Goal: Transaction & Acquisition: Purchase product/service

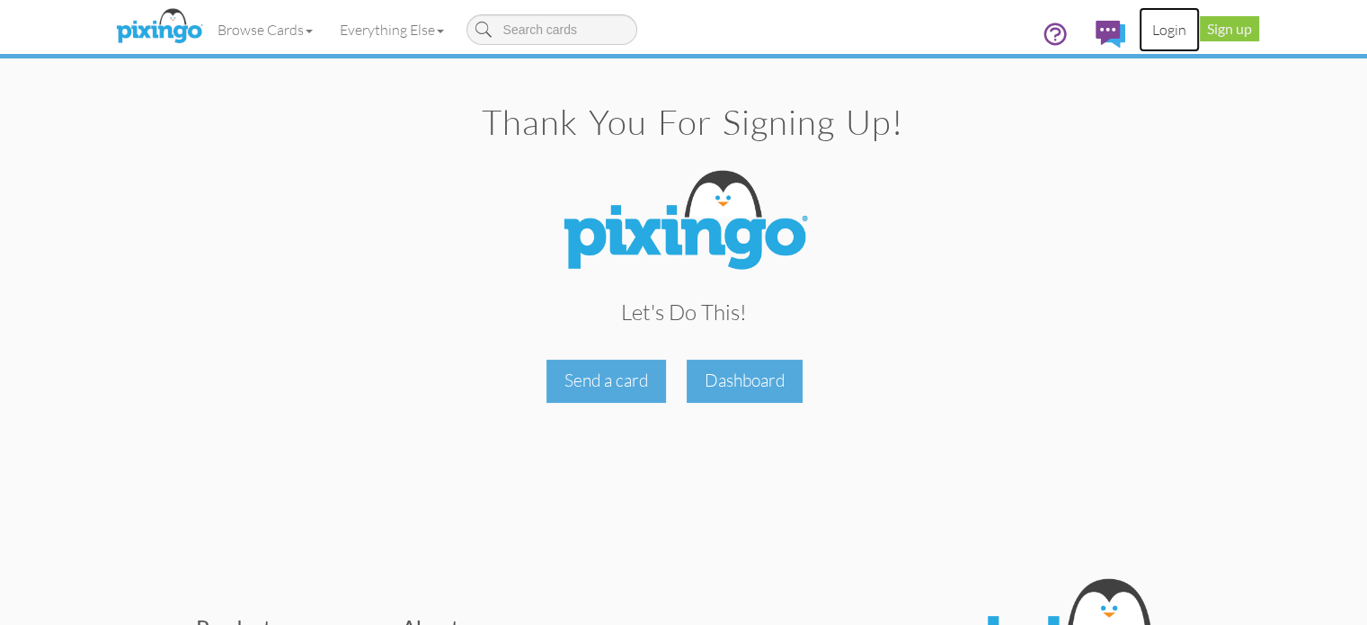
click at [1200, 35] on link "Login" at bounding box center [1168, 29] width 61 height 45
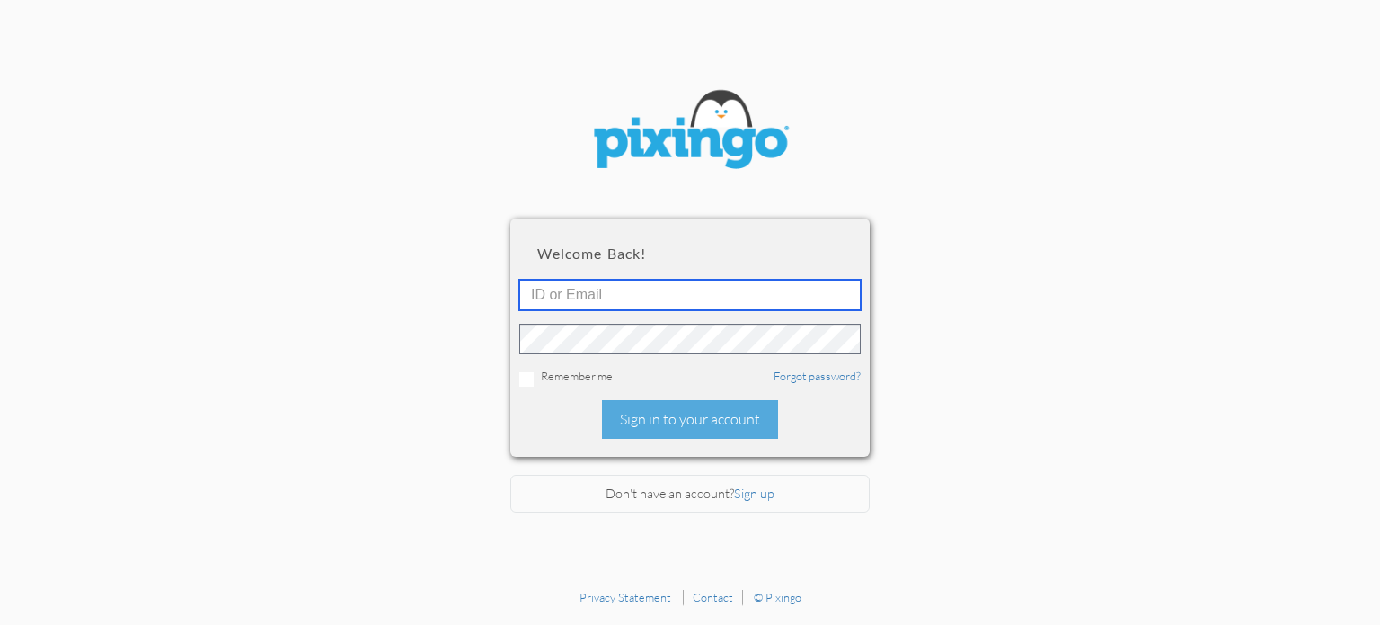
click at [732, 296] on input "text" at bounding box center [689, 294] width 341 height 31
type input "[EMAIL_ADDRESS][DOMAIN_NAME]"
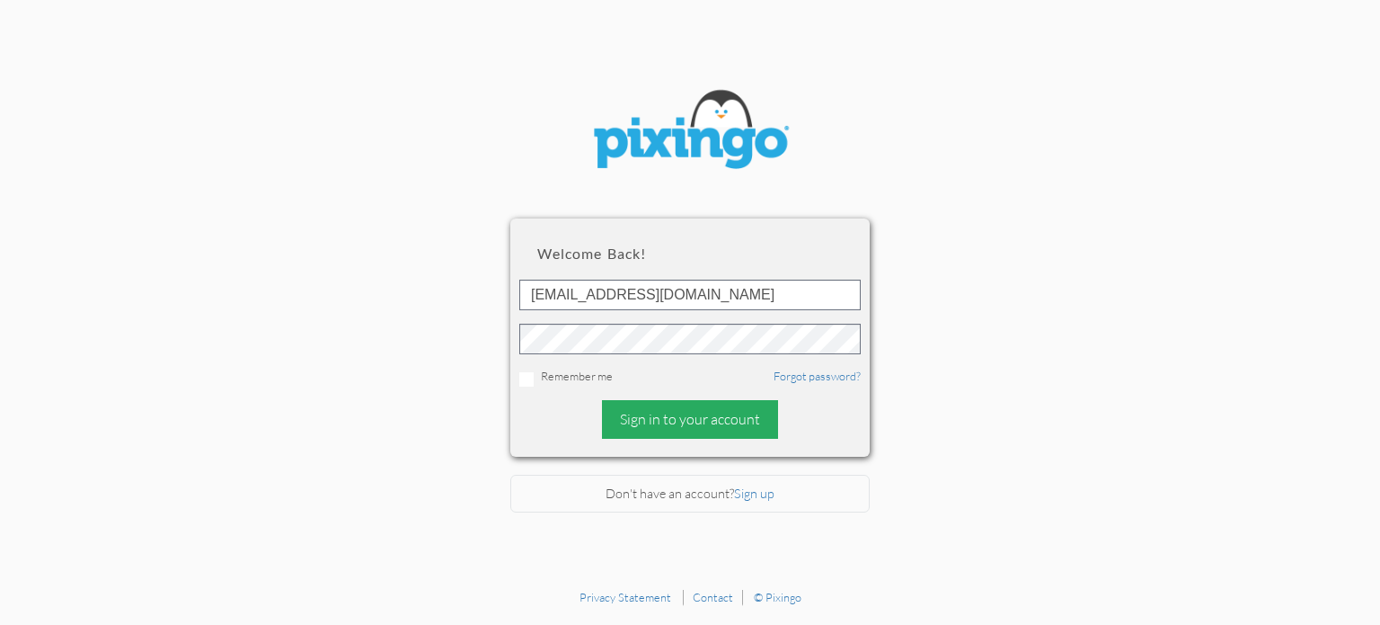
click at [677, 413] on div "Sign in to your account" at bounding box center [690, 419] width 176 height 39
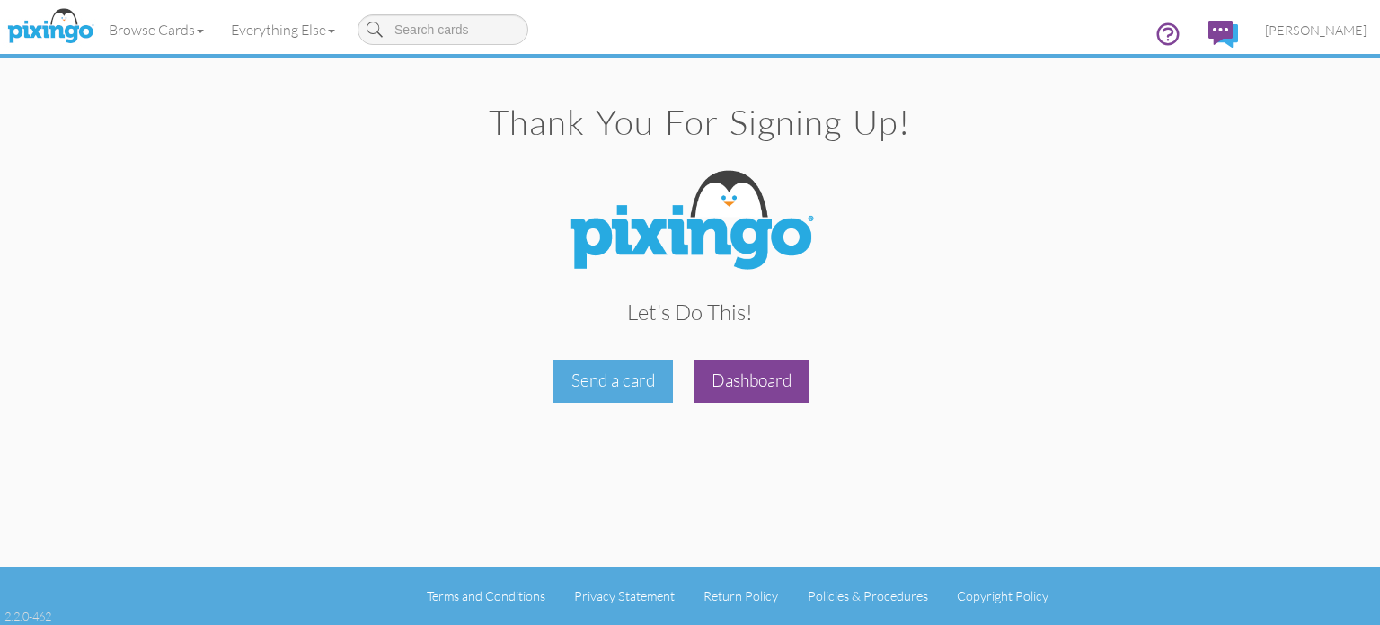
click at [754, 383] on div "Dashboard" at bounding box center [752, 380] width 116 height 42
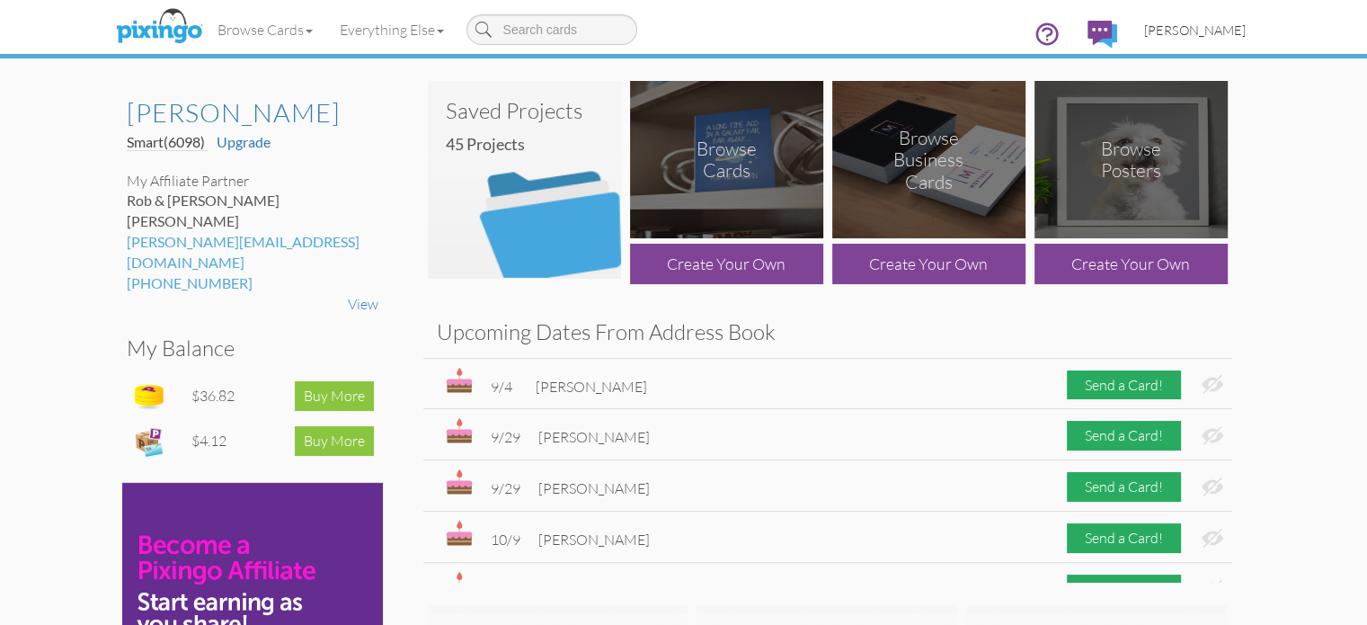
click at [1245, 29] on span "[PERSON_NAME]" at bounding box center [1195, 29] width 102 height 15
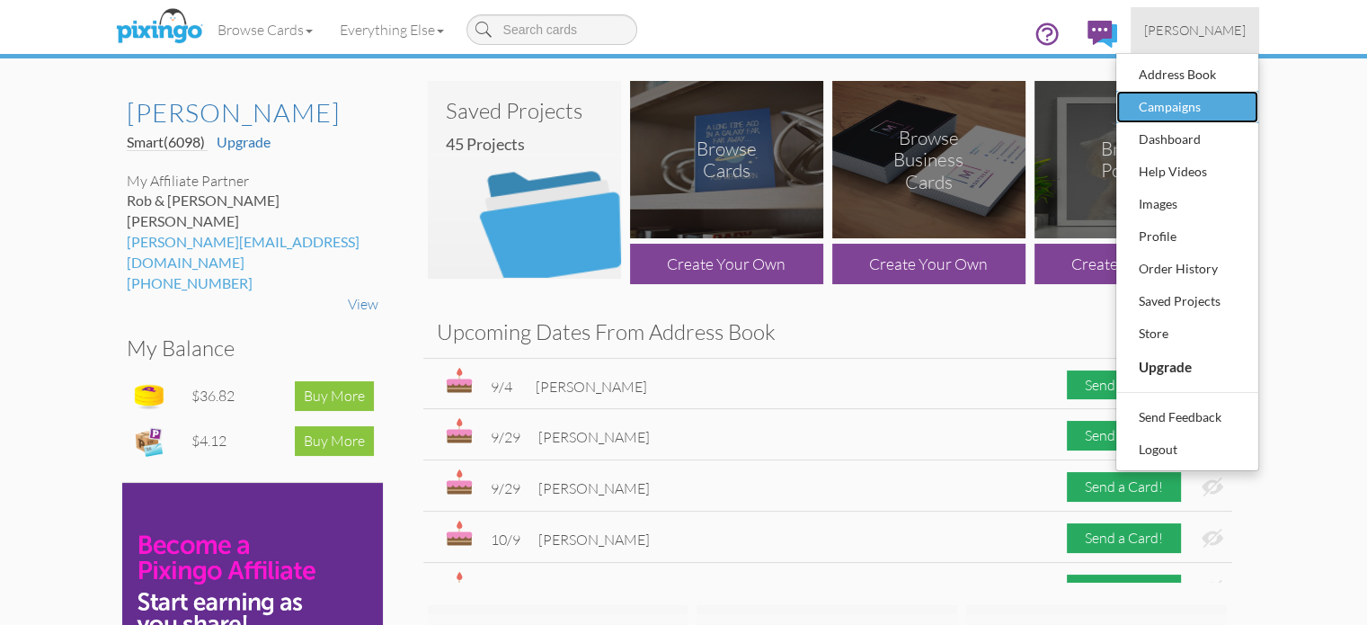
click at [1240, 106] on div "Campaigns" at bounding box center [1187, 106] width 106 height 27
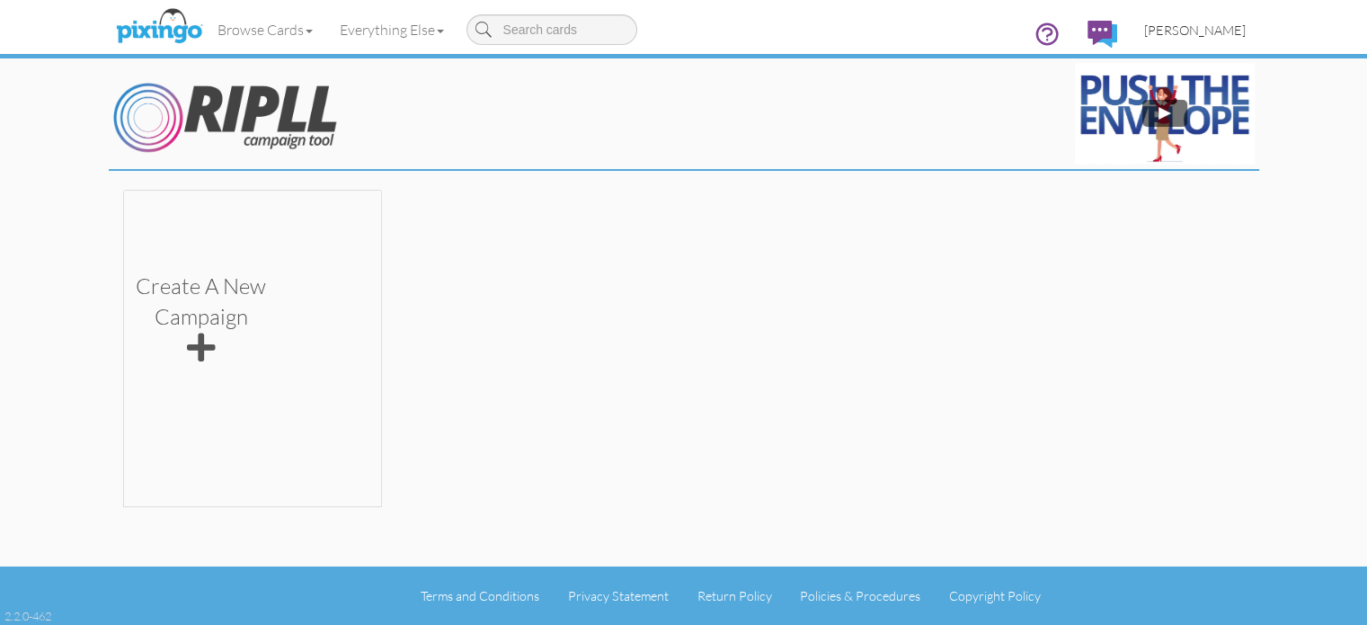
click at [1245, 30] on span "[PERSON_NAME]" at bounding box center [1195, 29] width 102 height 15
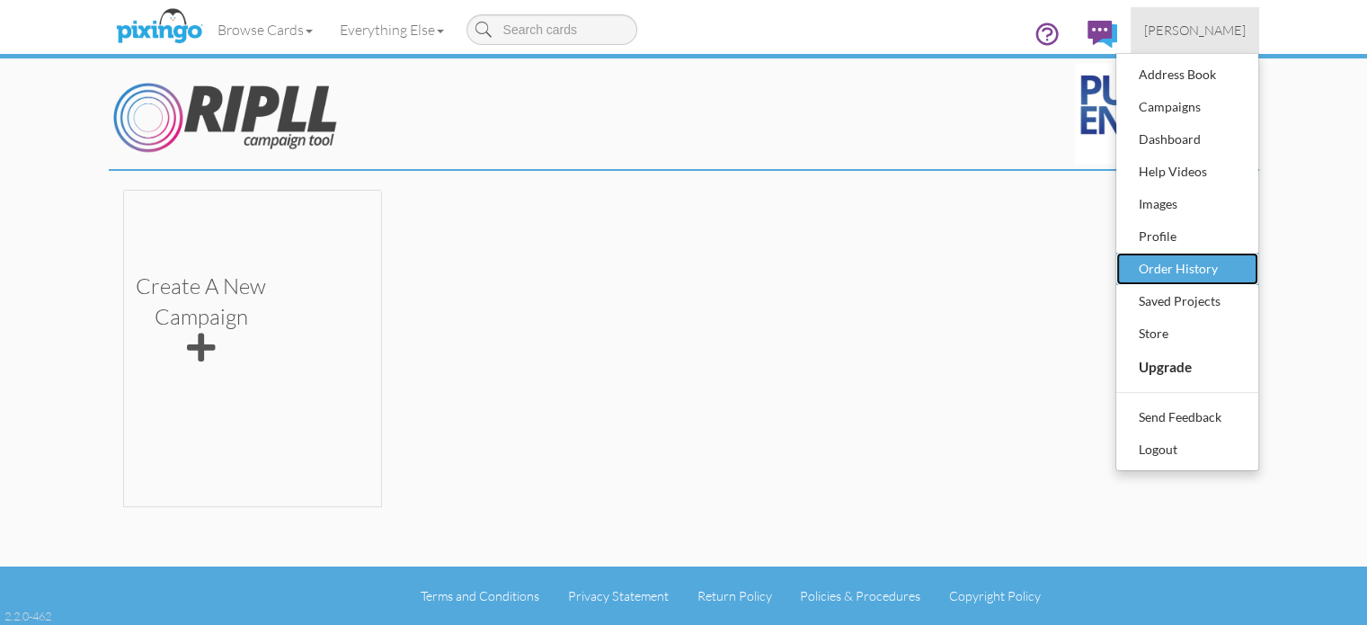
click at [1240, 258] on div "Order History" at bounding box center [1187, 268] width 106 height 27
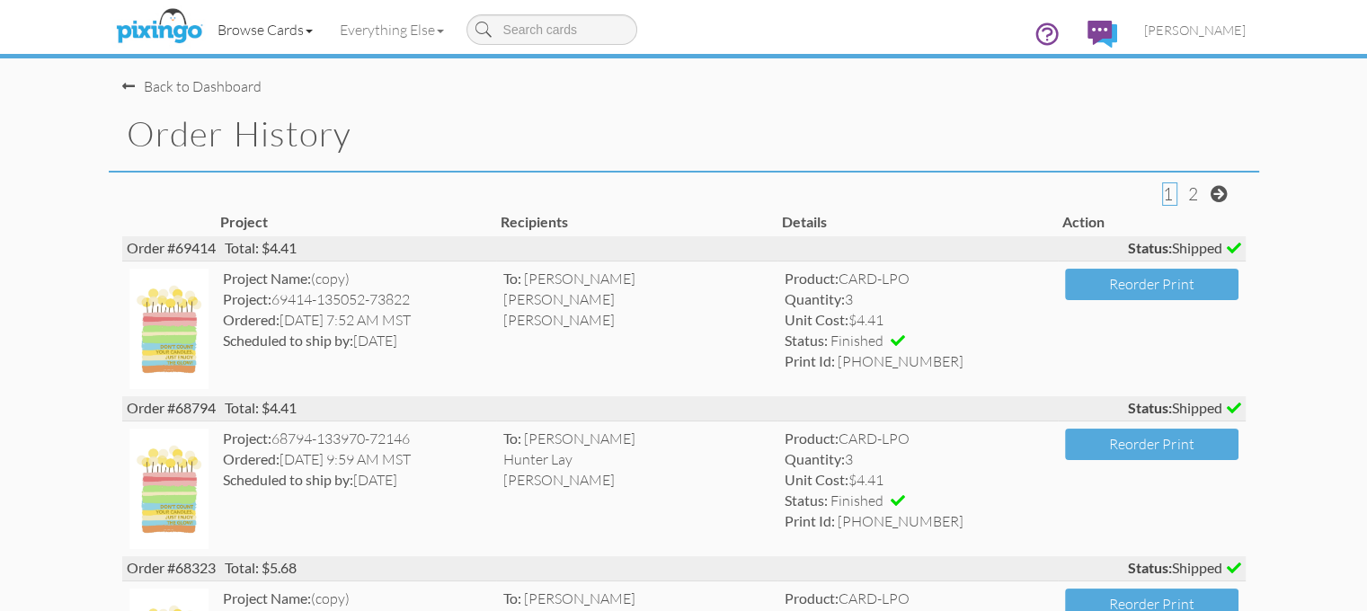
click at [204, 36] on link "Browse Cards" at bounding box center [265, 29] width 122 height 45
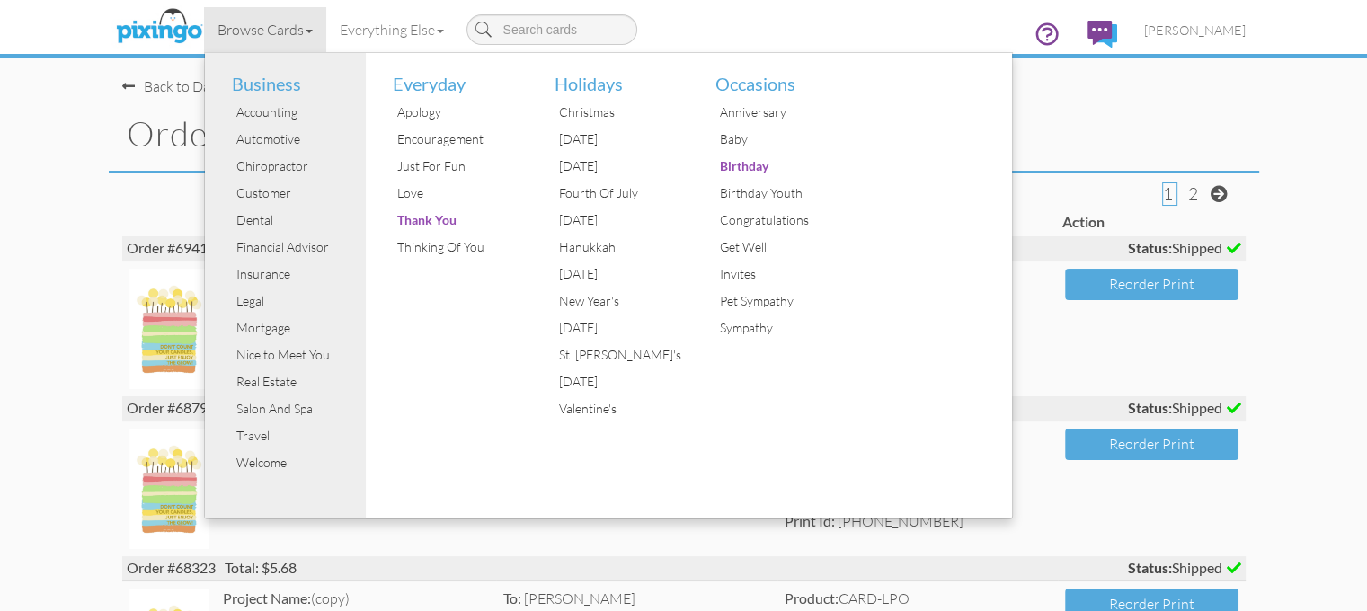
click at [122, 83] on span at bounding box center [128, 86] width 13 height 14
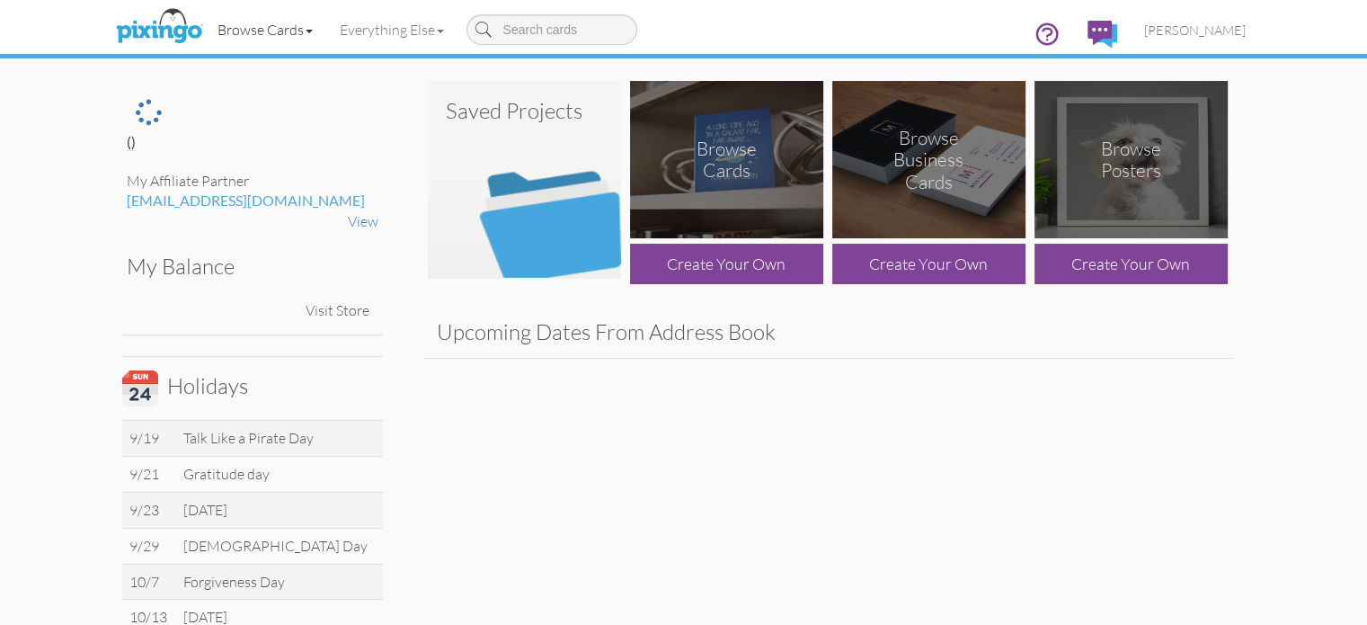
click at [204, 25] on link "Browse Cards" at bounding box center [265, 29] width 122 height 45
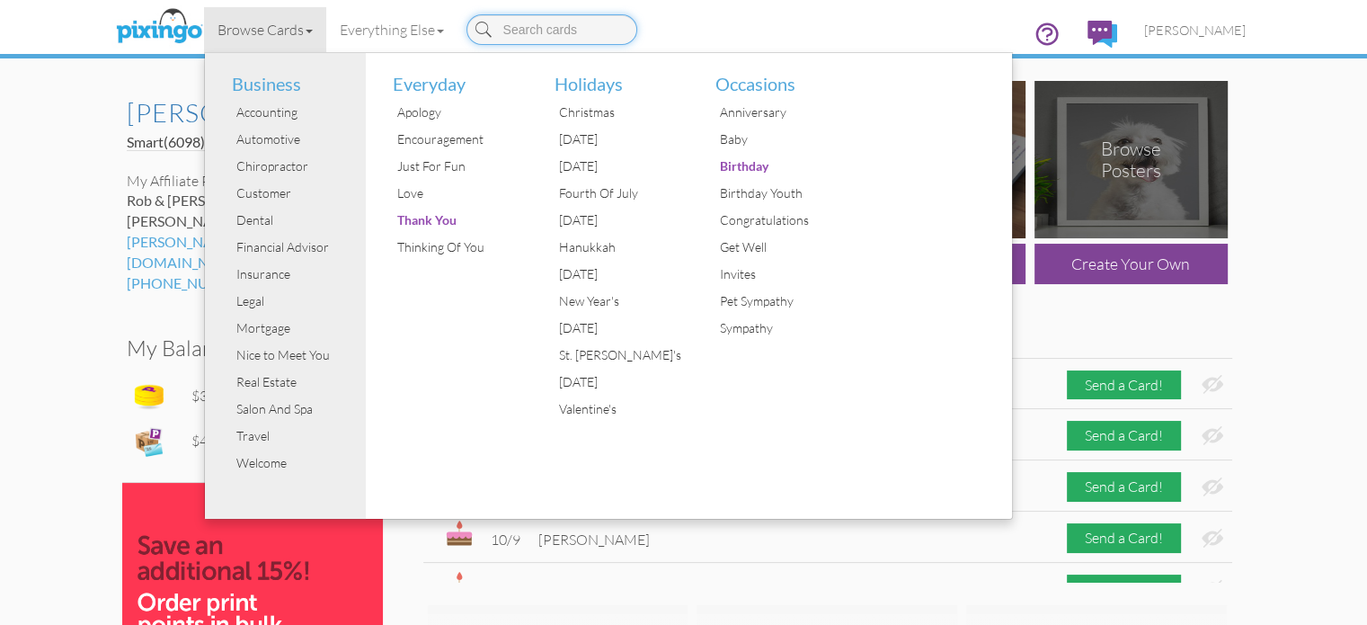
click at [466, 22] on input at bounding box center [551, 29] width 171 height 31
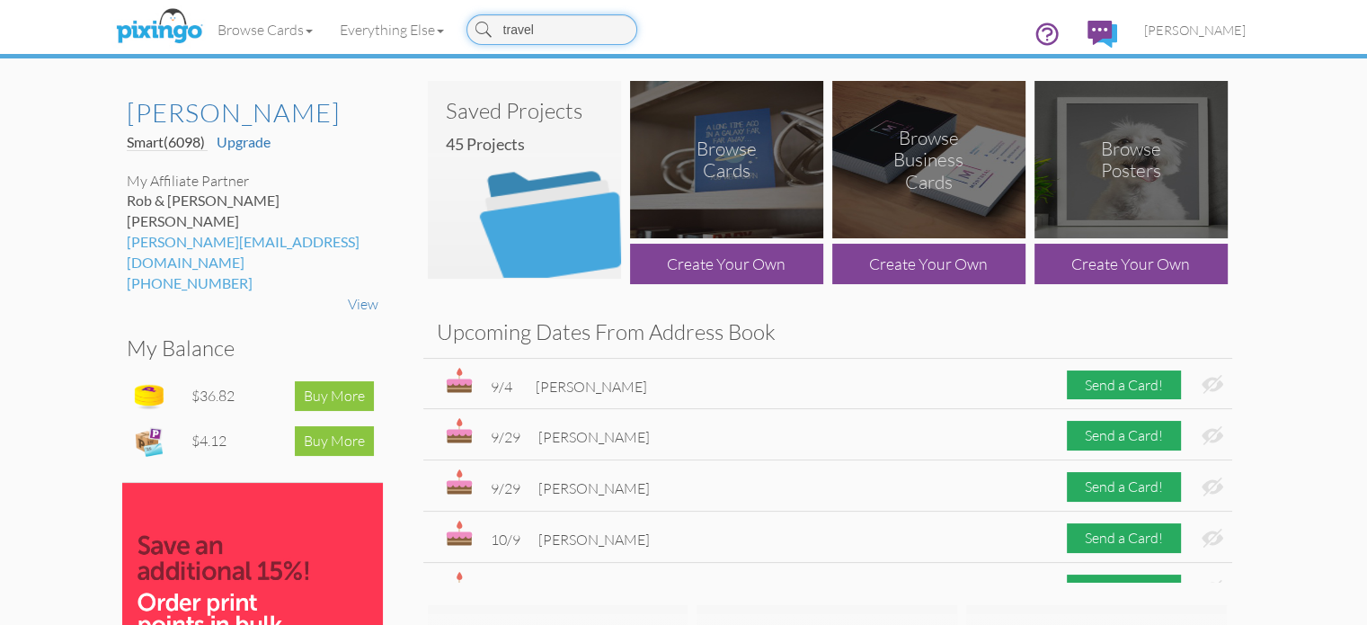
type input "travel"
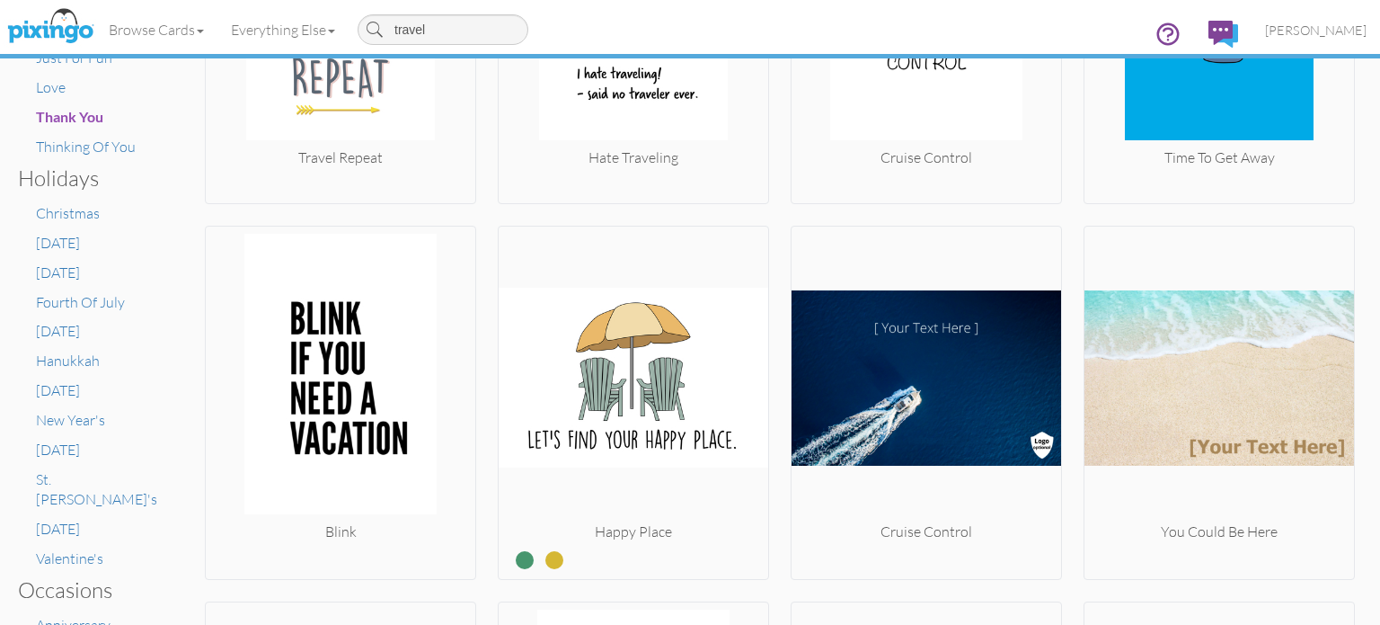
scroll to position [683, 0]
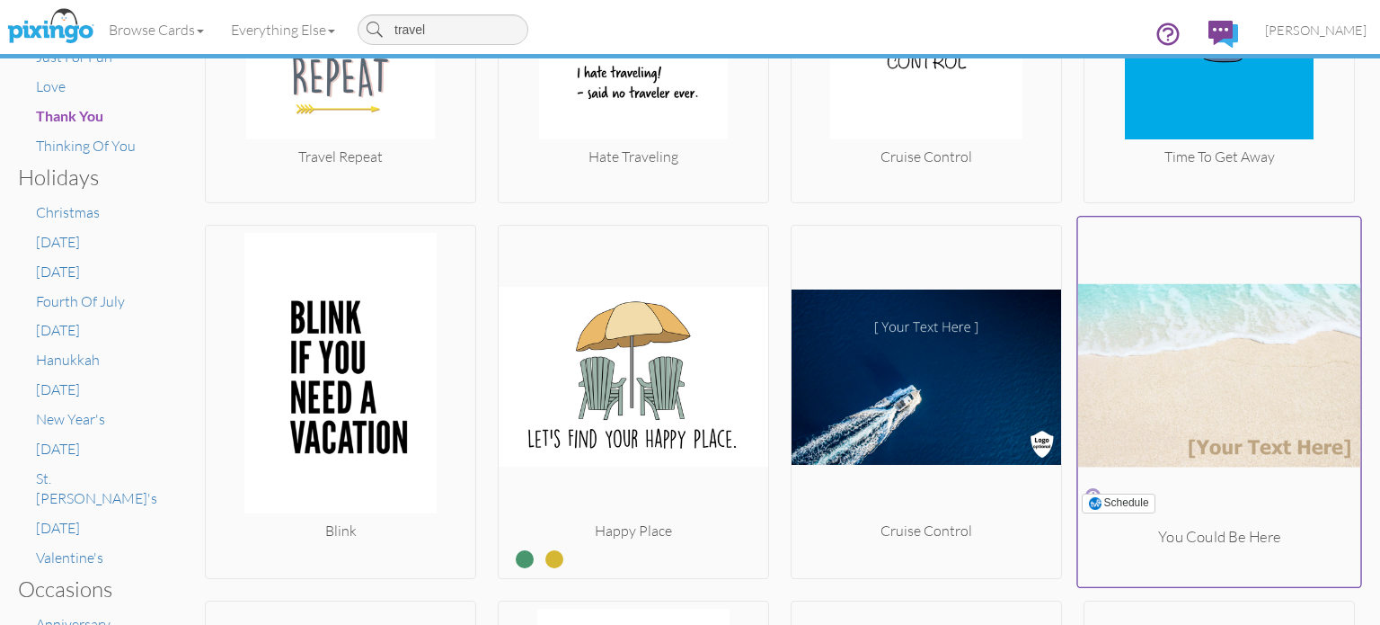
click at [1236, 377] on img at bounding box center [1219, 376] width 283 height 302
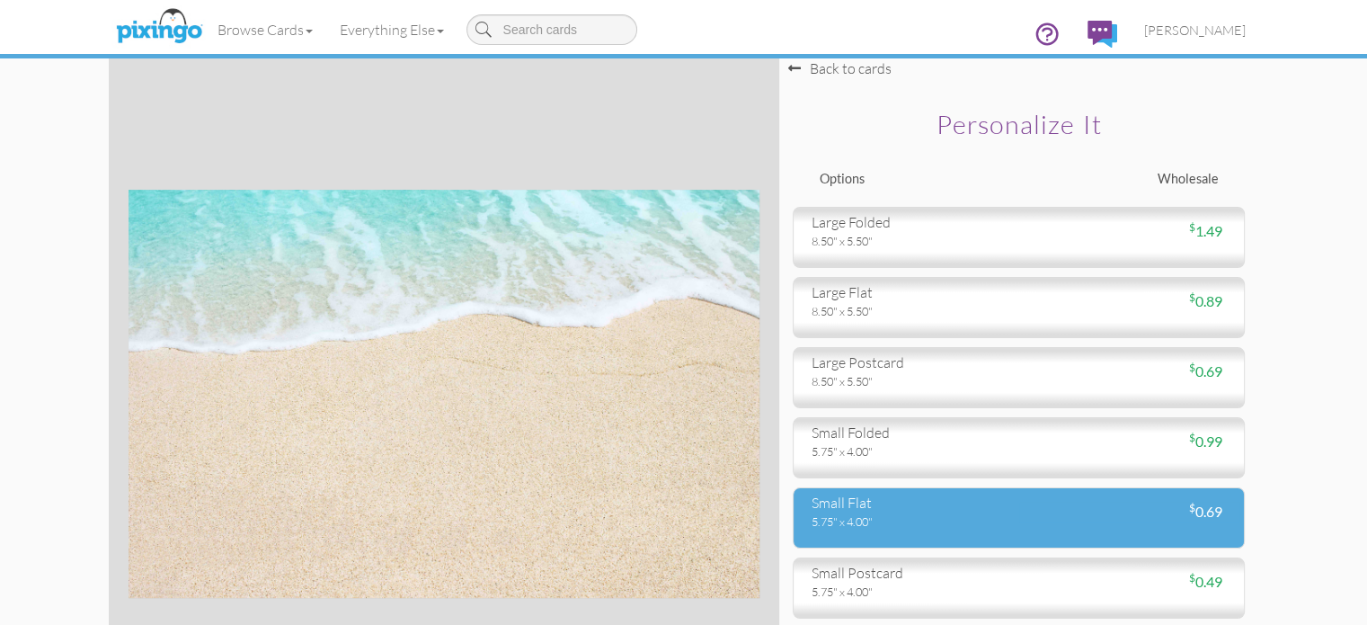
click at [927, 513] on div "small flat" at bounding box center [908, 502] width 194 height 21
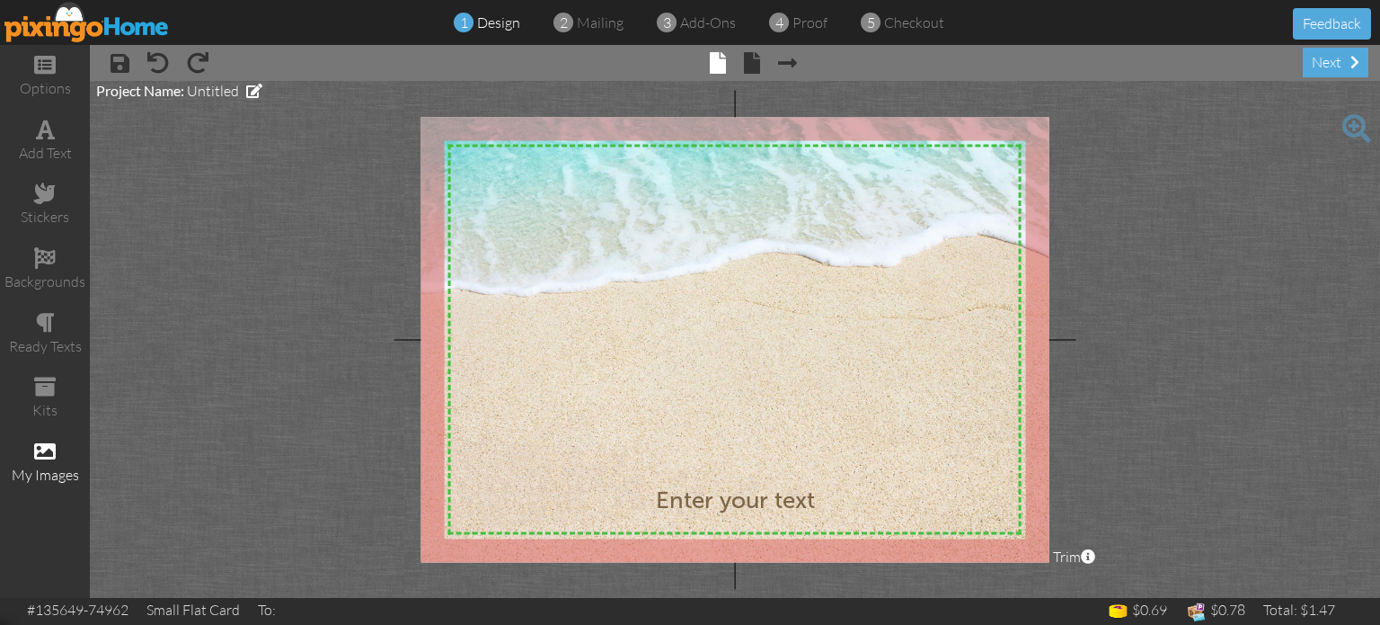
click at [61, 447] on div "my images" at bounding box center [45, 462] width 90 height 63
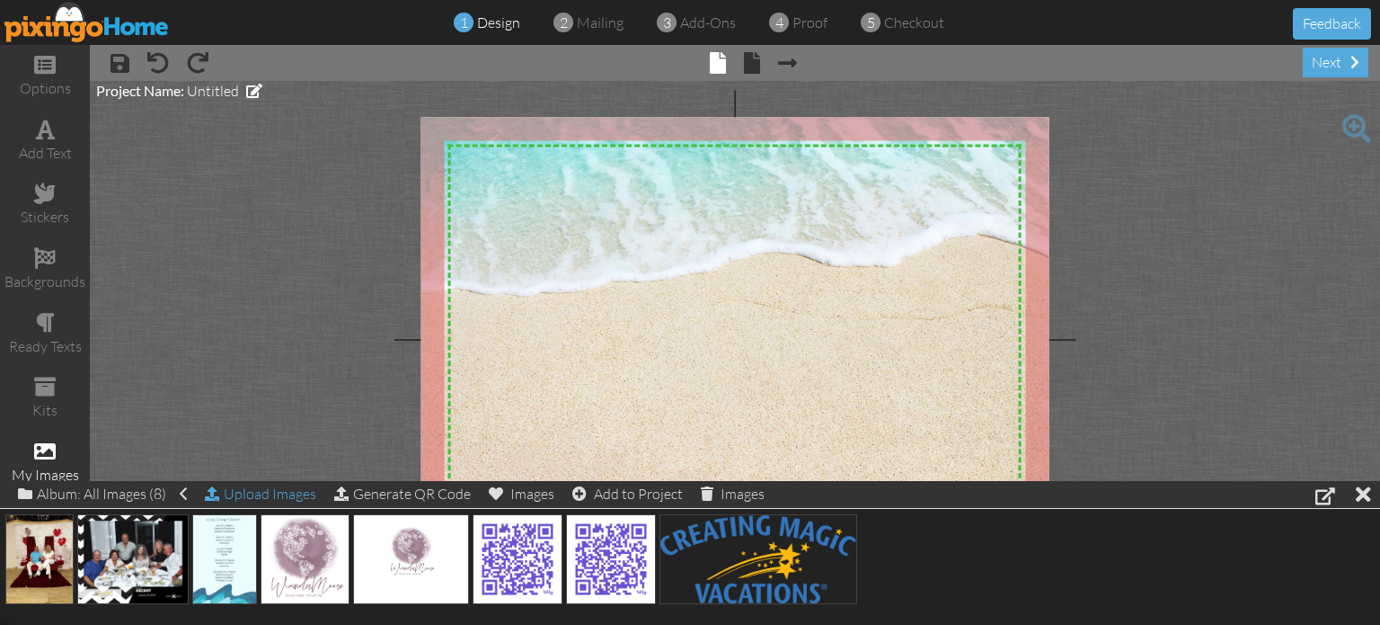
click at [243, 499] on div "Upload Images" at bounding box center [260, 494] width 111 height 26
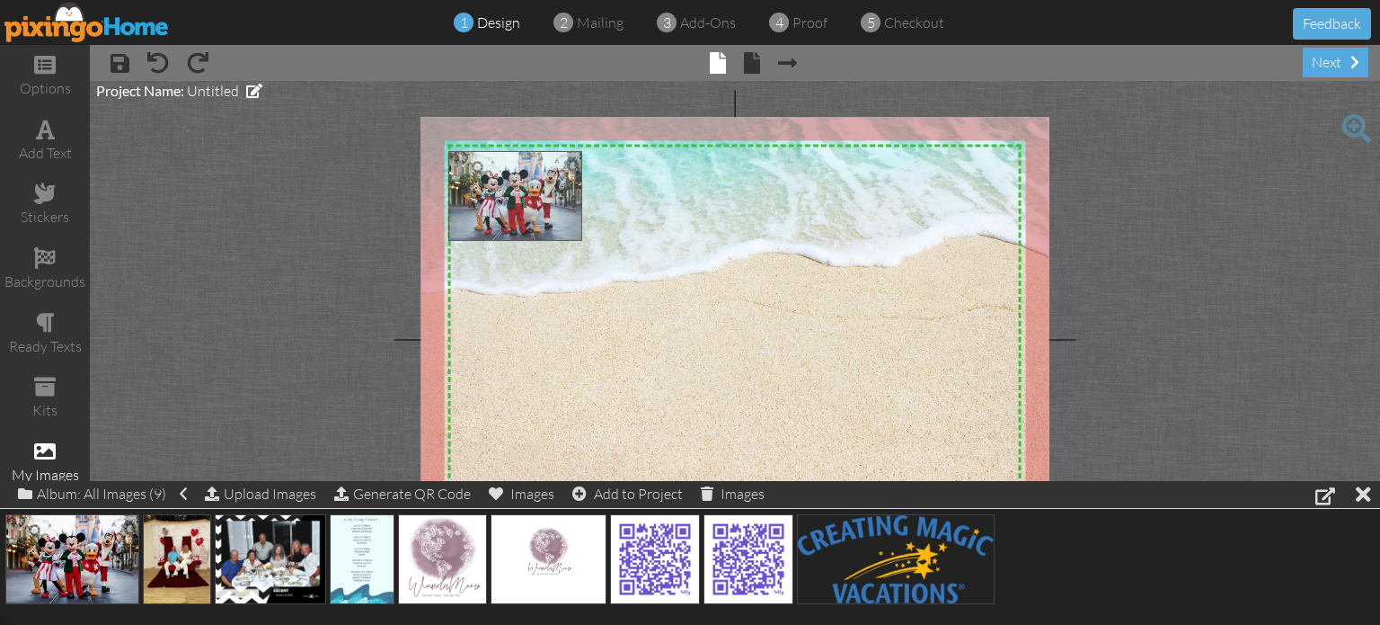
drag, startPoint x: 58, startPoint y: 570, endPoint x: 528, endPoint y: 224, distance: 583.6
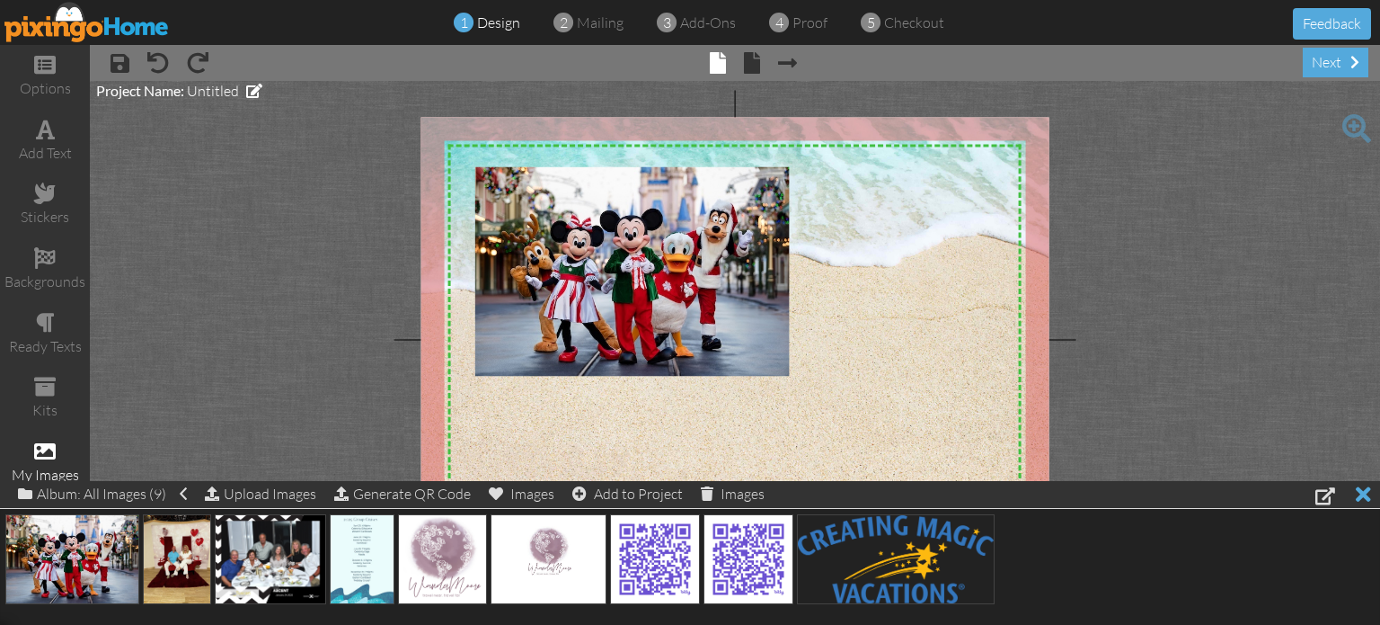
click at [1368, 492] on div at bounding box center [1363, 494] width 15 height 26
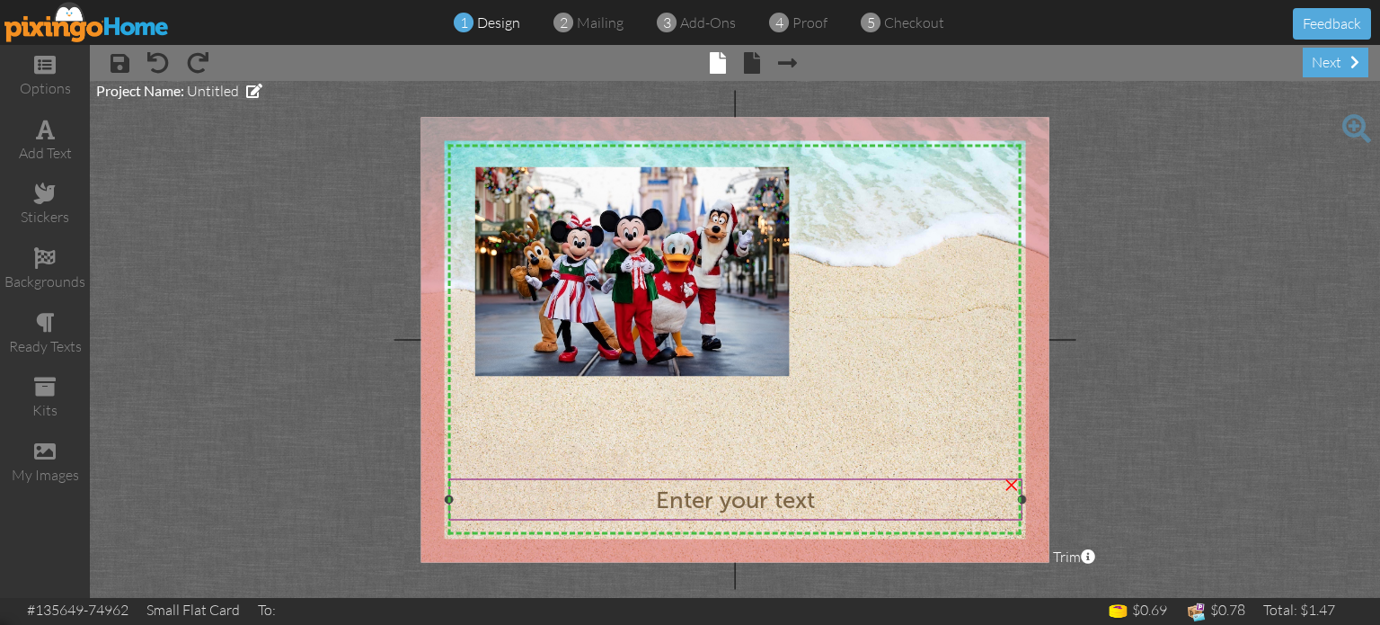
click at [737, 499] on span "Enter your text" at bounding box center [735, 500] width 159 height 28
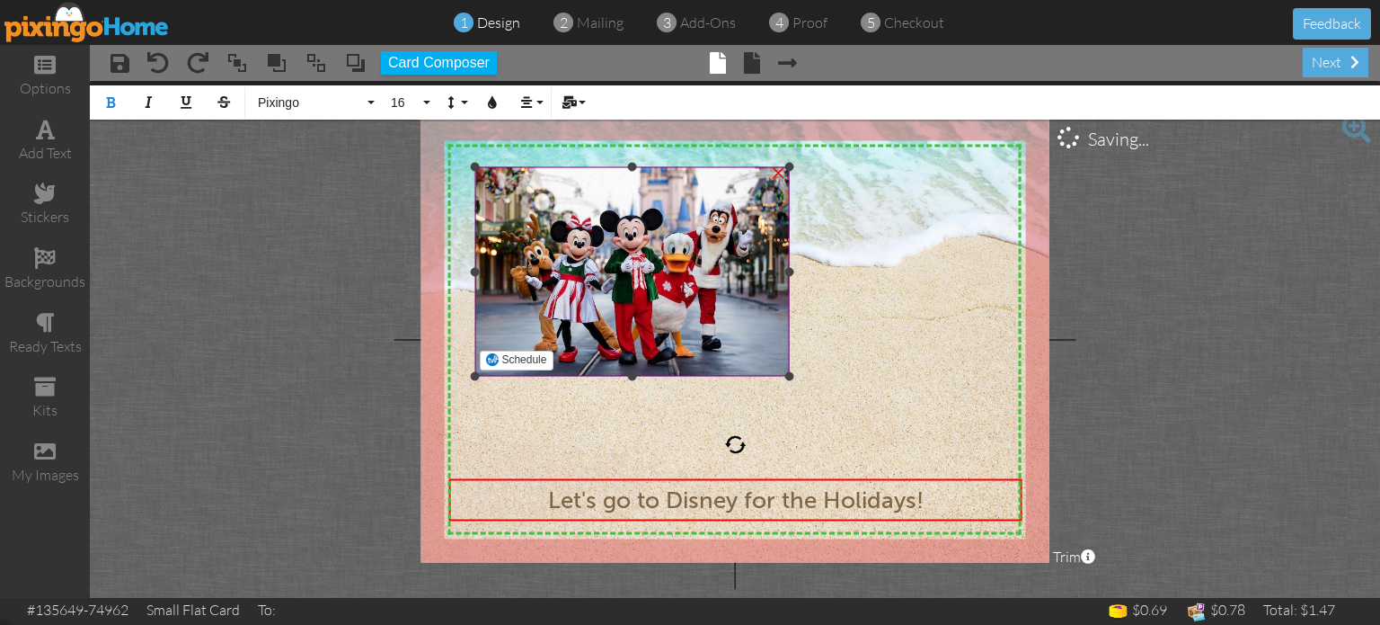
click at [695, 341] on img at bounding box center [632, 271] width 314 height 209
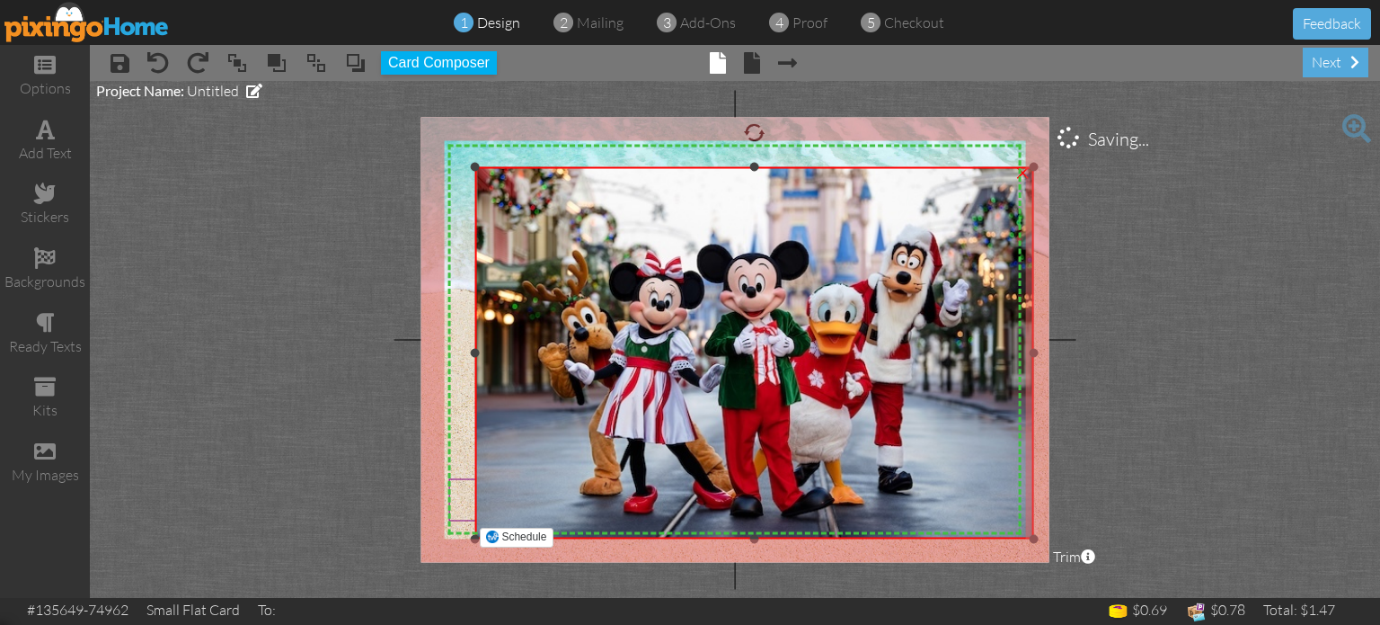
drag, startPoint x: 788, startPoint y: 375, endPoint x: 1013, endPoint y: 537, distance: 277.3
click at [1013, 537] on div "×" at bounding box center [754, 353] width 558 height 372
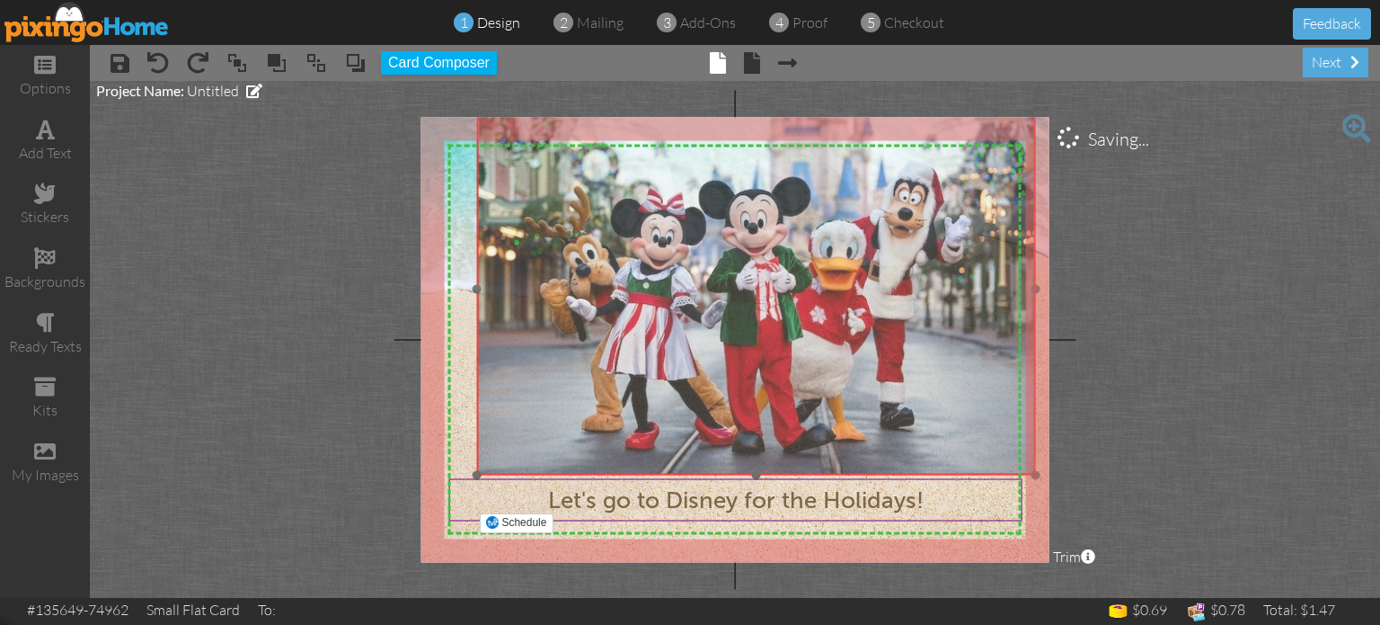
drag, startPoint x: 647, startPoint y: 305, endPoint x: 647, endPoint y: 241, distance: 63.8
click at [647, 241] on img at bounding box center [756, 289] width 558 height 372
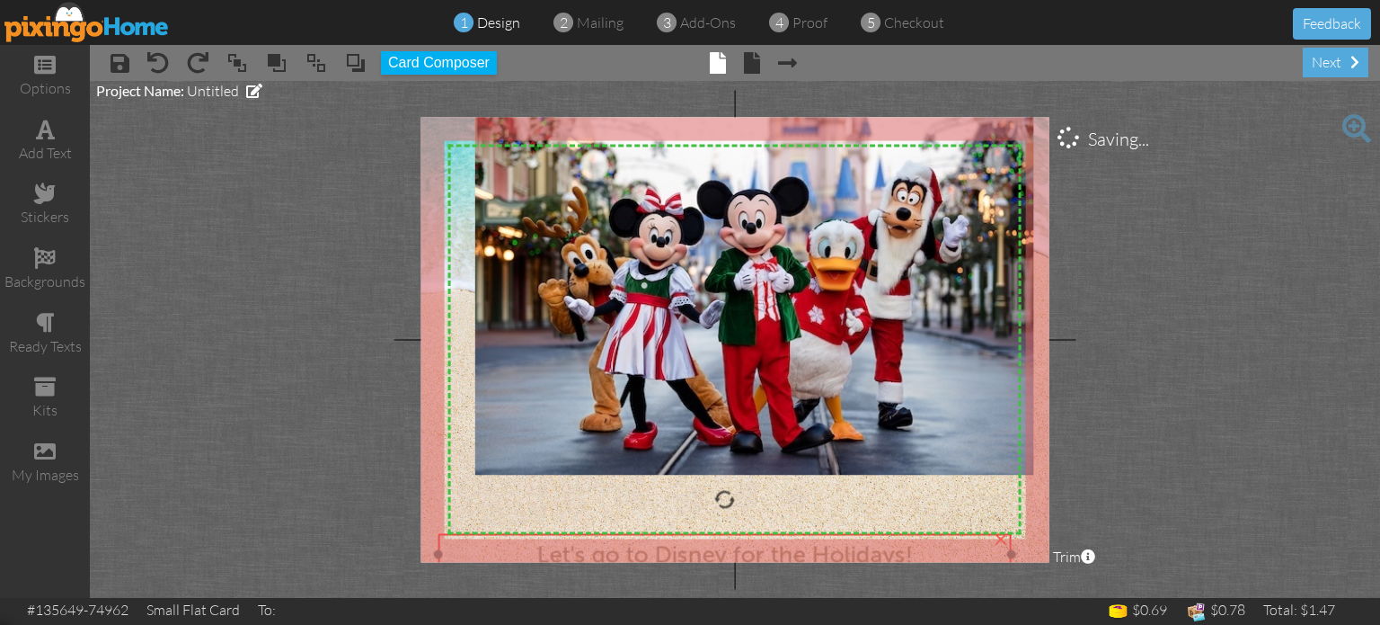
drag, startPoint x: 646, startPoint y: 491, endPoint x: 635, endPoint y: 545, distance: 55.9
click at [635, 545] on span "Let's go to Disney for the Holidays!" at bounding box center [725, 555] width 376 height 28
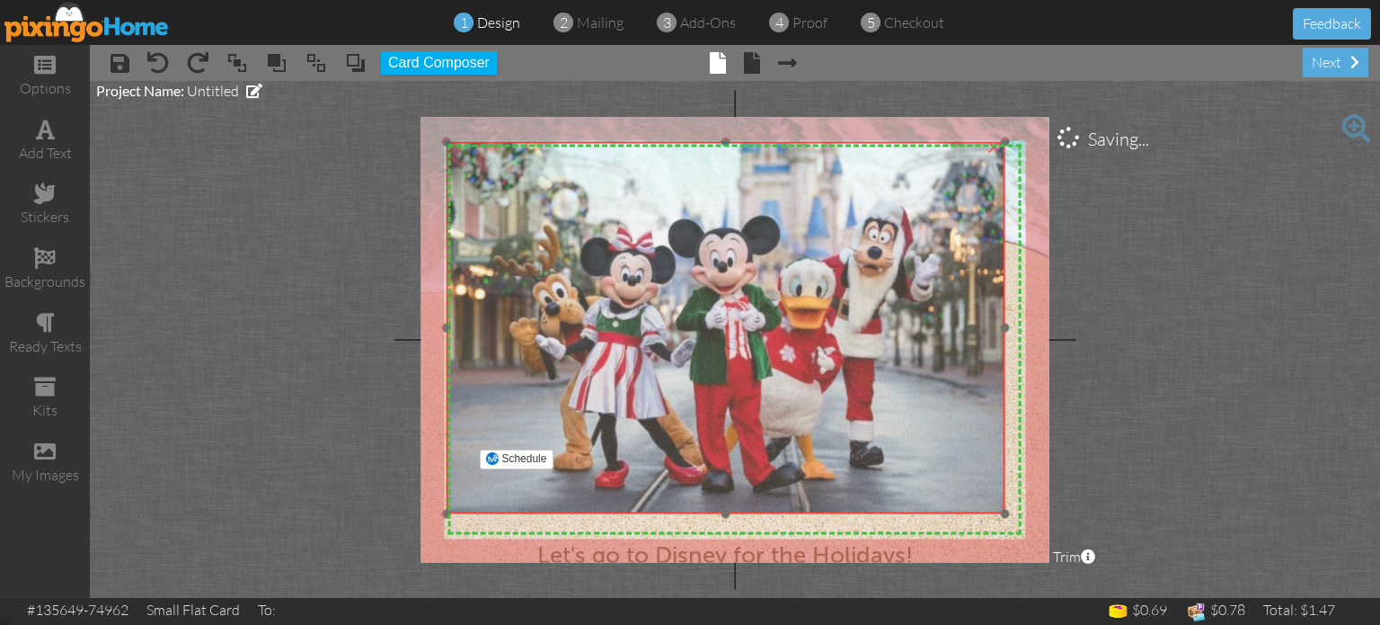
drag, startPoint x: 669, startPoint y: 387, endPoint x: 640, endPoint y: 426, distance: 48.2
click at [640, 426] on img at bounding box center [726, 328] width 558 height 372
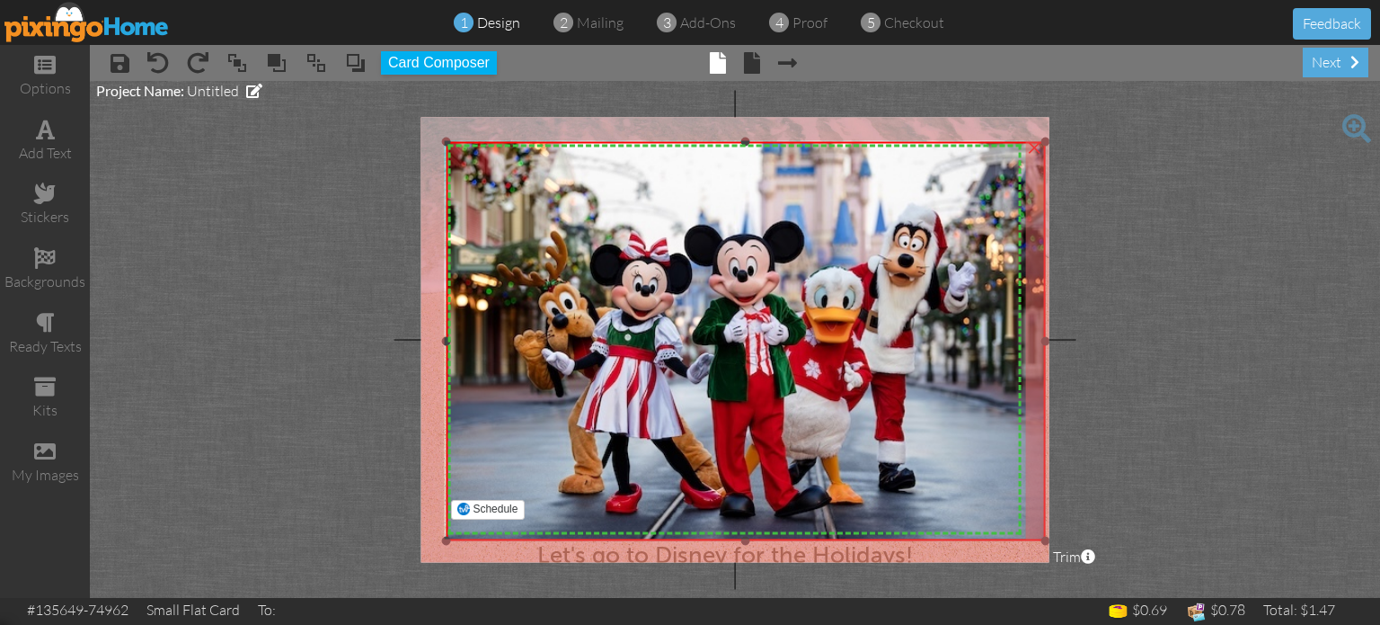
drag, startPoint x: 1006, startPoint y: 512, endPoint x: 1019, endPoint y: 539, distance: 29.7
click at [1019, 539] on div "×" at bounding box center [746, 341] width 598 height 399
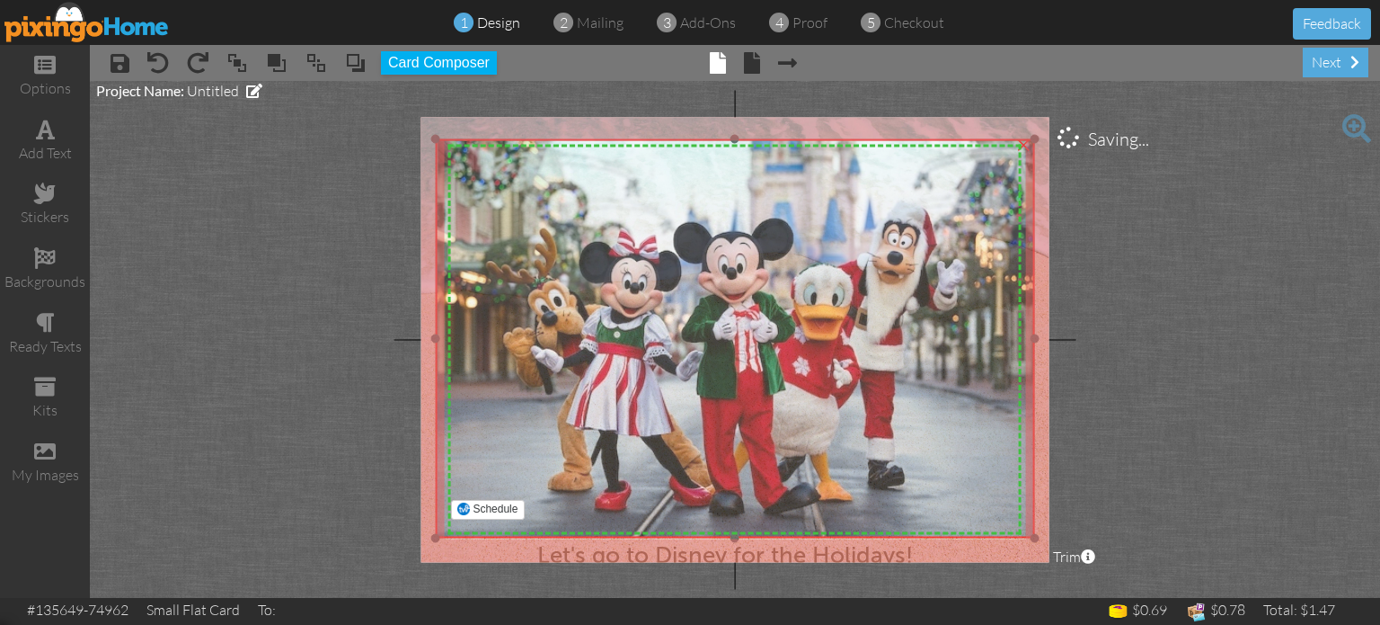
drag, startPoint x: 957, startPoint y: 477, endPoint x: 946, endPoint y: 474, distance: 11.1
click at [946, 474] on img at bounding box center [735, 338] width 598 height 399
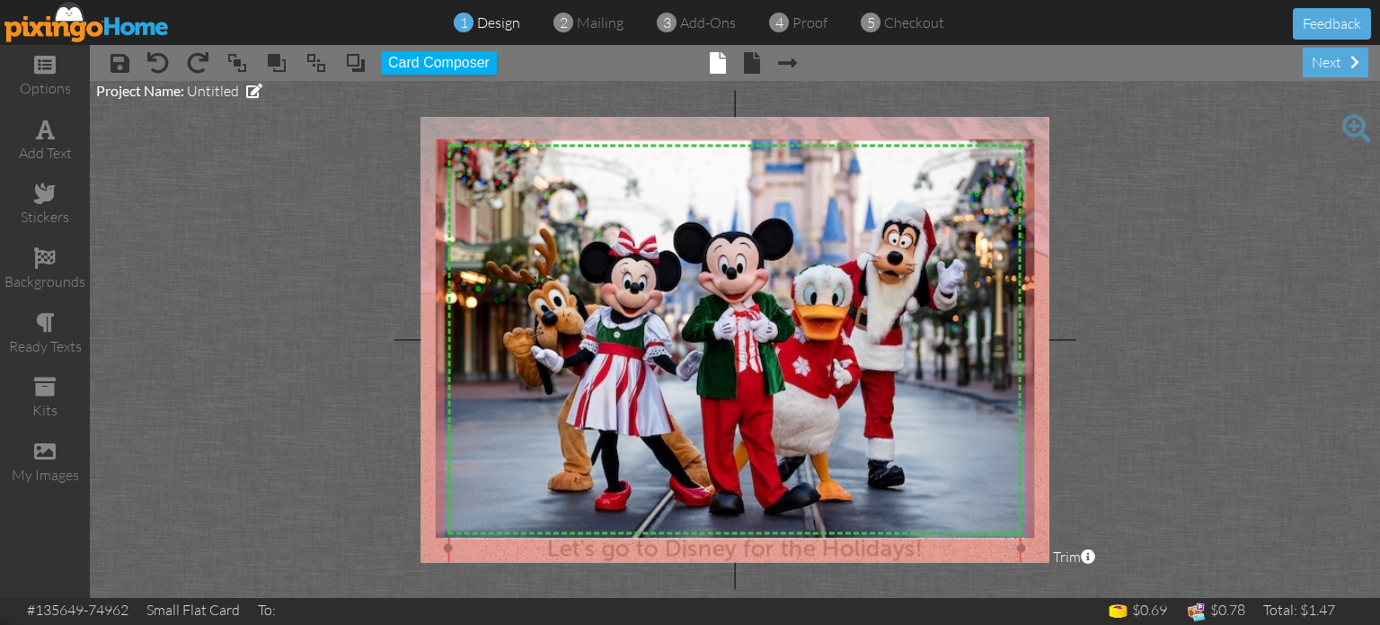
drag, startPoint x: 819, startPoint y: 553, endPoint x: 829, endPoint y: 547, distance: 11.3
click at [829, 547] on span "Let's go to Disney for the Holidays!" at bounding box center [735, 549] width 376 height 28
click at [829, 547] on span "Let's go to Disney for the Holidays!" at bounding box center [735, 550] width 376 height 28
click at [819, 548] on span "Let's go to Disney for the Holidays!" at bounding box center [736, 550] width 376 height 28
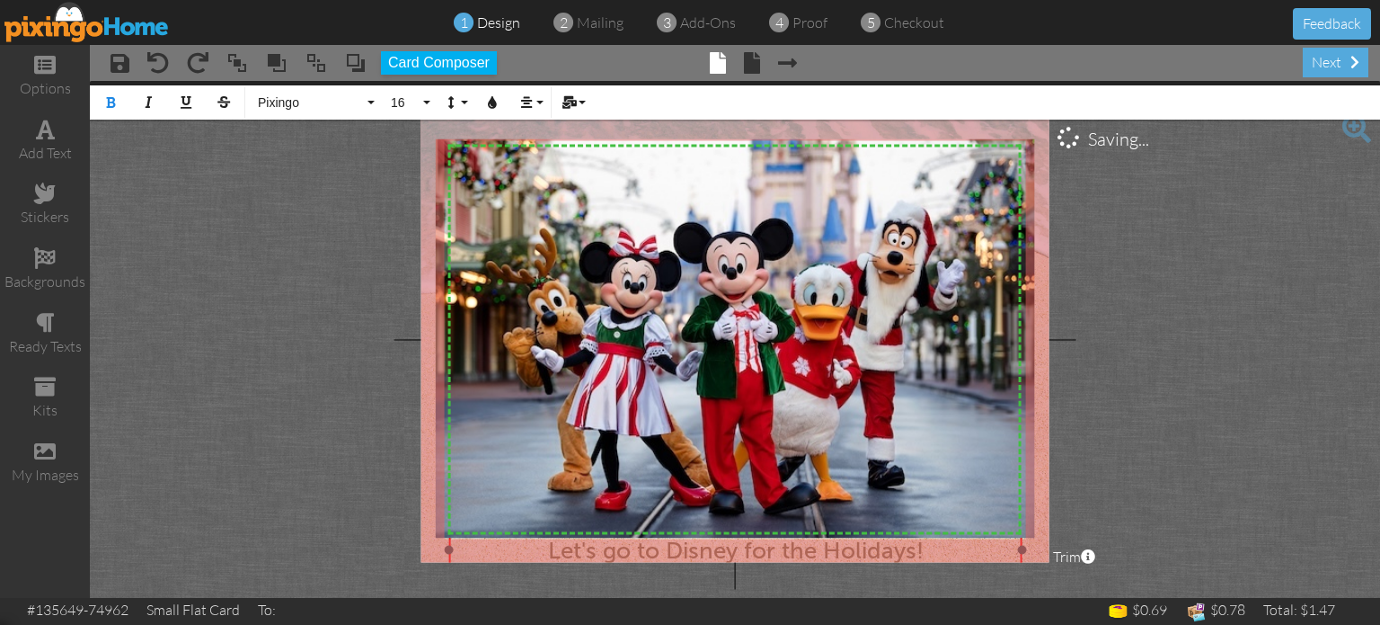
scroll to position [1, 0]
click at [491, 99] on icon "button" at bounding box center [492, 102] width 13 height 13
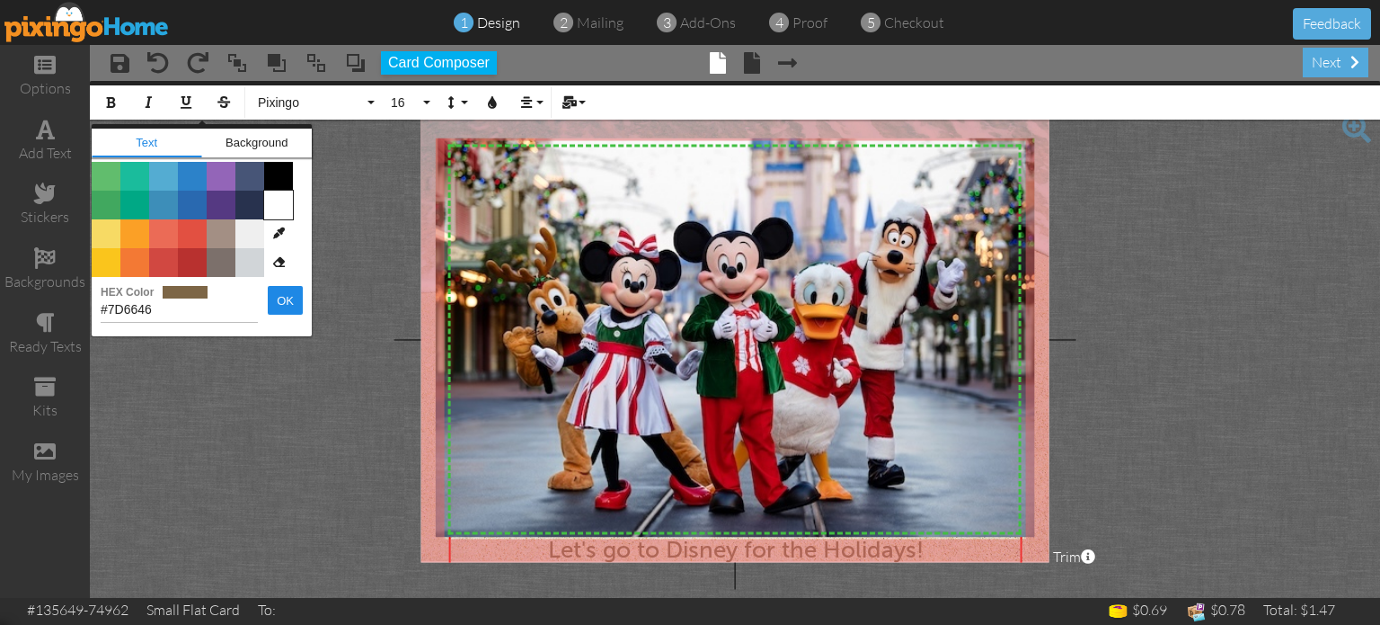
click at [275, 202] on span "Color #FFFFFF" at bounding box center [278, 204] width 29 height 29
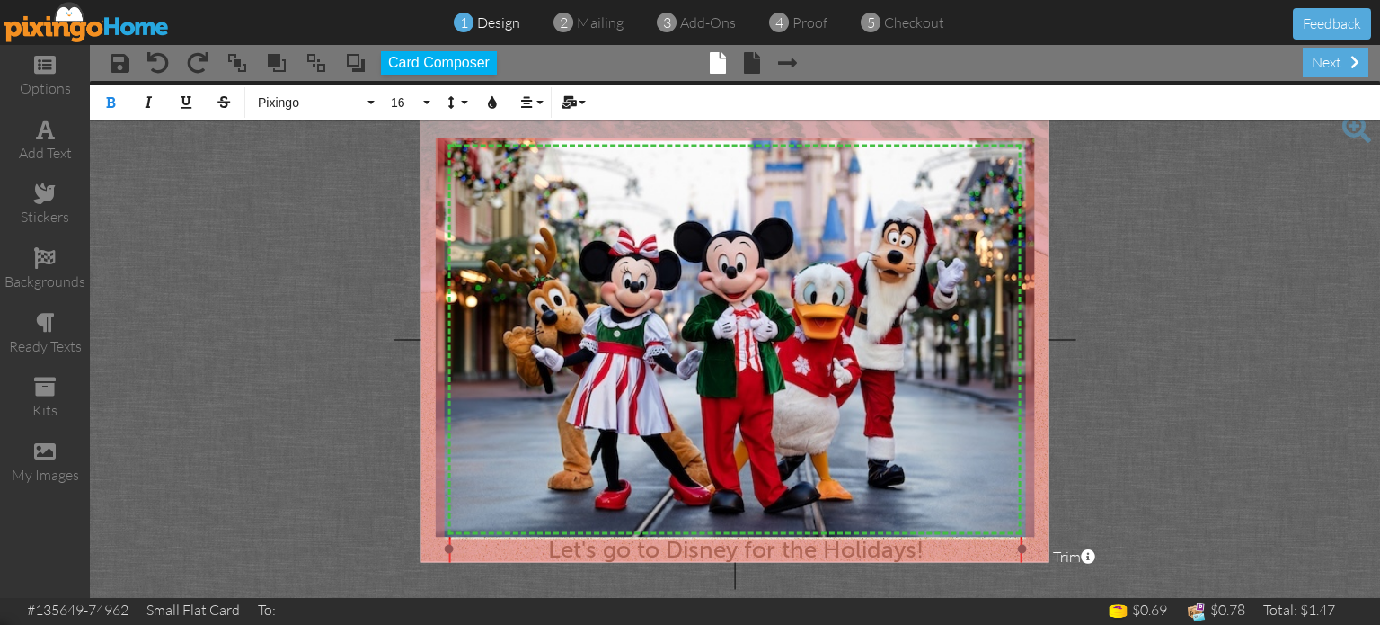
click at [627, 551] on span "Let's go to Disney for the Holidays!" at bounding box center [736, 550] width 376 height 28
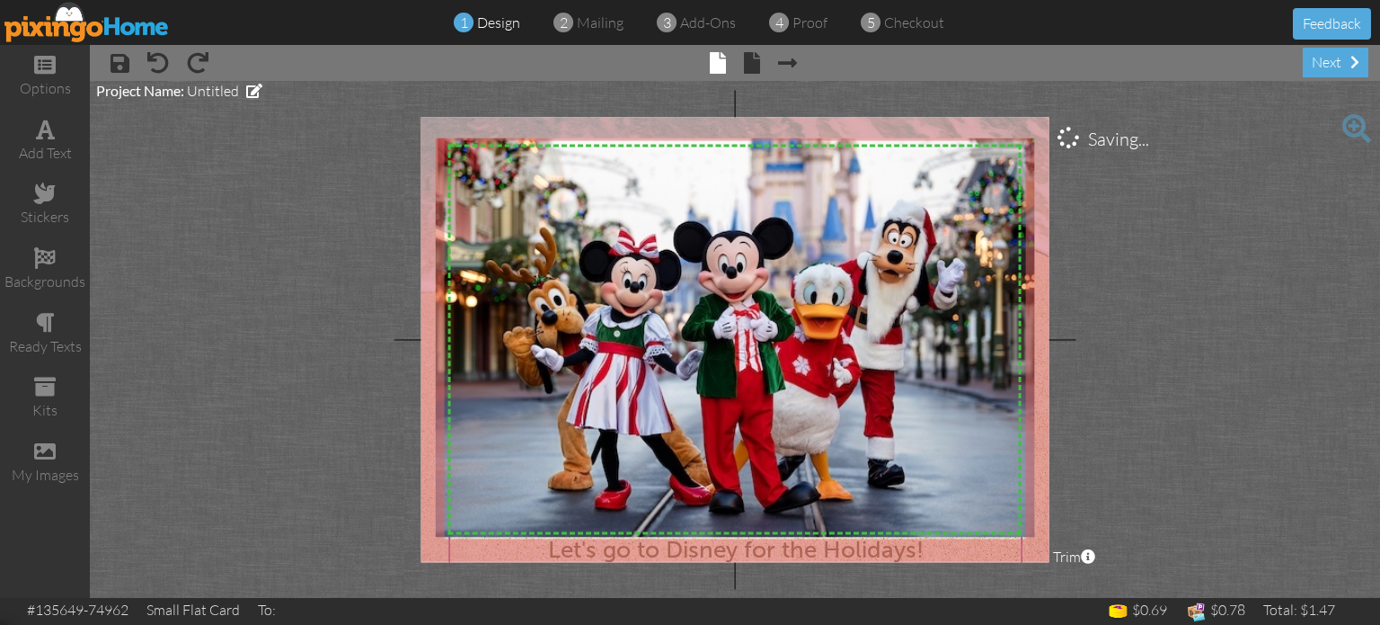
click at [1187, 466] on project-studio-wrapper "X X X X X X X X X X X X X X X X X X X X X X X X X X X X X X X X X X X X X X X X…" at bounding box center [735, 339] width 1290 height 517
drag, startPoint x: 873, startPoint y: 550, endPoint x: 829, endPoint y: 549, distance: 44.0
click at [829, 549] on span "Let's go to Disney for the Holidays!" at bounding box center [693, 543] width 376 height 28
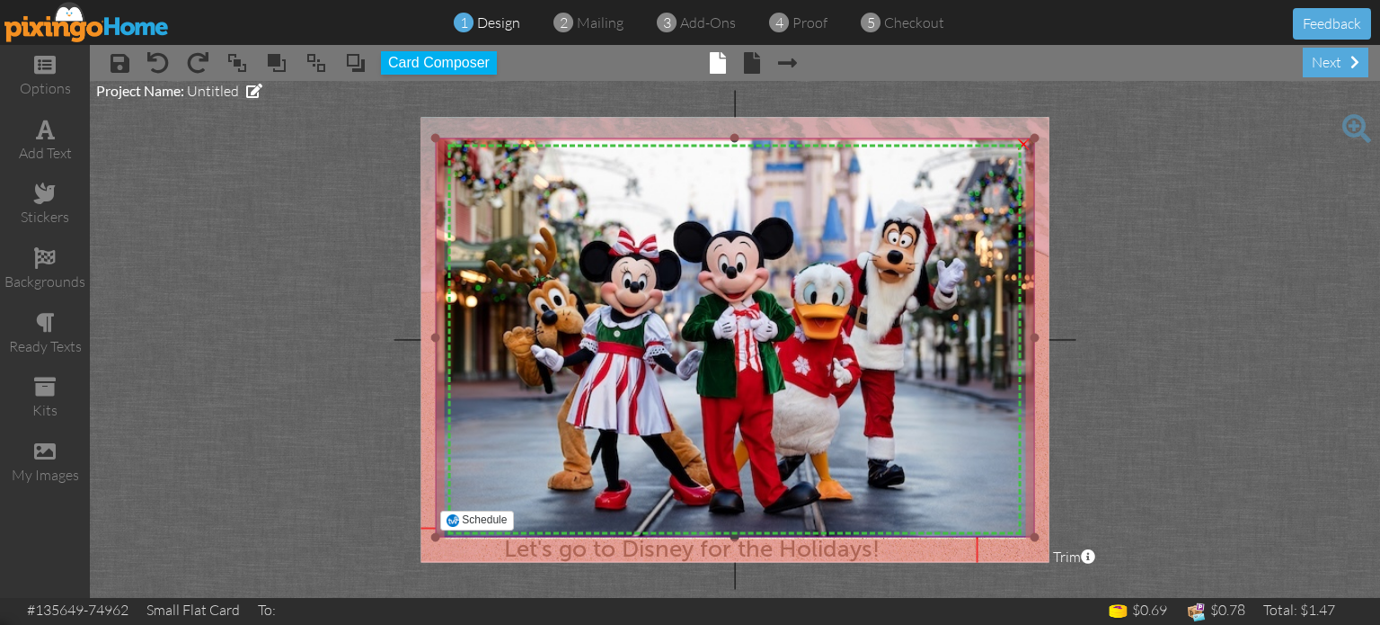
click at [859, 400] on img at bounding box center [735, 337] width 598 height 399
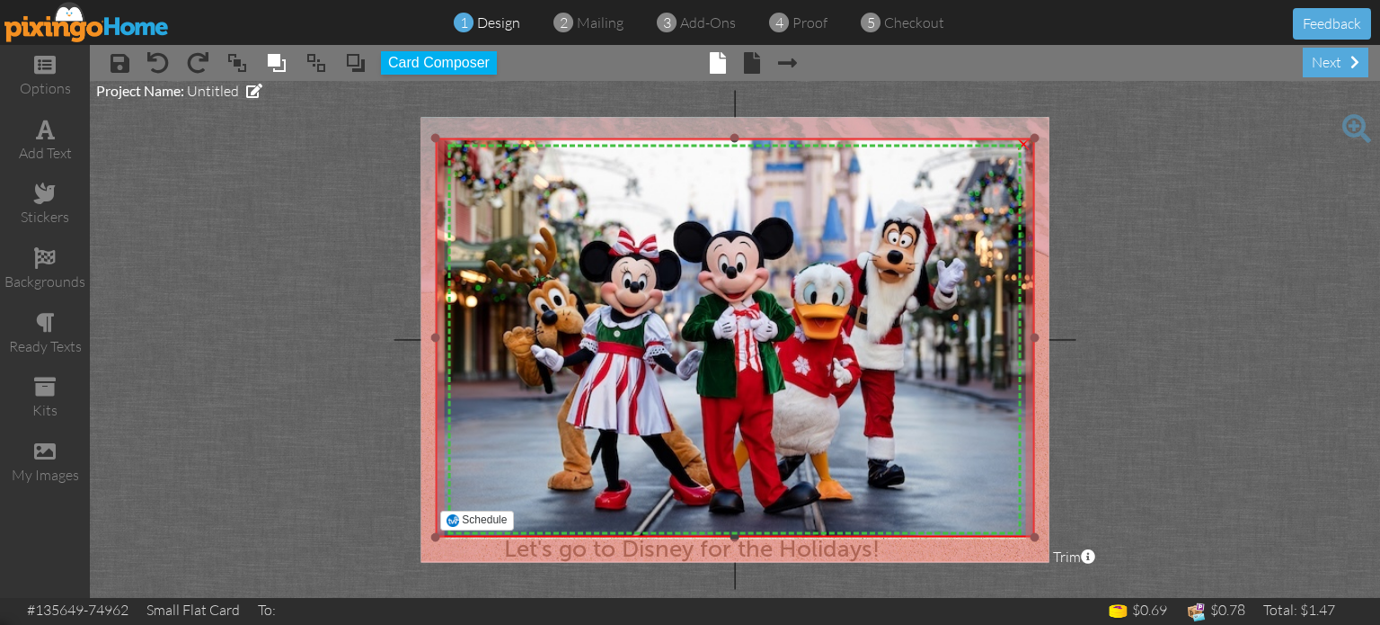
drag, startPoint x: 859, startPoint y: 400, endPoint x: 273, endPoint y: 63, distance: 675.9
click at [273, 63] on span at bounding box center [277, 62] width 22 height 27
click at [316, 66] on span at bounding box center [317, 62] width 22 height 27
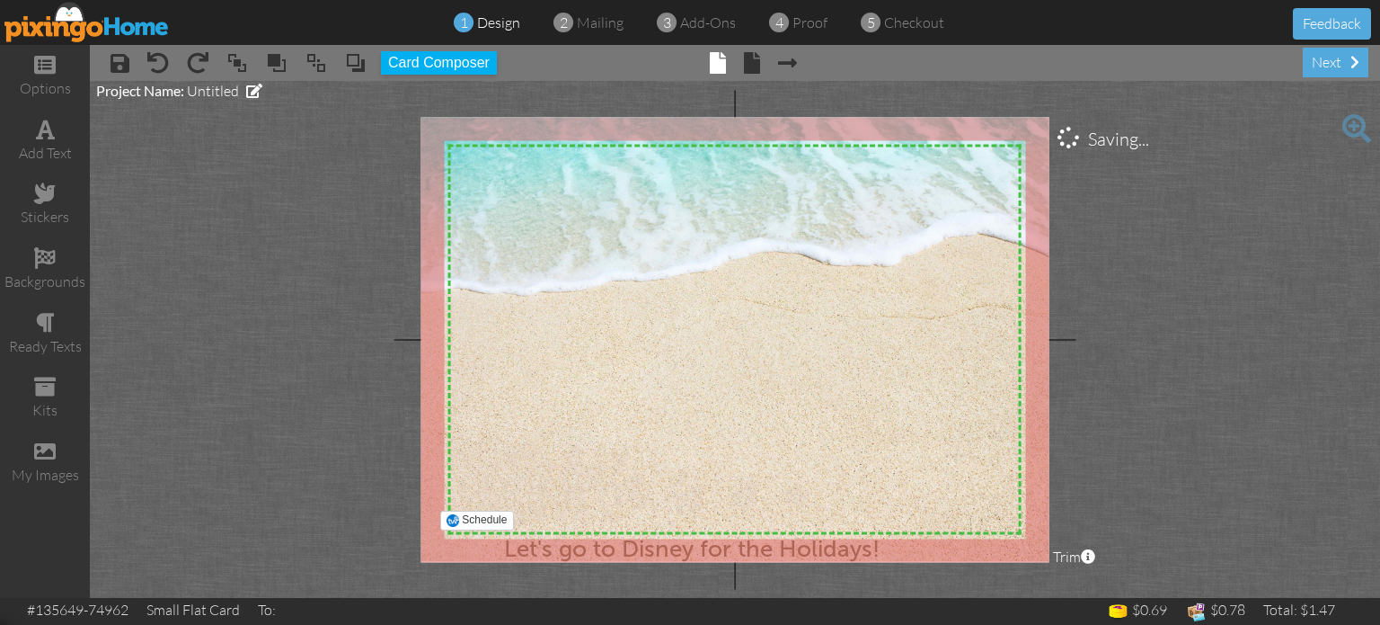
click at [612, 276] on img at bounding box center [735, 337] width 598 height 399
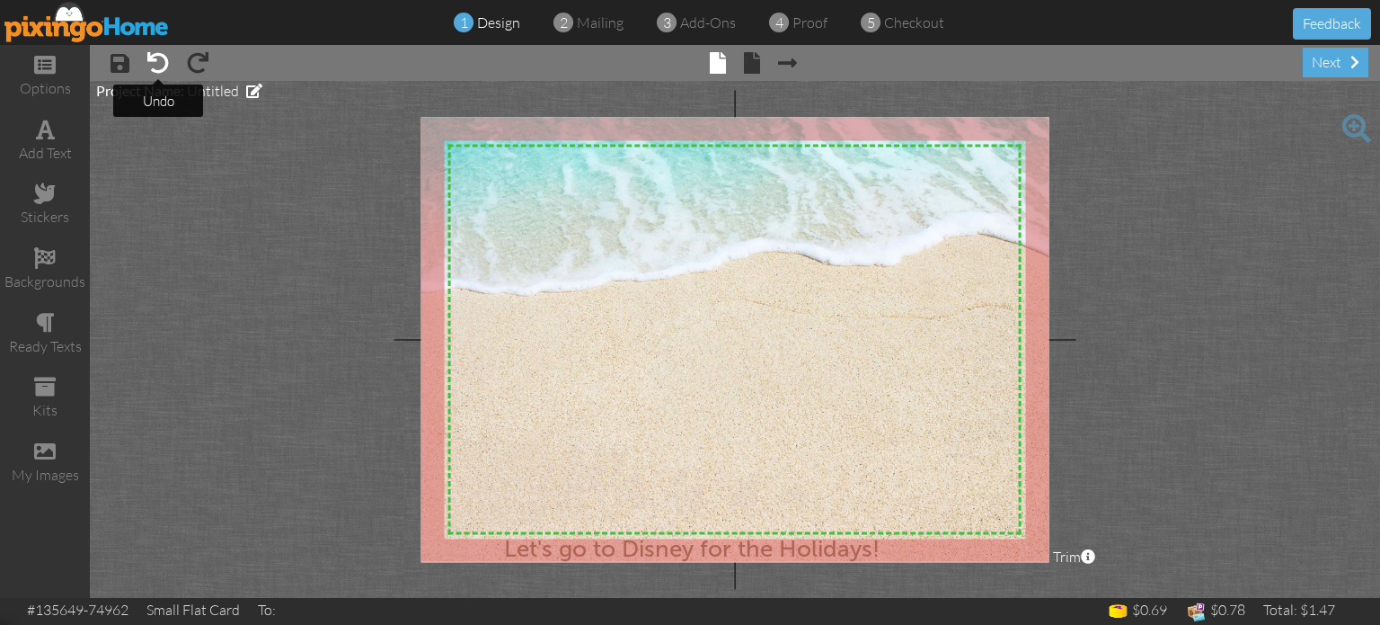
click at [158, 59] on span at bounding box center [158, 63] width 22 height 22
click at [153, 57] on span at bounding box center [158, 63] width 22 height 22
drag, startPoint x: 619, startPoint y: 456, endPoint x: 836, endPoint y: 263, distance: 289.6
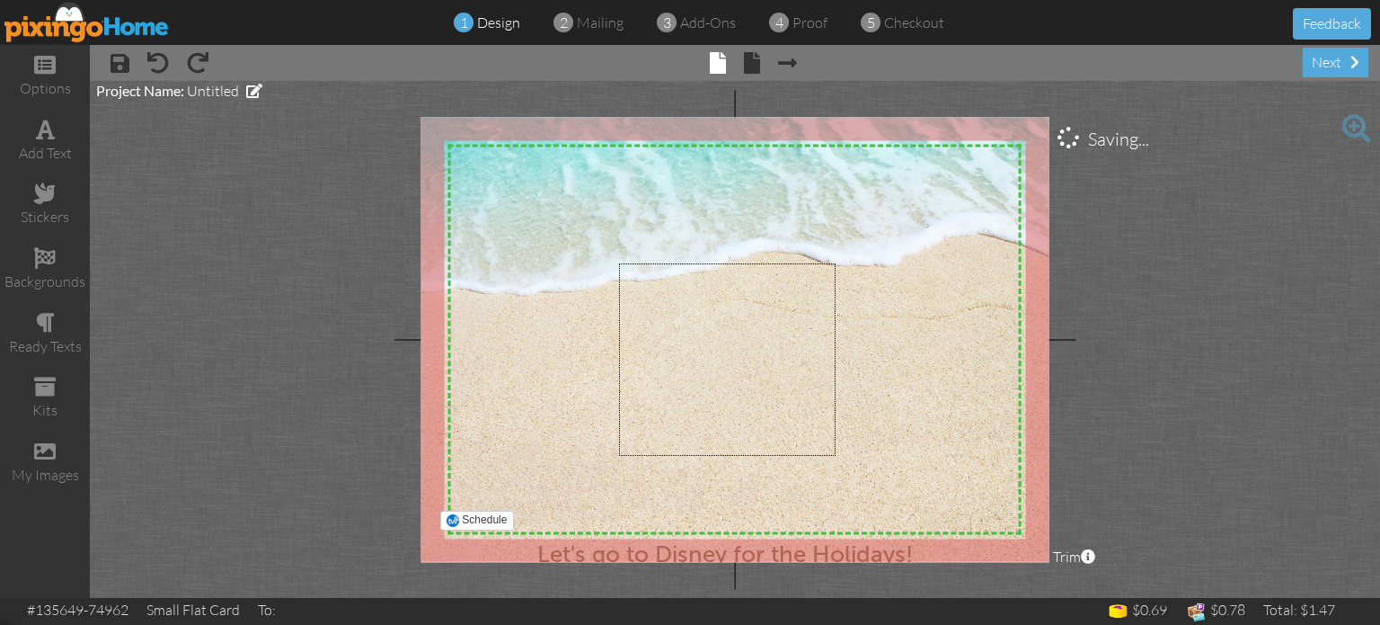
click at [836, 263] on img at bounding box center [735, 337] width 598 height 399
click at [32, 456] on div "my images" at bounding box center [45, 462] width 90 height 63
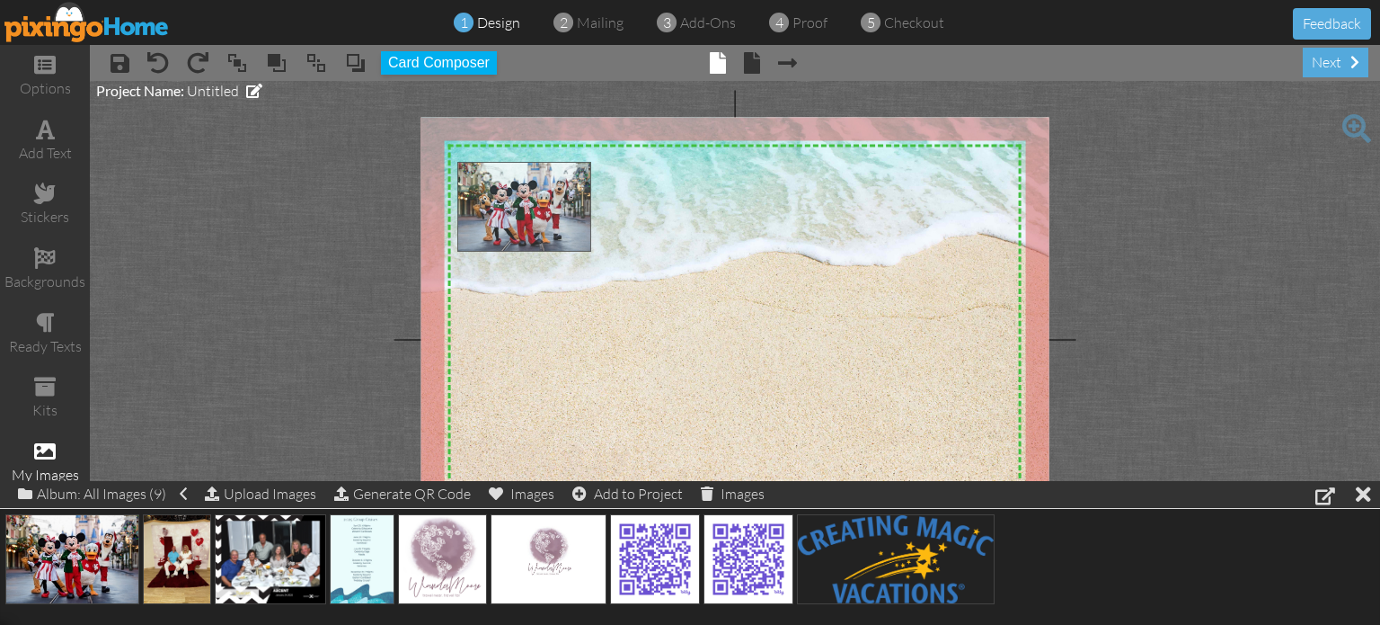
drag, startPoint x: 64, startPoint y: 566, endPoint x: 520, endPoint y: 217, distance: 574.4
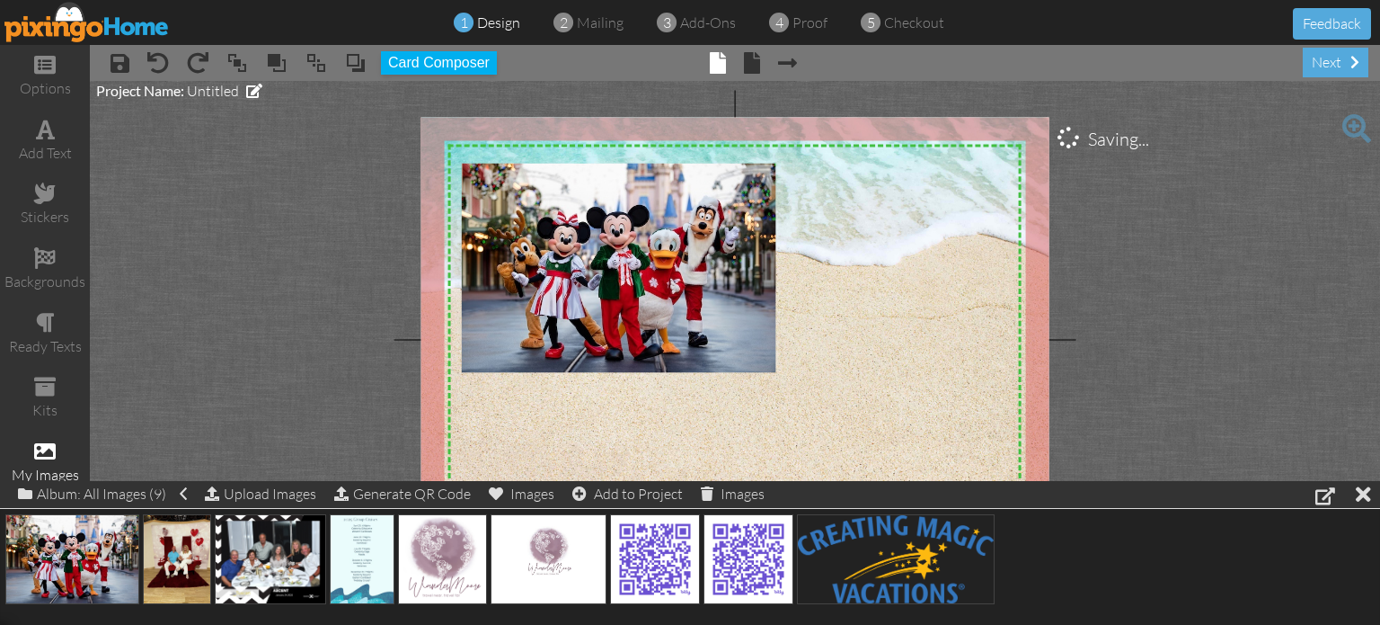
click at [305, 355] on project-studio-wrapper "X X X X X X X X X X X X X X X X X X X X X X X X X X X X X X X X X X X X X X X X…" at bounding box center [735, 339] width 1290 height 517
click at [1360, 492] on div at bounding box center [1363, 494] width 15 height 26
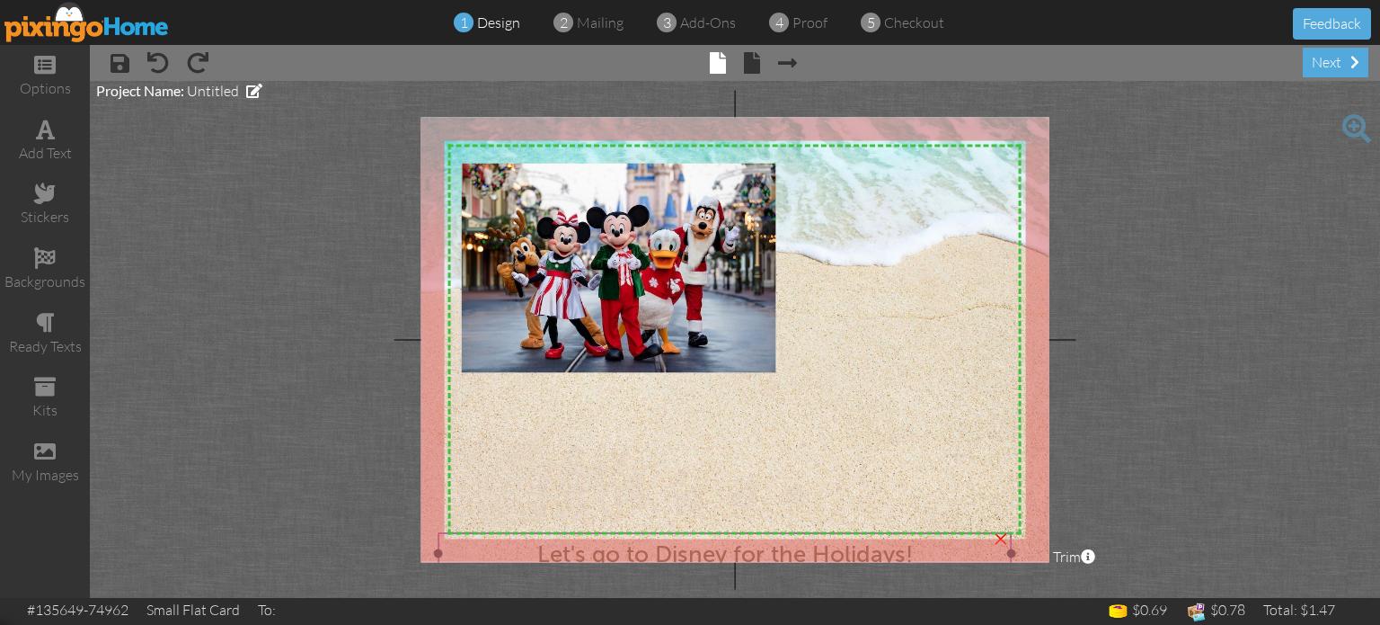
click at [854, 552] on span "Let's go to Disney for the Holidays!" at bounding box center [725, 554] width 376 height 28
click at [547, 545] on span "Let's go to Disney for the Holidays!" at bounding box center [725, 554] width 376 height 28
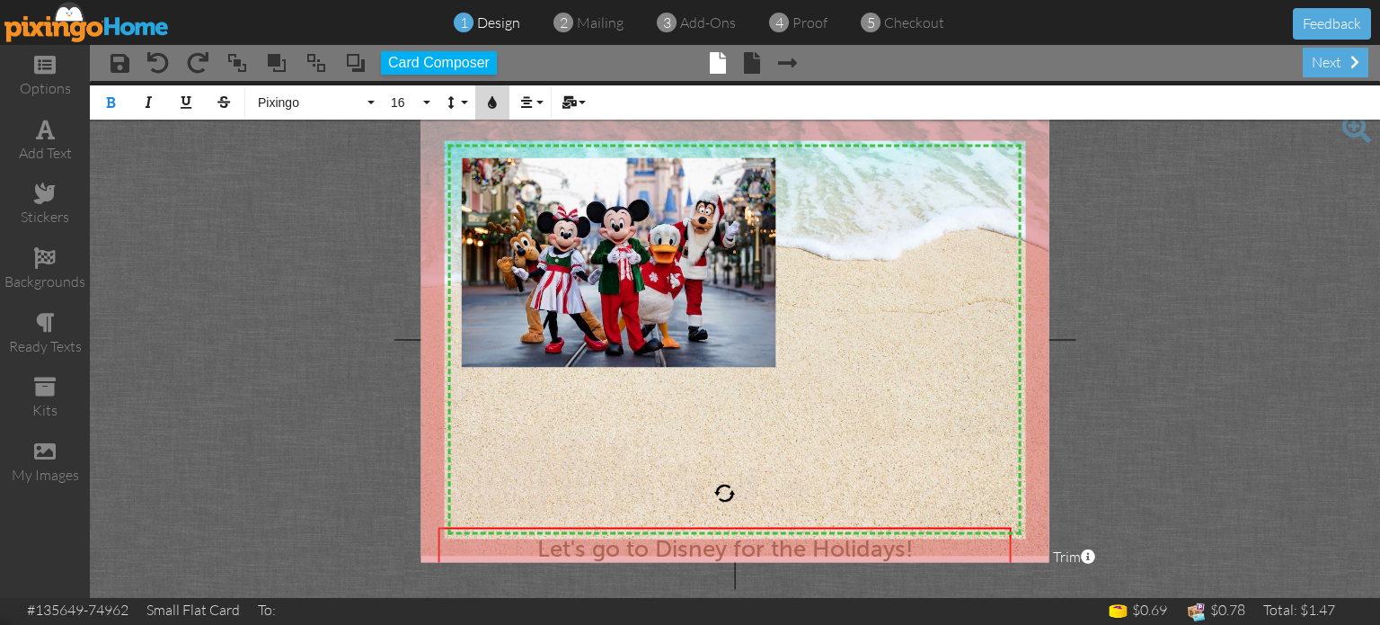
click at [491, 96] on icon "button" at bounding box center [492, 102] width 13 height 13
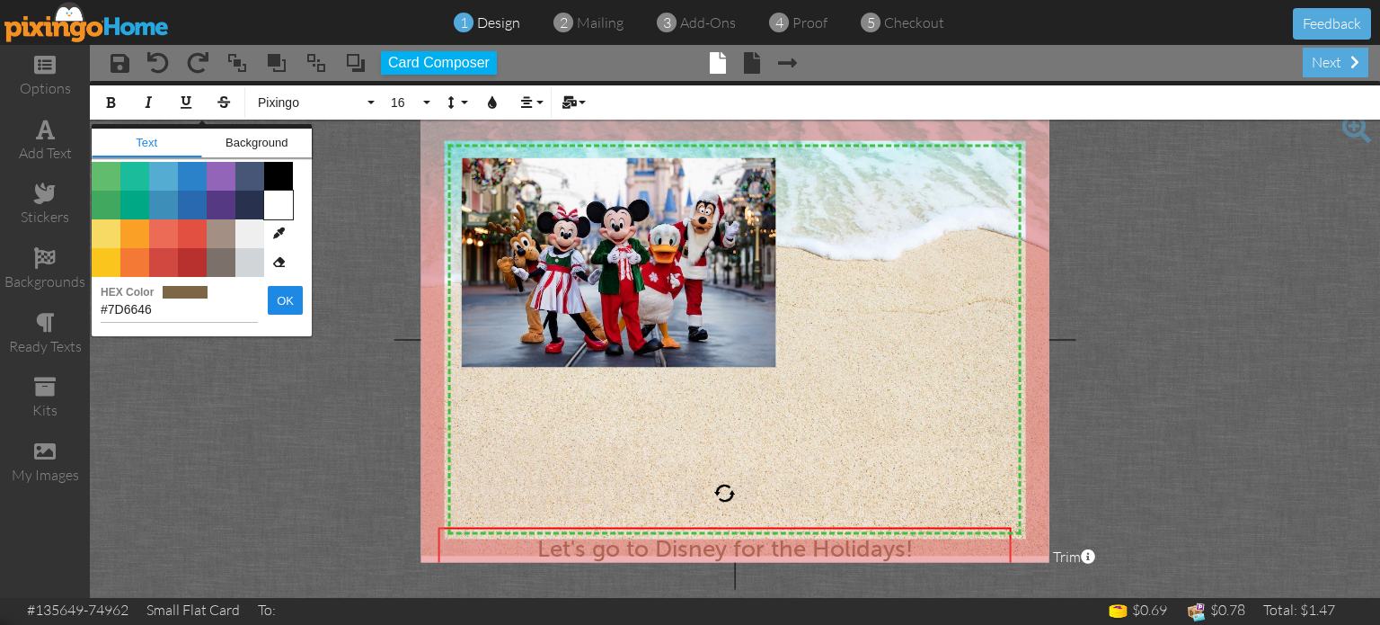
click at [270, 197] on span "Color #FFFFFF" at bounding box center [278, 204] width 29 height 29
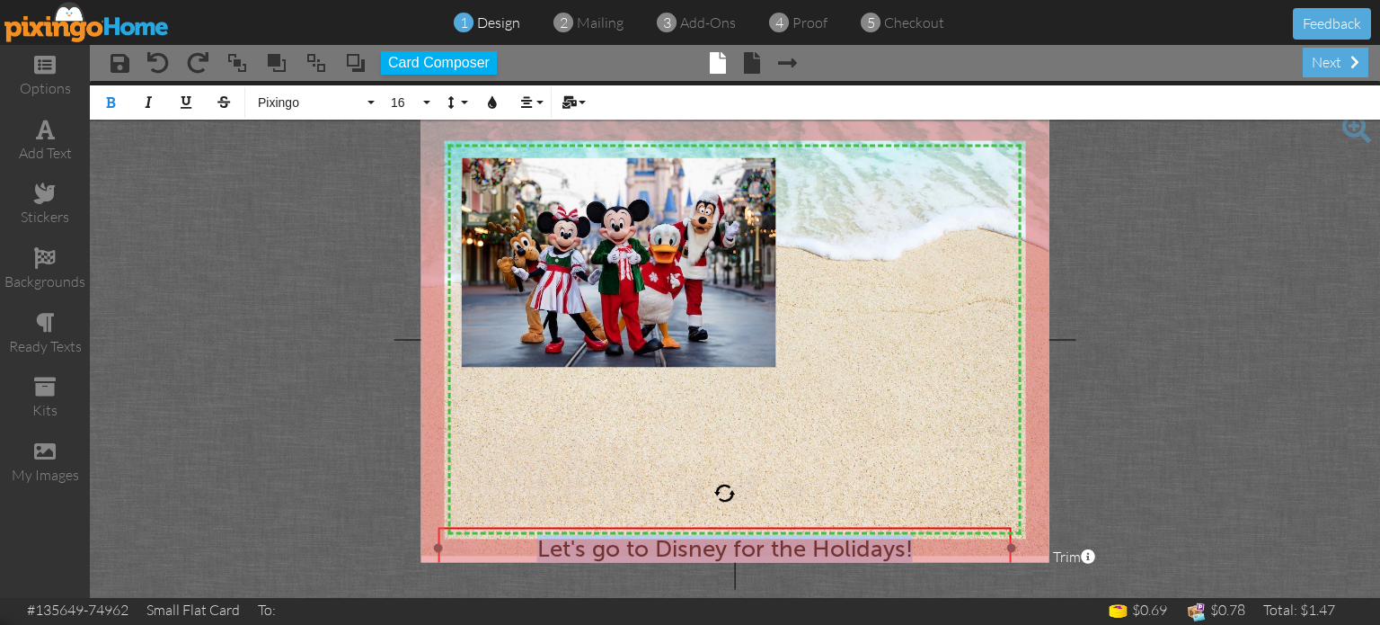
drag, startPoint x: 528, startPoint y: 545, endPoint x: 935, endPoint y: 544, distance: 407.1
click at [935, 544] on div "​ Let's go to Disney for the Holidays!" at bounding box center [725, 549] width 559 height 28
click at [494, 97] on icon "button" at bounding box center [492, 102] width 13 height 13
type input "#FFFFFF"
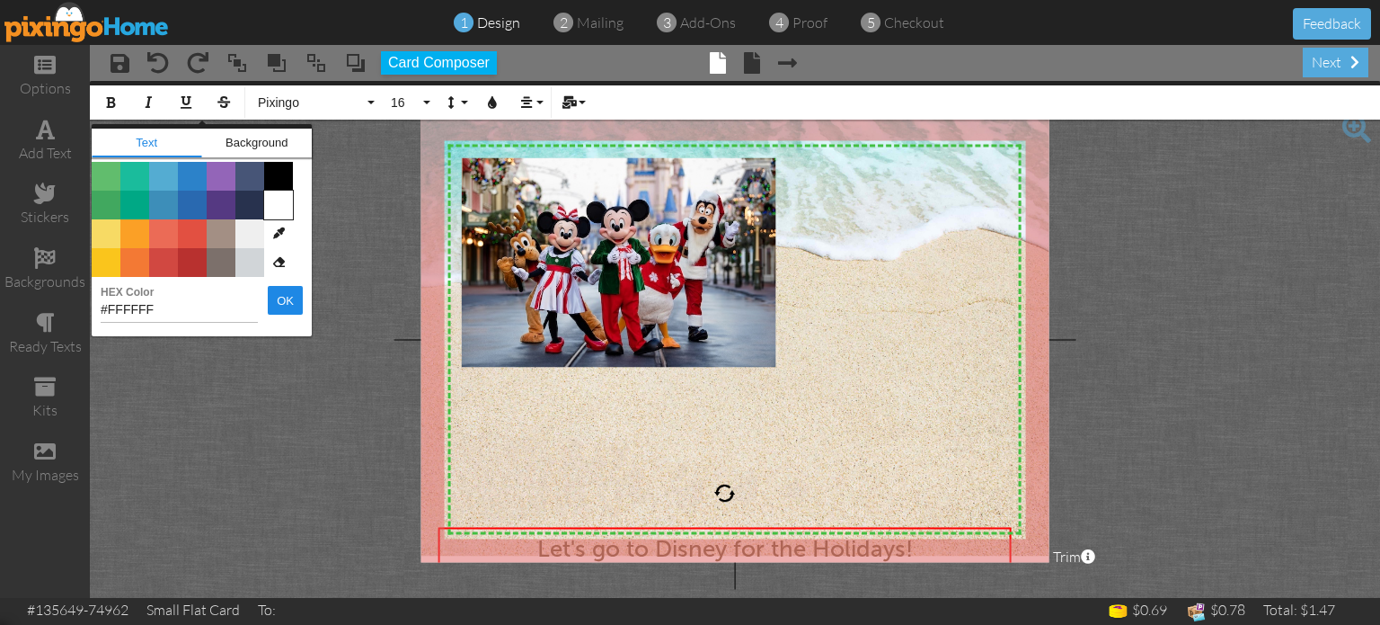
click at [277, 199] on span "" at bounding box center [278, 204] width 29 height 29
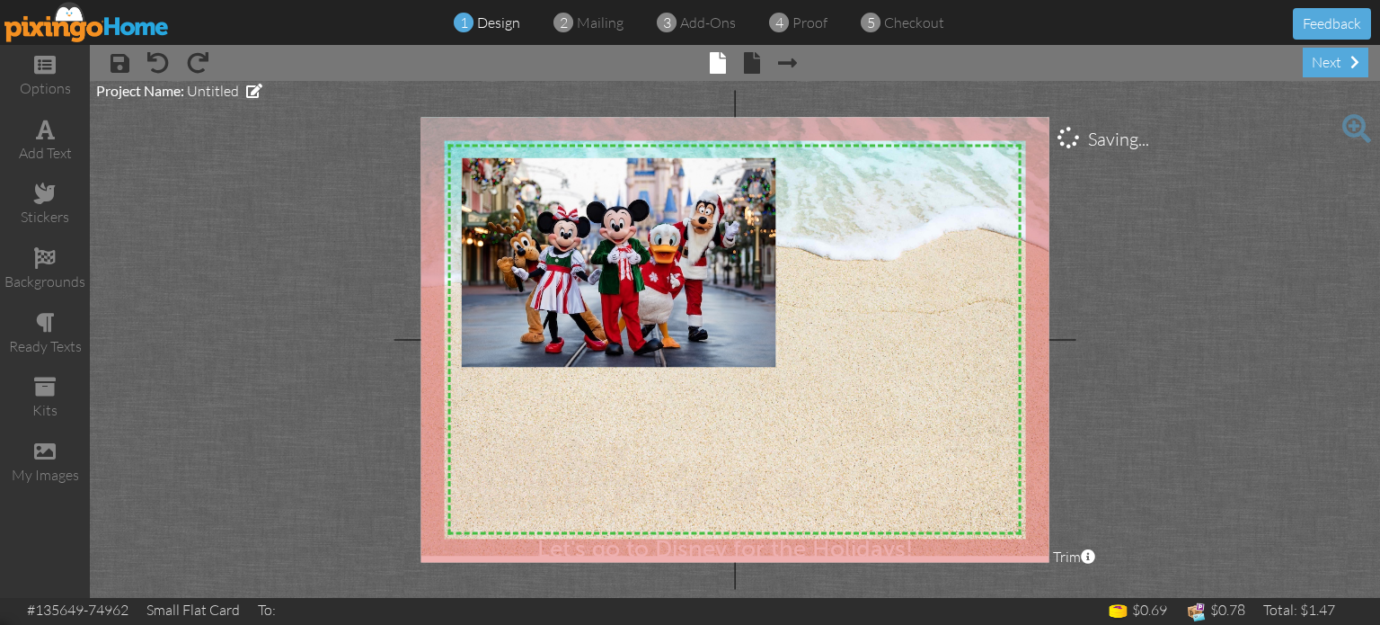
click at [268, 422] on project-studio-wrapper "X X X X X X X X X X X X X X X X X X X X X X X X X X X X X X X X X X X X X X X X…" at bounding box center [735, 339] width 1290 height 517
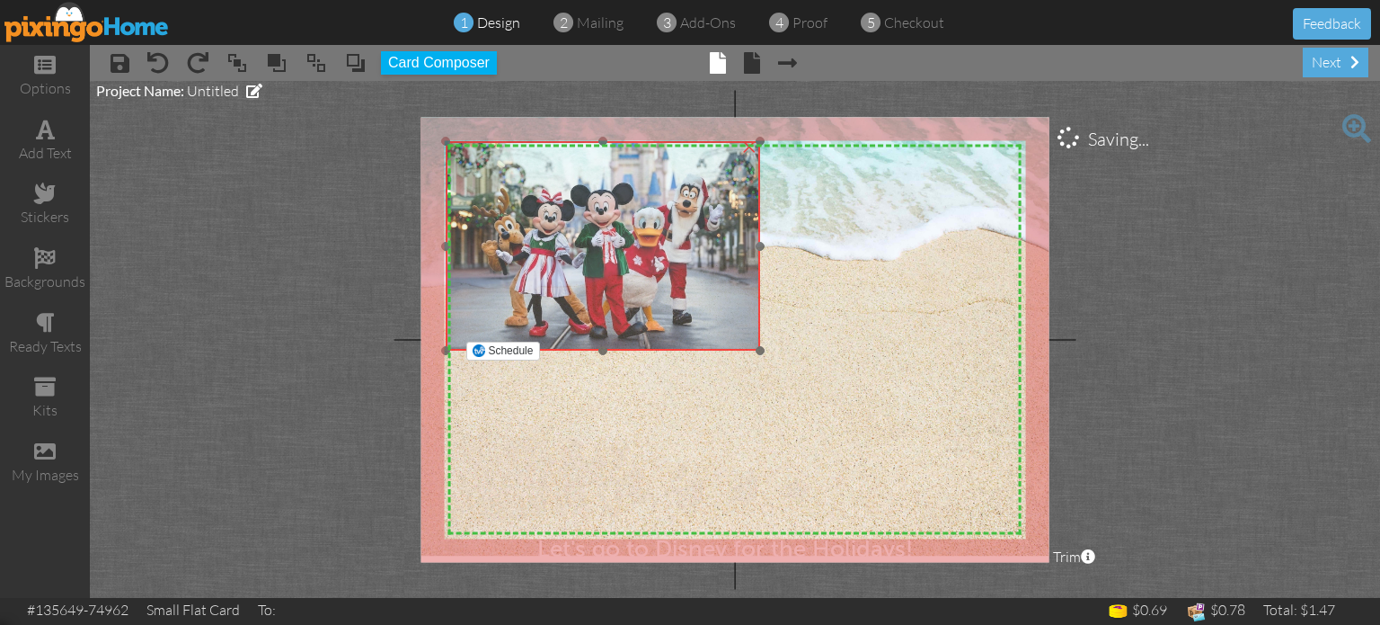
drag, startPoint x: 656, startPoint y: 290, endPoint x: 641, endPoint y: 273, distance: 22.9
click at [641, 273] on img at bounding box center [603, 245] width 314 height 209
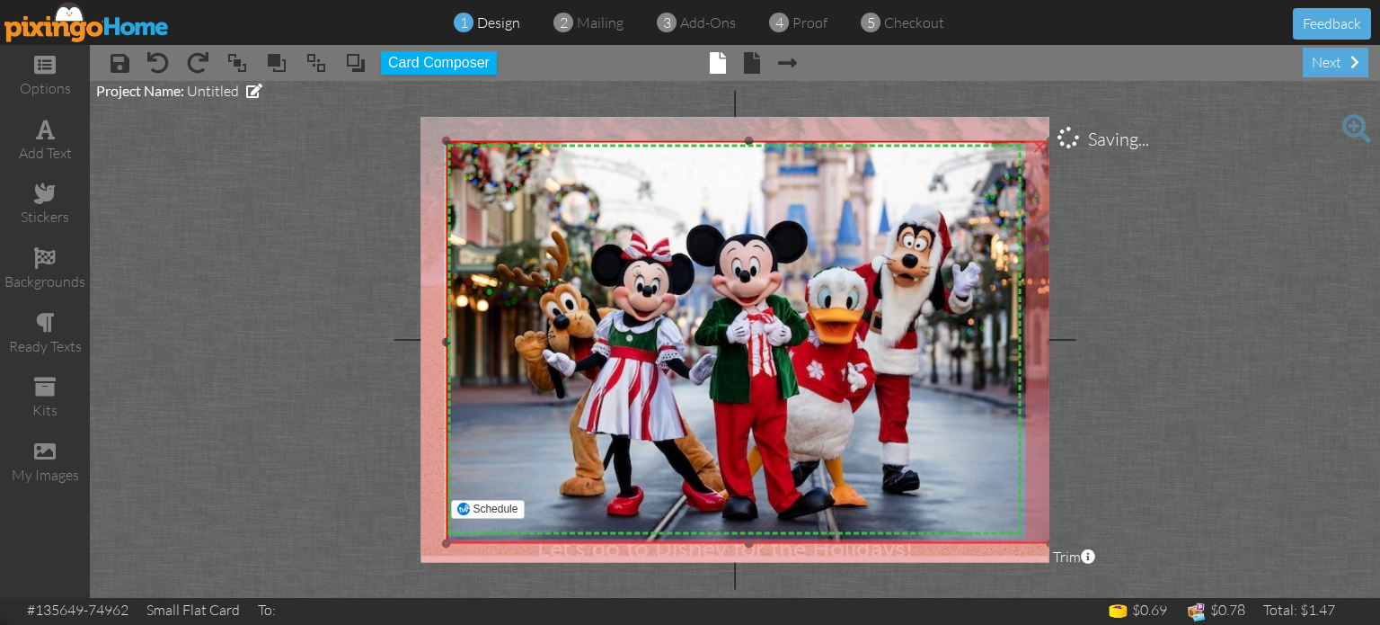
drag, startPoint x: 758, startPoint y: 345, endPoint x: 1014, endPoint y: 538, distance: 320.8
click at [1014, 538] on div "×" at bounding box center [749, 342] width 604 height 403
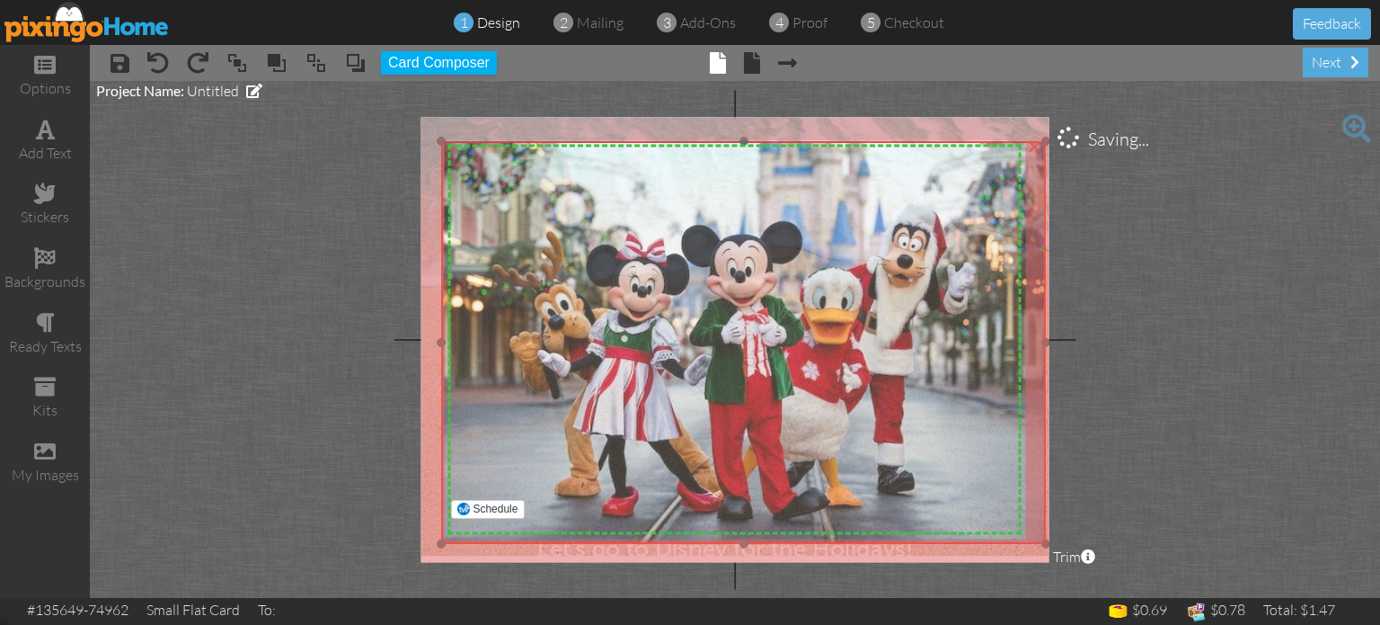
click at [938, 420] on img at bounding box center [743, 342] width 604 height 403
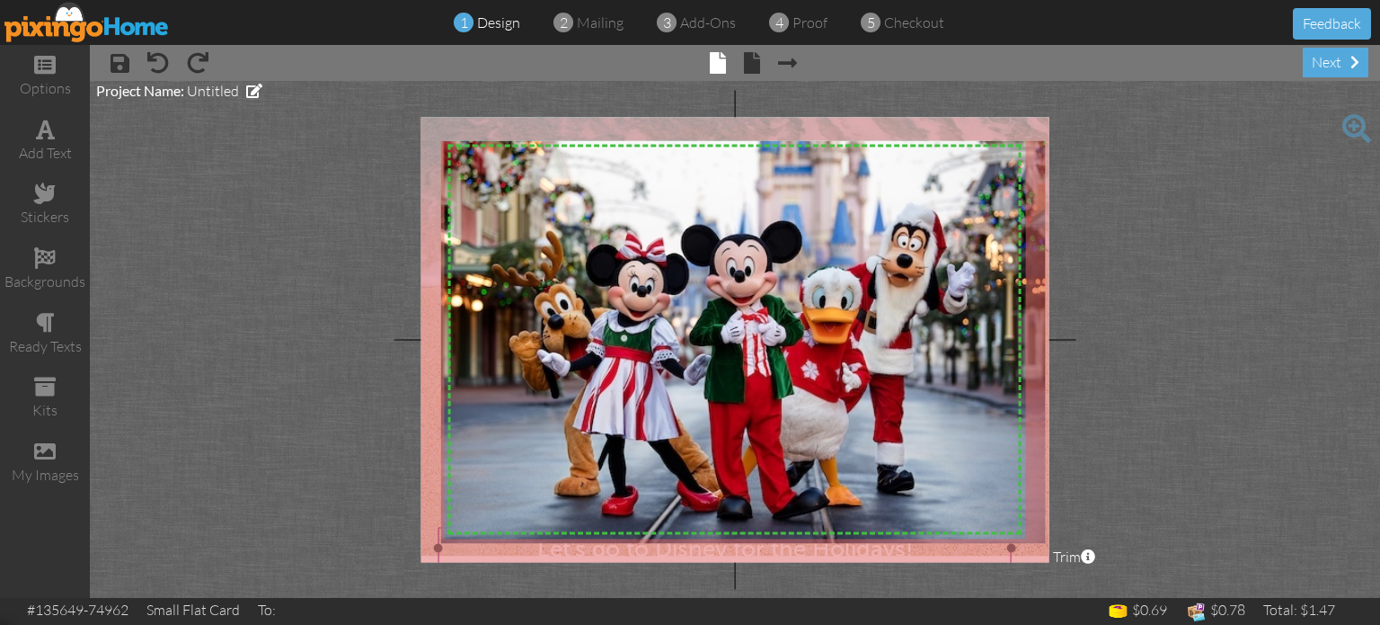
click at [773, 553] on span "Let's go to Disney for the Holidays!" at bounding box center [725, 549] width 376 height 28
click at [758, 549] on span "Let's go to Disney for the Holidays!" at bounding box center [725, 549] width 376 height 28
drag, startPoint x: 614, startPoint y: 550, endPoint x: 573, endPoint y: 553, distance: 40.5
click at [573, 553] on span "Let's go to Disney for the Holidays!" at bounding box center [685, 551] width 376 height 28
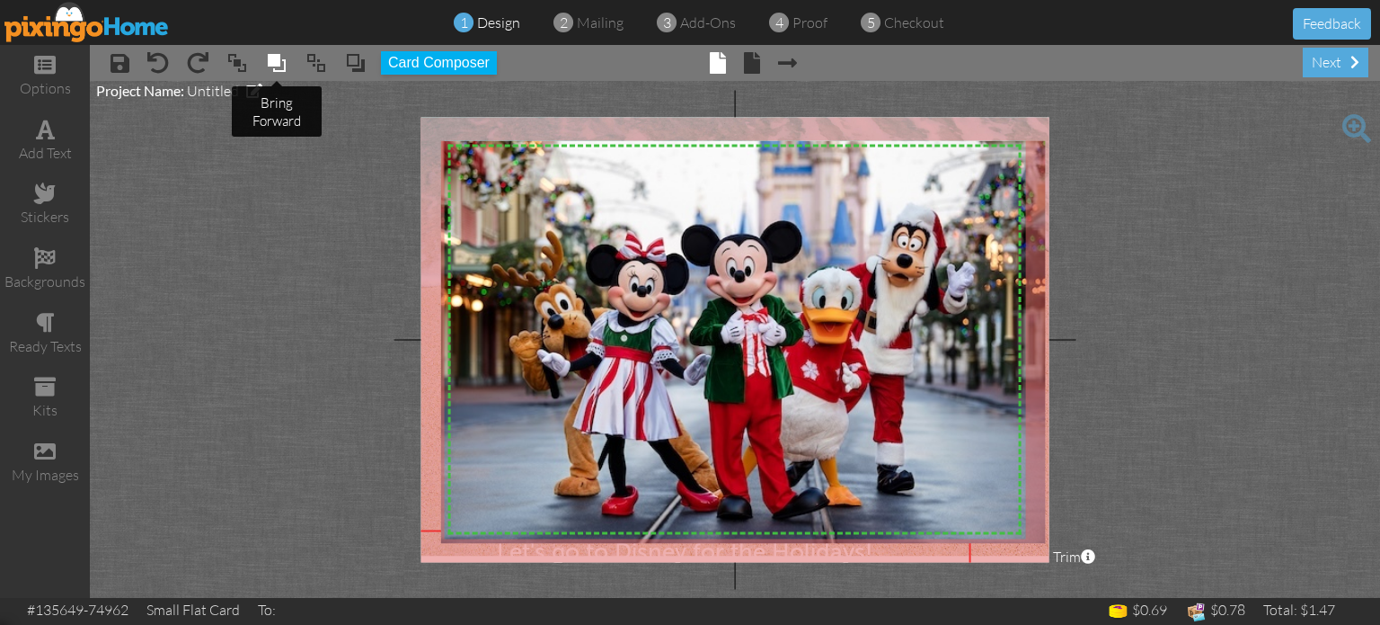
click at [281, 71] on span at bounding box center [277, 62] width 22 height 27
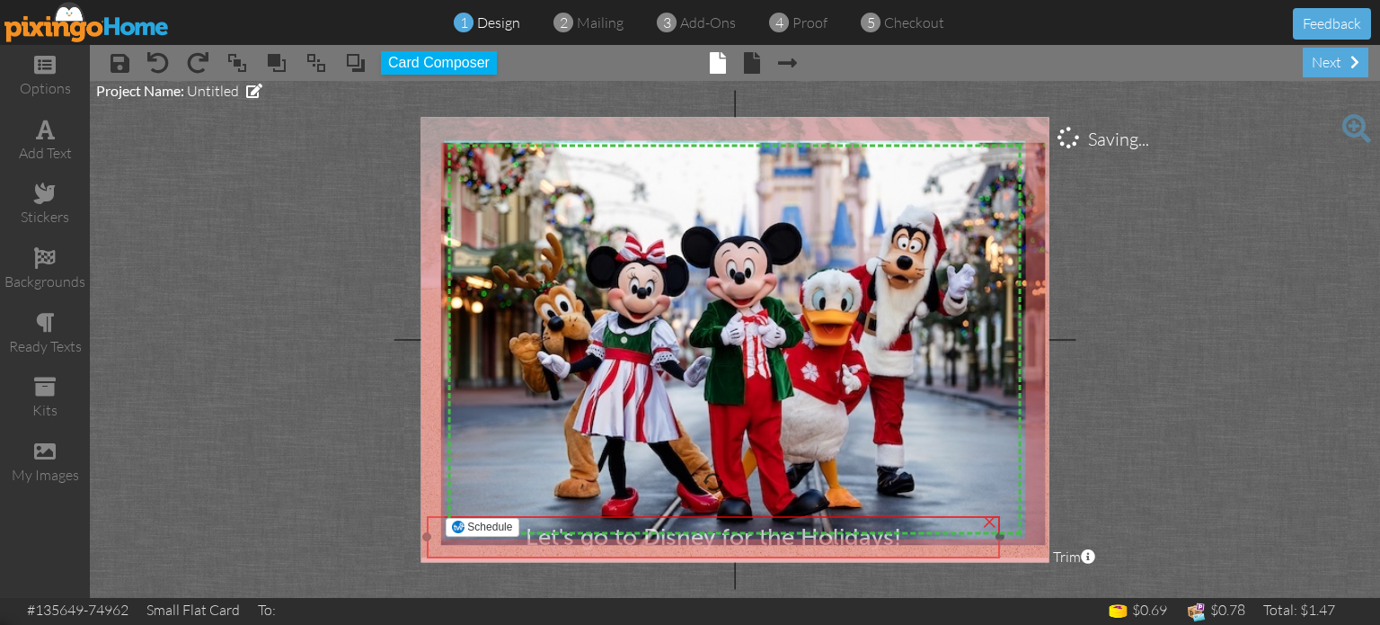
scroll to position [4, 0]
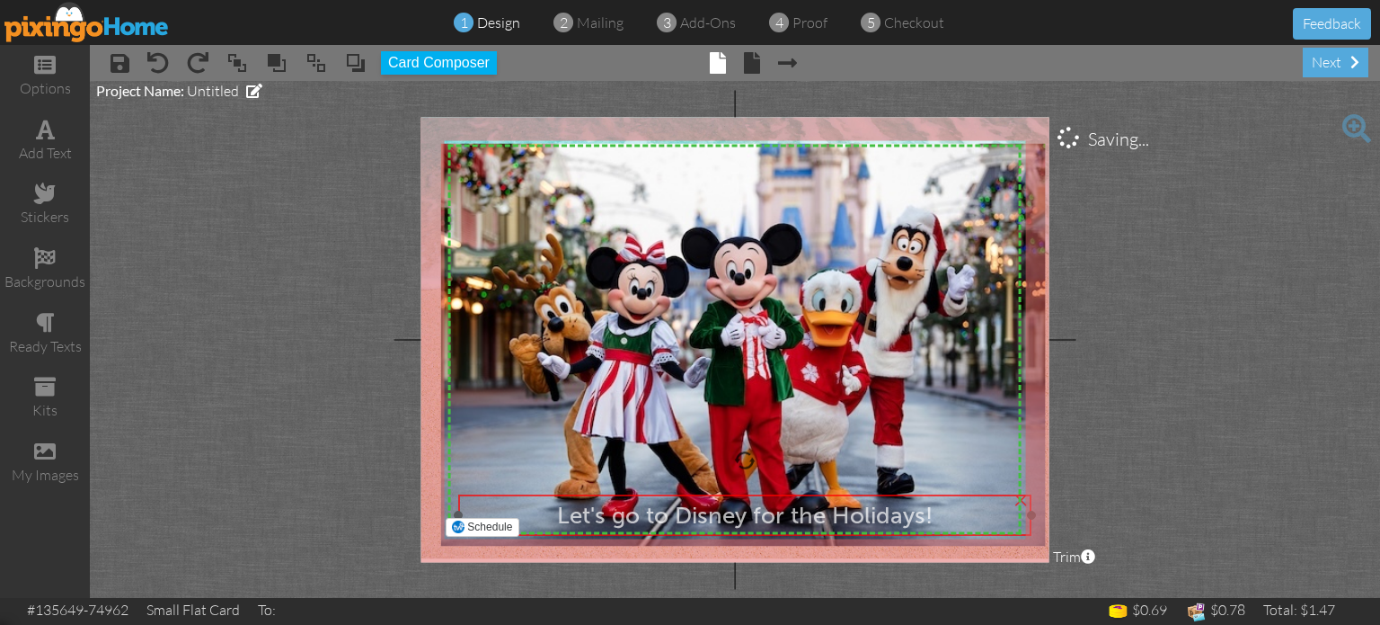
drag, startPoint x: 536, startPoint y: 548, endPoint x: 596, endPoint y: 511, distance: 70.6
click at [596, 511] on span "Let's go to Disney for the Holidays!" at bounding box center [745, 515] width 376 height 28
click at [377, 445] on project-studio-wrapper "X X X X X X X X X X X X X X X X X X X X X X X X X X X X X X X X X X X X X X X X…" at bounding box center [735, 339] width 1290 height 517
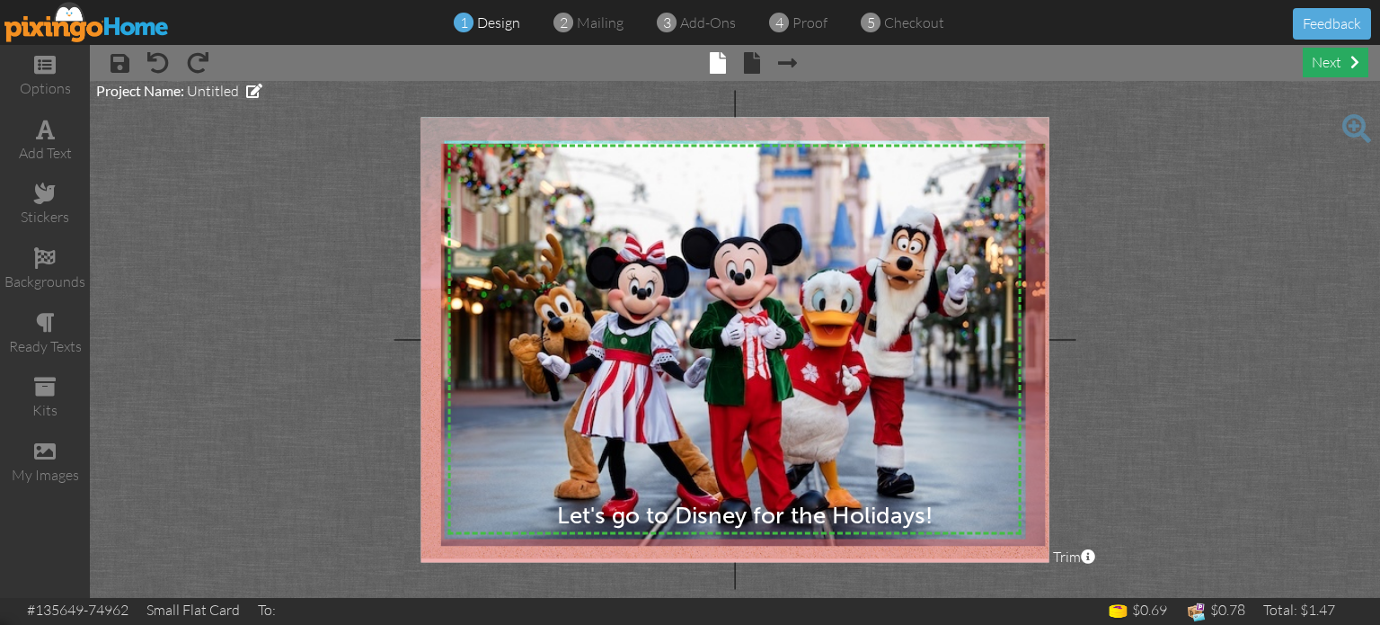
click at [1337, 71] on div "next" at bounding box center [1336, 63] width 66 height 30
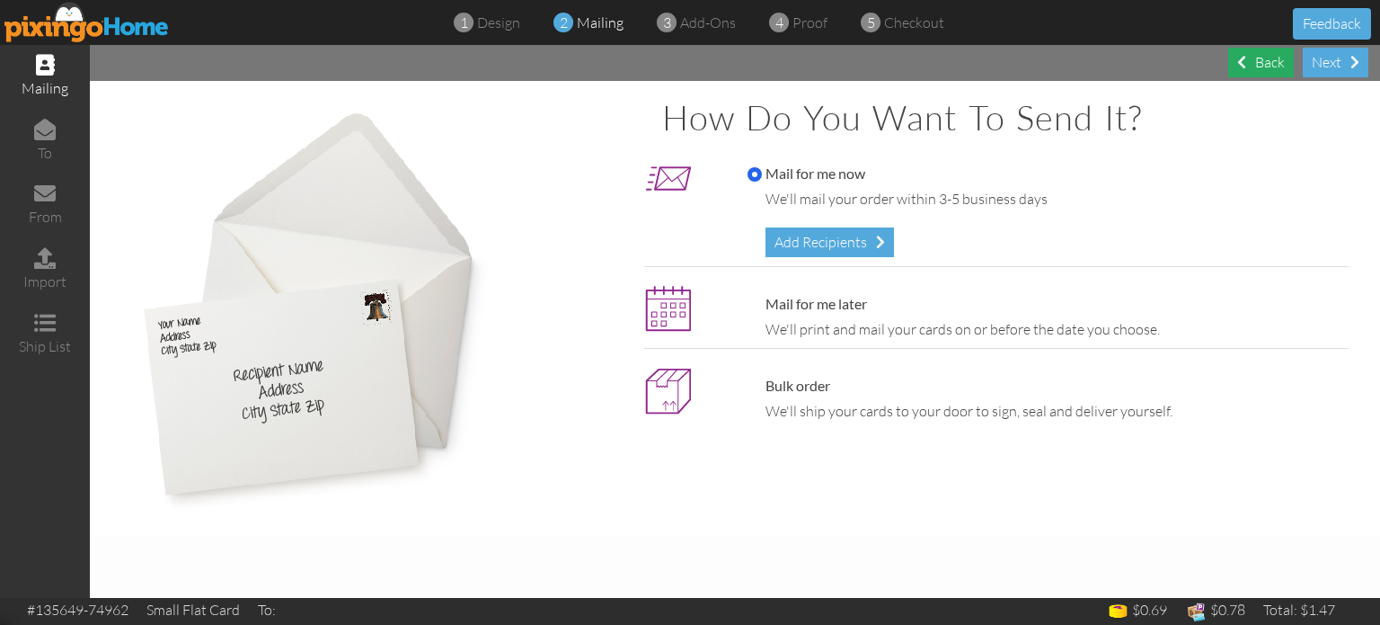
click at [1254, 64] on div "Back" at bounding box center [1261, 63] width 66 height 30
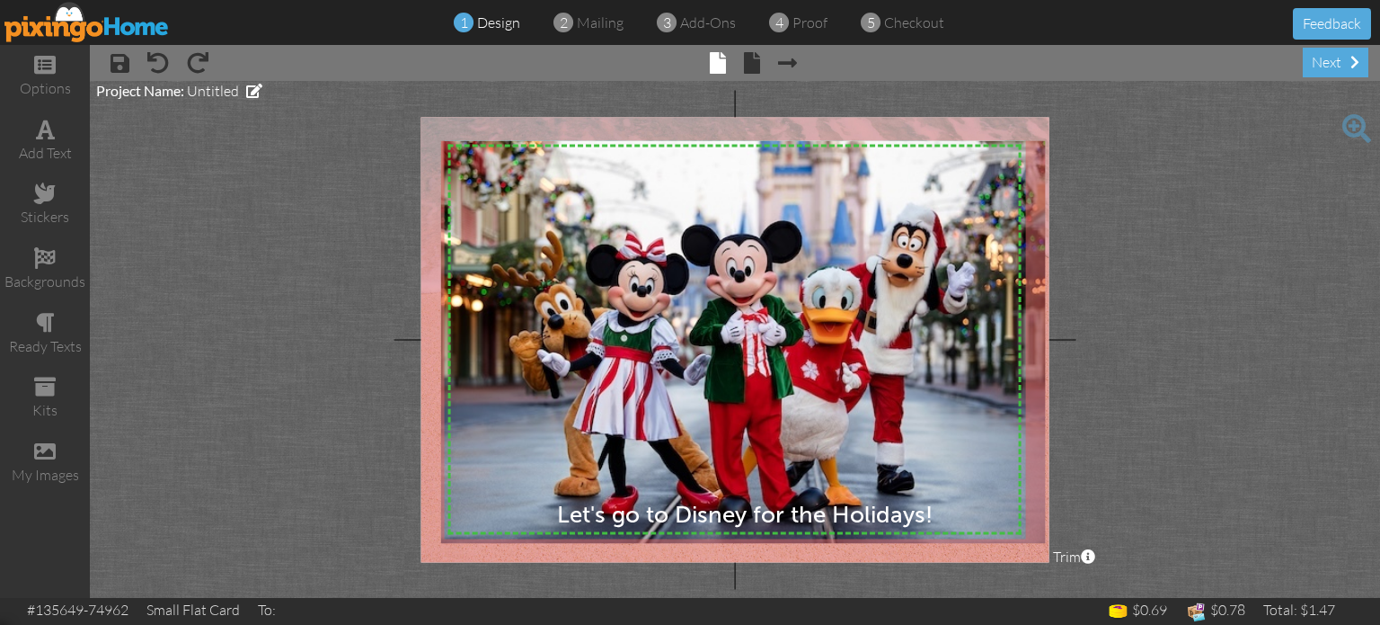
click at [738, 60] on span "× back" at bounding box center [743, 62] width 34 height 29
click at [754, 68] on span at bounding box center [752, 63] width 16 height 22
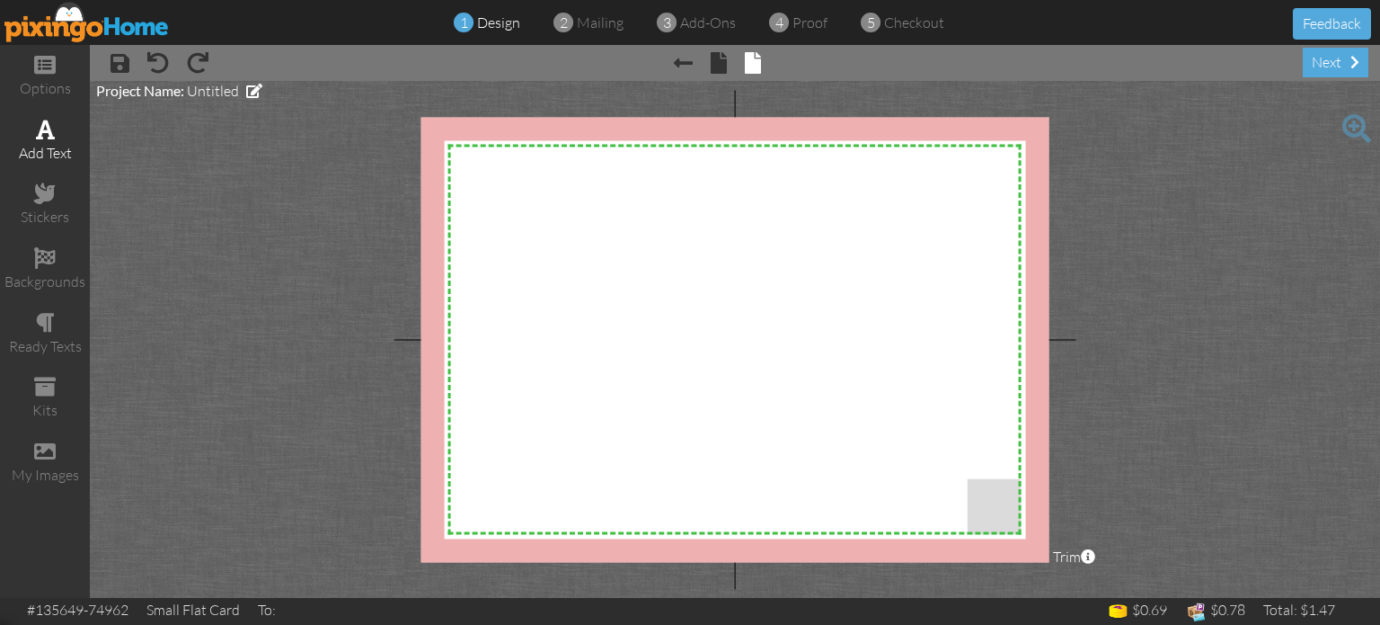
click at [37, 144] on div "add text" at bounding box center [45, 153] width 90 height 21
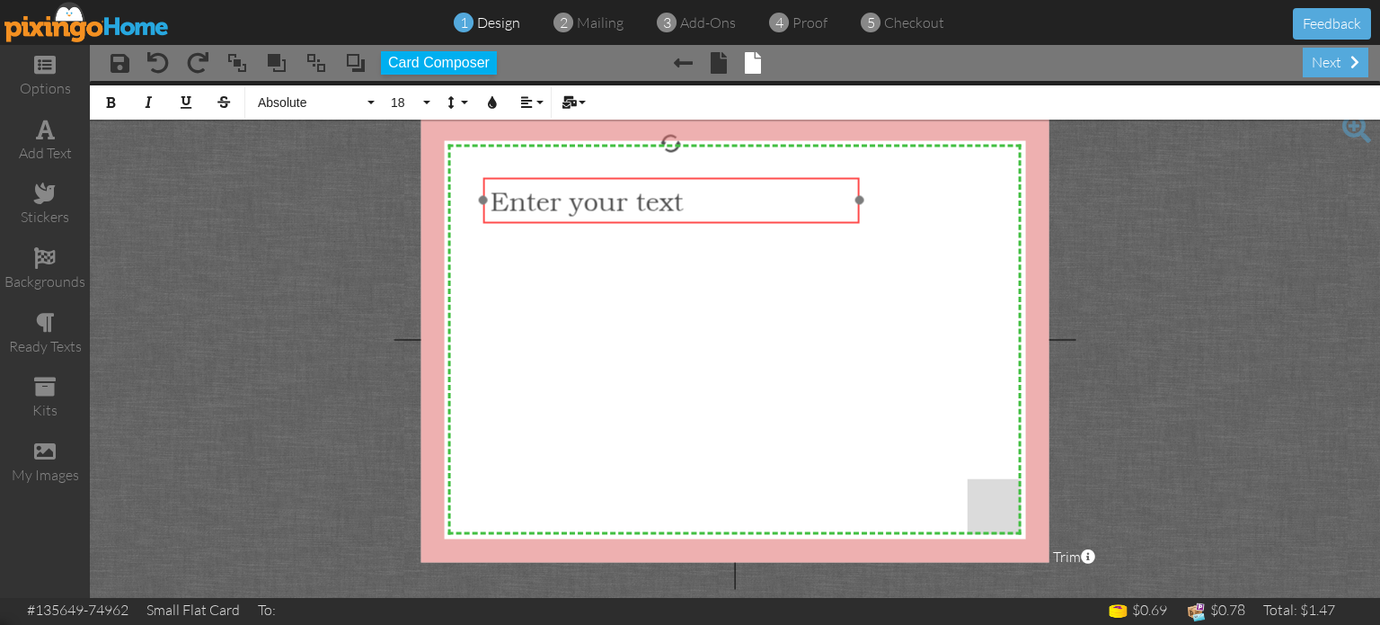
drag, startPoint x: 679, startPoint y: 202, endPoint x: 611, endPoint y: 218, distance: 70.2
click at [611, 218] on div "​ Enter your text ​" at bounding box center [671, 201] width 377 height 47
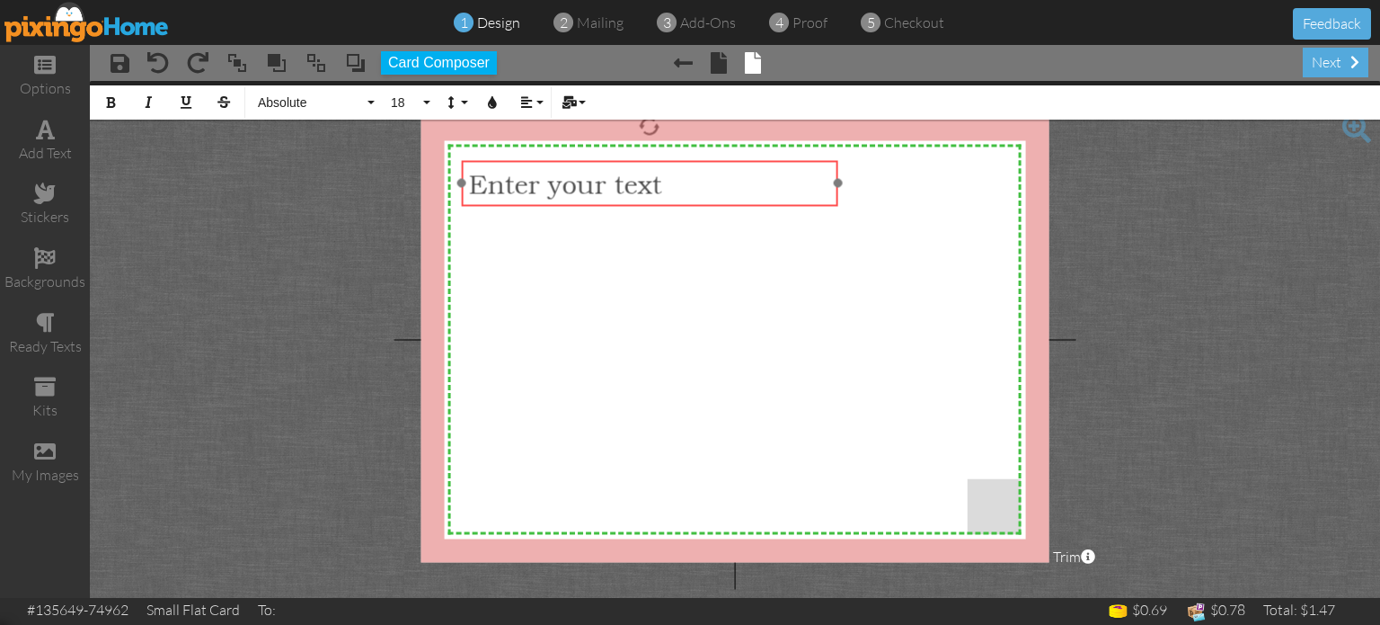
drag, startPoint x: 602, startPoint y: 222, endPoint x: 585, endPoint y: 205, distance: 24.1
click at [585, 205] on div "​ Enter your text ​" at bounding box center [649, 184] width 377 height 47
drag, startPoint x: 839, startPoint y: 182, endPoint x: 733, endPoint y: 207, distance: 109.0
click at [731, 207] on div "Enter your text ×" at bounding box center [596, 184] width 270 height 46
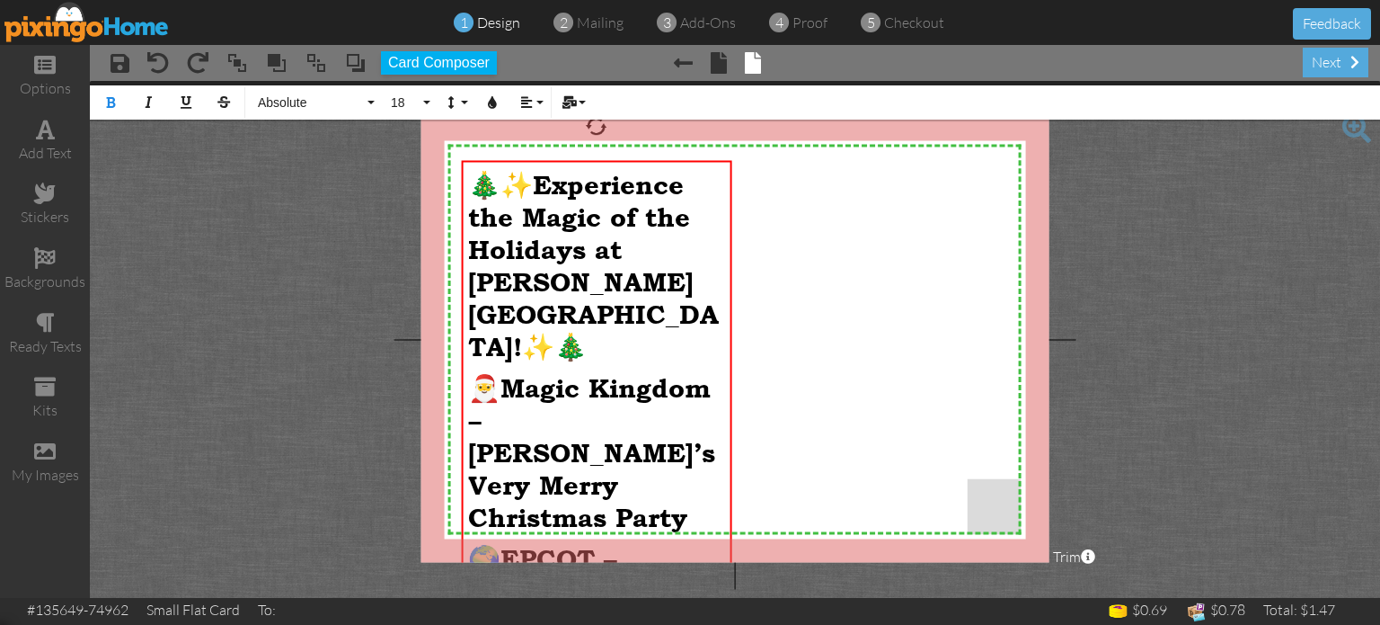
click at [533, 190] on span "🎄✨" at bounding box center [500, 184] width 65 height 32
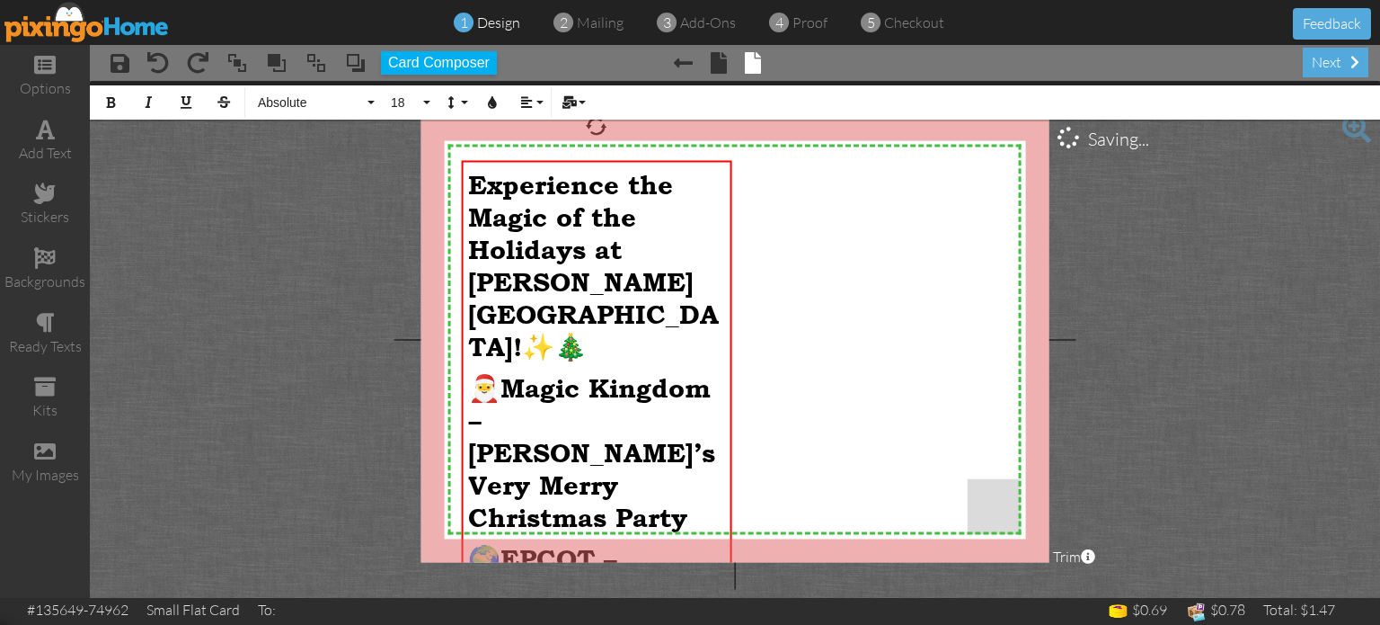
click at [545, 321] on p "​ Experience the Magic of the Holidays at [PERSON_NAME][GEOGRAPHIC_DATA]! ✨🎄" at bounding box center [596, 265] width 256 height 194
click at [517, 372] on span "Magic Kingdom – [PERSON_NAME]’s Very Merry Christmas Party" at bounding box center [591, 452] width 247 height 161
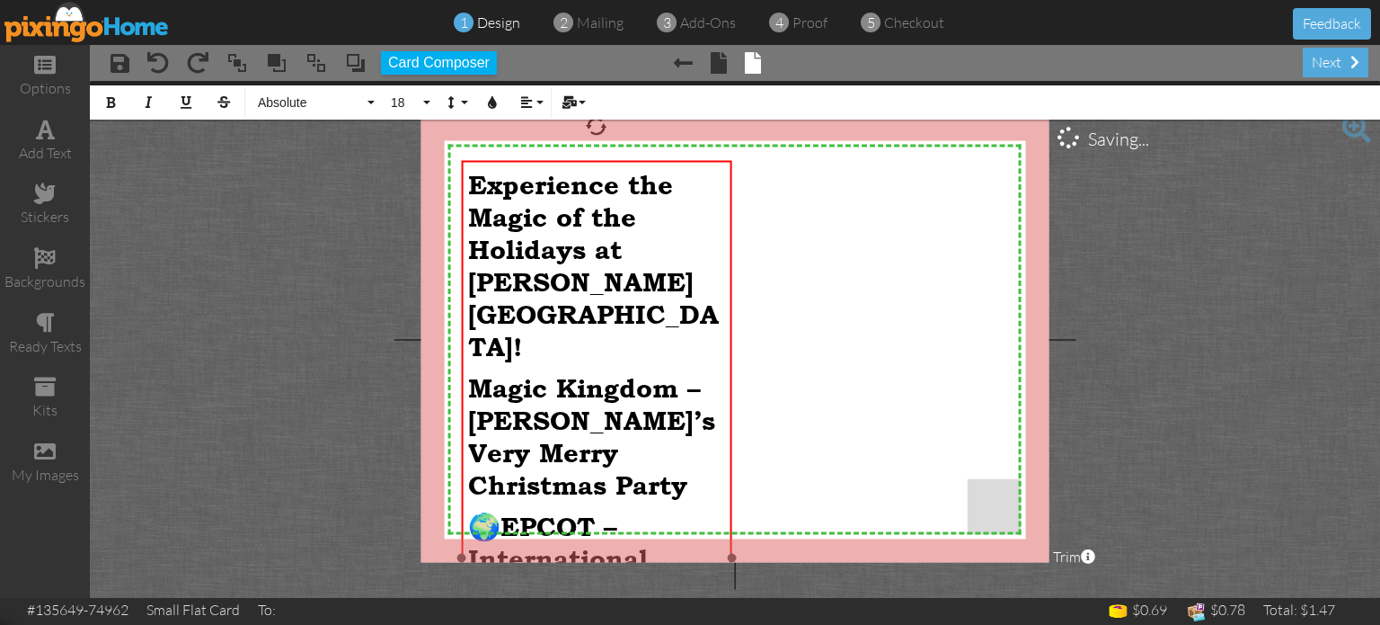
click at [501, 509] on span "🌍" at bounding box center [484, 525] width 32 height 32
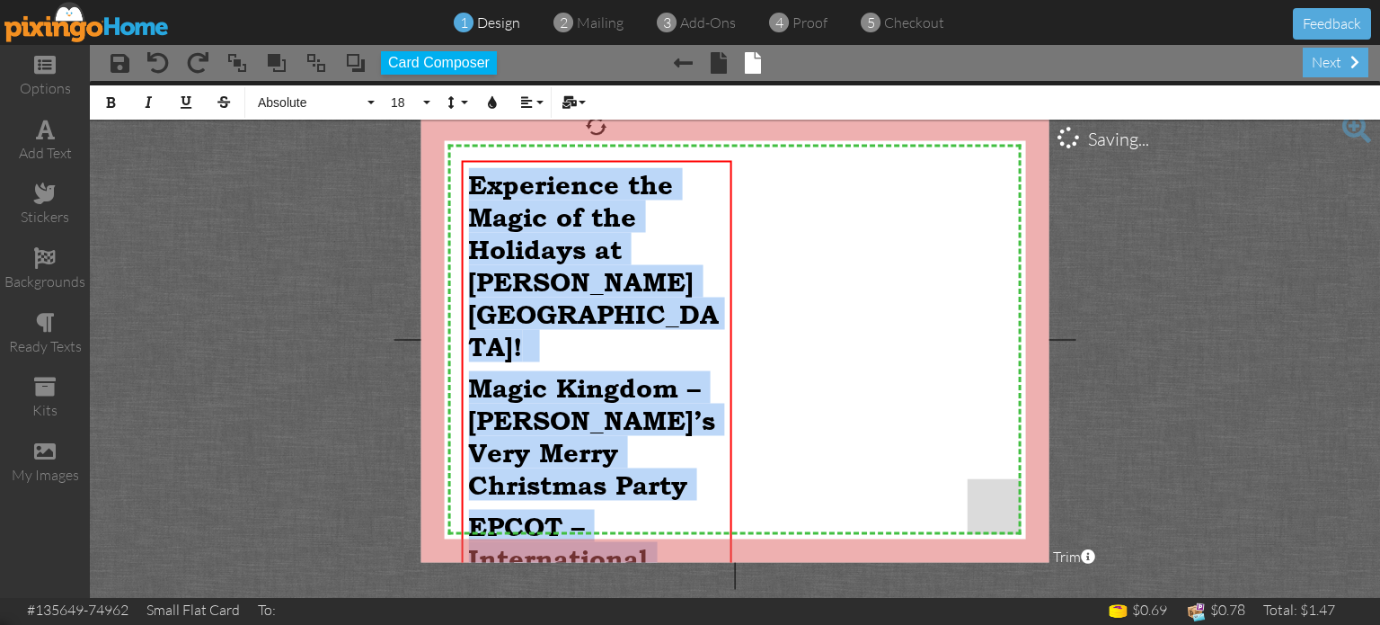
drag, startPoint x: 596, startPoint y: 555, endPoint x: 442, endPoint y: 135, distance: 447.7
click at [442, 135] on div "X X X X X X X X X X X X X X X X X X X X X X X X X X X X X X X X X X X X X X X X…" at bounding box center [735, 339] width 628 height 445
click at [428, 102] on button "18" at bounding box center [408, 102] width 52 height 34
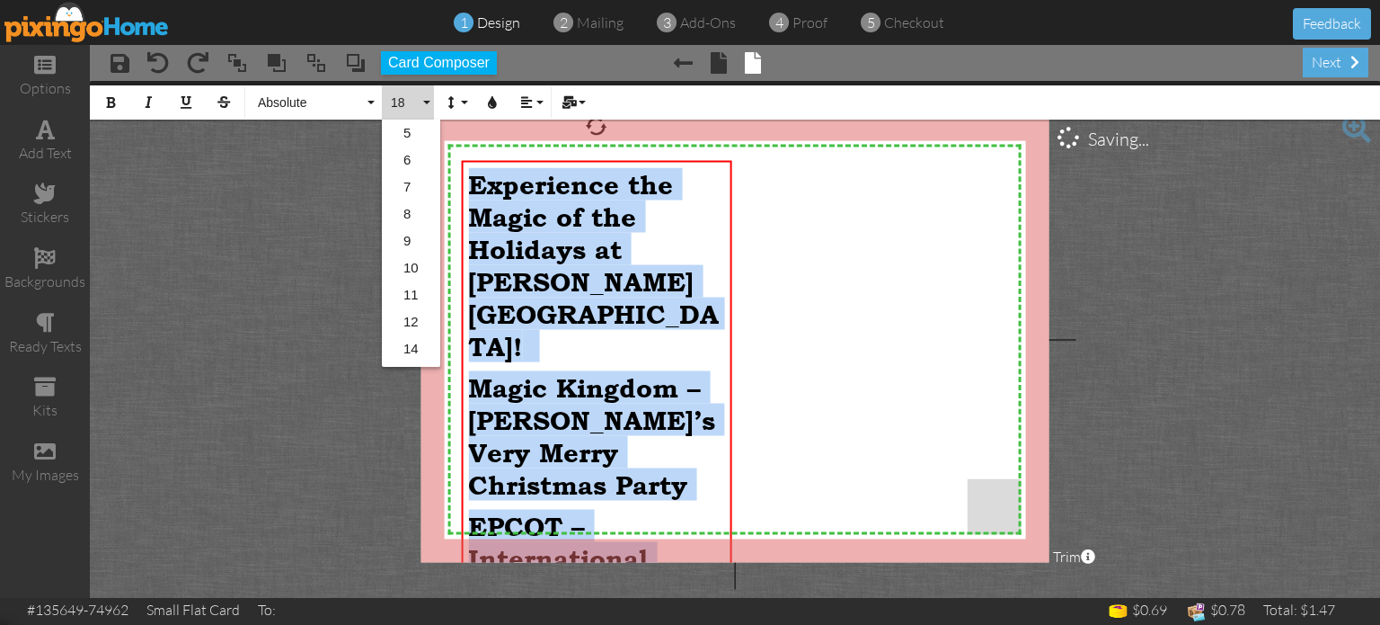
scroll to position [159, 0]
click at [413, 172] on link "12" at bounding box center [411, 162] width 58 height 27
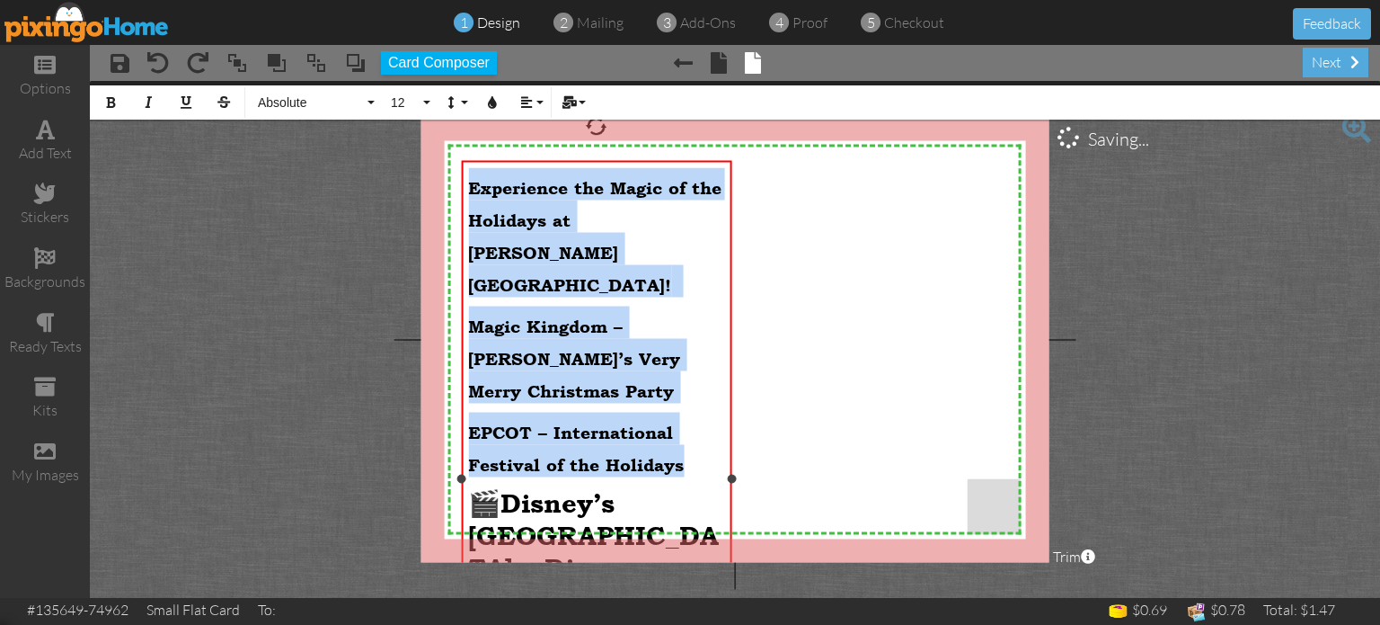
click at [557, 316] on span "Magic Kingdom – [PERSON_NAME]’s Very Merry Christmas Party" at bounding box center [574, 358] width 212 height 85
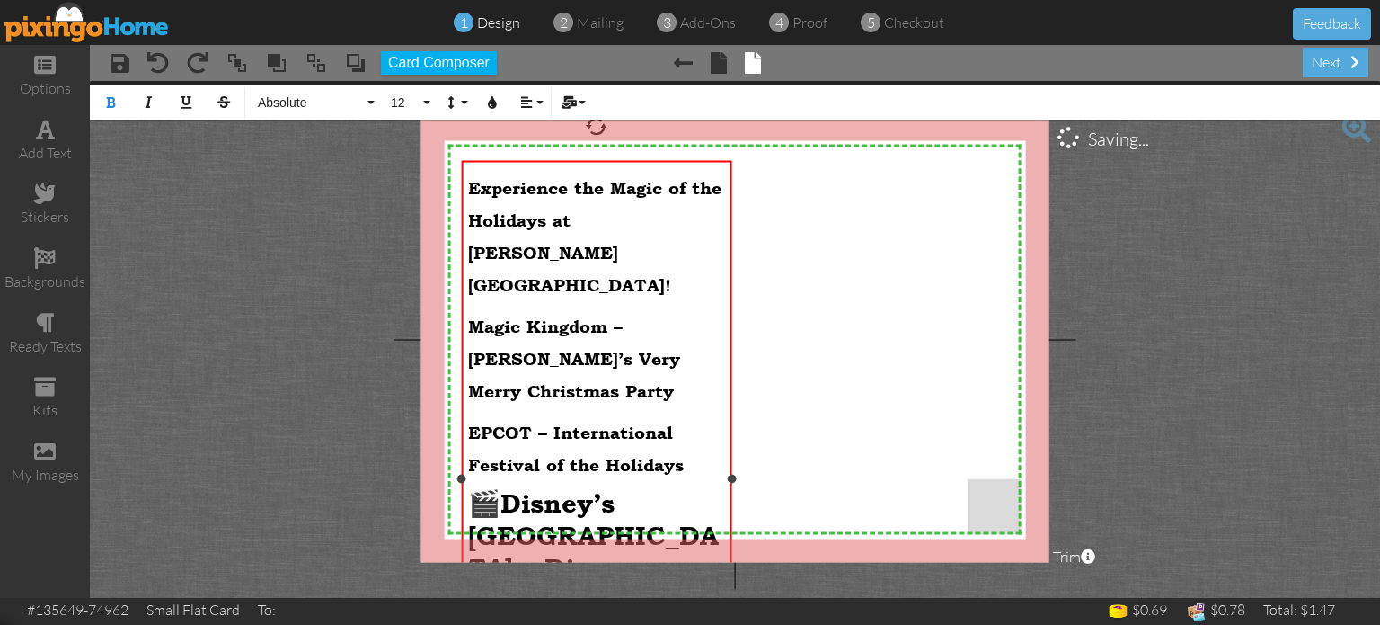
click at [515, 487] on span "Disney’s [GEOGRAPHIC_DATA] – Disney Jollywood Nights" at bounding box center [593, 551] width 251 height 128
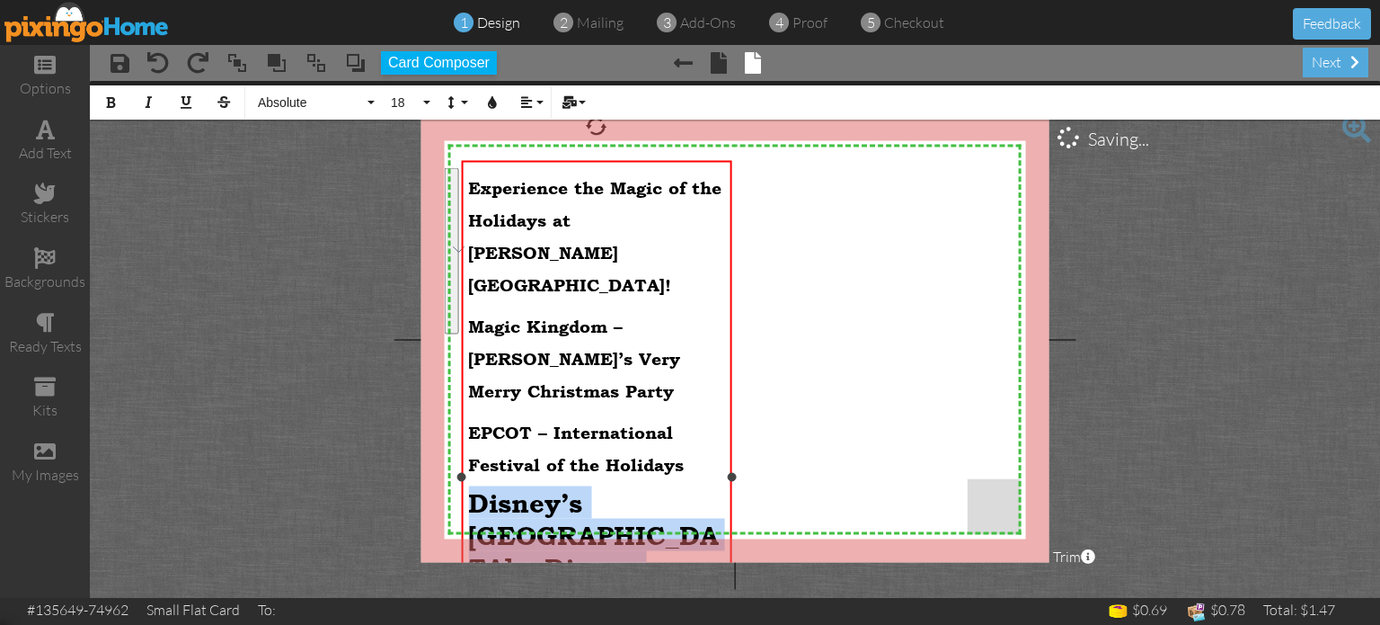
drag, startPoint x: 468, startPoint y: 421, endPoint x: 657, endPoint y: 556, distance: 231.9
click at [657, 556] on div "​ Experience the Magic of the Holidays at [PERSON_NAME][GEOGRAPHIC_DATA]! ​ Mag…" at bounding box center [596, 518] width 256 height 701
click at [425, 100] on button "18" at bounding box center [408, 102] width 52 height 34
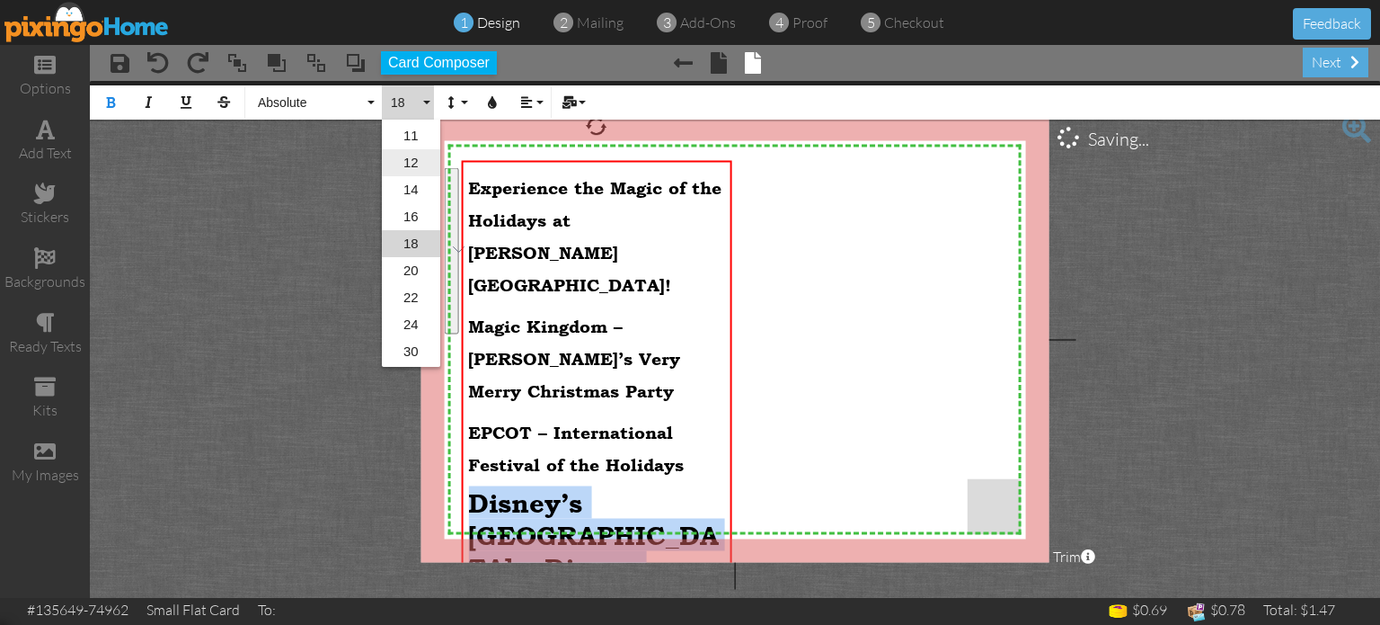
scroll to position [0, 0]
click at [412, 138] on link "11" at bounding box center [411, 135] width 58 height 27
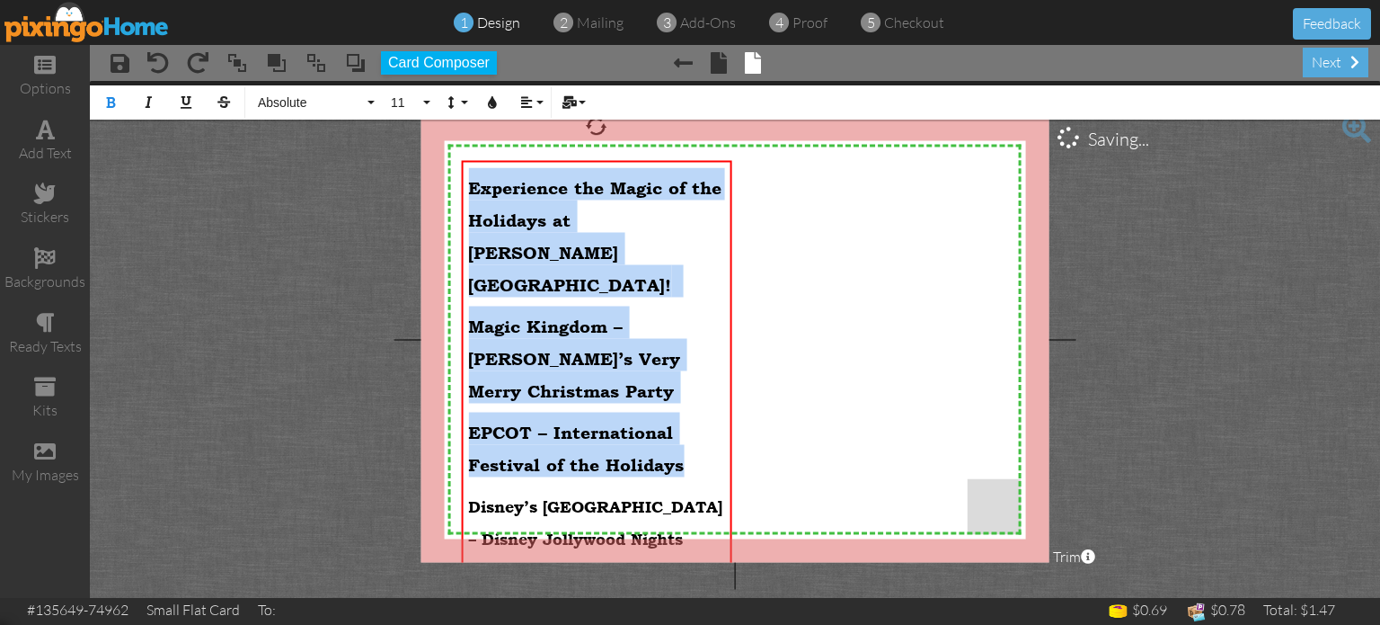
drag, startPoint x: 704, startPoint y: 388, endPoint x: 449, endPoint y: 177, distance: 331.2
click at [449, 177] on div "X X X X X X X X X X X X X X X X X X X X X X X X X X X X X X X X X X X X X X X X…" at bounding box center [735, 339] width 628 height 445
click at [421, 103] on button "11" at bounding box center [408, 102] width 52 height 34
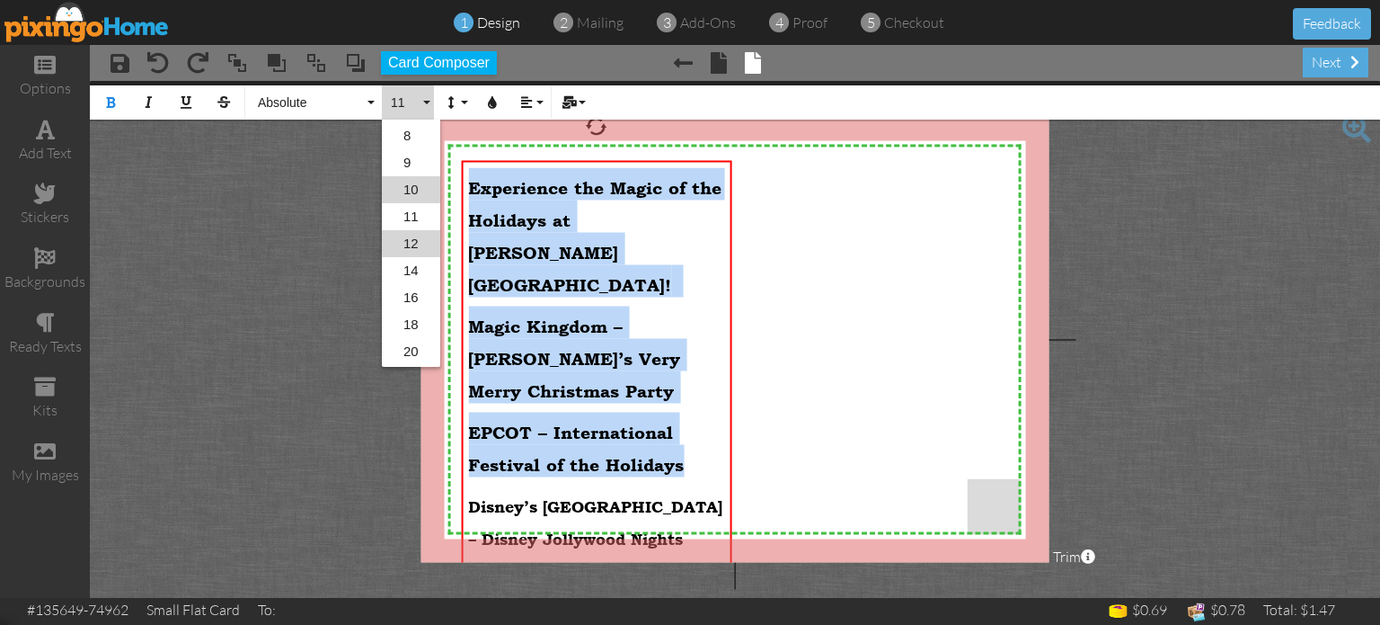
click at [416, 184] on link "10" at bounding box center [411, 189] width 58 height 27
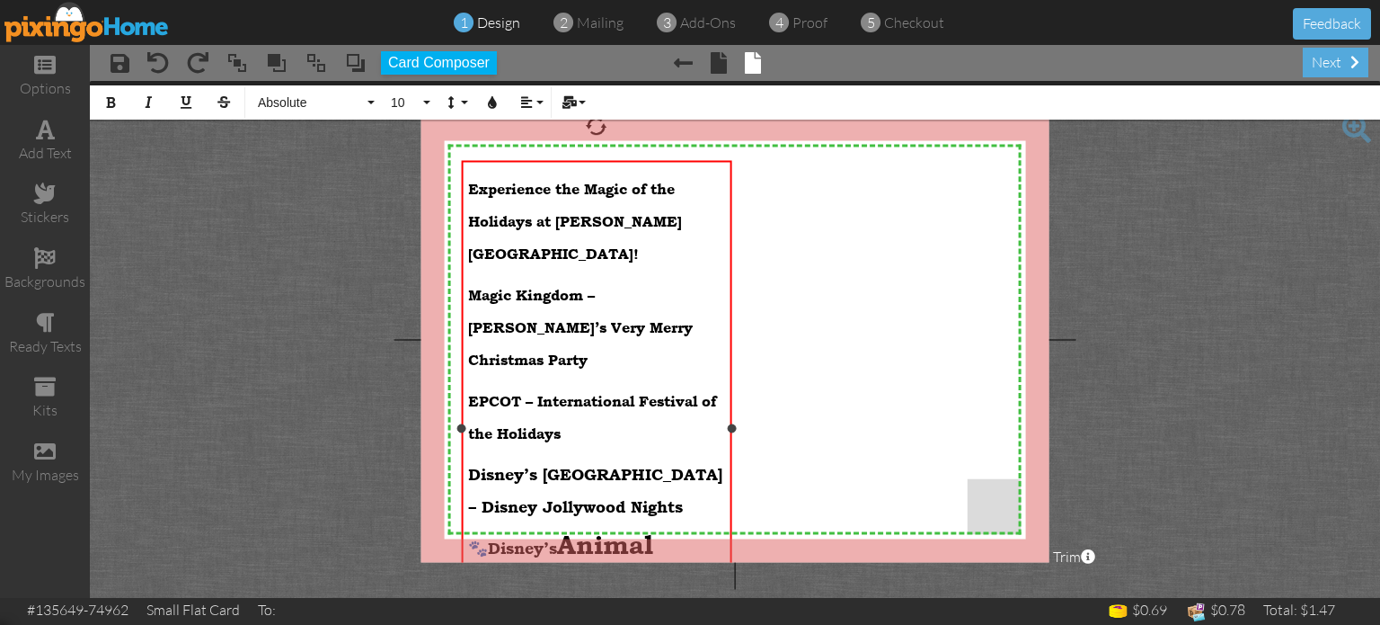
click at [687, 465] on span "Disney’s [GEOGRAPHIC_DATA] – Disney Jollywood Nights" at bounding box center [595, 490] width 254 height 51
drag, startPoint x: 628, startPoint y: 521, endPoint x: 456, endPoint y: 466, distance: 180.2
click at [461, 466] on div "​ Experience the Magic of the Holidays at [PERSON_NAME][GEOGRAPHIC_DATA]! ​ Mag…" at bounding box center [596, 429] width 270 height 536
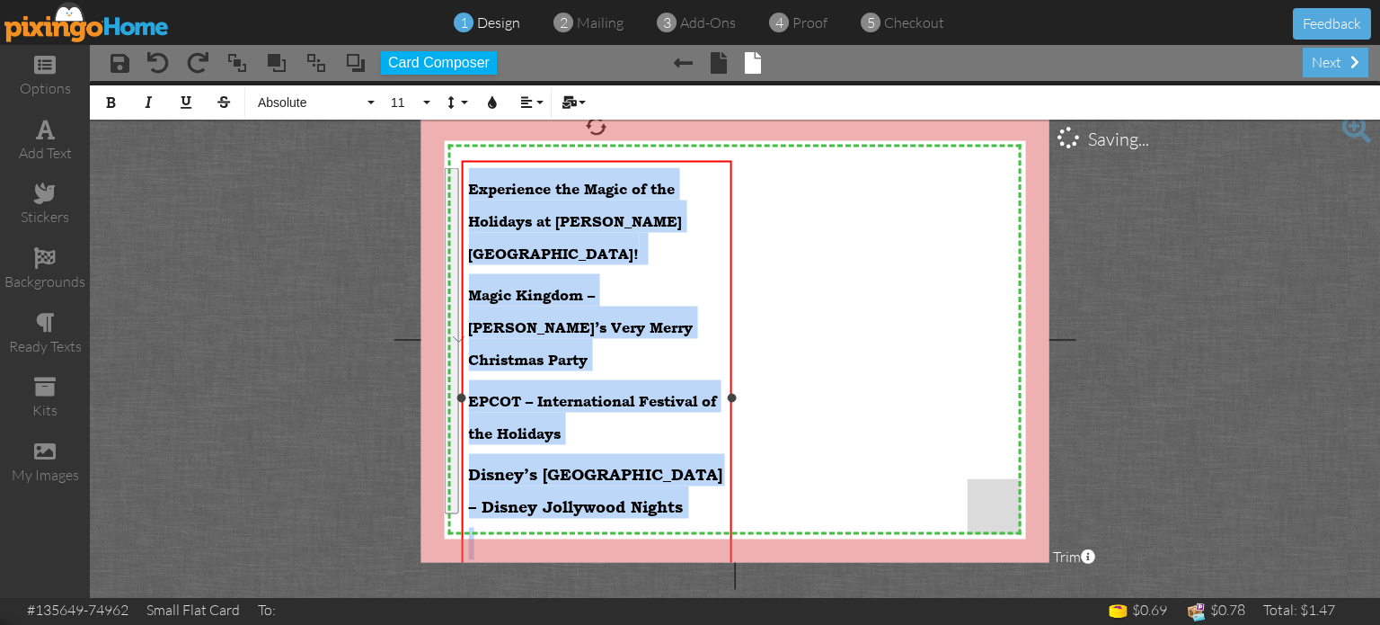
drag, startPoint x: 600, startPoint y: 541, endPoint x: 458, endPoint y: 160, distance: 406.6
click at [461, 161] on div "​ Experience the Magic of the Holidays at [PERSON_NAME][GEOGRAPHIC_DATA]! ​ Mag…" at bounding box center [596, 398] width 270 height 474
click at [428, 103] on button "11" at bounding box center [408, 102] width 52 height 34
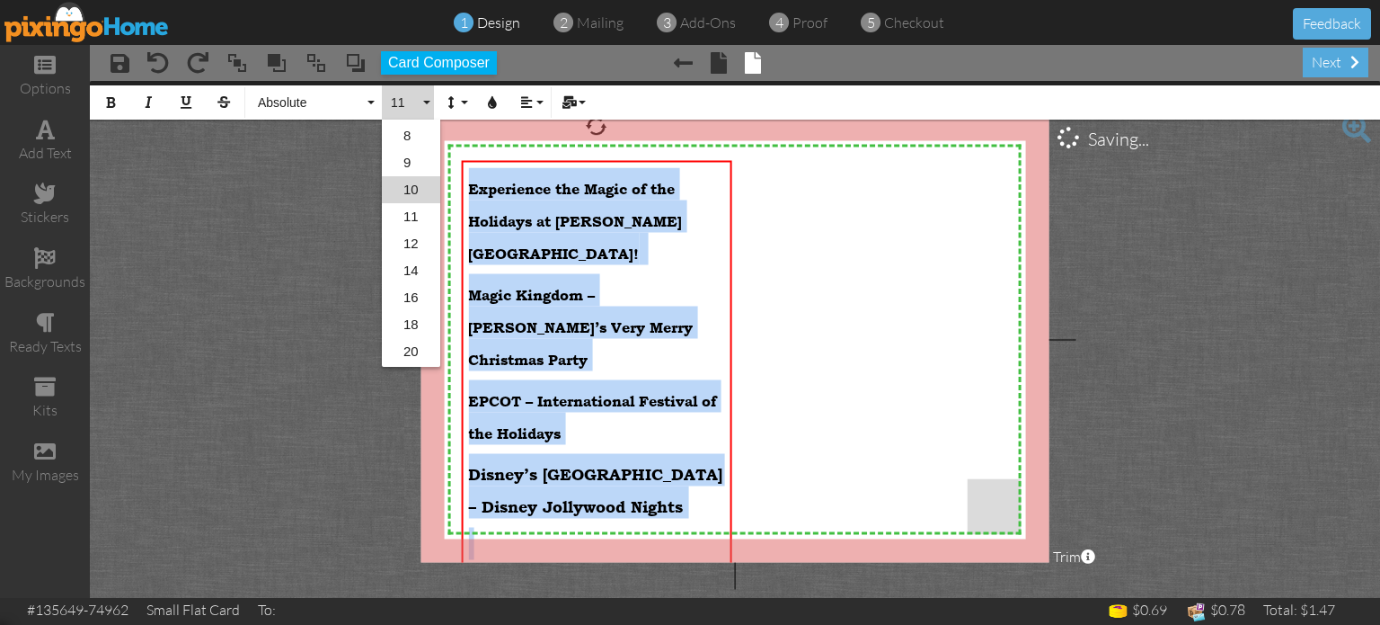
scroll to position [24, 0]
click at [412, 244] on link "10" at bounding box center [411, 243] width 58 height 27
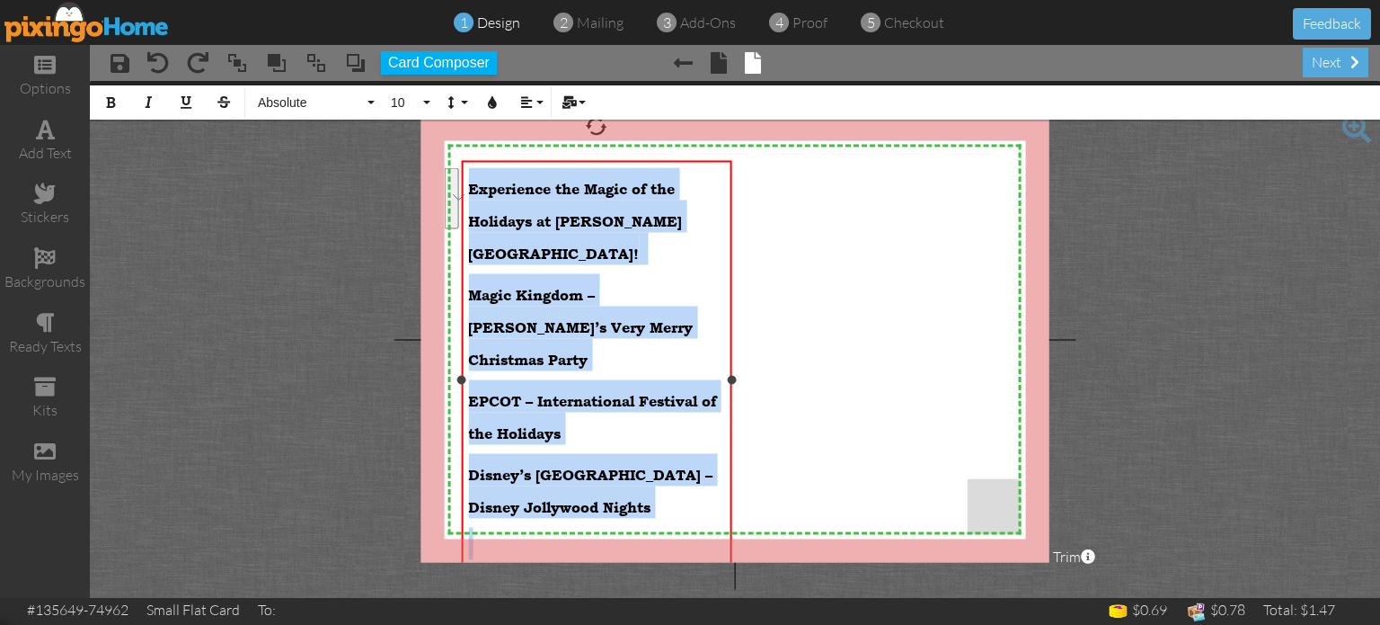
drag, startPoint x: 472, startPoint y: 535, endPoint x: 673, endPoint y: 559, distance: 202.7
click at [673, 569] on p "🛍️ [GEOGRAPHIC_DATA] – Holiday Shopping & Entertainment" at bounding box center [596, 617] width 256 height 97
click at [423, 110] on button "18" at bounding box center [408, 102] width 52 height 34
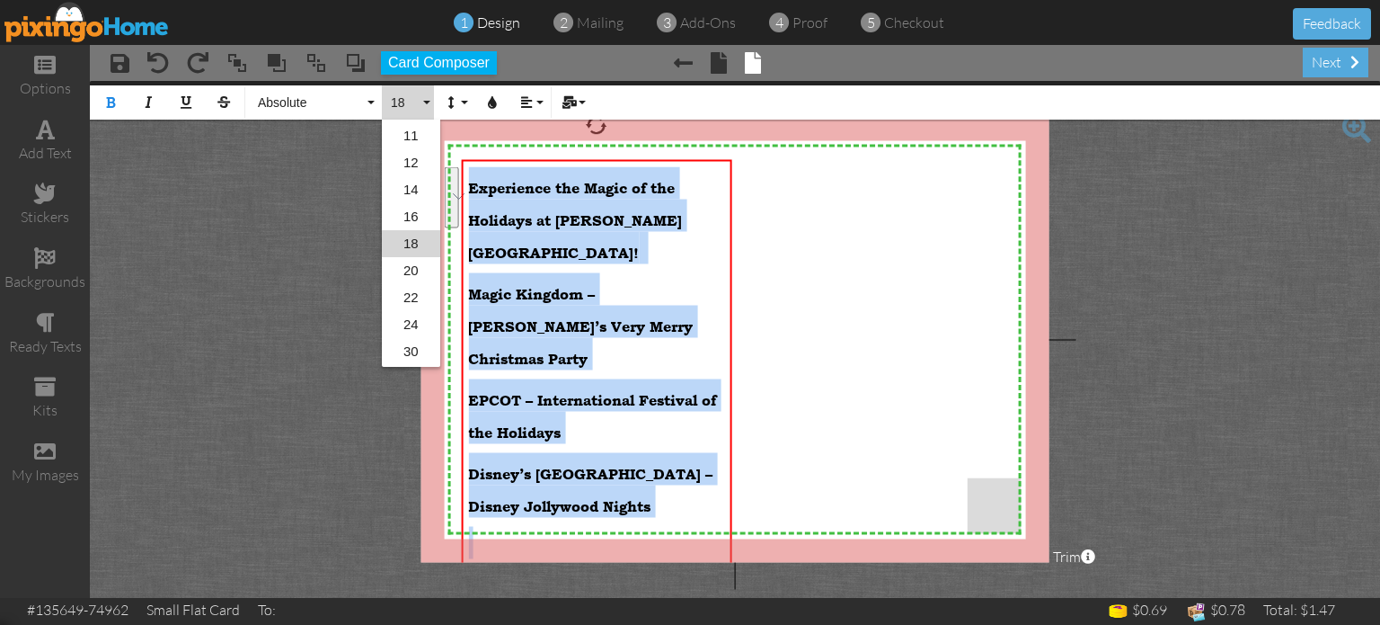
scroll to position [123, 0]
click at [421, 145] on link "10" at bounding box center [411, 144] width 58 height 27
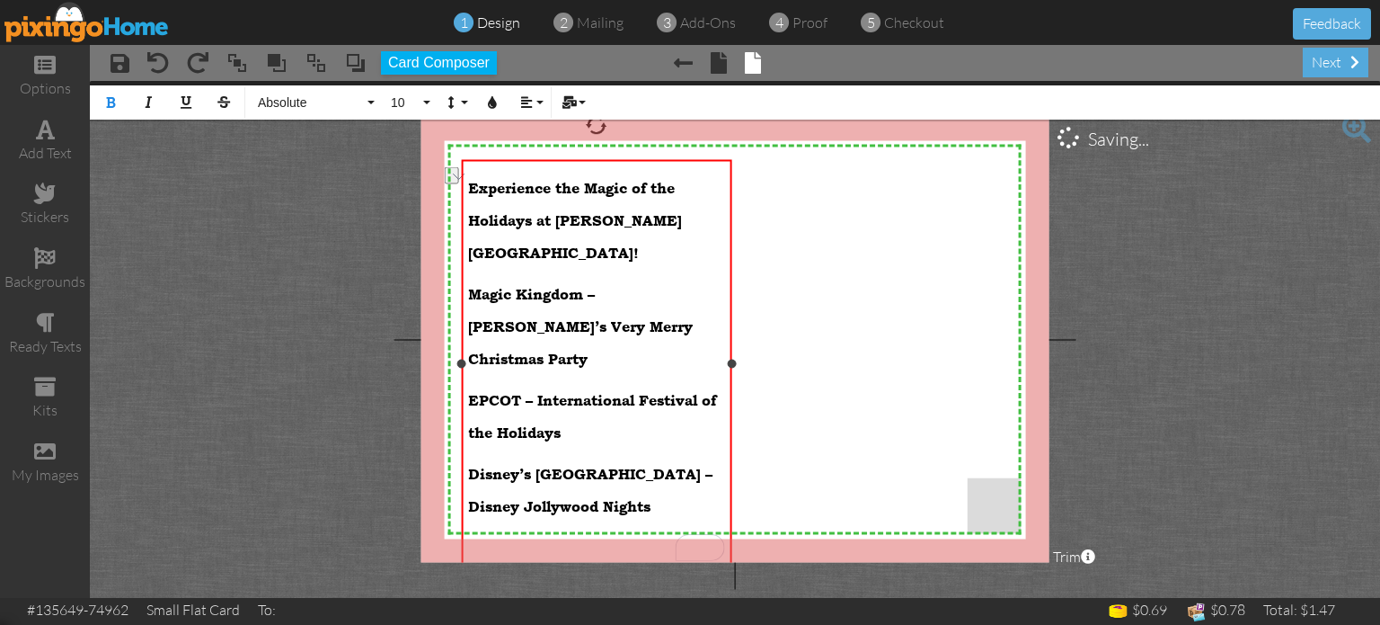
click at [492, 580] on span "[GEOGRAPHIC_DATA] – Holiday" at bounding box center [605, 588] width 238 height 17
click at [339, 263] on project-studio-wrapper "X X X X X X X X X X X X X X X X X X X X X X X X X X X X X X X X X X X X X X X X…" at bounding box center [735, 339] width 1290 height 517
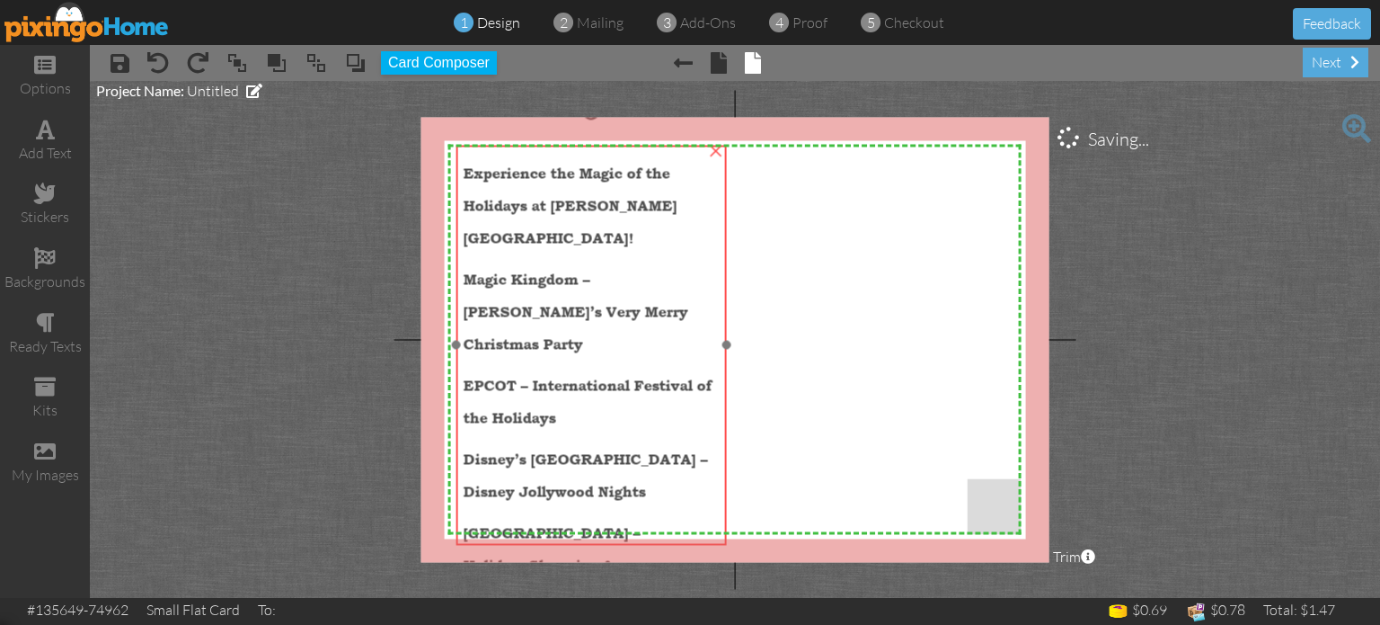
drag, startPoint x: 584, startPoint y: 291, endPoint x: 579, endPoint y: 276, distance: 16.2
click at [579, 276] on span "Magic Kingdom – [PERSON_NAME]’s Very Merry Christmas Party" at bounding box center [575, 312] width 225 height 82
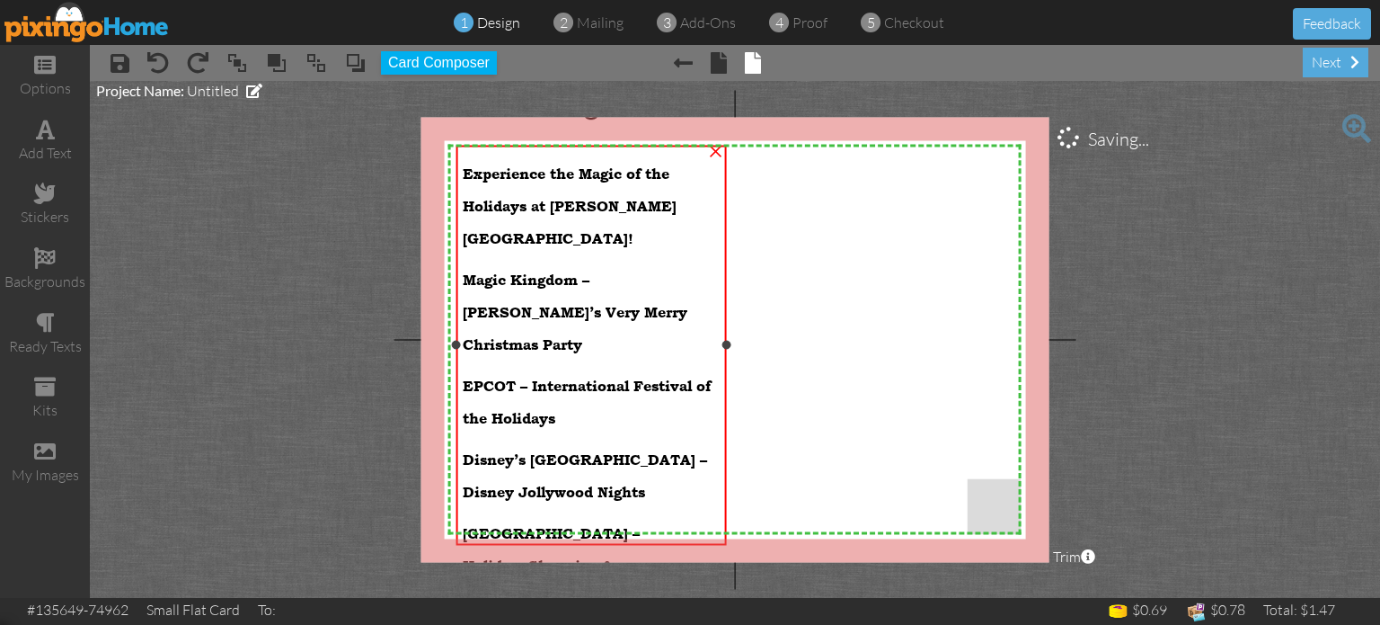
click at [593, 517] on p "Disney Springs – Holiday Shopping & Entertainment" at bounding box center [591, 560] width 256 height 97
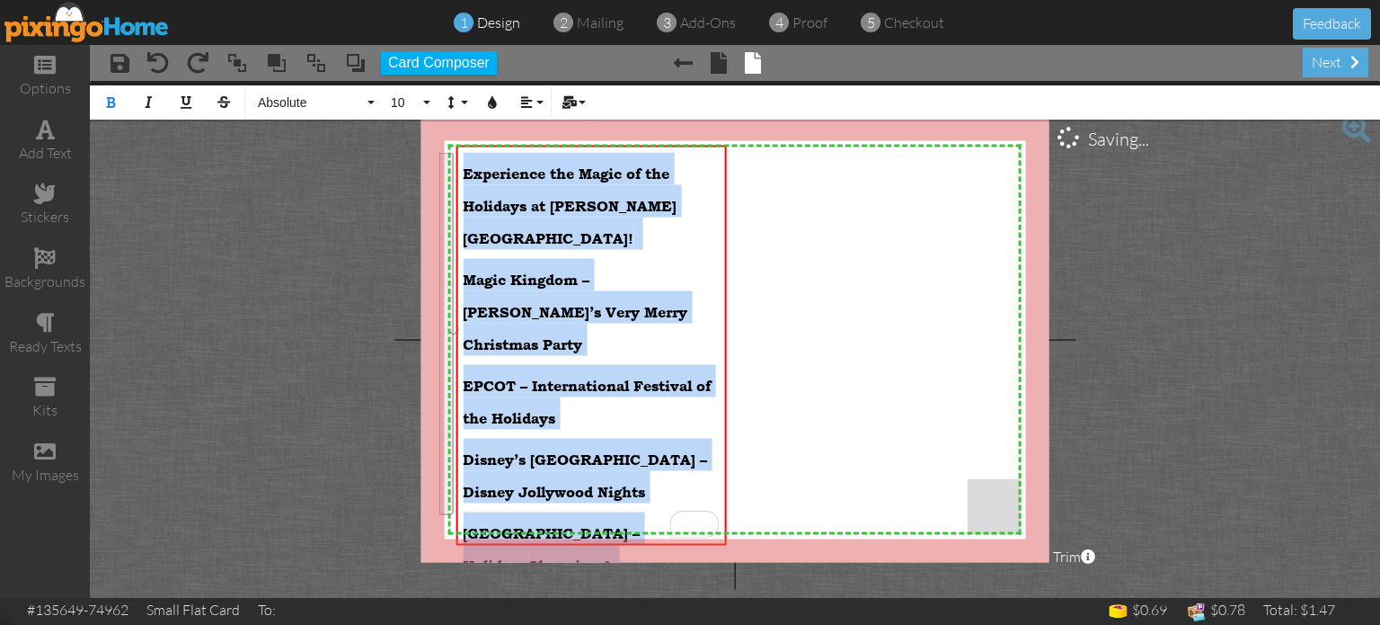
drag, startPoint x: 593, startPoint y: 517, endPoint x: 444, endPoint y: 144, distance: 401.6
click at [444, 144] on div "X X X X X X X X X X X X X X X X X X X X X X X X X X X X X X X X X X X X X X X X…" at bounding box center [735, 339] width 628 height 445
click at [424, 102] on button "10" at bounding box center [408, 102] width 52 height 34
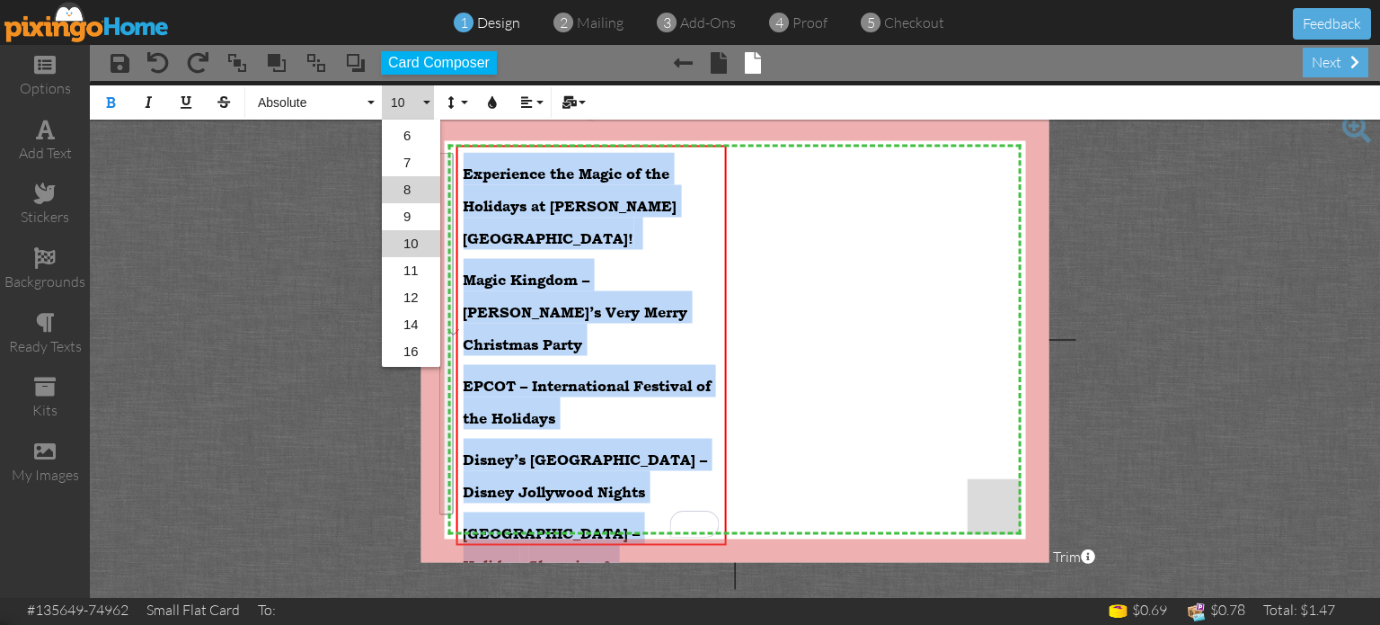
click at [402, 186] on link "8" at bounding box center [411, 189] width 58 height 27
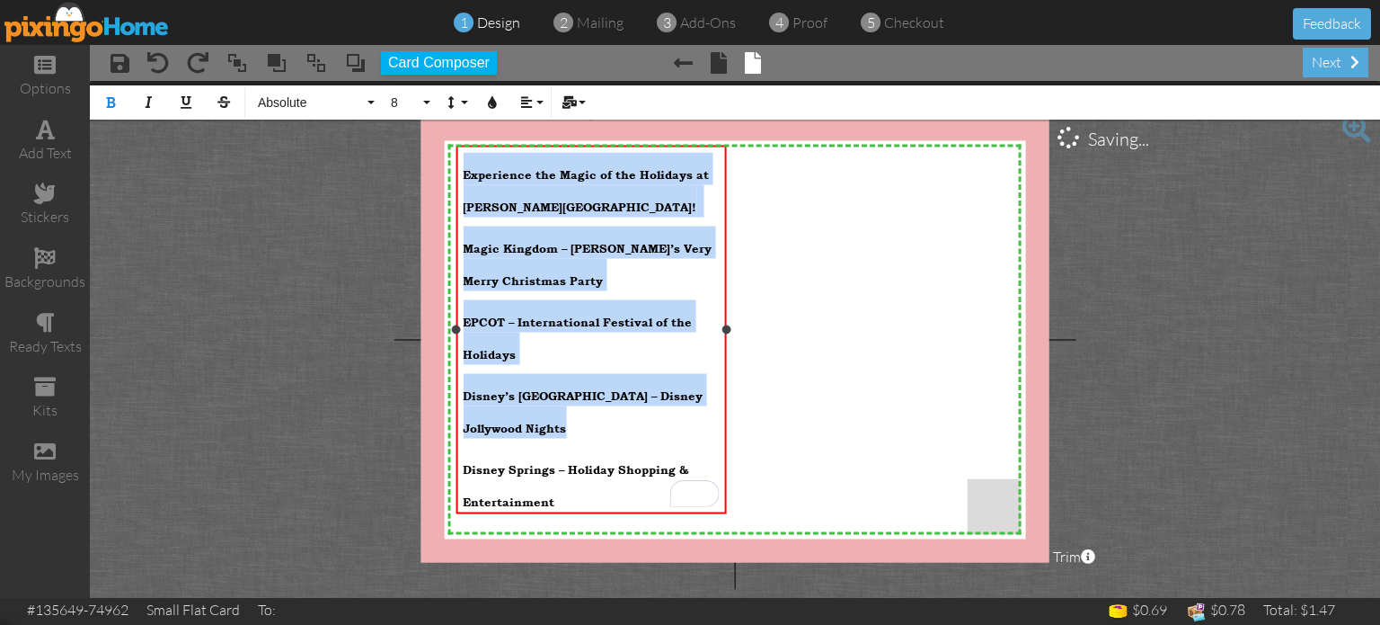
click at [548, 377] on p "Disney’s [GEOGRAPHIC_DATA] – Disney Jollywood Nights" at bounding box center [591, 406] width 256 height 65
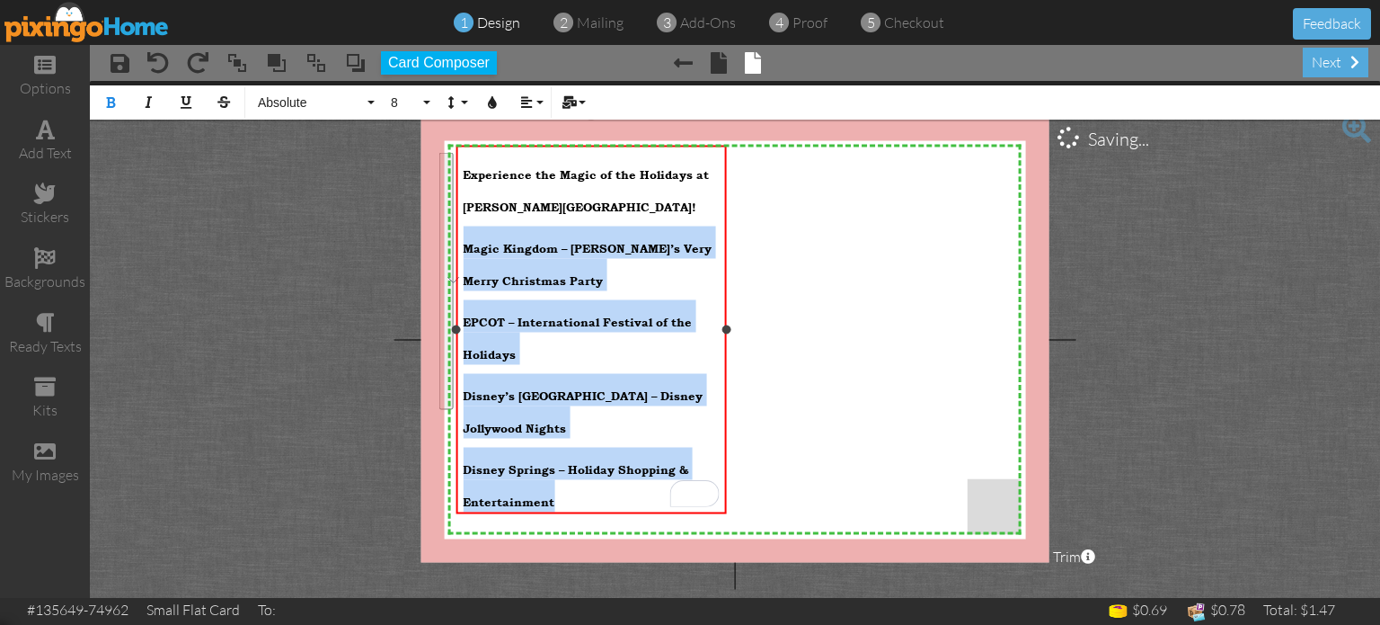
drag, startPoint x: 564, startPoint y: 481, endPoint x: 453, endPoint y: 244, distance: 262.1
click at [456, 244] on div "Experience the Magic of the Holidays at [PERSON_NAME][GEOGRAPHIC_DATA]! Magic K…" at bounding box center [591, 330] width 270 height 368
copy div "Magic Kingdom – [PERSON_NAME]’s Very Merry Christmas Party EPCOT – Internationa…"
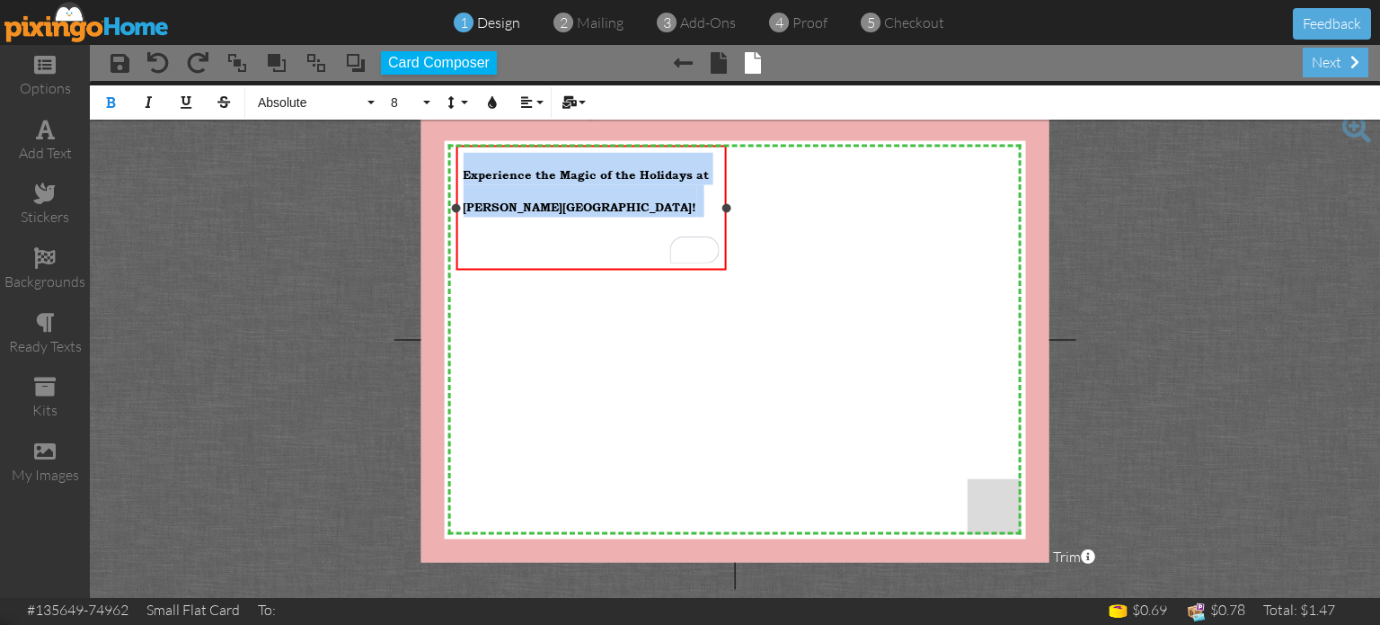
drag, startPoint x: 534, startPoint y: 233, endPoint x: 457, endPoint y: 170, distance: 98.9
click at [457, 170] on div "Experience the Magic of the Holidays at [PERSON_NAME][GEOGRAPHIC_DATA]! ​" at bounding box center [591, 210] width 270 height 129
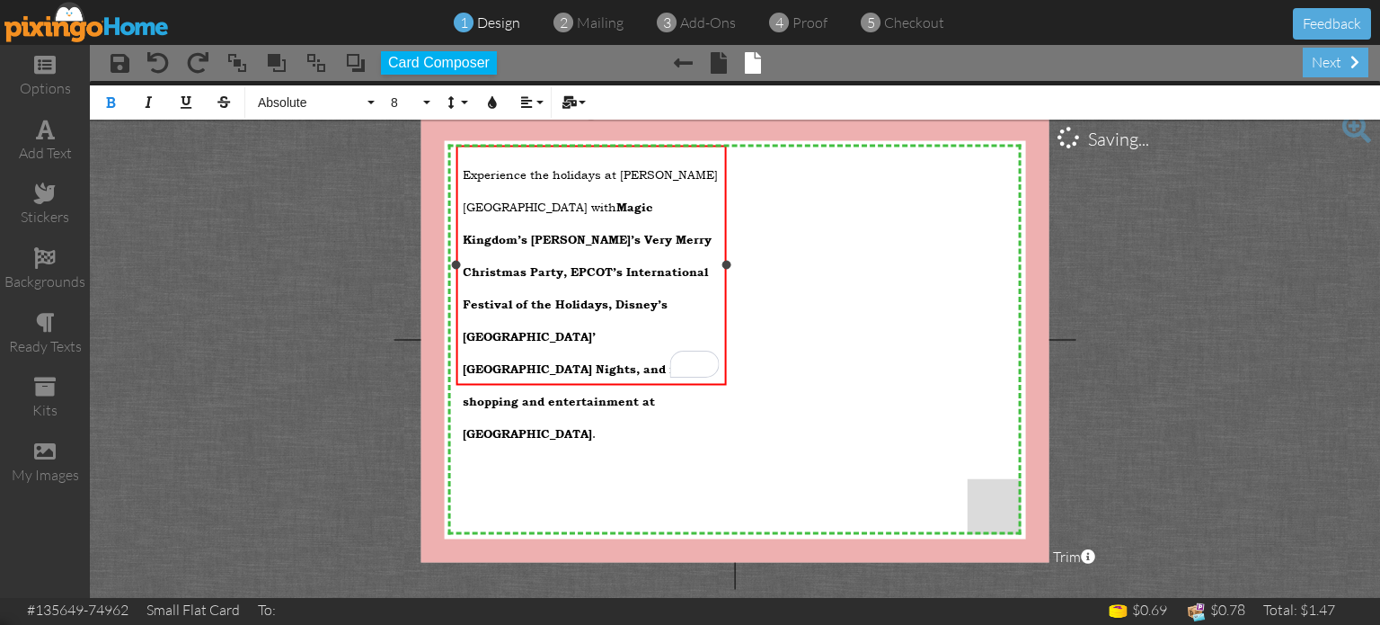
click at [570, 341] on strong "Magic Kingdom’s [PERSON_NAME]’s Very Merry Christmas Party, EPCOT’s Internation…" at bounding box center [587, 315] width 249 height 258
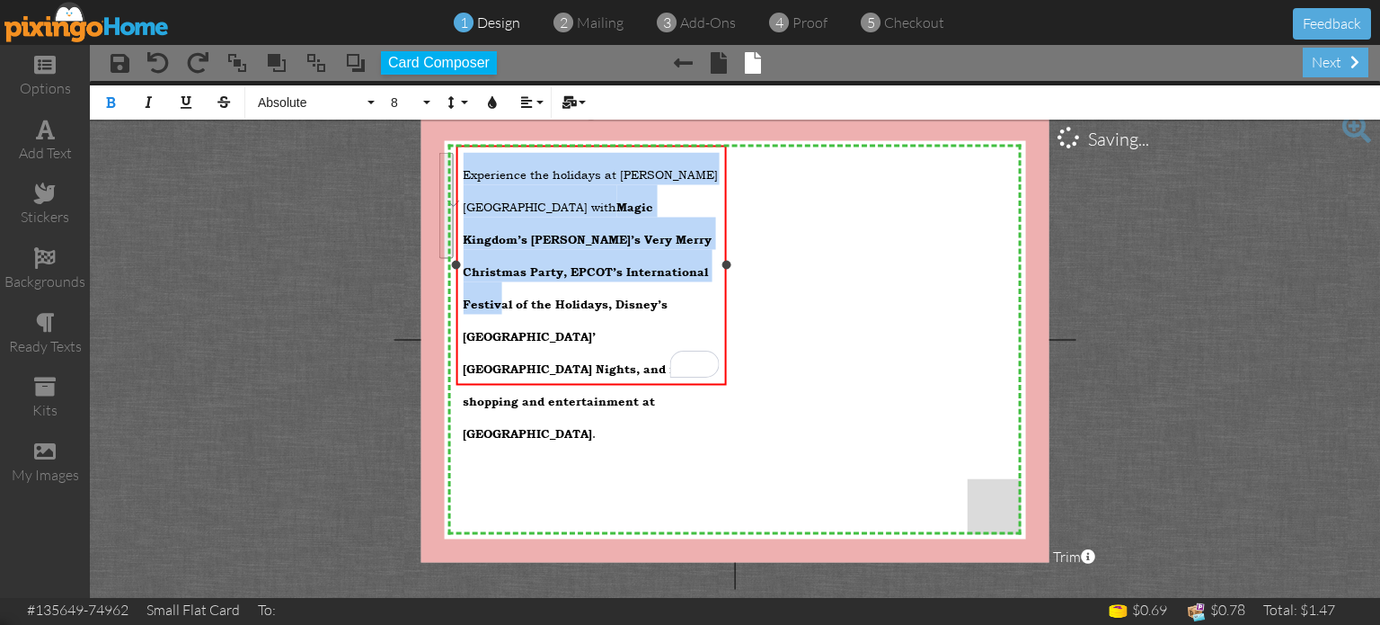
drag, startPoint x: 465, startPoint y: 172, endPoint x: 661, endPoint y: 312, distance: 241.6
click at [660, 310] on p "Experience the holidays at [PERSON_NAME][GEOGRAPHIC_DATA] with Magic Kingdom’s …" at bounding box center [591, 298] width 256 height 291
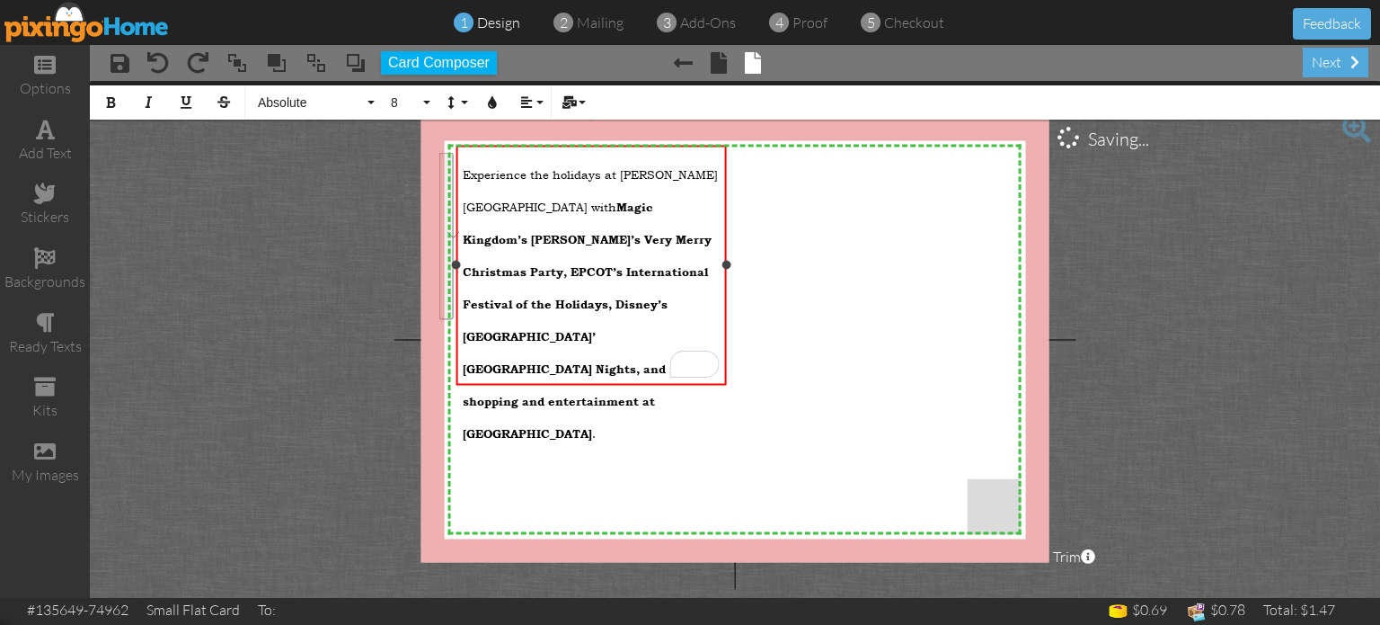
click at [603, 353] on span "Magic Kingdom’s [PERSON_NAME]’s Very Merry Christmas Party, EPCOT’s Internation…" at bounding box center [587, 319] width 249 height 241
click at [666, 358] on span "Magic Kingdom’s [PERSON_NAME]’s Very Merry Christmas Party, EPCOT’s Internation…" at bounding box center [587, 319] width 249 height 241
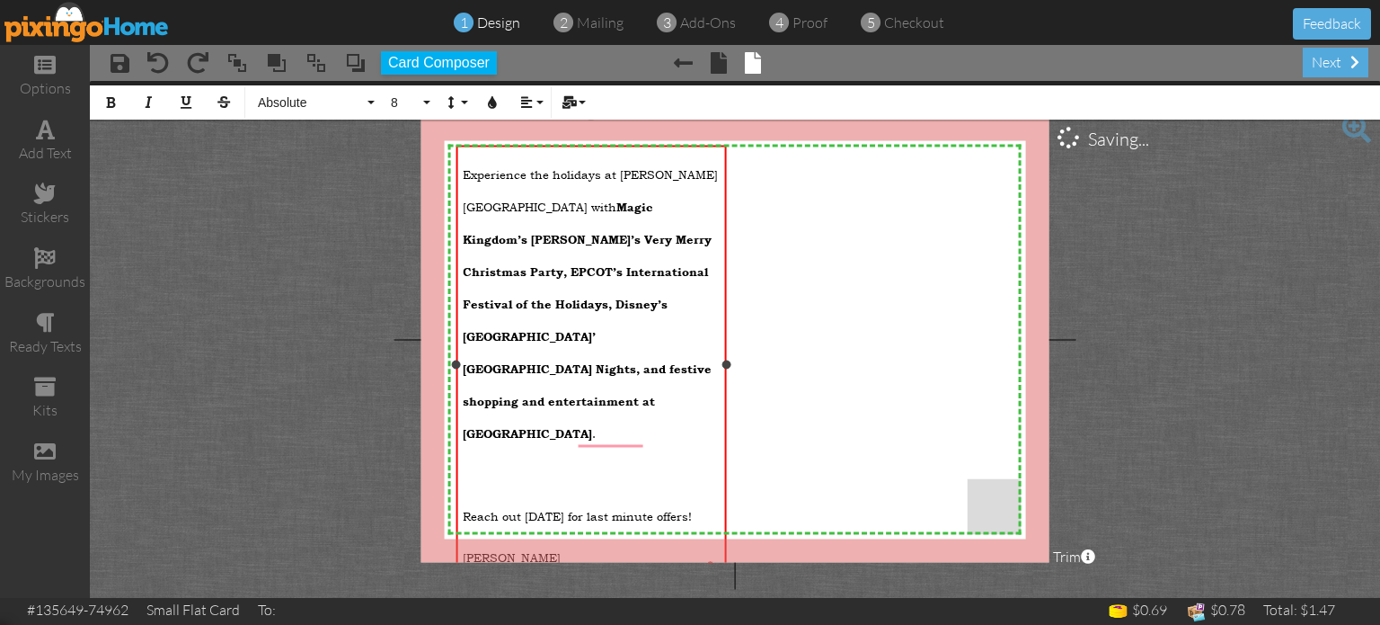
scroll to position [4, 0]
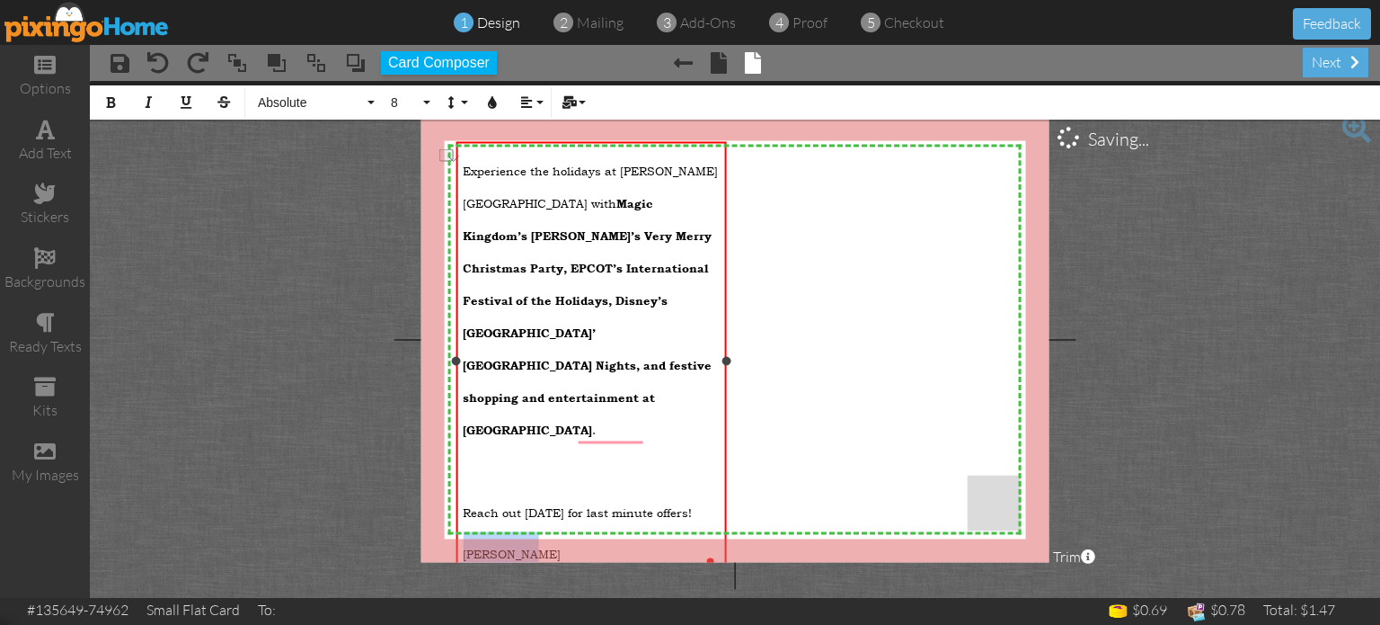
drag, startPoint x: 556, startPoint y: 469, endPoint x: 454, endPoint y: 474, distance: 102.6
click at [456, 474] on div "Experience the holidays at [PERSON_NAME][GEOGRAPHIC_DATA] with Magic Kingdom’s …" at bounding box center [591, 361] width 270 height 439
click at [324, 97] on span "Absolute" at bounding box center [310, 102] width 108 height 15
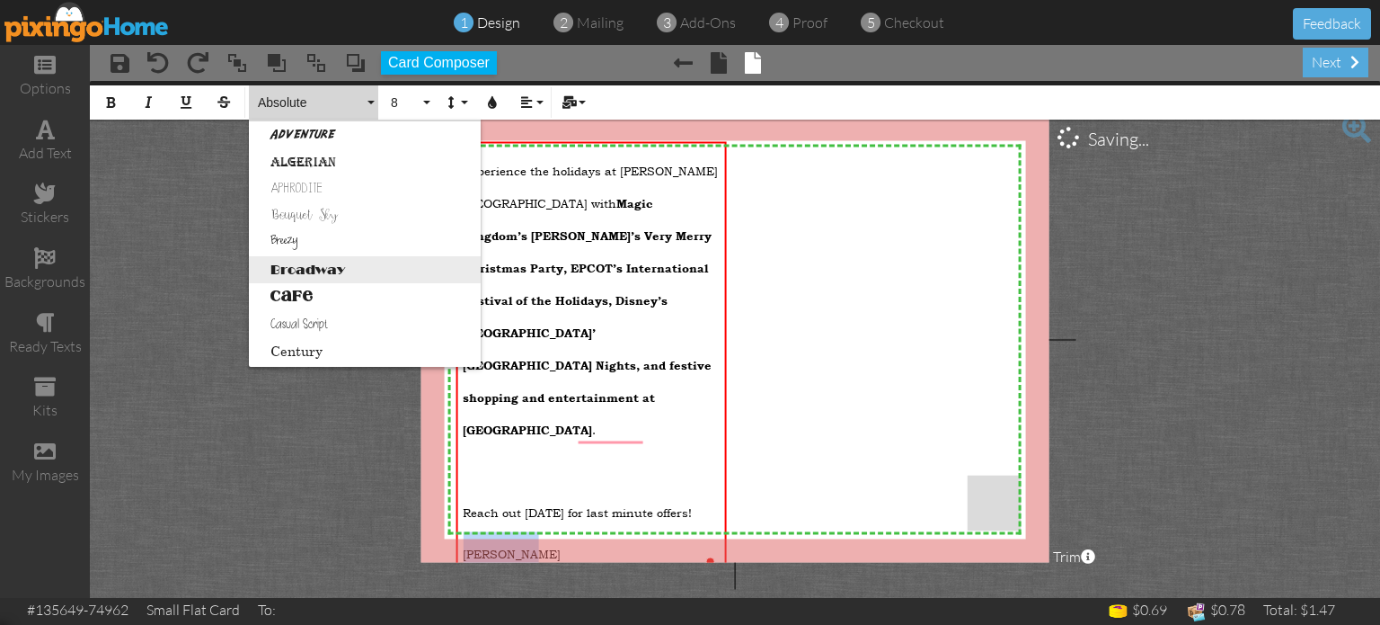
scroll to position [47, 0]
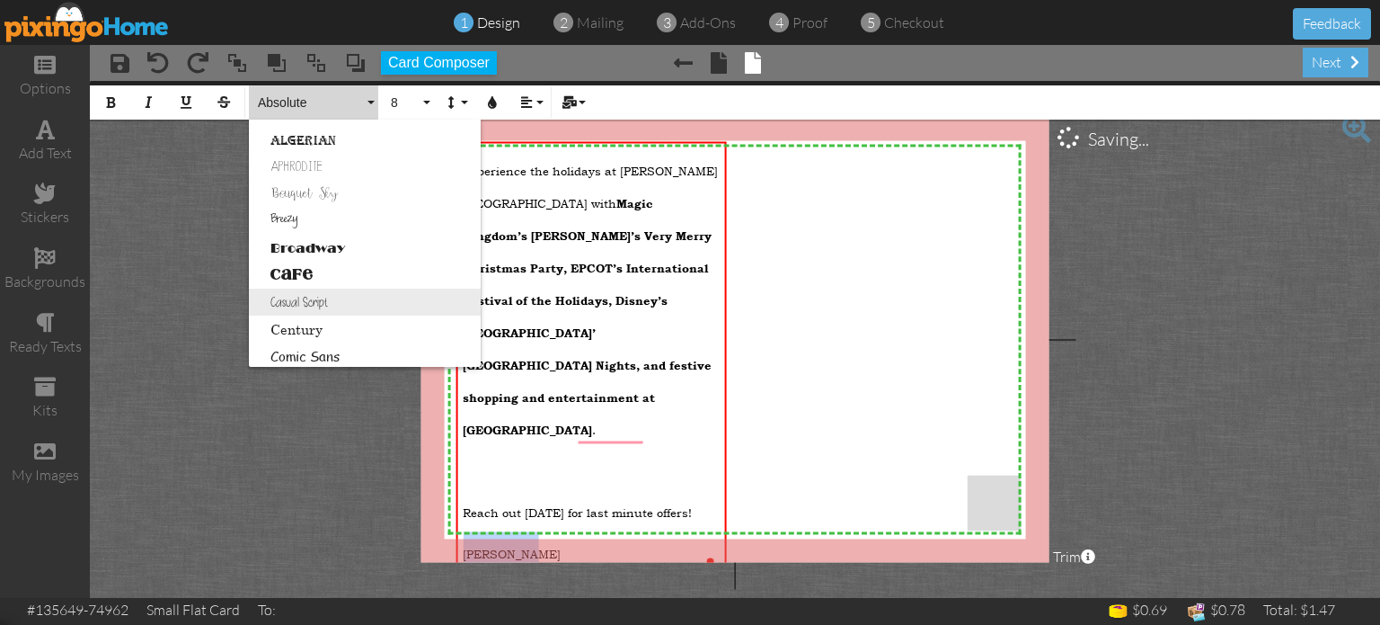
click at [323, 297] on link "Casual Script" at bounding box center [365, 301] width 232 height 27
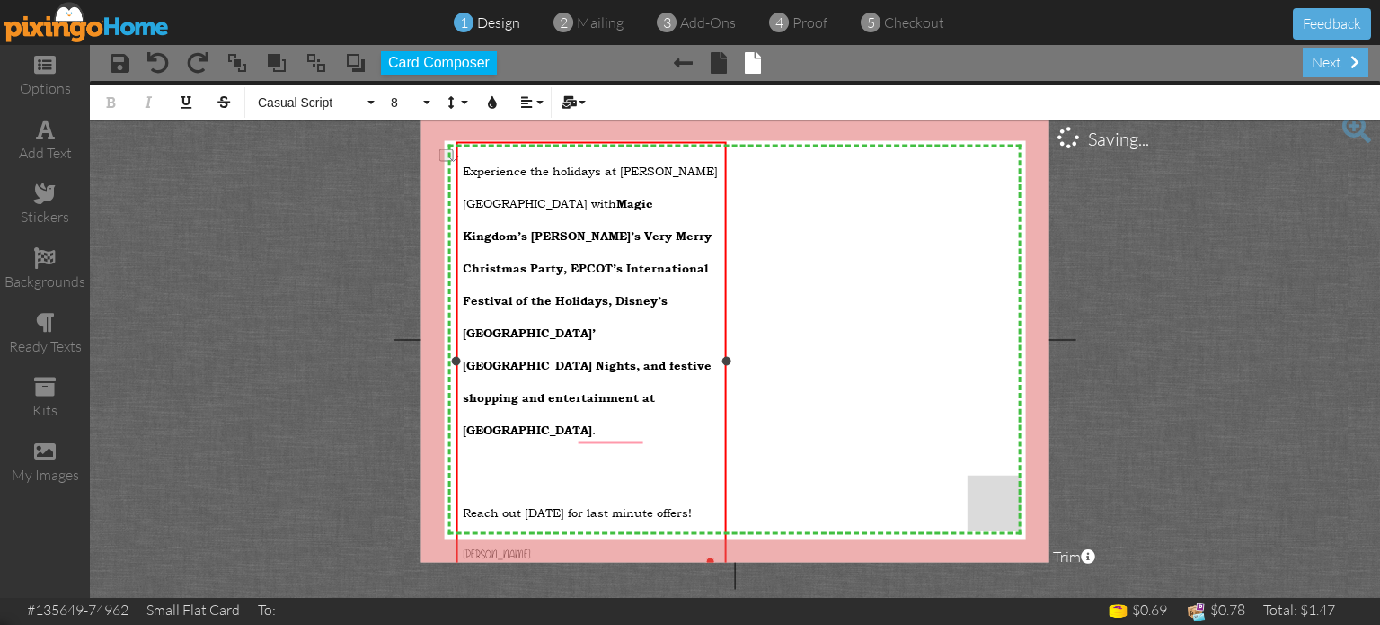
click at [485, 449] on p "​" at bounding box center [591, 465] width 256 height 32
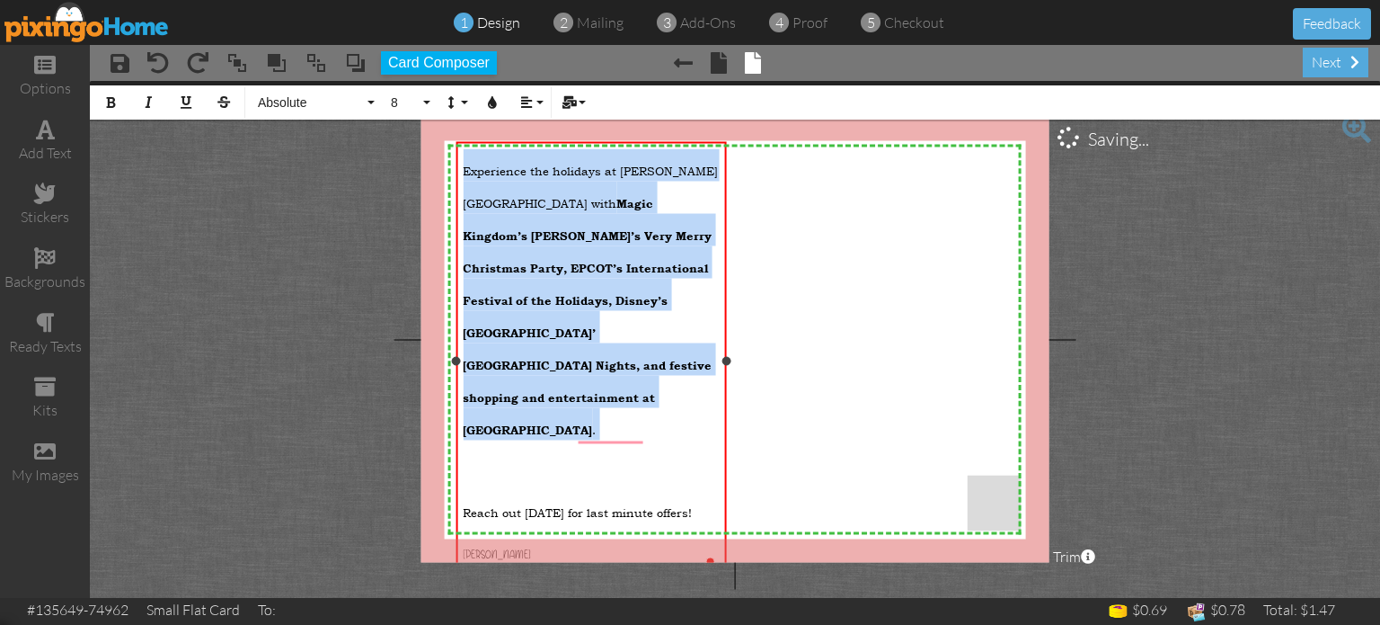
drag, startPoint x: 485, startPoint y: 387, endPoint x: 454, endPoint y: 172, distance: 217.9
click at [456, 172] on div "Experience the holidays at [PERSON_NAME][GEOGRAPHIC_DATA] with Magic Kingdom’s …" at bounding box center [591, 361] width 270 height 439
click at [102, 96] on button "Bold" at bounding box center [110, 102] width 34 height 34
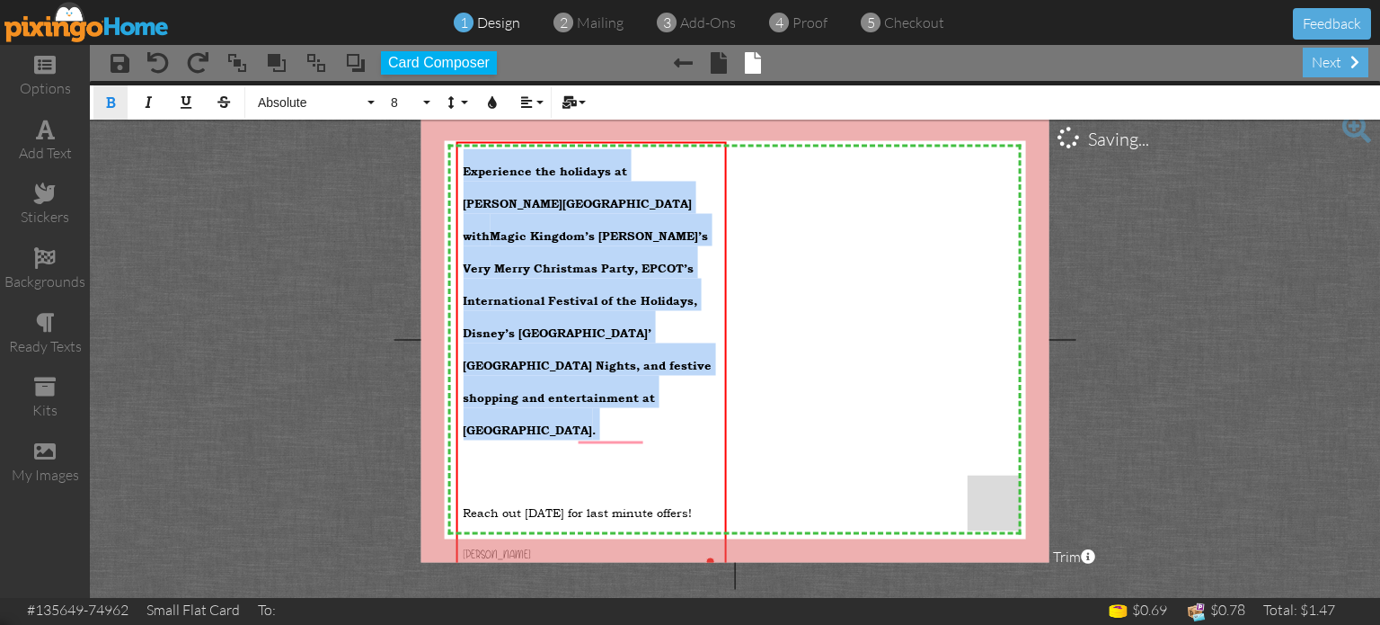
click at [102, 96] on button "Bold" at bounding box center [110, 102] width 34 height 34
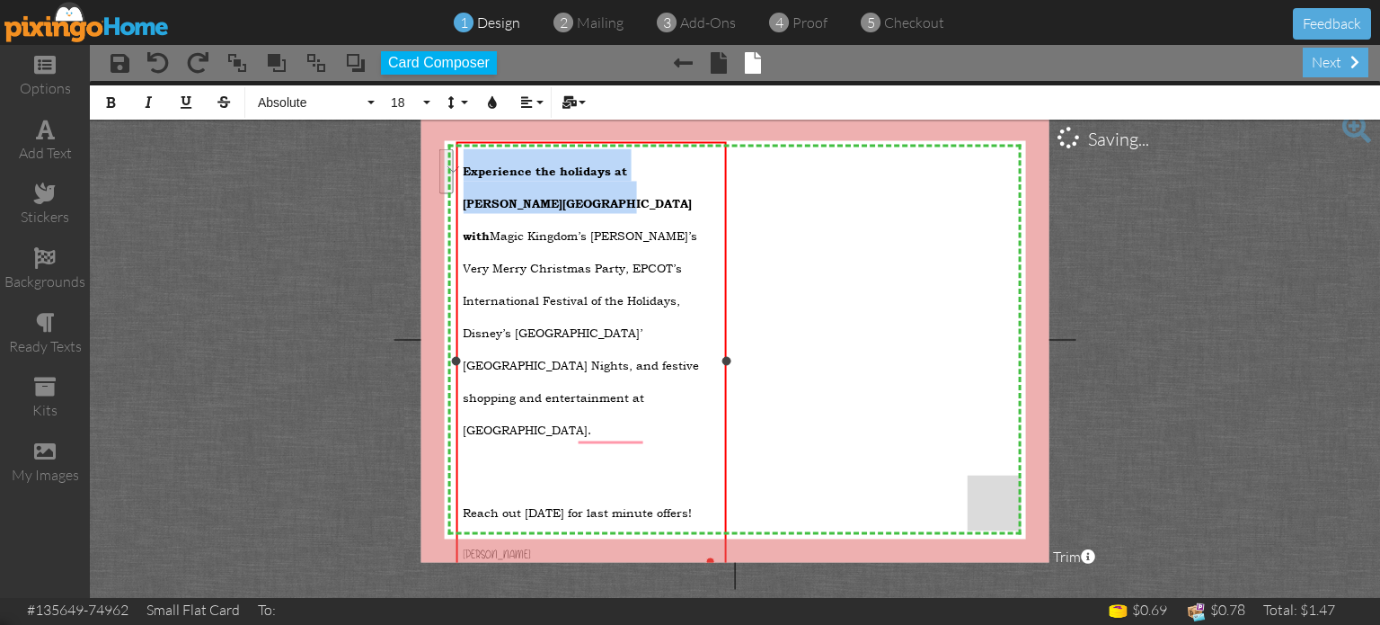
drag, startPoint x: 527, startPoint y: 198, endPoint x: 461, endPoint y: 169, distance: 72.4
click at [461, 169] on div "Experience the holidays at [PERSON_NAME][GEOGRAPHIC_DATA] with Magic Kingdom’s …" at bounding box center [591, 402] width 270 height 521
click at [104, 96] on icon "button" at bounding box center [110, 102] width 13 height 13
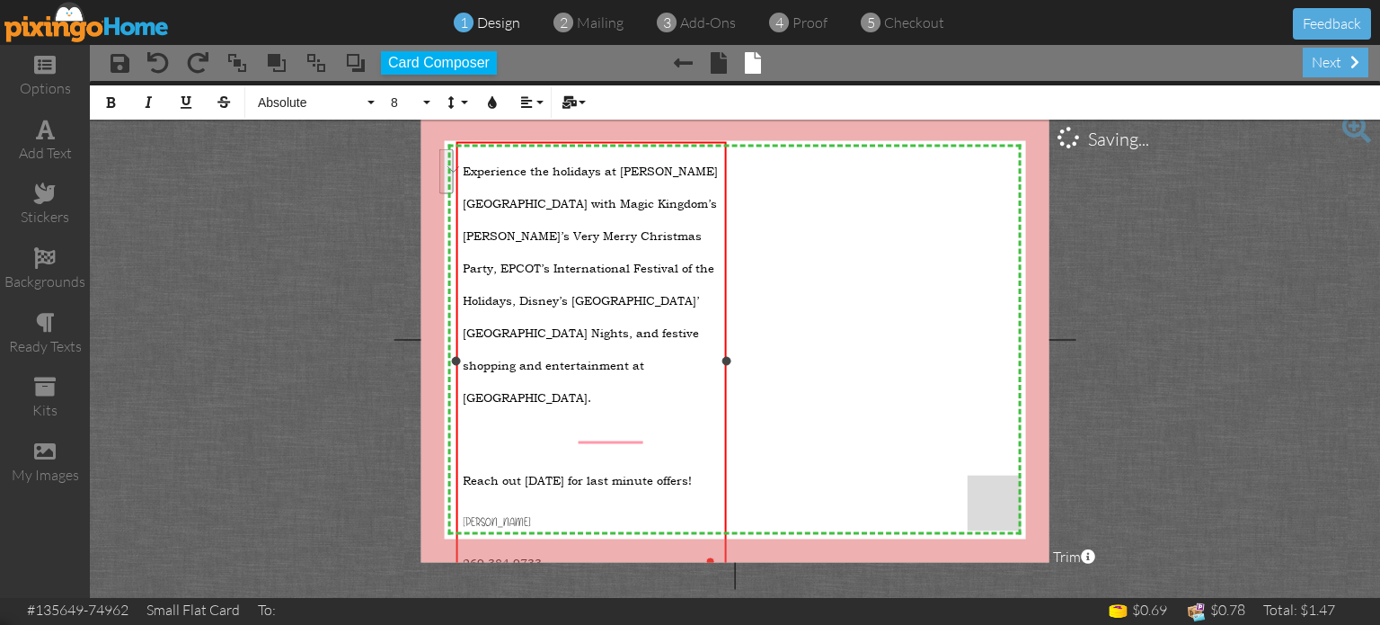
click at [664, 261] on span "Magic Kingdom’s [PERSON_NAME]’s Very Merry Christmas Party, EPCOT’s Internation…" at bounding box center [590, 300] width 254 height 210
click at [504, 417] on p "​" at bounding box center [591, 433] width 256 height 32
click at [462, 435] on div "Experience the holidays at [PERSON_NAME][GEOGRAPHIC_DATA] with Magic Kingdom’s …" at bounding box center [591, 386] width 270 height 489
click at [465, 472] on span "Reach out [DATE] for last-minute offers!" at bounding box center [578, 480] width 230 height 16
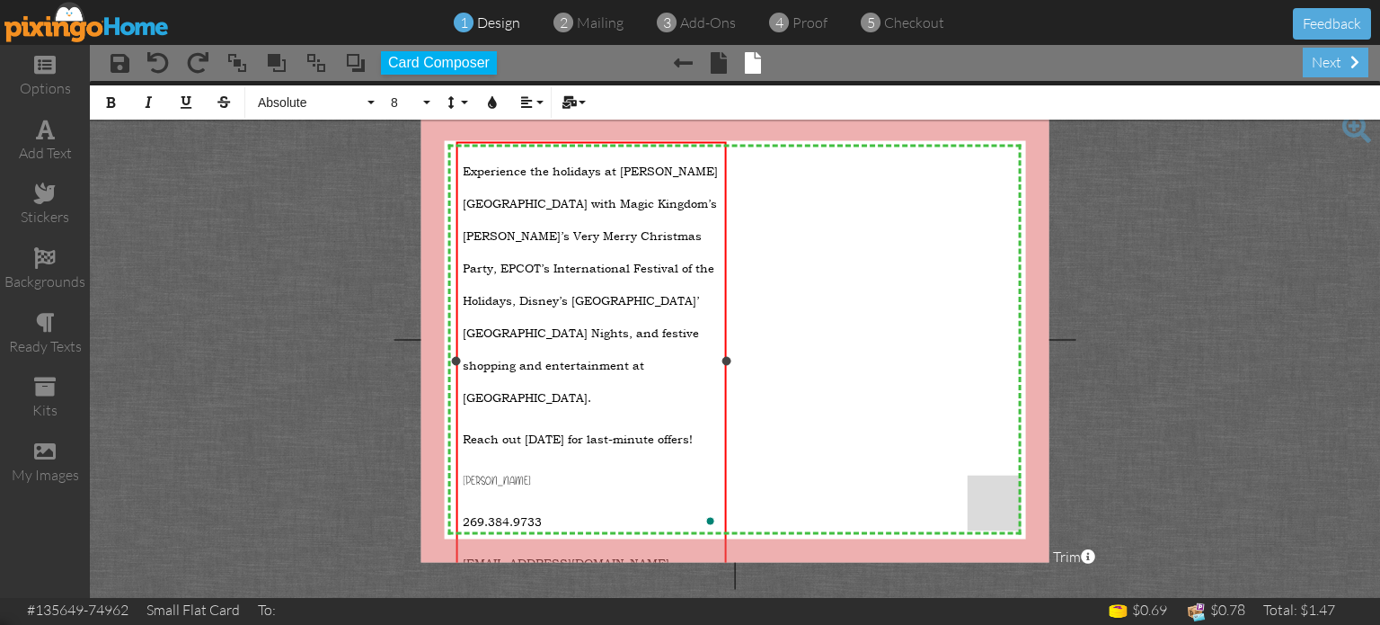
scroll to position [0, 0]
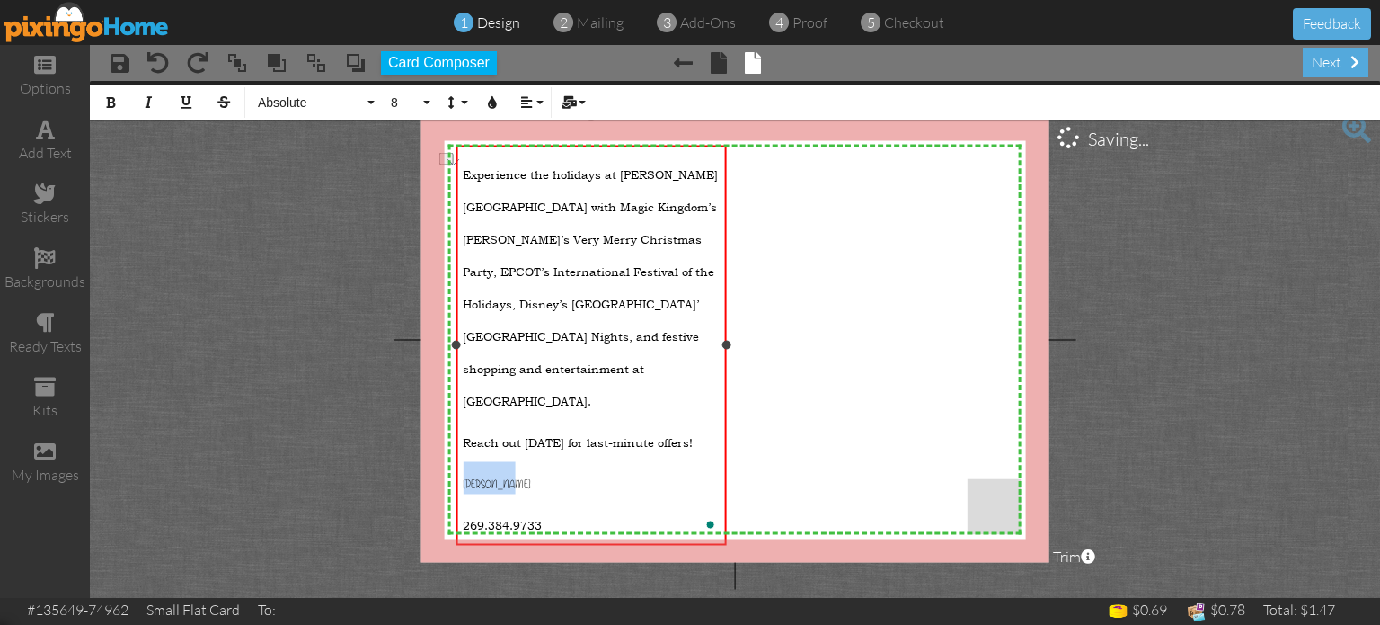
drag, startPoint x: 524, startPoint y: 443, endPoint x: 453, endPoint y: 441, distance: 71.0
click at [456, 441] on div "Experience the holidays at [PERSON_NAME][GEOGRAPHIC_DATA] with Magic Kingdom’s …" at bounding box center [591, 346] width 270 height 400
click at [427, 107] on button "8" at bounding box center [408, 102] width 52 height 34
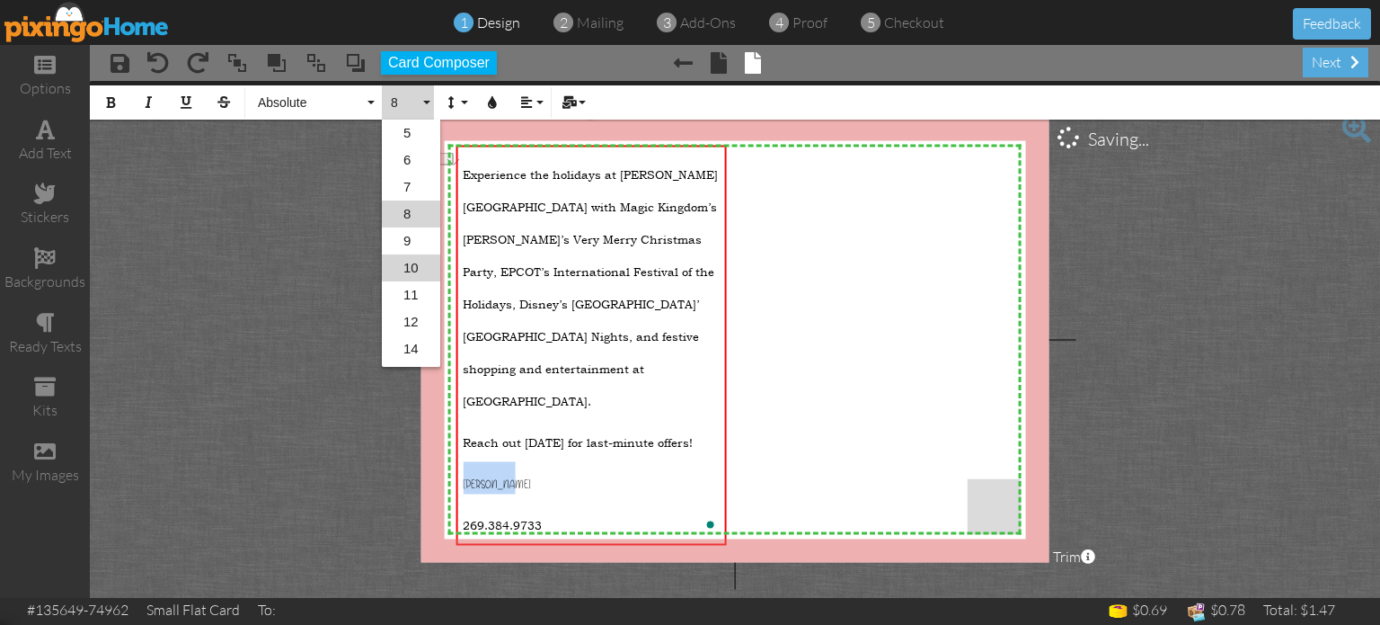
click at [413, 270] on link "10" at bounding box center [411, 267] width 58 height 27
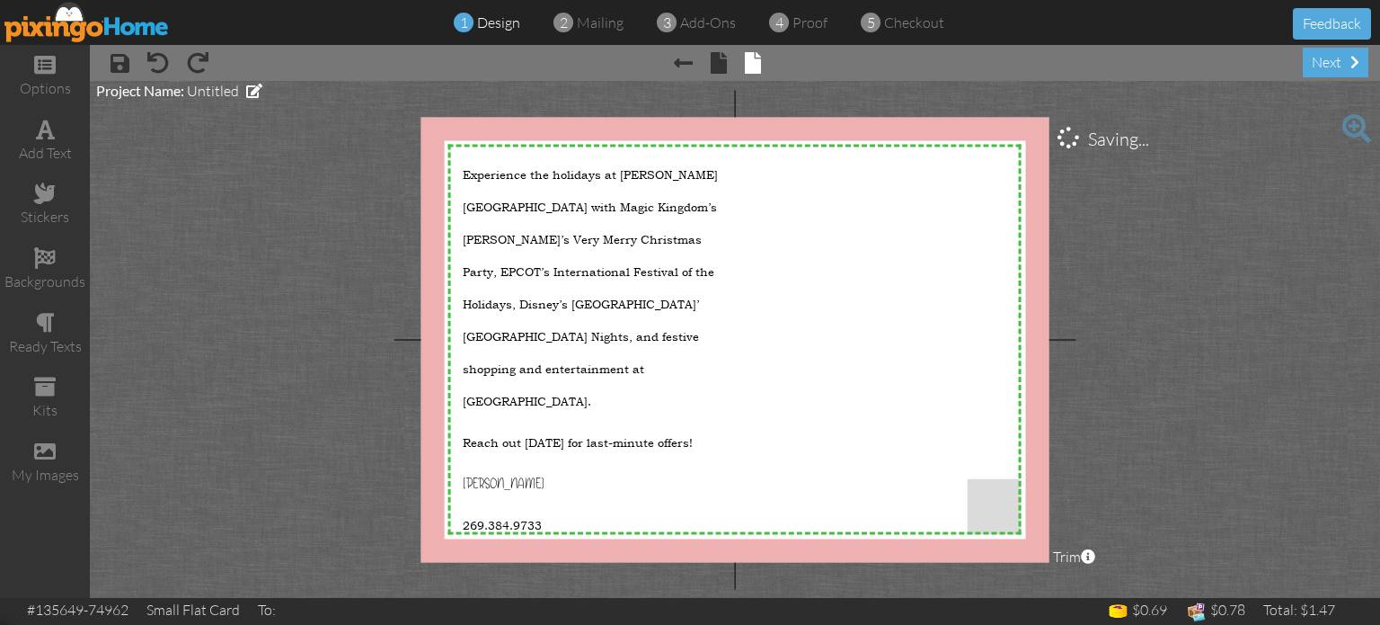
click at [316, 440] on project-studio-wrapper "X X X X X X X X X X X X X X X X X X X X X X X X X X X X X X X X X X X X X X X X…" at bounding box center [735, 339] width 1290 height 517
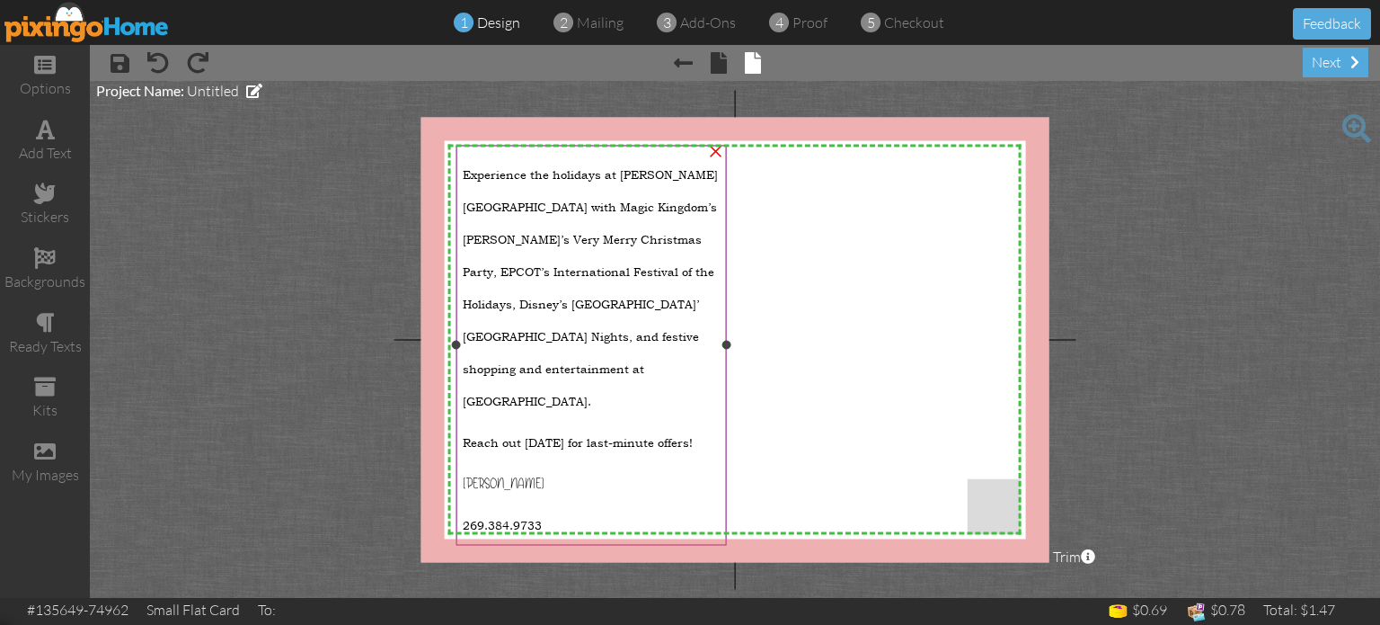
click at [654, 317] on p "Experience the holidays at [PERSON_NAME][GEOGRAPHIC_DATA] with Magic Kingdom’s …" at bounding box center [591, 282] width 256 height 259
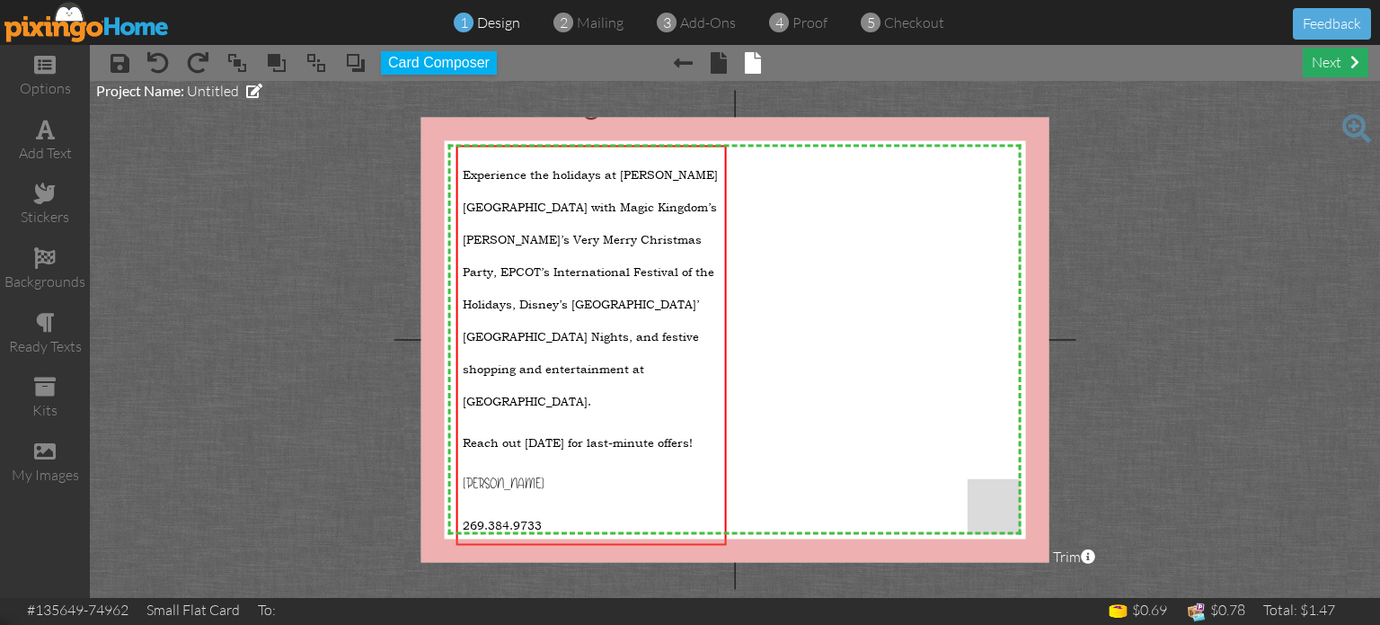
click at [1330, 71] on div "next" at bounding box center [1336, 63] width 66 height 30
click at [1316, 59] on div "next" at bounding box center [1336, 63] width 66 height 30
click at [1326, 67] on div "next" at bounding box center [1336, 63] width 66 height 30
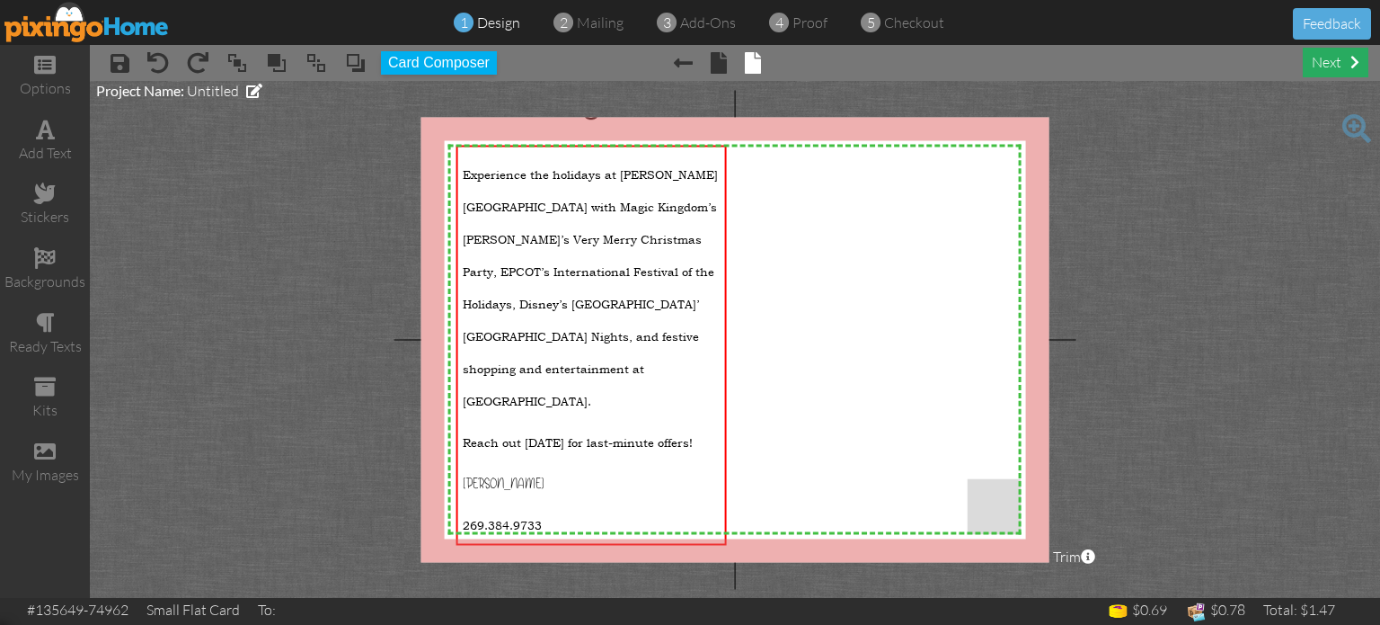
click at [1326, 67] on div "next" at bounding box center [1336, 63] width 66 height 30
click at [255, 88] on span at bounding box center [254, 91] width 16 height 14
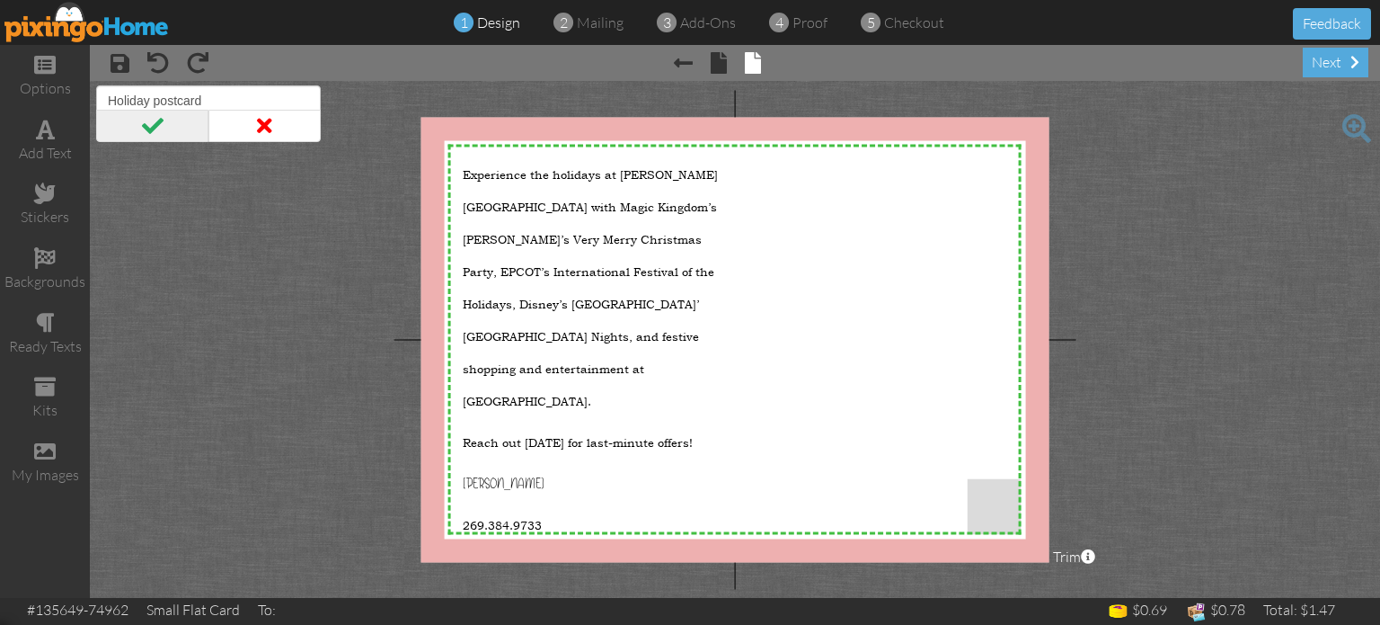
type input "Holiday postcard"
click at [157, 125] on span at bounding box center [152, 126] width 112 height 32
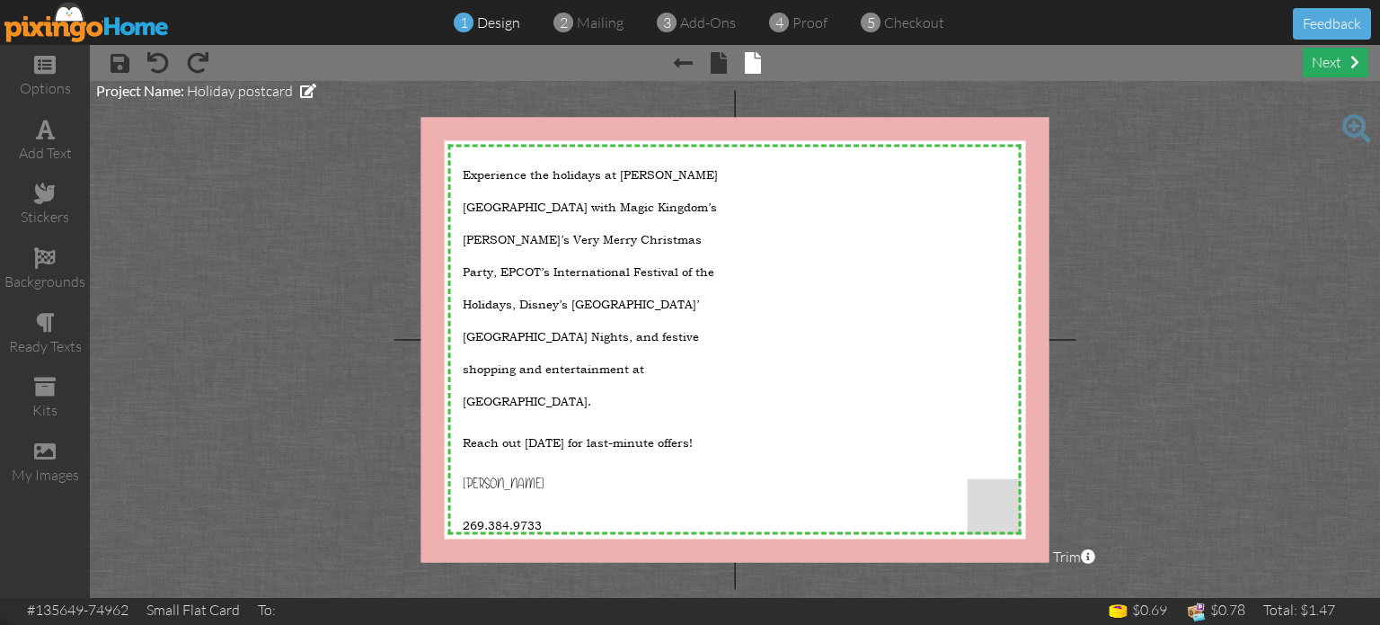
click at [1318, 58] on div "next" at bounding box center [1336, 63] width 66 height 30
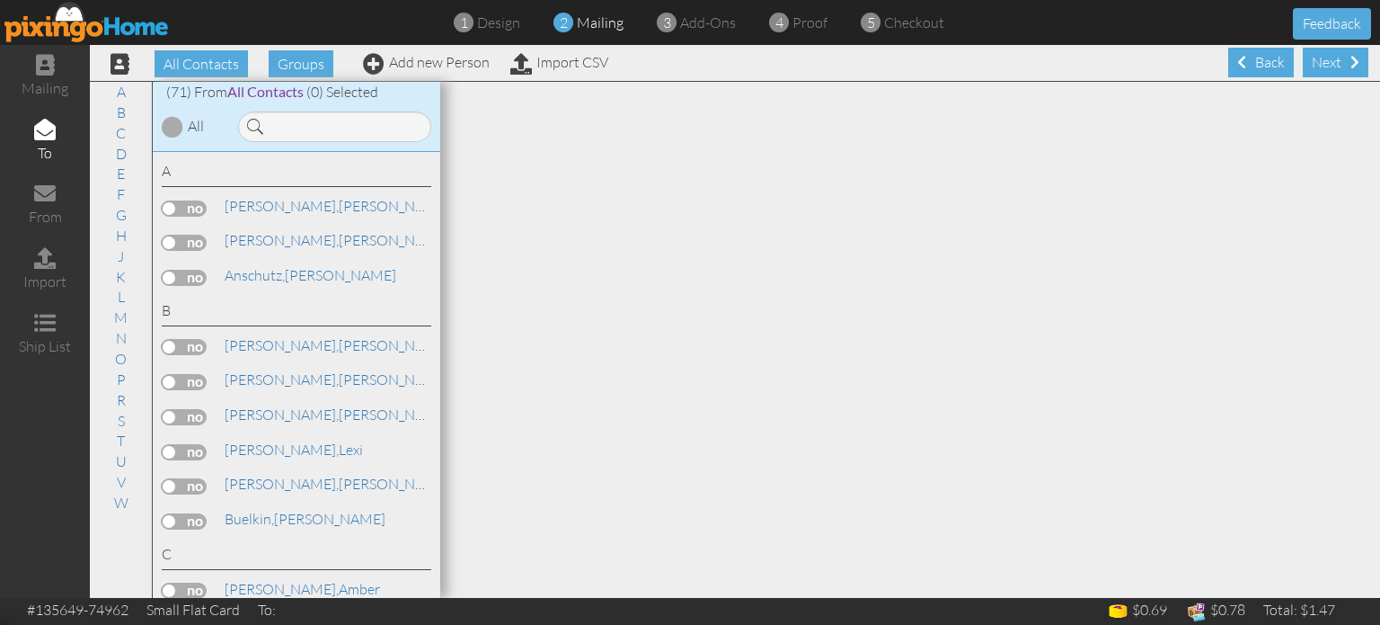
click at [174, 129] on div at bounding box center [173, 127] width 22 height 22
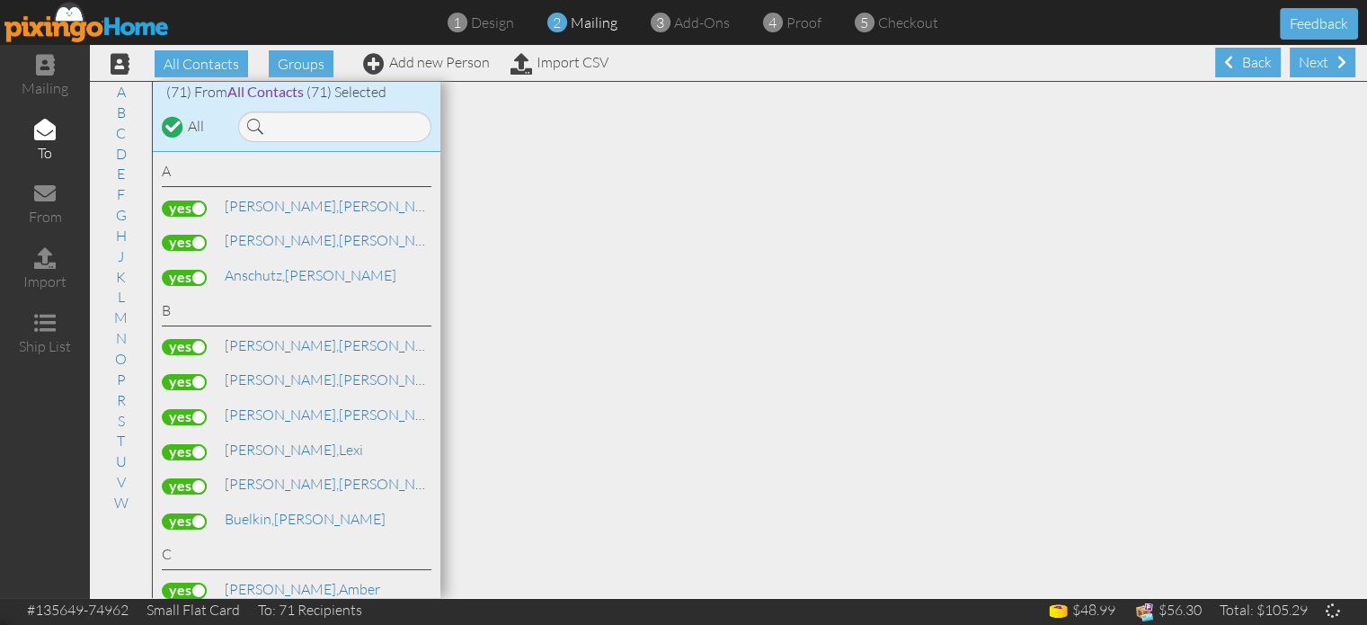
click at [193, 340] on label at bounding box center [184, 347] width 45 height 16
click at [0, 0] on input "checkbox" at bounding box center [0, 0] width 0 height 0
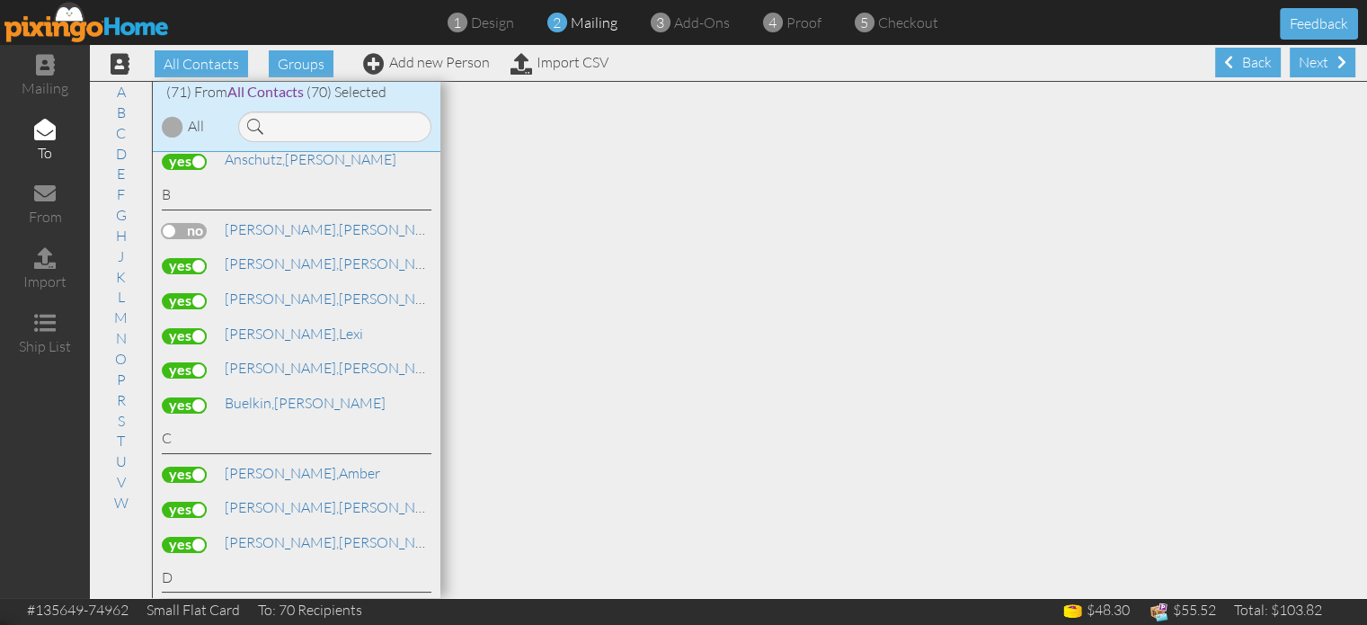
scroll to position [128, 0]
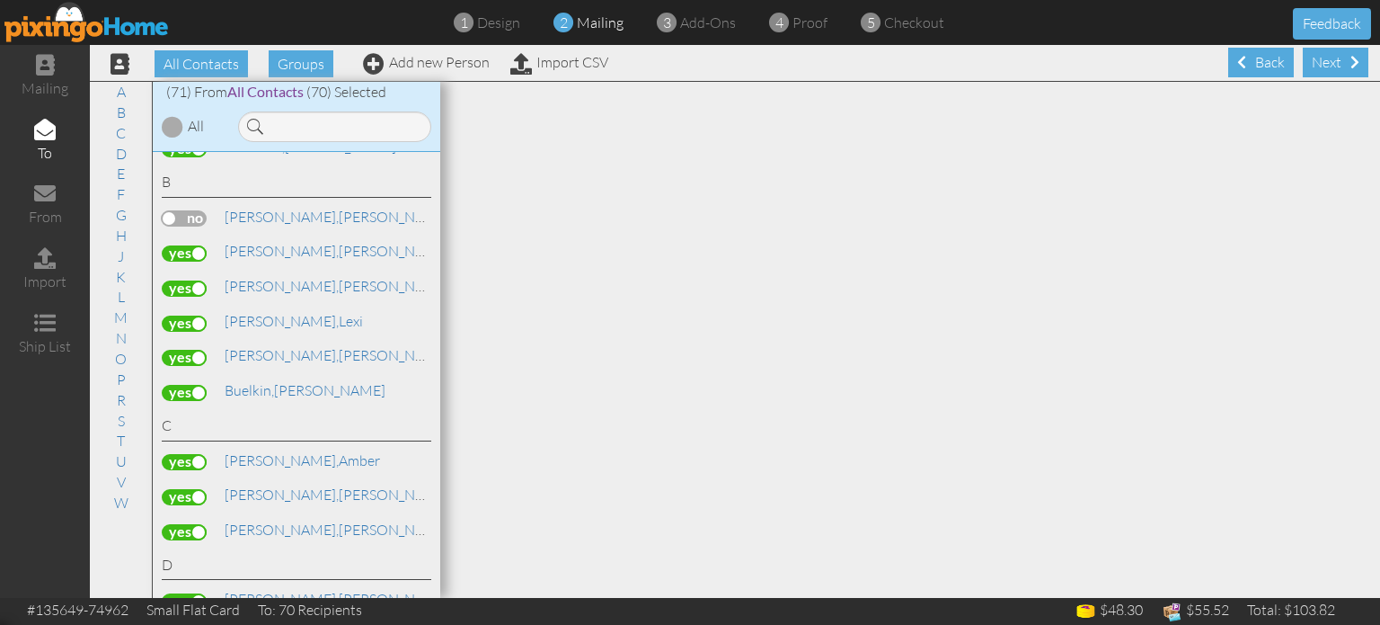
click at [189, 317] on label at bounding box center [184, 323] width 45 height 16
click at [0, 0] on input "checkbox" at bounding box center [0, 0] width 0 height 0
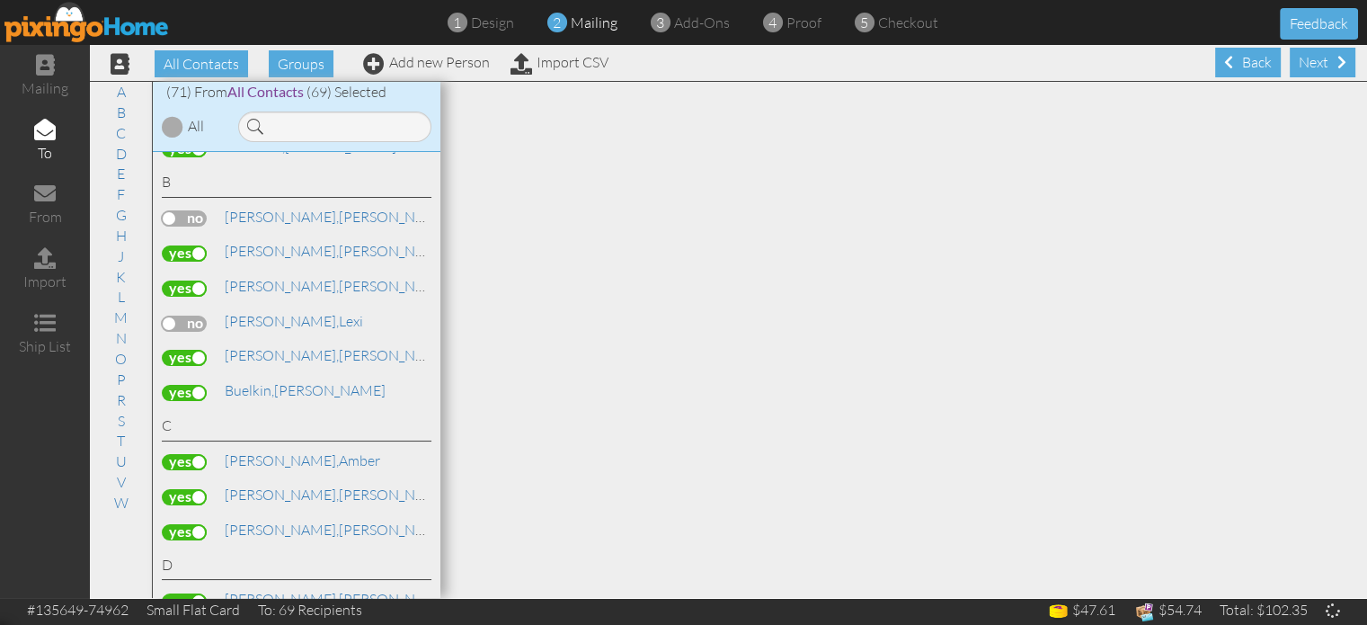
click at [187, 351] on label at bounding box center [184, 358] width 45 height 16
click at [0, 0] on input "checkbox" at bounding box center [0, 0] width 0 height 0
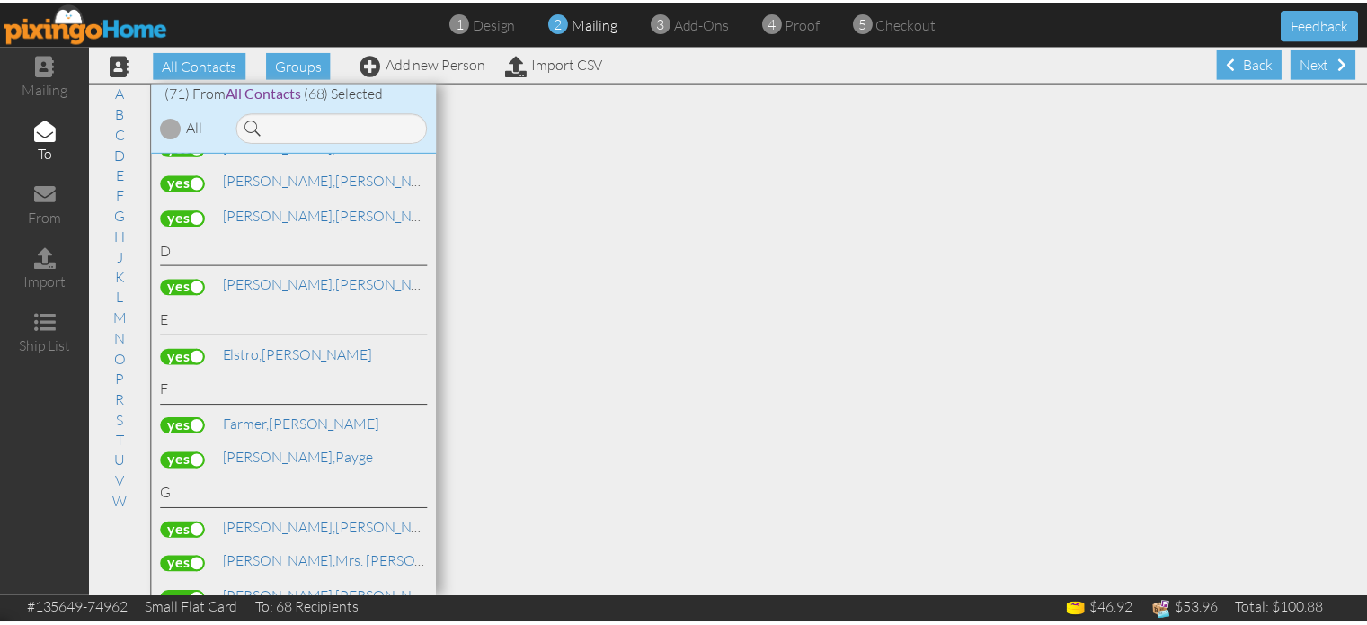
scroll to position [458, 0]
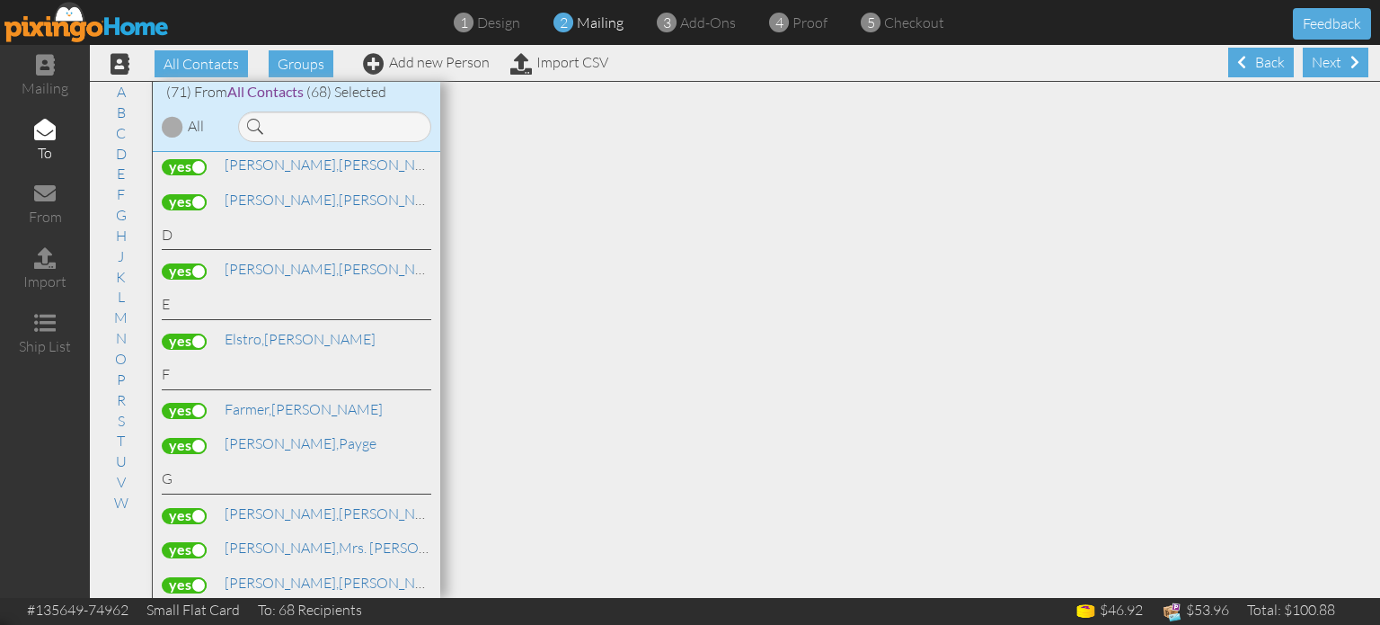
click at [180, 333] on label at bounding box center [184, 341] width 45 height 16
click at [0, 0] on input "checkbox" at bounding box center [0, 0] width 0 height 0
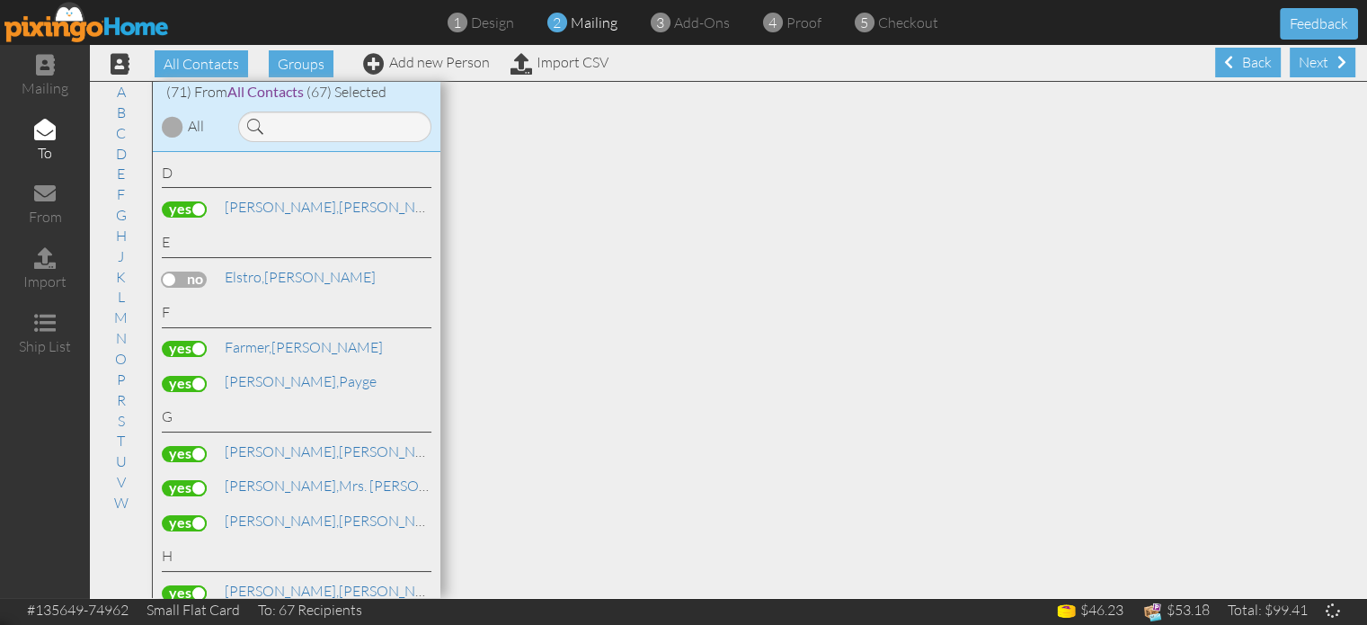
scroll to position [528, 0]
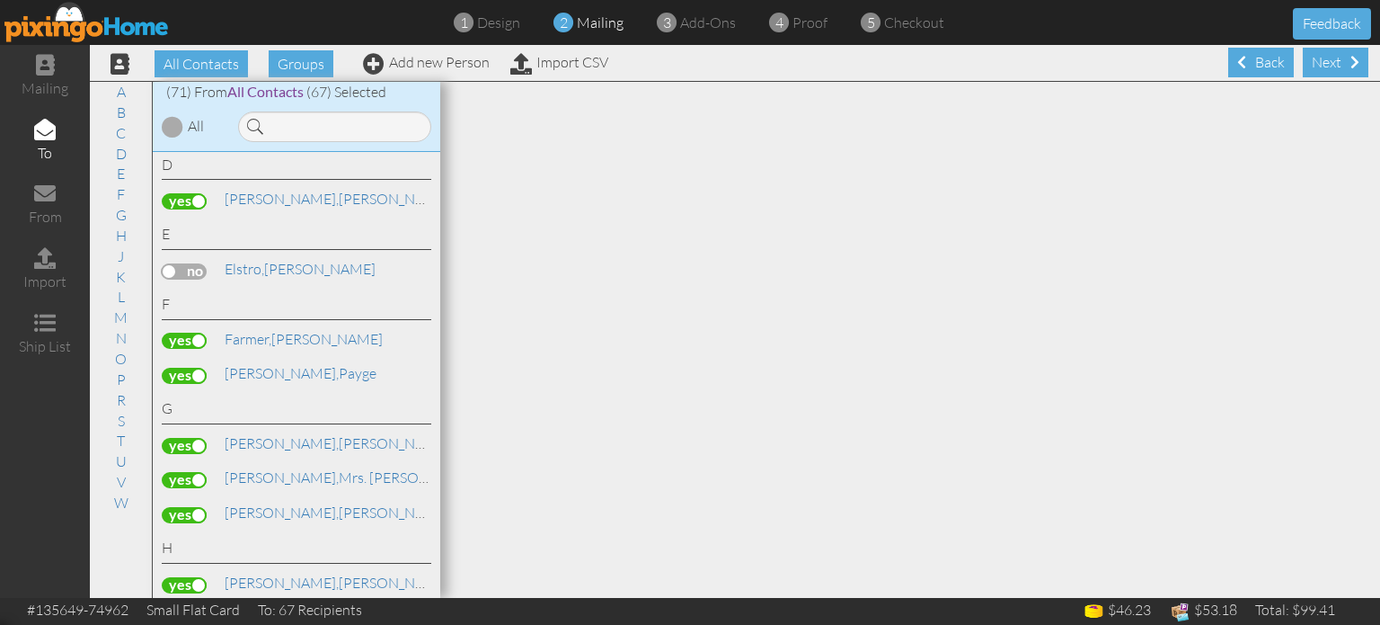
click at [176, 368] on label at bounding box center [184, 376] width 45 height 16
click at [0, 0] on input "checkbox" at bounding box center [0, 0] width 0 height 0
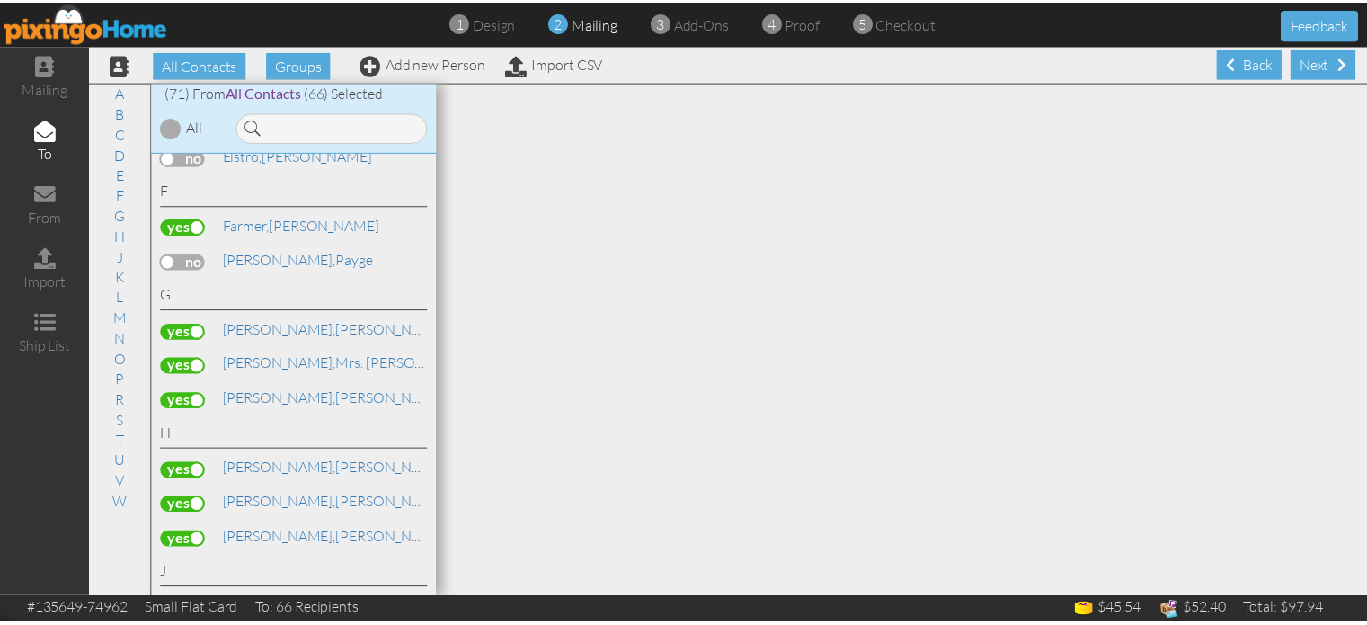
scroll to position [648, 0]
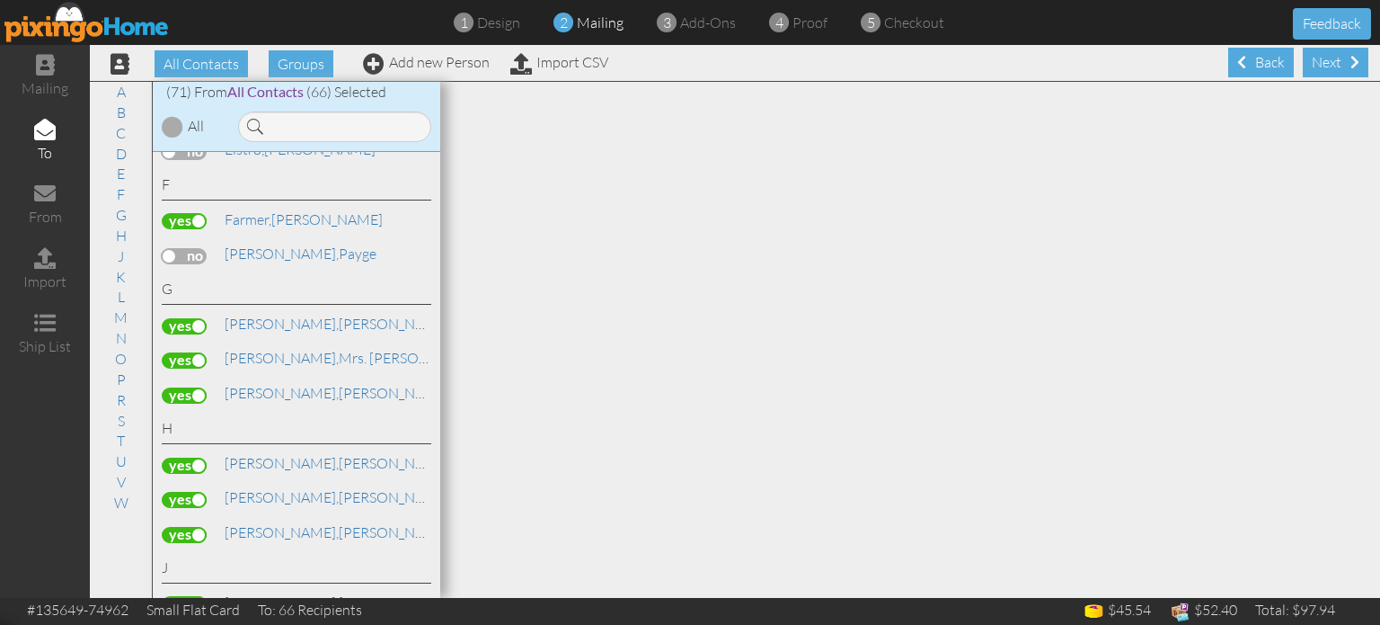
click at [177, 387] on label at bounding box center [184, 395] width 45 height 16
click at [0, 0] on input "checkbox" at bounding box center [0, 0] width 0 height 0
click at [192, 352] on label at bounding box center [184, 360] width 45 height 16
click at [0, 0] on input "checkbox" at bounding box center [0, 0] width 0 height 0
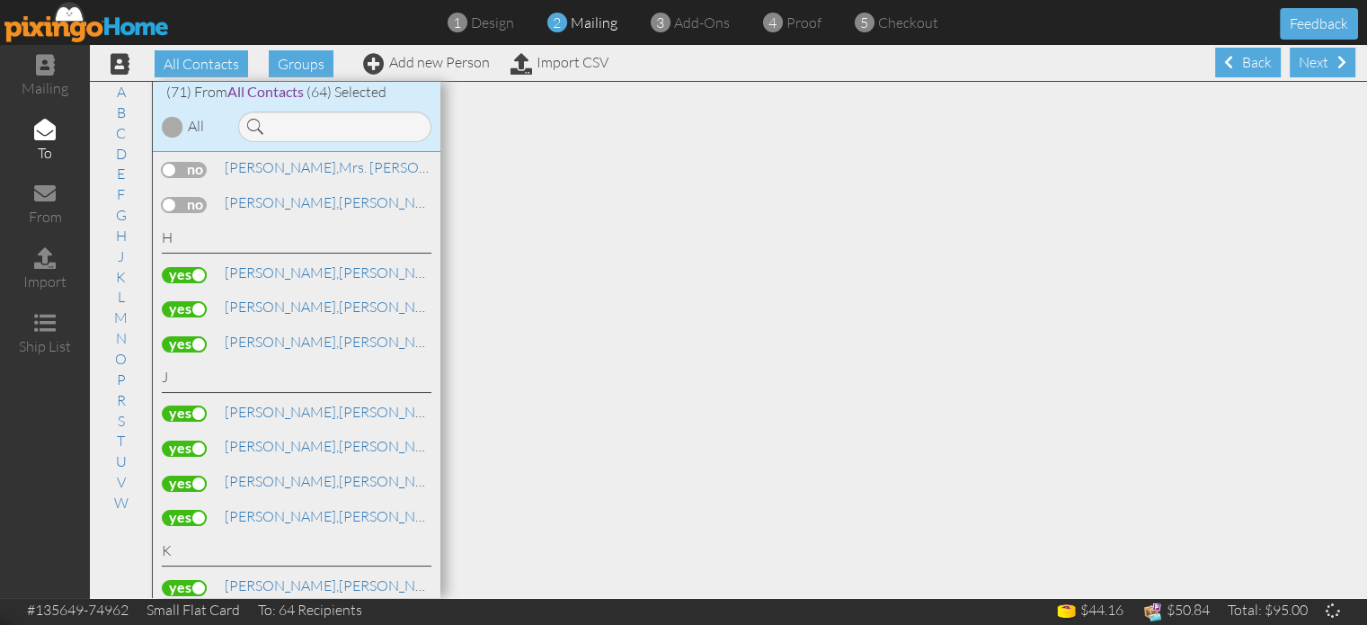
scroll to position [850, 0]
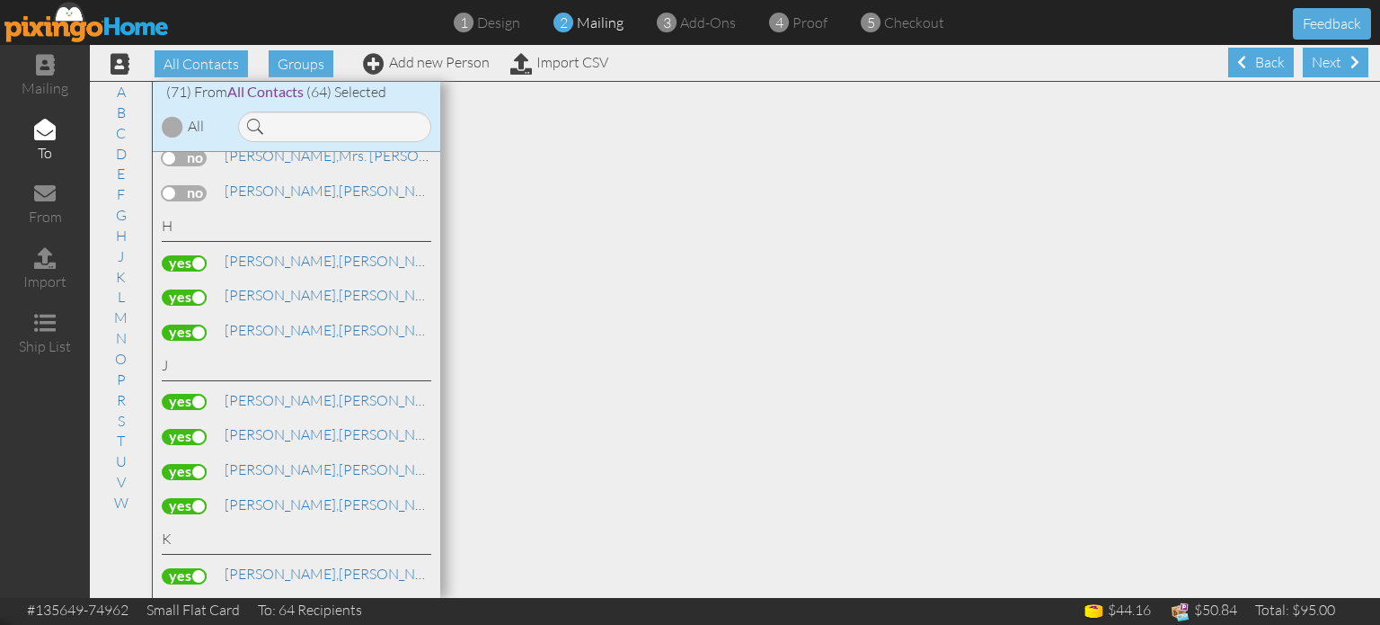
click at [187, 394] on label at bounding box center [184, 402] width 45 height 16
click at [0, 0] on input "checkbox" at bounding box center [0, 0] width 0 height 0
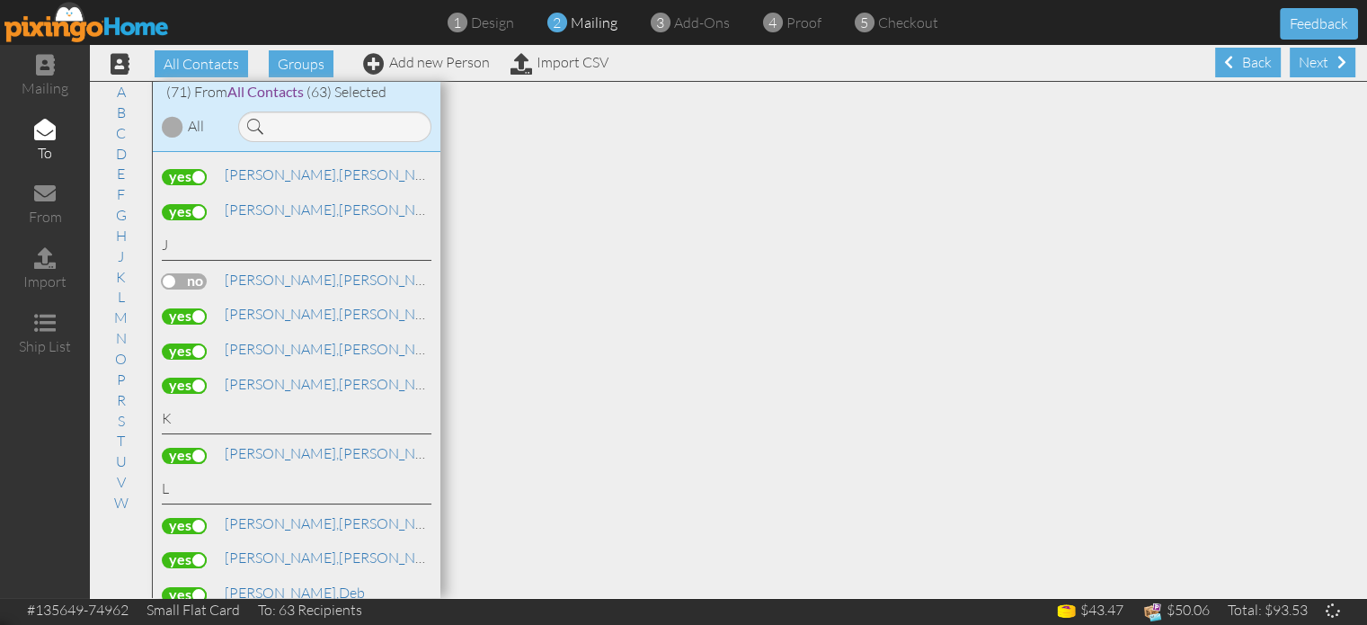
scroll to position [982, 0]
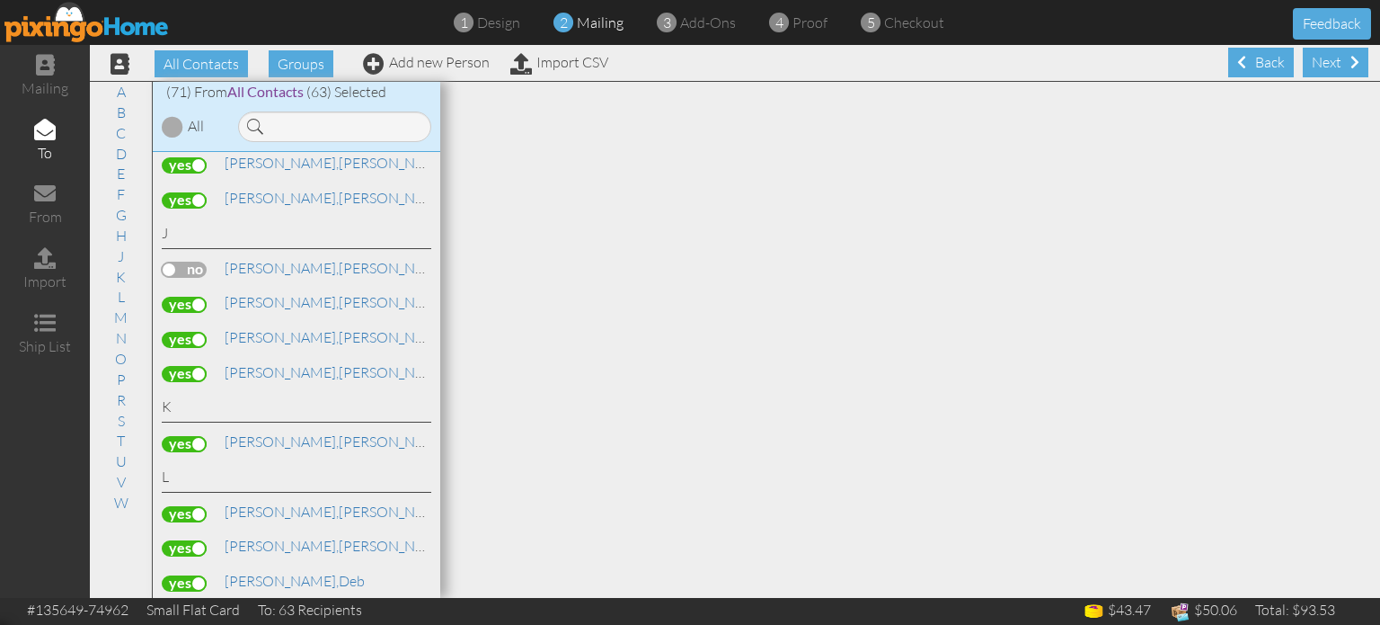
click at [184, 332] on label at bounding box center [184, 340] width 45 height 16
click at [0, 0] on input "checkbox" at bounding box center [0, 0] width 0 height 0
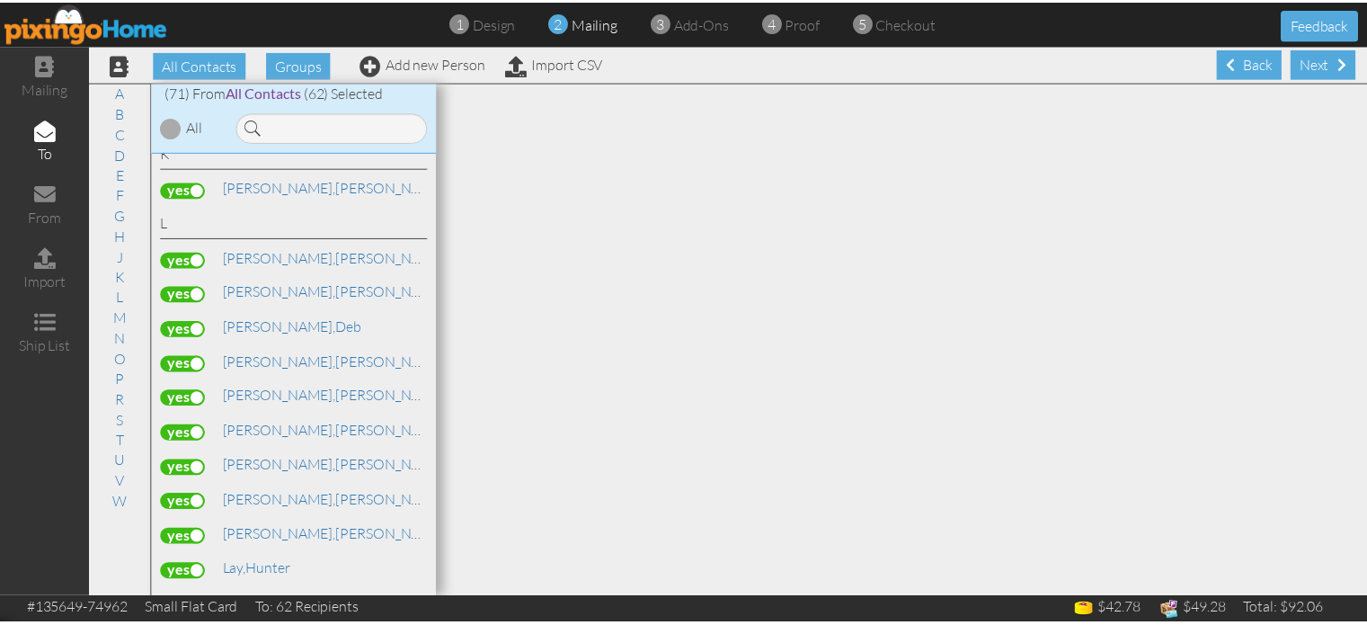
scroll to position [1256, 0]
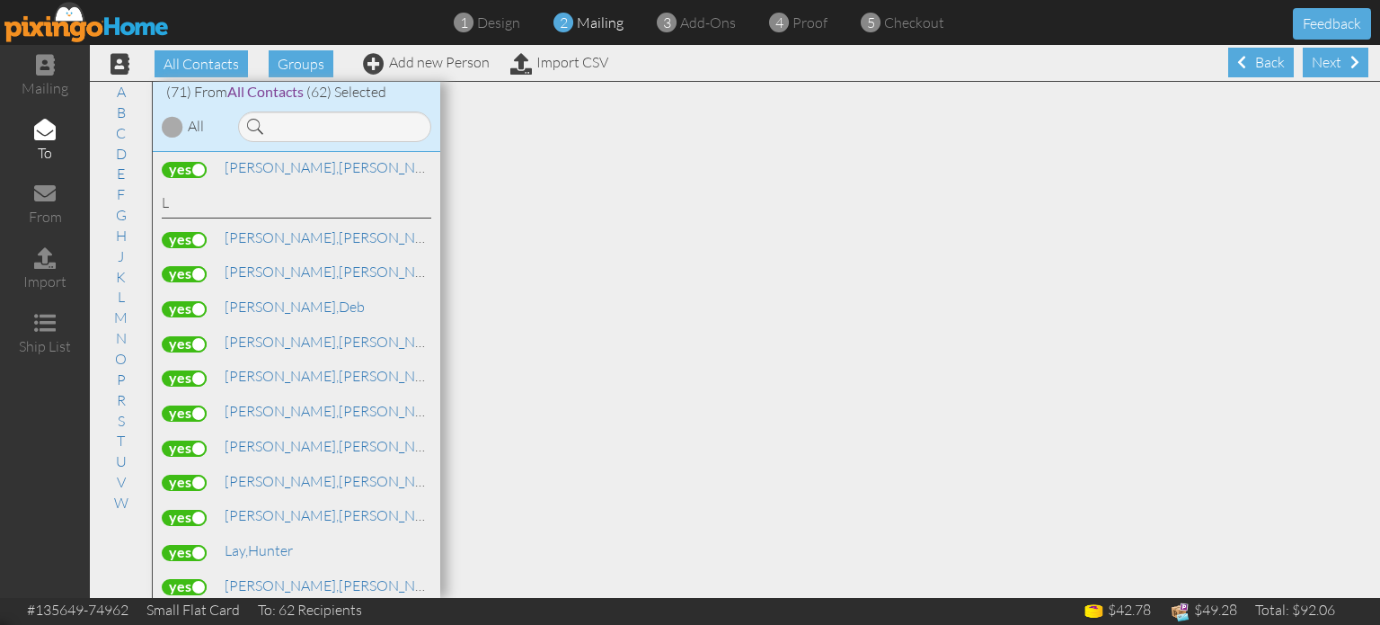
click at [173, 232] on label at bounding box center [184, 240] width 45 height 16
click at [0, 0] on input "checkbox" at bounding box center [0, 0] width 0 height 0
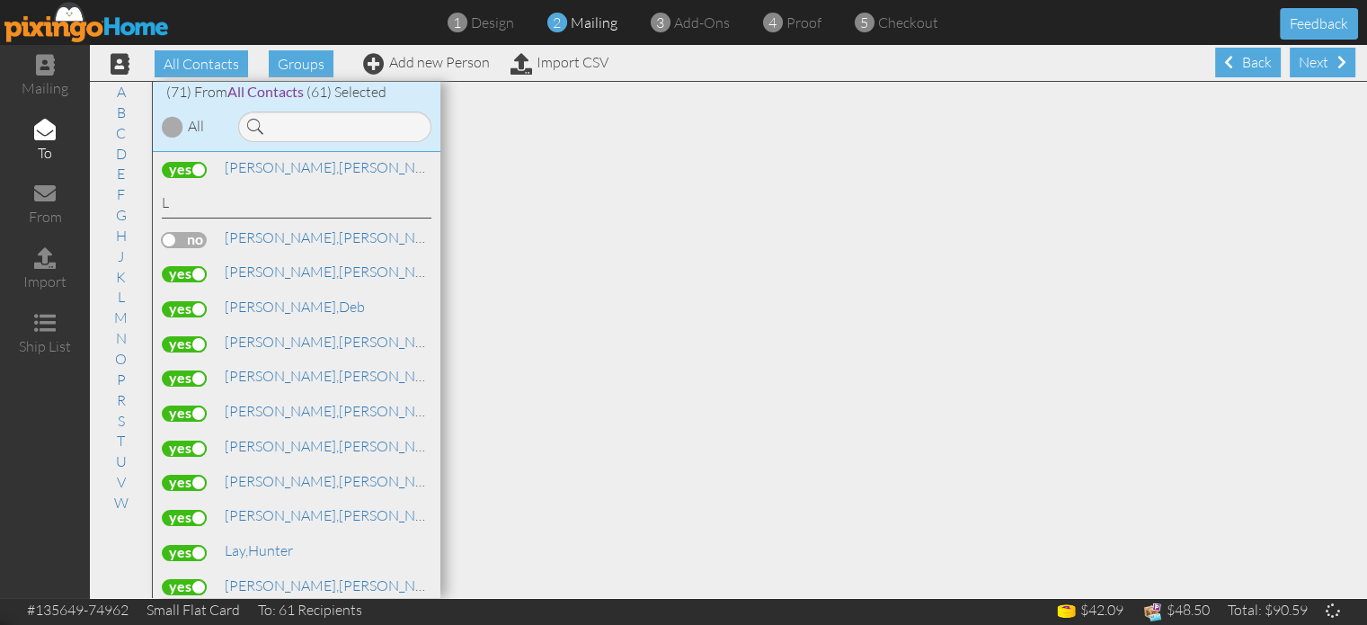
click at [179, 266] on label at bounding box center [184, 274] width 45 height 16
click at [0, 0] on input "checkbox" at bounding box center [0, 0] width 0 height 0
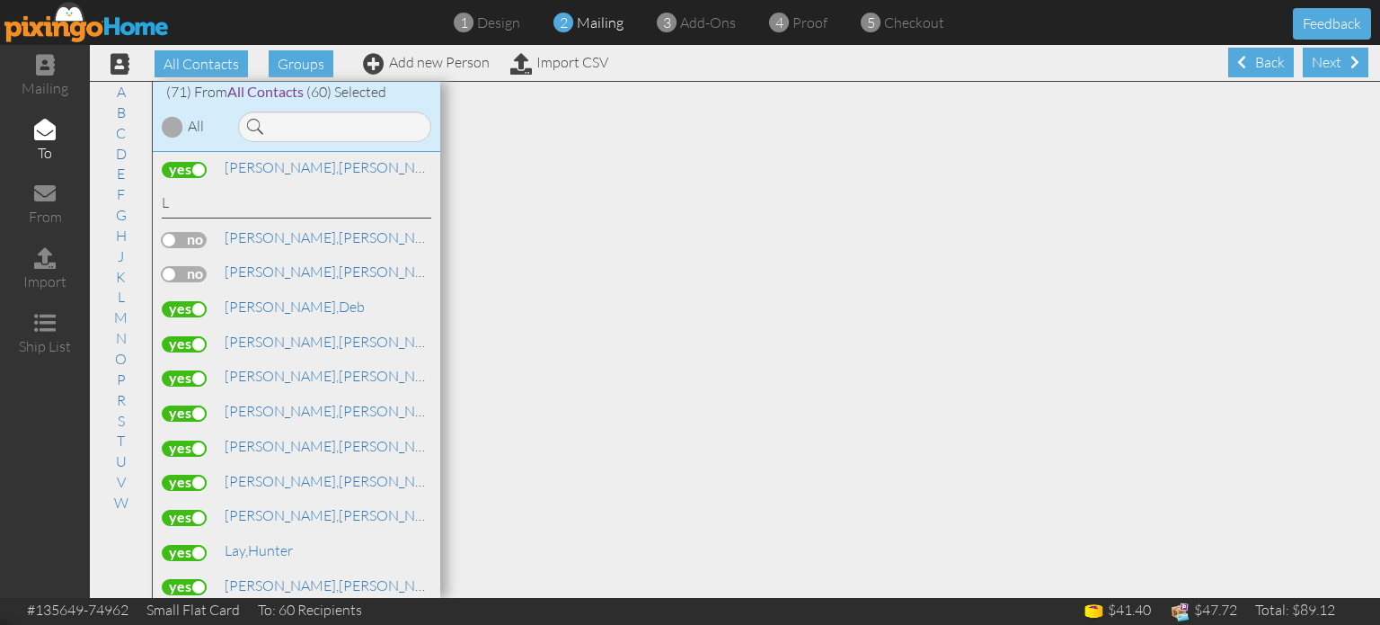
click at [187, 336] on label at bounding box center [184, 344] width 45 height 16
click at [0, 0] on input "checkbox" at bounding box center [0, 0] width 0 height 0
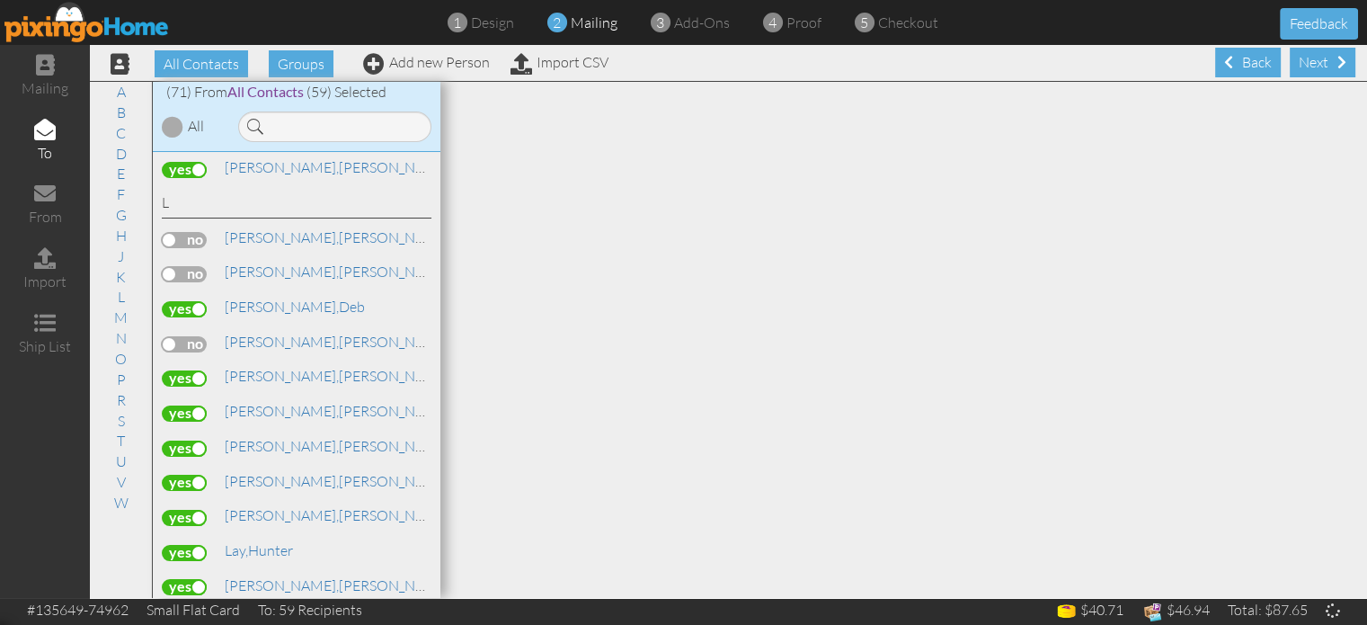
click at [183, 405] on label at bounding box center [184, 413] width 45 height 16
click at [0, 0] on input "checkbox" at bounding box center [0, 0] width 0 height 0
click at [186, 370] on label at bounding box center [184, 378] width 45 height 16
click at [0, 0] on input "checkbox" at bounding box center [0, 0] width 0 height 0
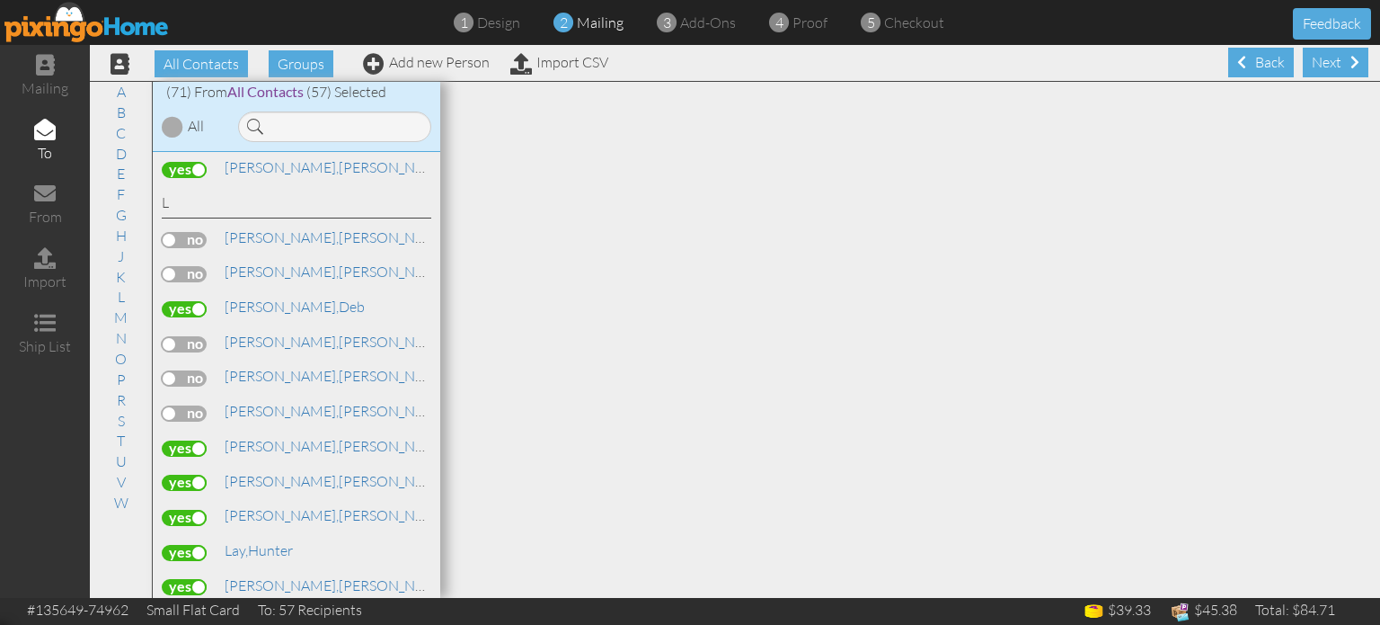
click at [198, 440] on label at bounding box center [184, 448] width 45 height 16
click at [0, 0] on input "checkbox" at bounding box center [0, 0] width 0 height 0
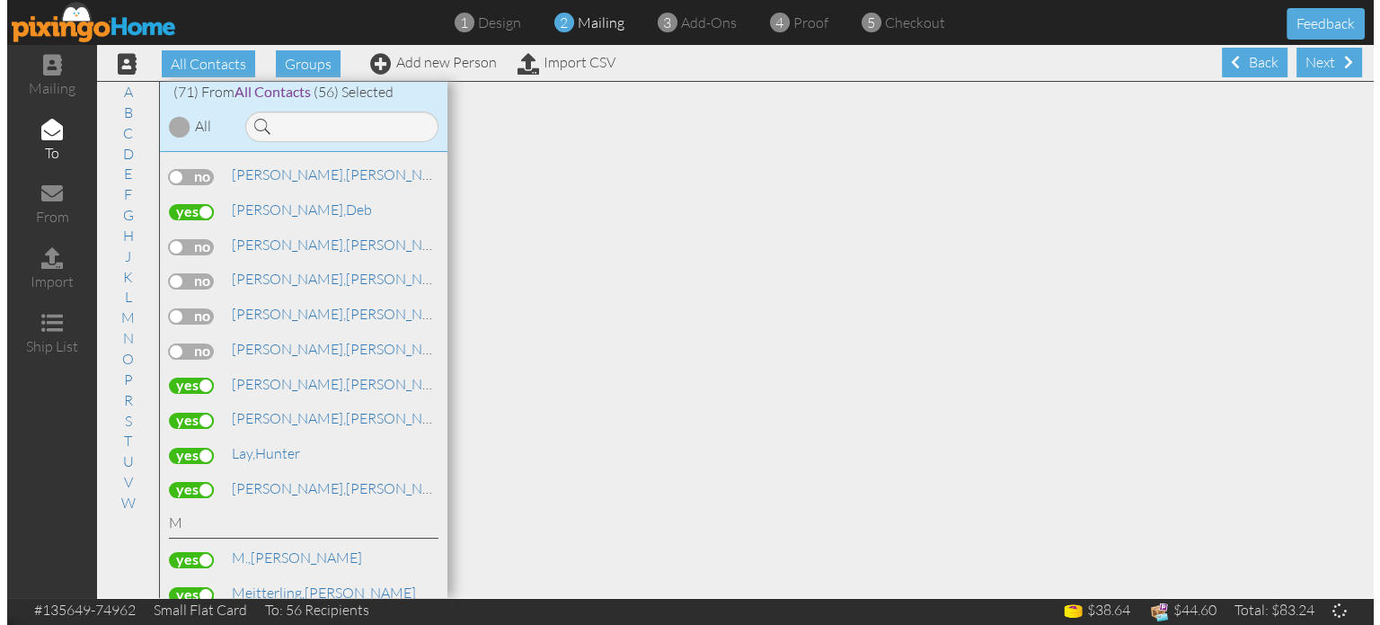
scroll to position [1380, 0]
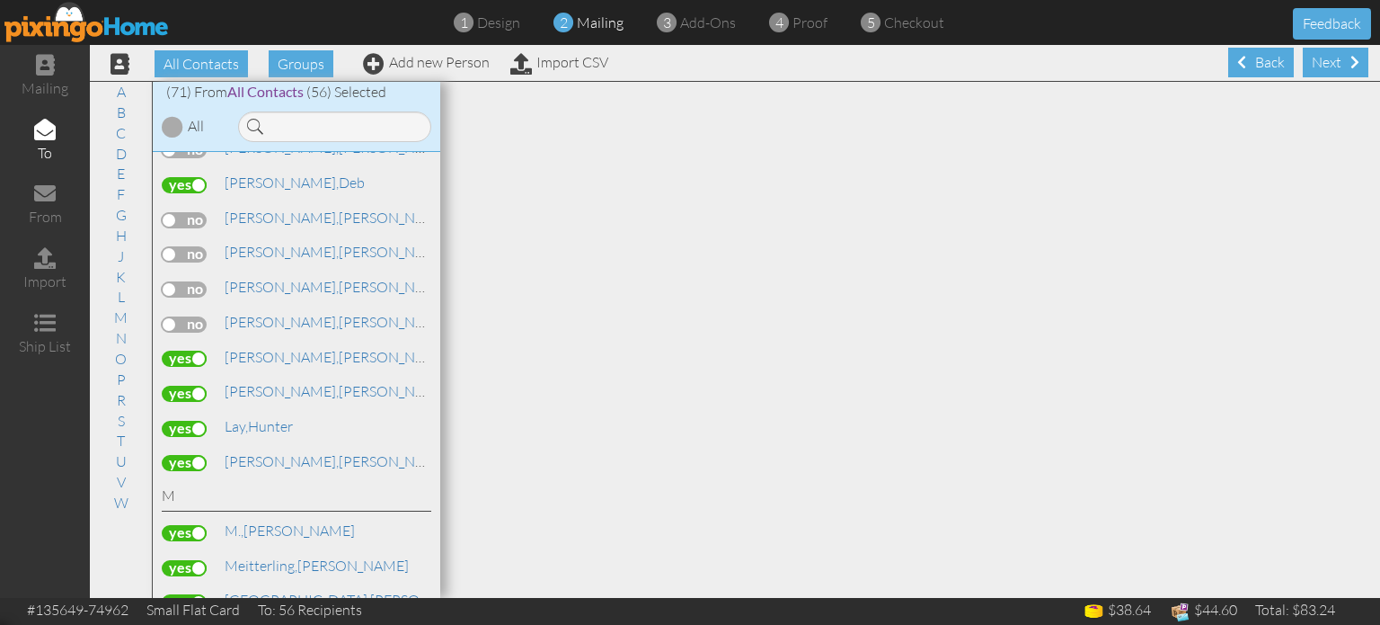
click at [194, 385] on label at bounding box center [184, 393] width 45 height 16
click at [0, 0] on input "checkbox" at bounding box center [0, 0] width 0 height 0
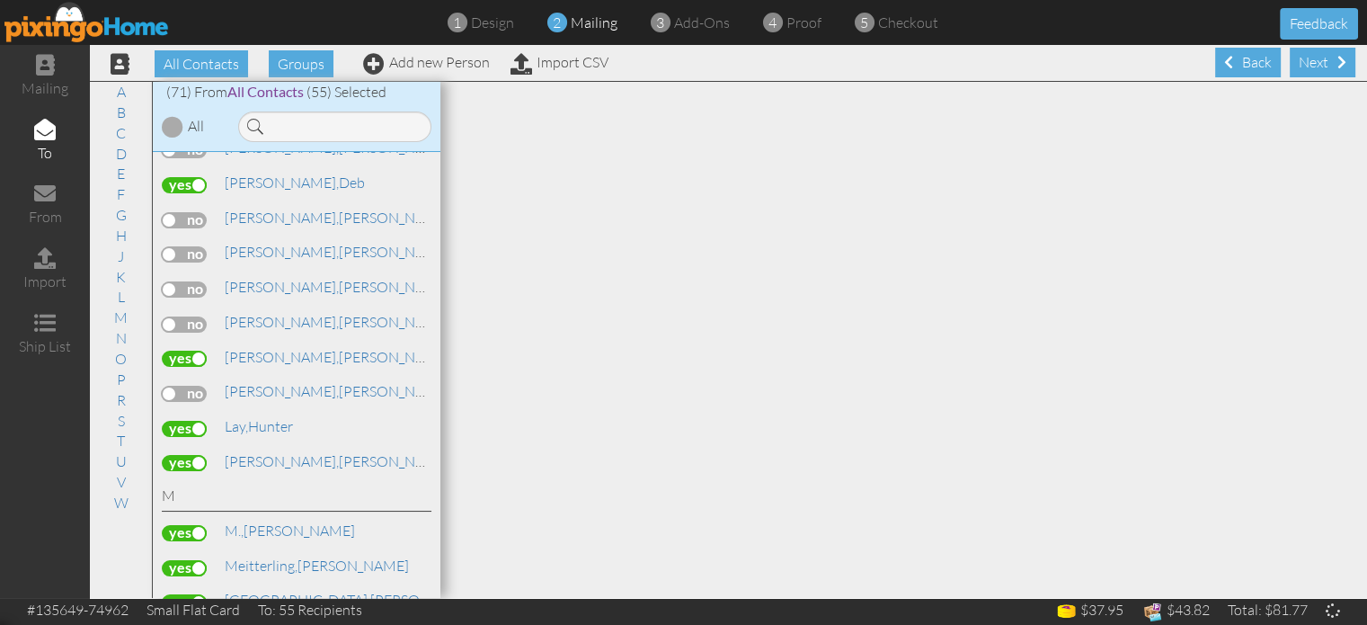
click at [194, 421] on label at bounding box center [184, 429] width 45 height 16
click at [0, 0] on input "checkbox" at bounding box center [0, 0] width 0 height 0
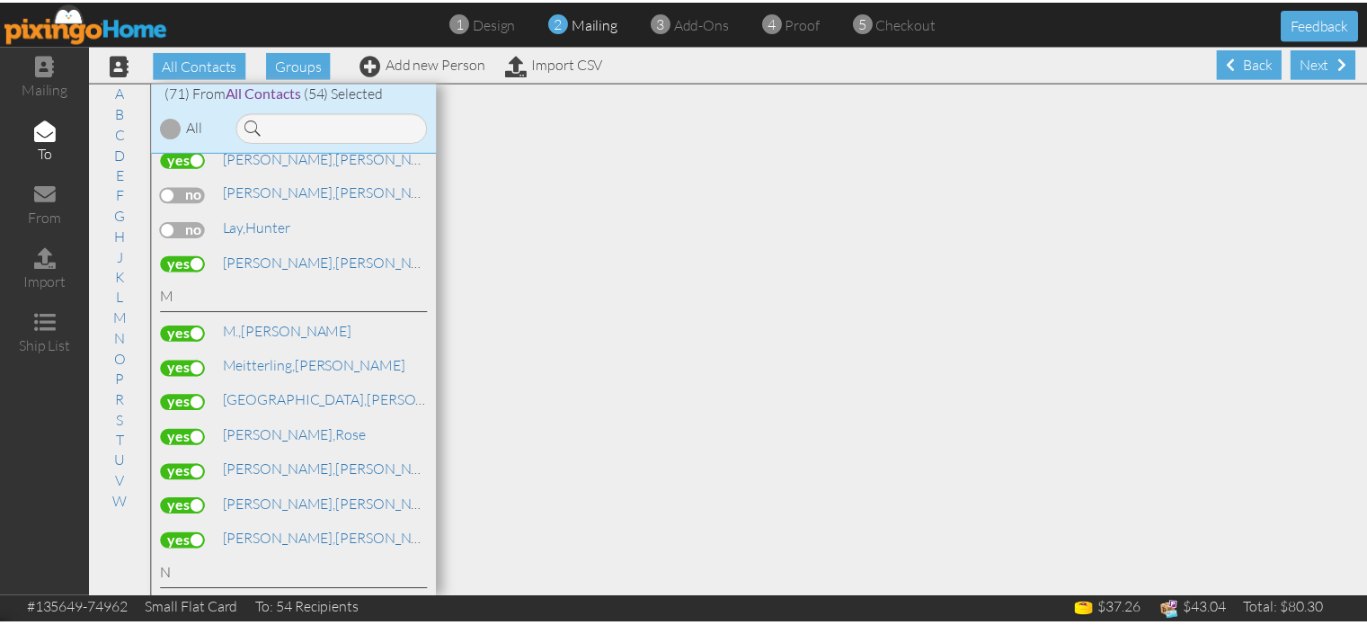
scroll to position [1611, 0]
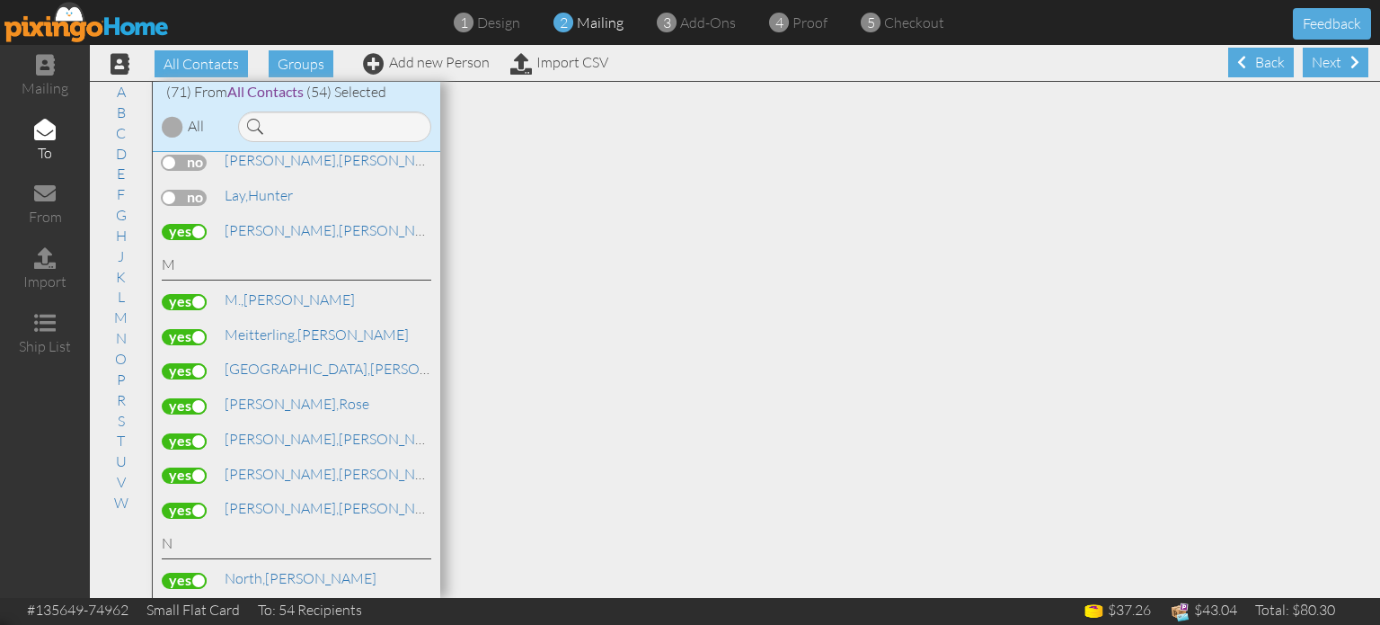
click at [199, 433] on label at bounding box center [184, 441] width 45 height 16
click at [0, 0] on input "checkbox" at bounding box center [0, 0] width 0 height 0
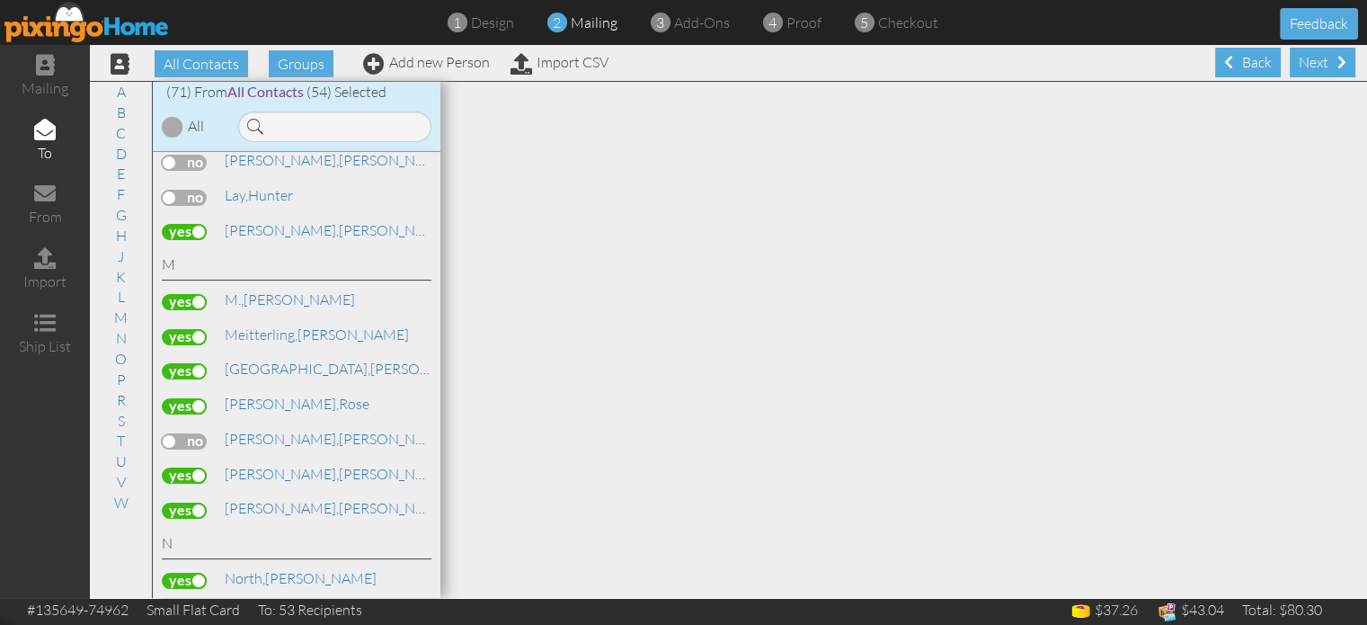
click at [190, 467] on label at bounding box center [184, 475] width 45 height 16
click at [0, 0] on input "checkbox" at bounding box center [0, 0] width 0 height 0
click at [187, 502] on label at bounding box center [184, 510] width 45 height 16
click at [0, 0] on input "checkbox" at bounding box center [0, 0] width 0 height 0
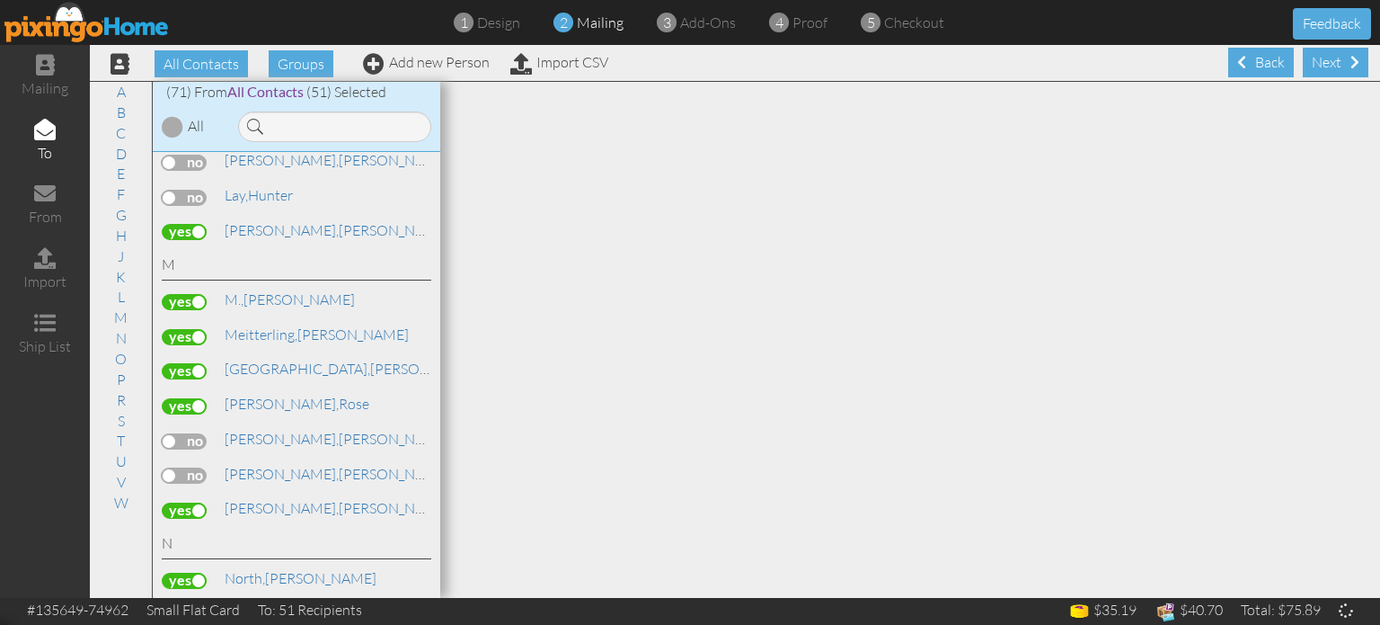
click at [186, 363] on label at bounding box center [184, 371] width 45 height 16
click at [0, 0] on input "checkbox" at bounding box center [0, 0] width 0 height 0
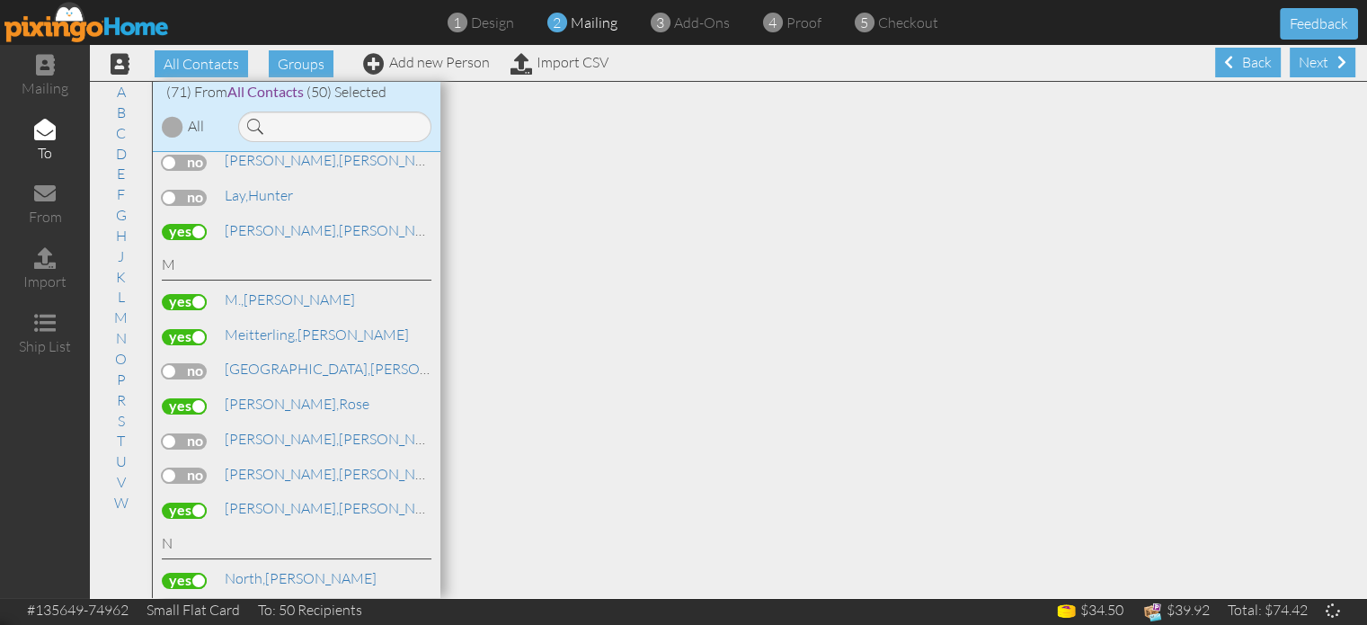
click at [185, 398] on label at bounding box center [184, 406] width 45 height 16
click at [0, 0] on input "checkbox" at bounding box center [0, 0] width 0 height 0
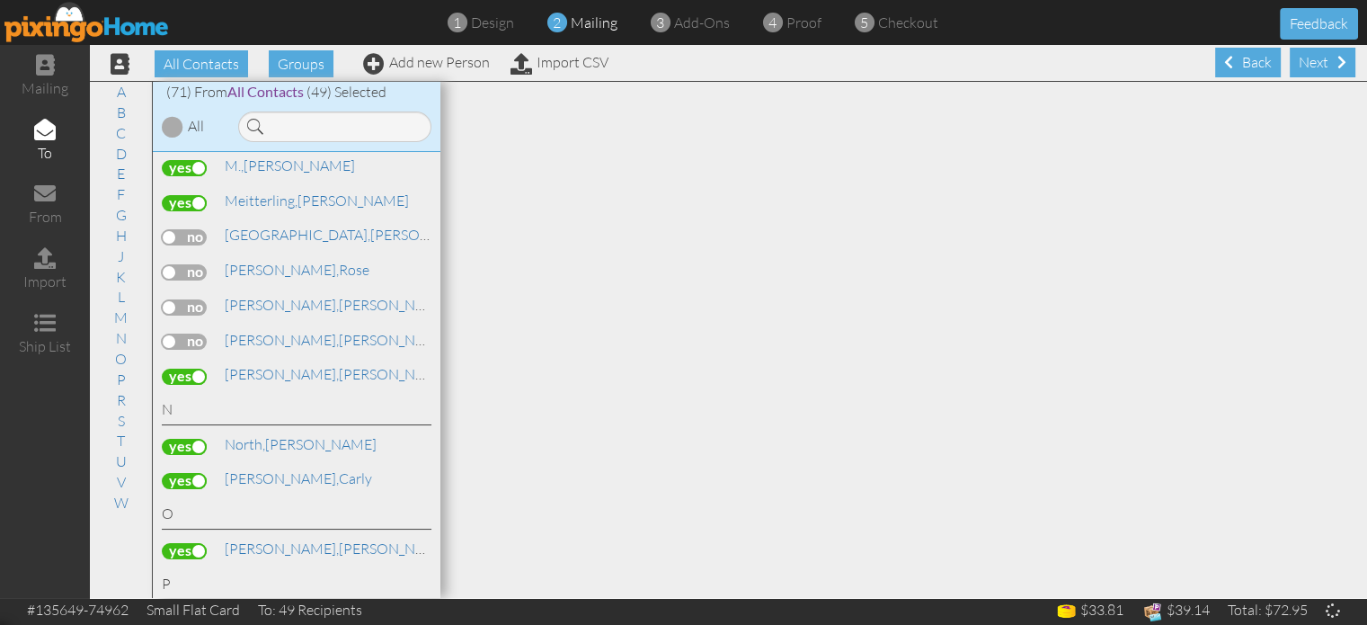
scroll to position [1773, 0]
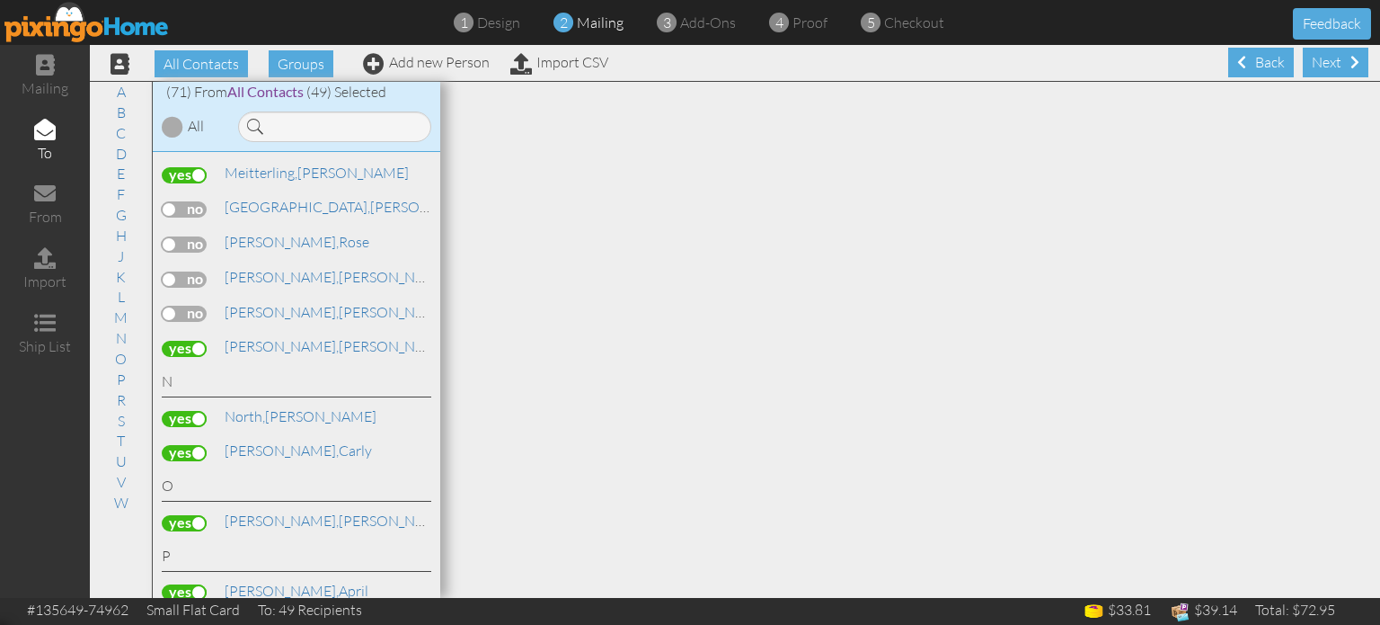
click at [177, 411] on label at bounding box center [184, 419] width 45 height 16
click at [0, 0] on input "checkbox" at bounding box center [0, 0] width 0 height 0
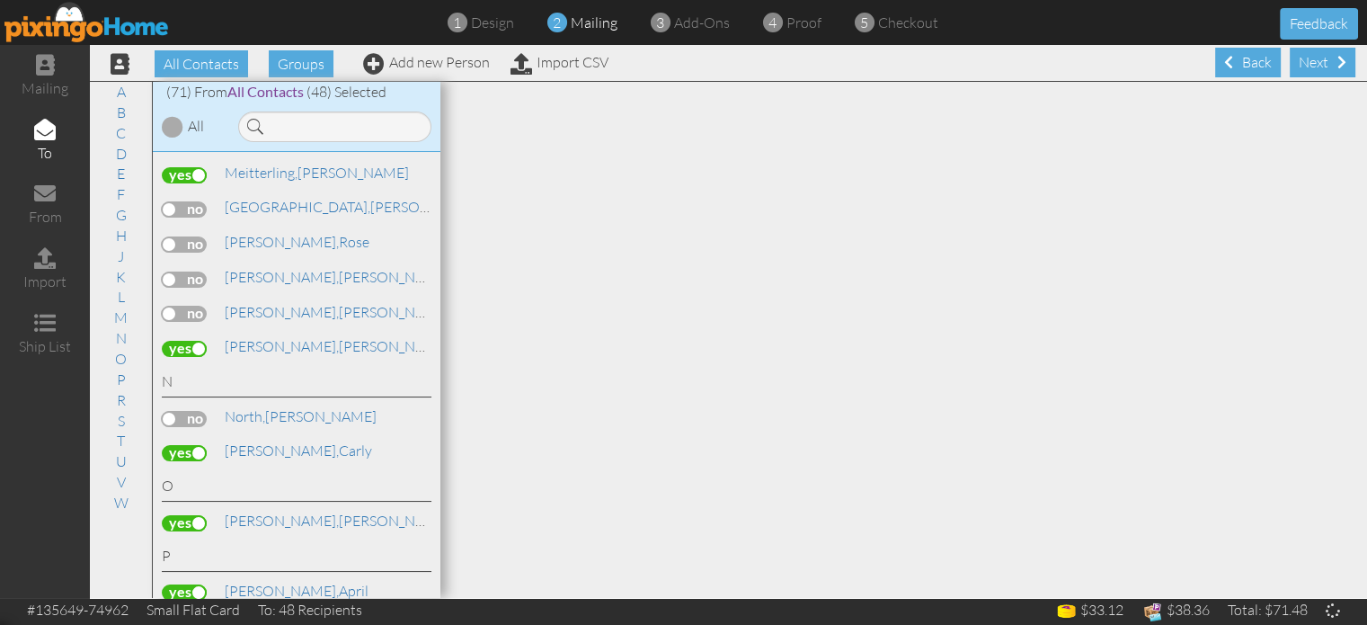
click at [181, 445] on label at bounding box center [184, 453] width 45 height 16
click at [0, 0] on input "checkbox" at bounding box center [0, 0] width 0 height 0
click at [180, 515] on label at bounding box center [184, 523] width 45 height 16
click at [0, 0] on input "checkbox" at bounding box center [0, 0] width 0 height 0
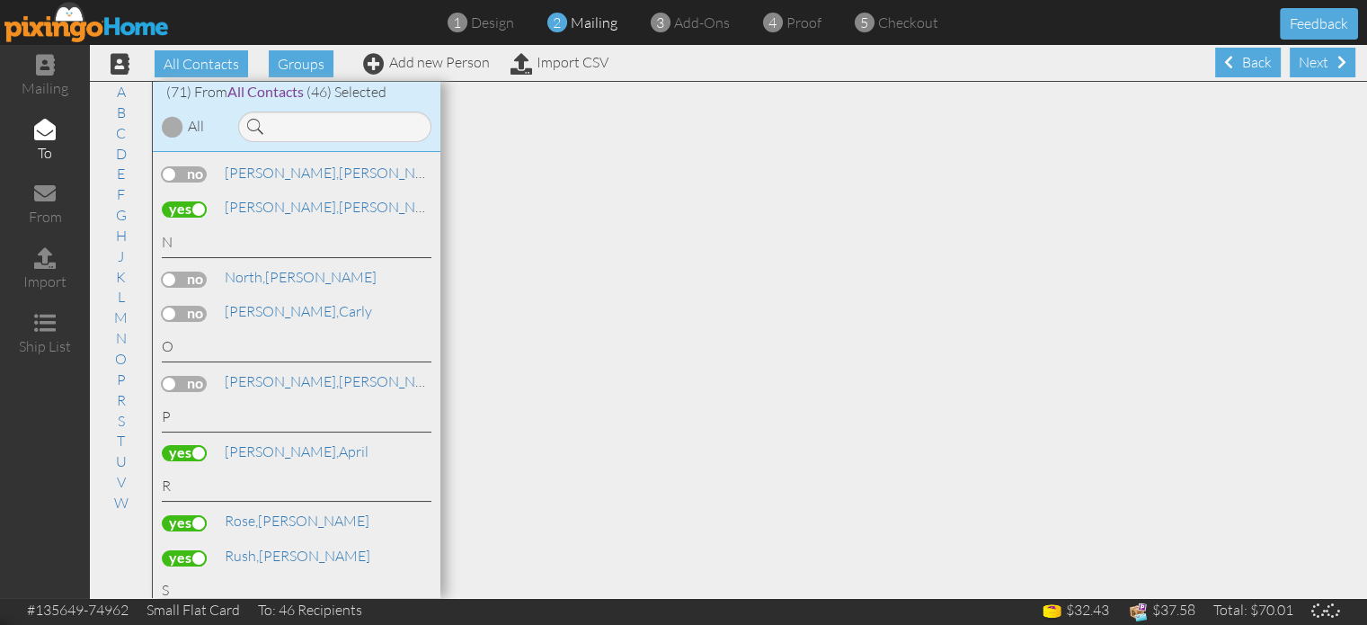
scroll to position [1918, 0]
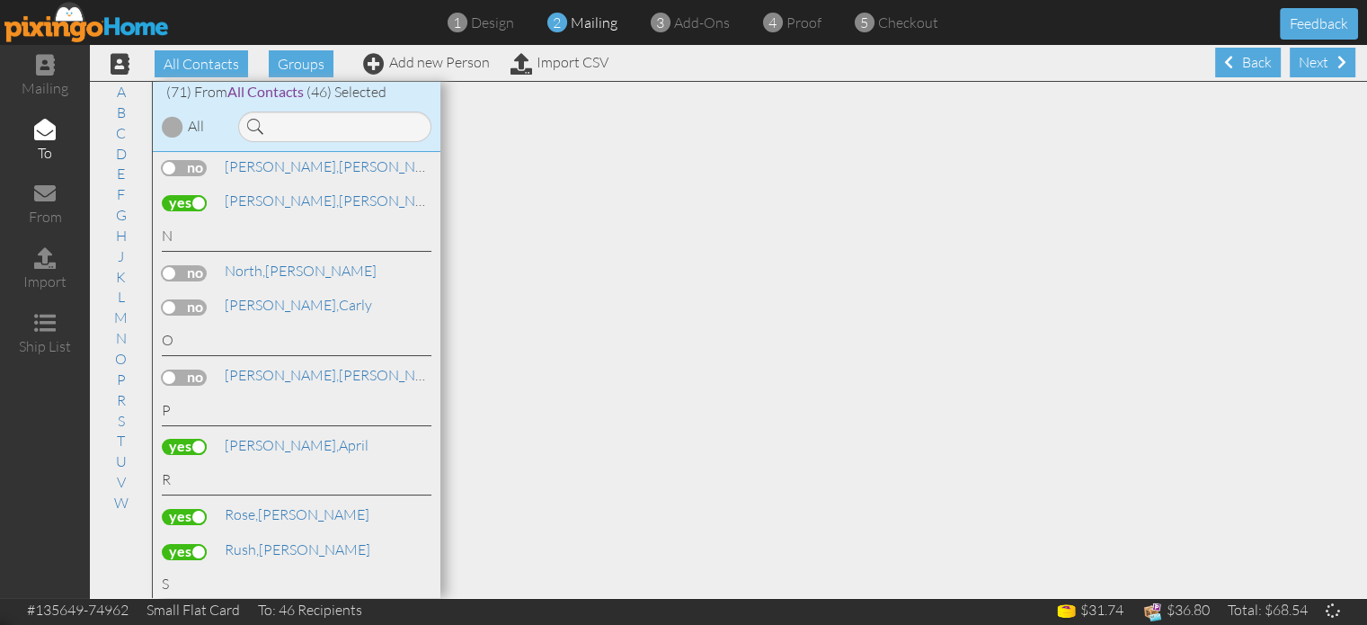
click at [190, 439] on label at bounding box center [184, 447] width 45 height 16
click at [0, 0] on input "checkbox" at bounding box center [0, 0] width 0 height 0
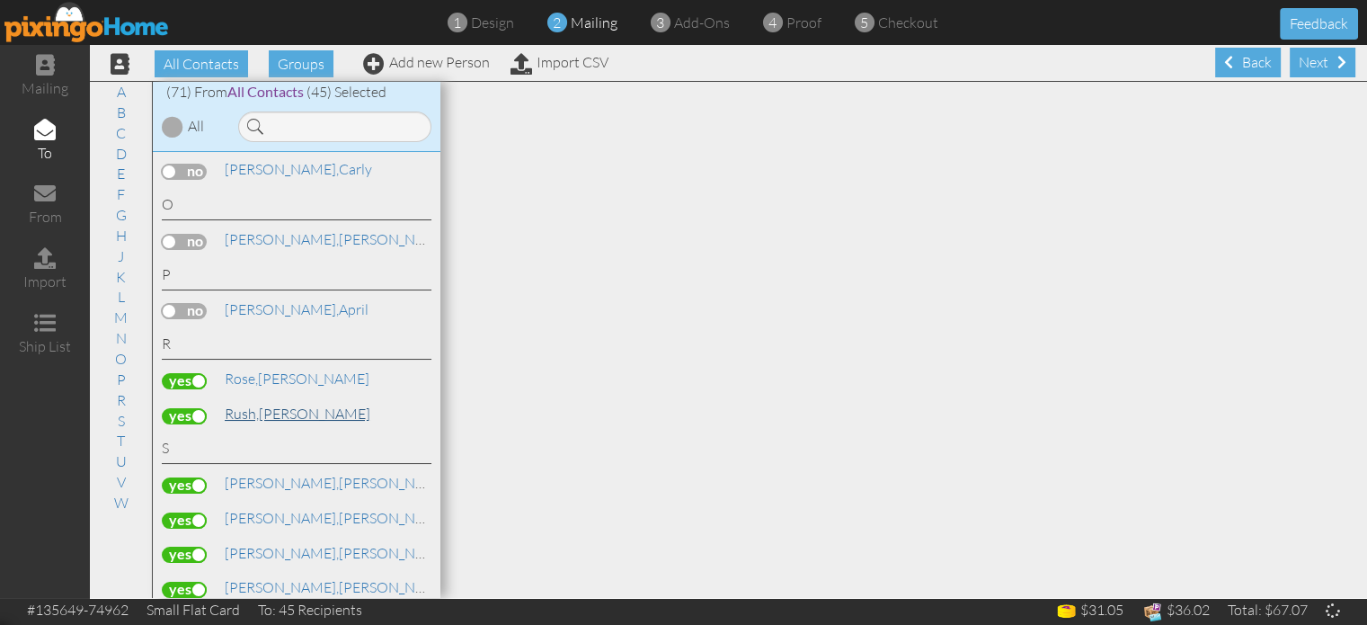
scroll to position [2065, 0]
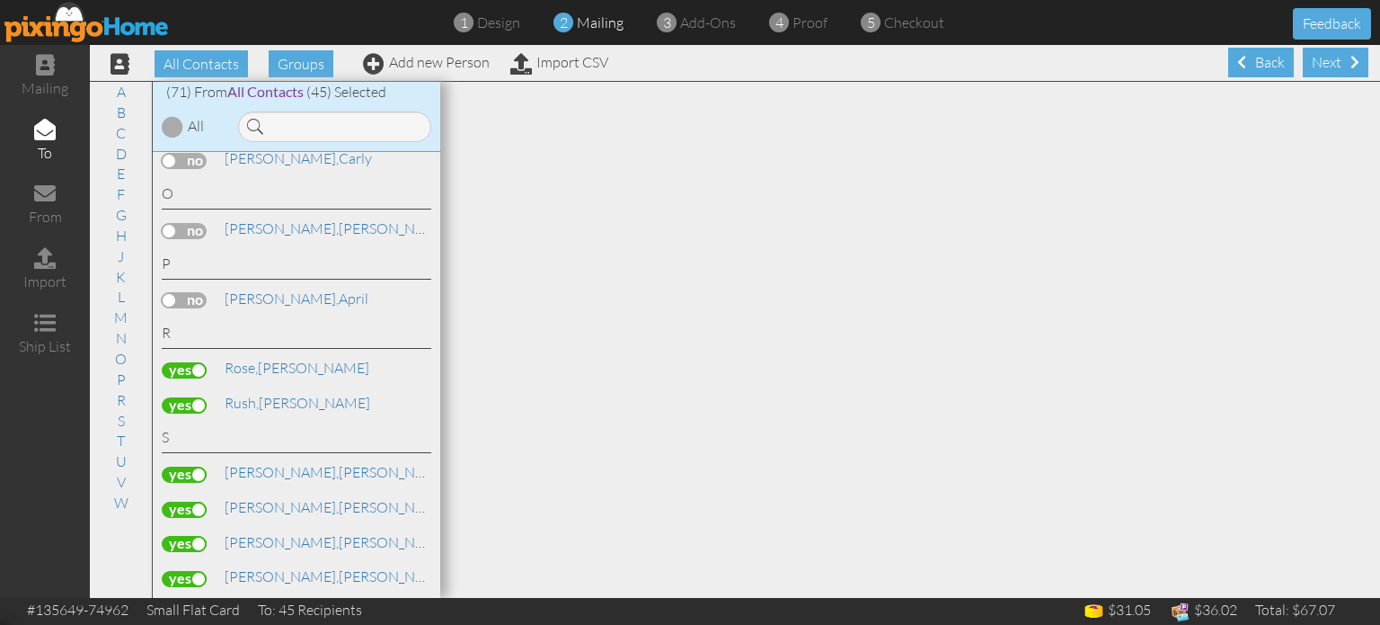
click at [177, 397] on label at bounding box center [184, 405] width 45 height 16
click at [0, 0] on input "checkbox" at bounding box center [0, 0] width 0 height 0
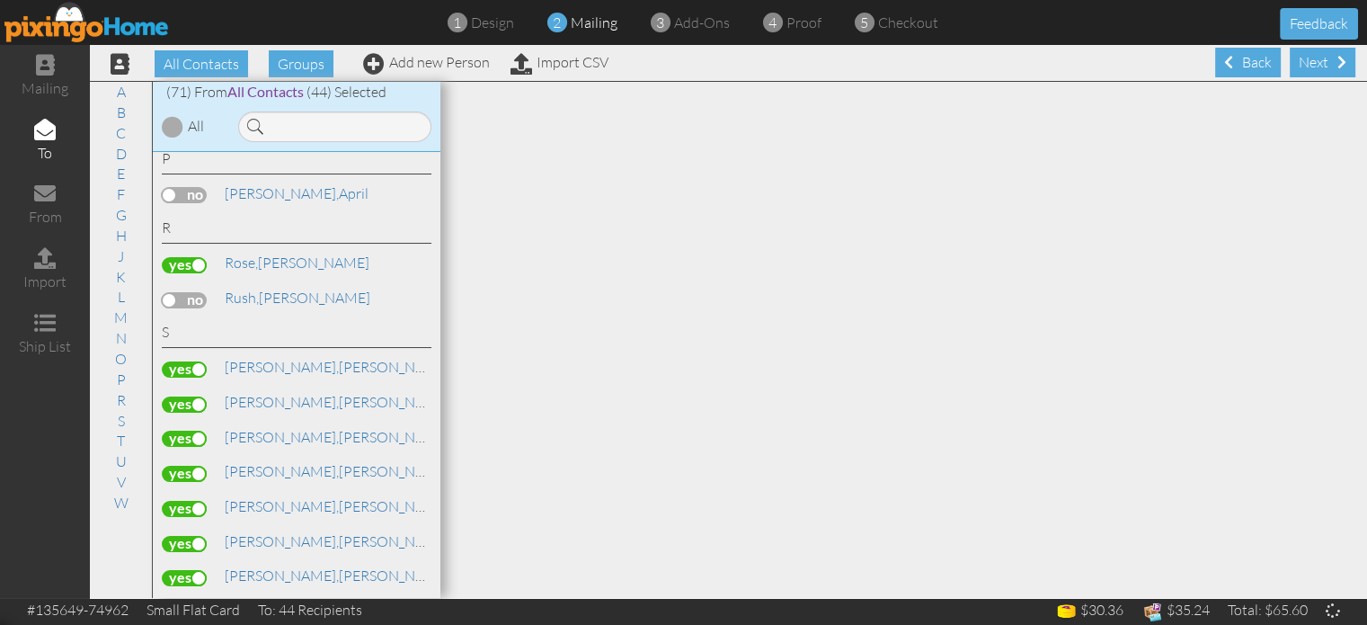
scroll to position [2183, 0]
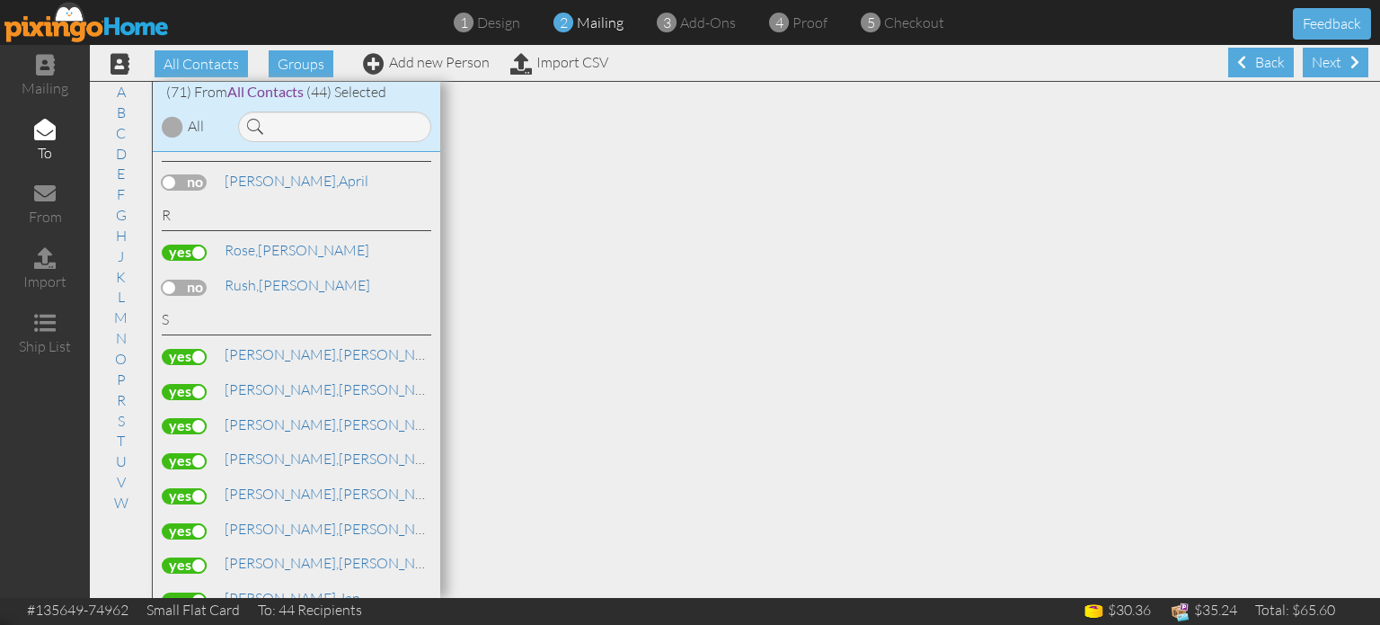
click at [193, 453] on label at bounding box center [184, 461] width 45 height 16
click at [0, 0] on input "checkbox" at bounding box center [0, 0] width 0 height 0
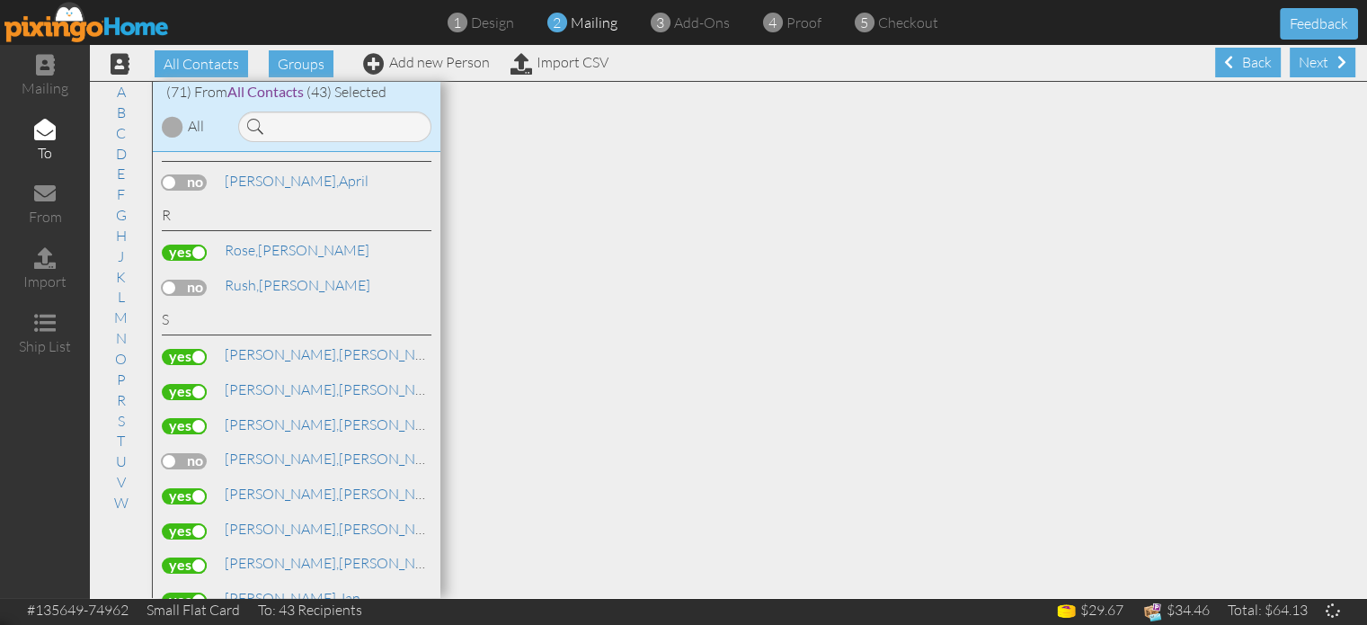
click at [187, 488] on label at bounding box center [184, 496] width 45 height 16
click at [0, 0] on input "checkbox" at bounding box center [0, 0] width 0 height 0
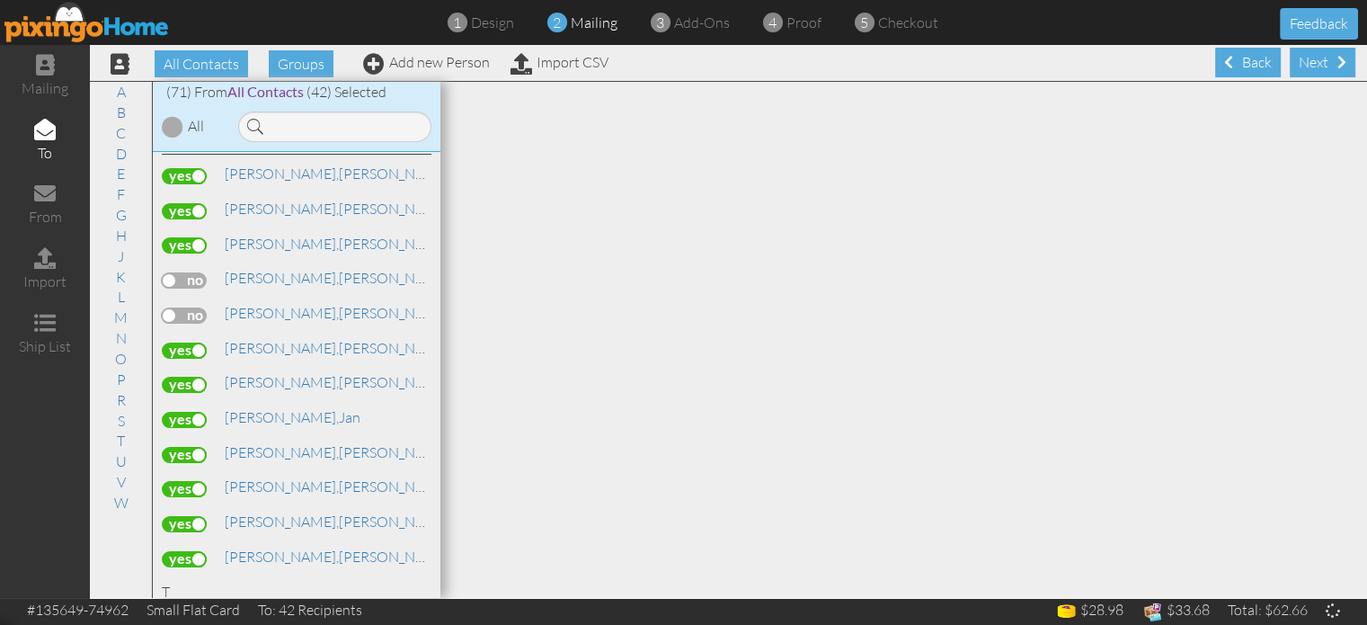
scroll to position [2388, 0]
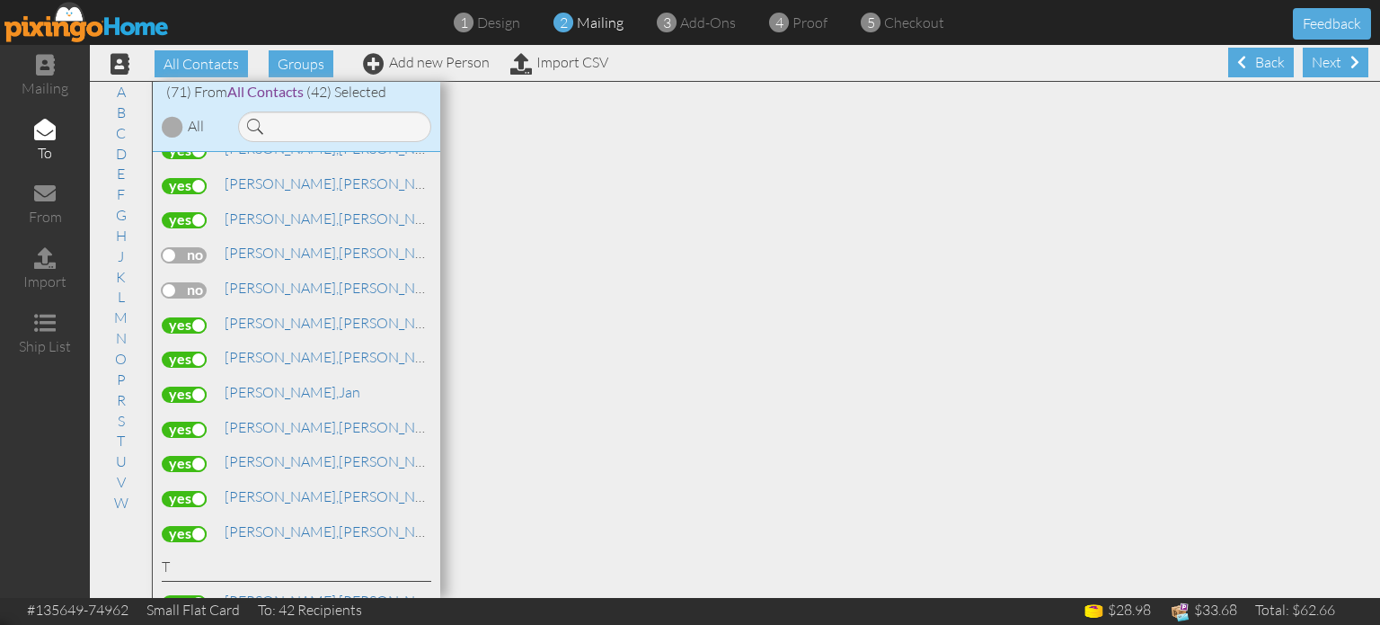
click at [187, 386] on label at bounding box center [184, 394] width 45 height 16
click at [0, 0] on input "checkbox" at bounding box center [0, 0] width 0 height 0
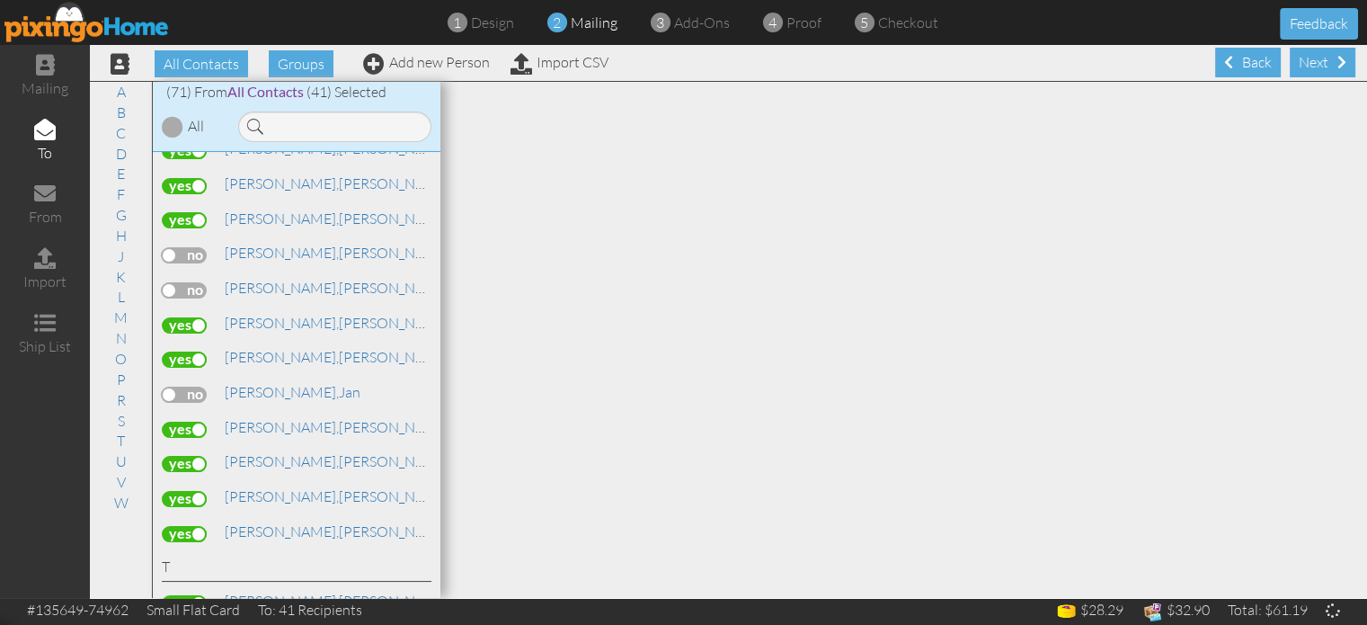
click at [190, 421] on label at bounding box center [184, 429] width 45 height 16
click at [0, 0] on input "checkbox" at bounding box center [0, 0] width 0 height 0
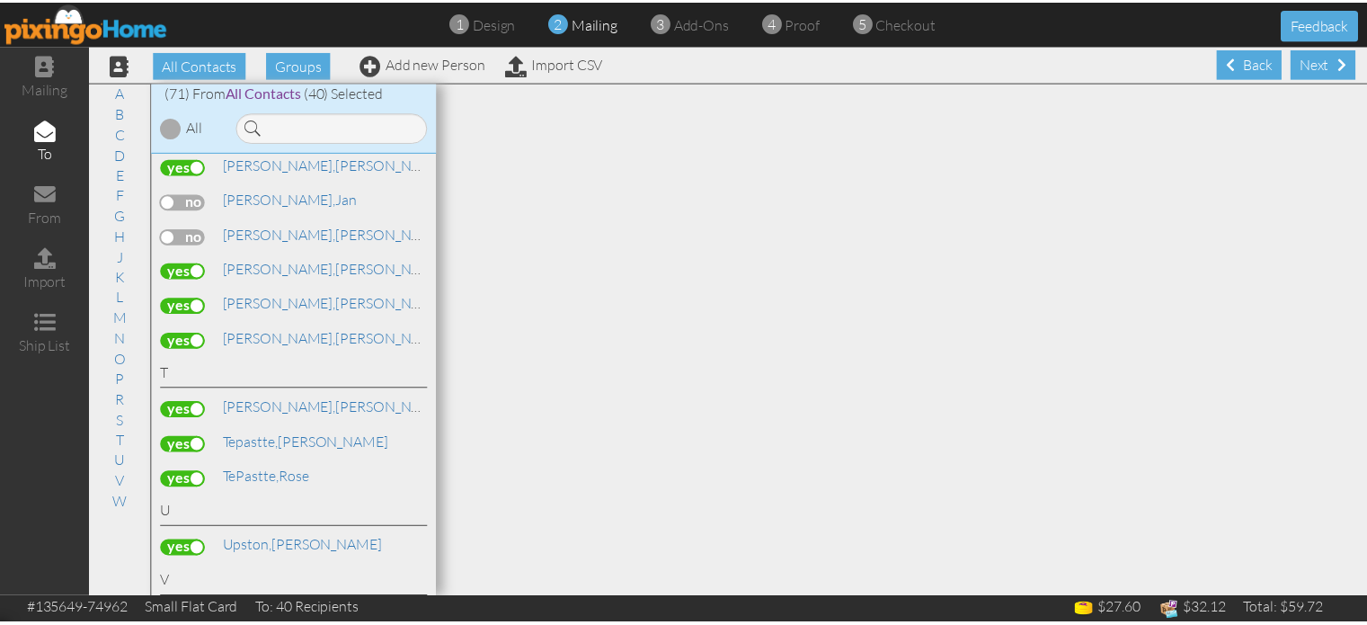
scroll to position [2583, 0]
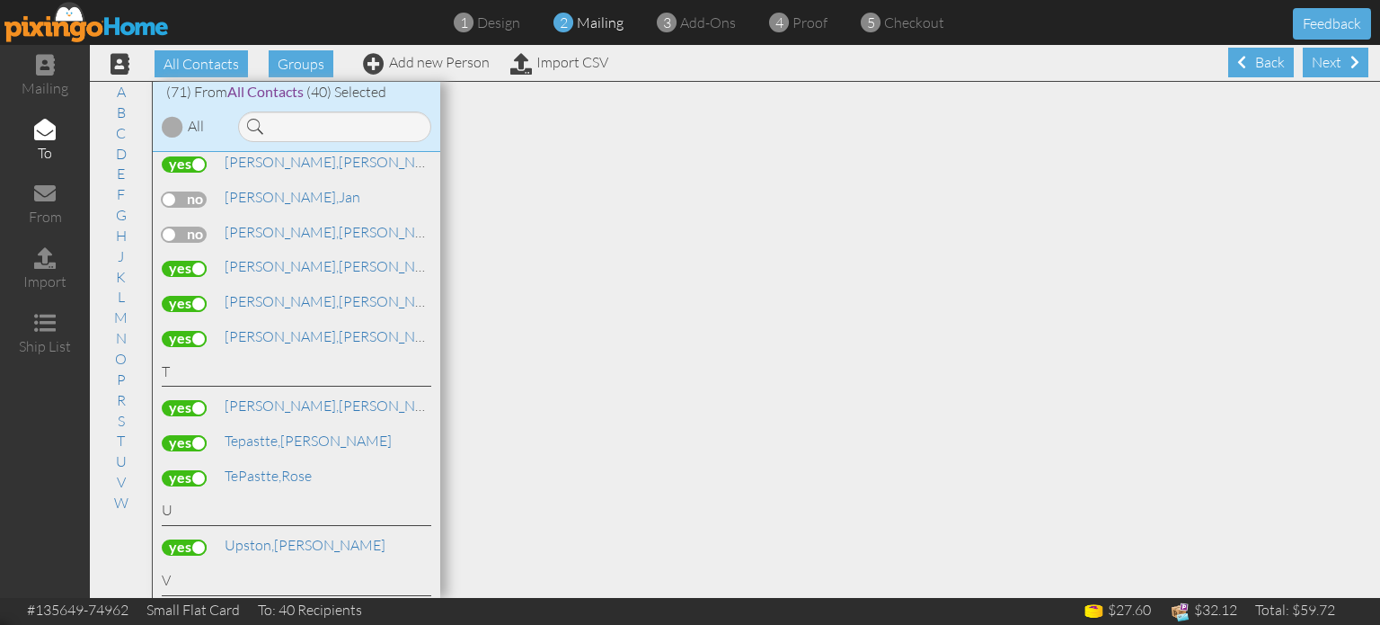
click at [187, 400] on label at bounding box center [184, 408] width 45 height 16
click at [0, 0] on input "checkbox" at bounding box center [0, 0] width 0 height 0
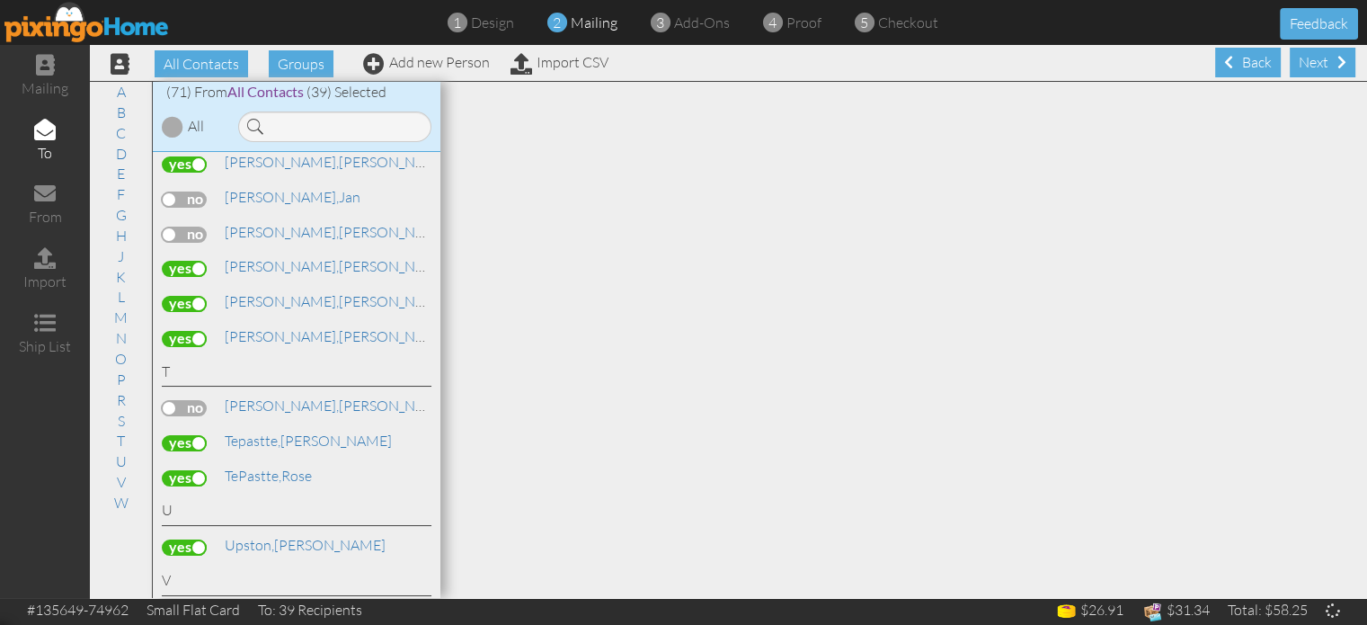
click at [182, 435] on label at bounding box center [184, 443] width 45 height 16
click at [0, 0] on input "checkbox" at bounding box center [0, 0] width 0 height 0
click at [180, 470] on label at bounding box center [184, 478] width 45 height 16
click at [0, 0] on input "checkbox" at bounding box center [0, 0] width 0 height 0
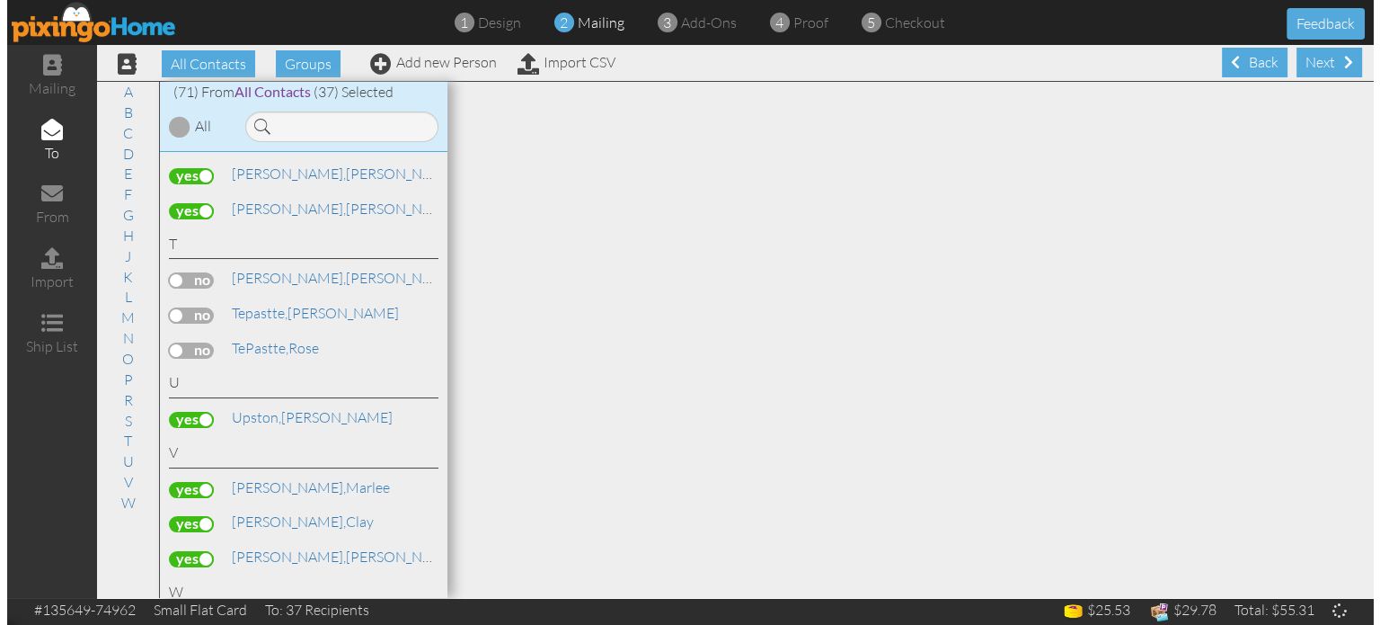
scroll to position [2721, 0]
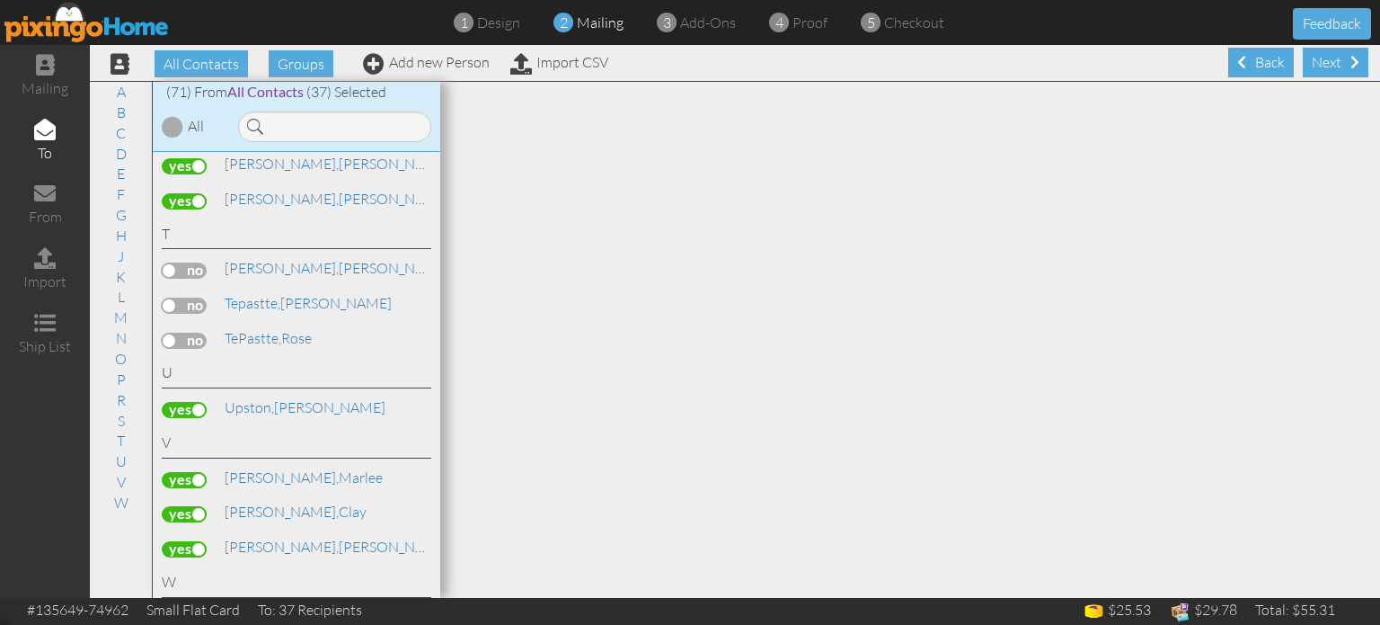
click at [183, 506] on label at bounding box center [184, 514] width 45 height 16
click at [0, 0] on input "checkbox" at bounding box center [0, 0] width 0 height 0
click at [1328, 66] on div "Next" at bounding box center [1336, 63] width 66 height 30
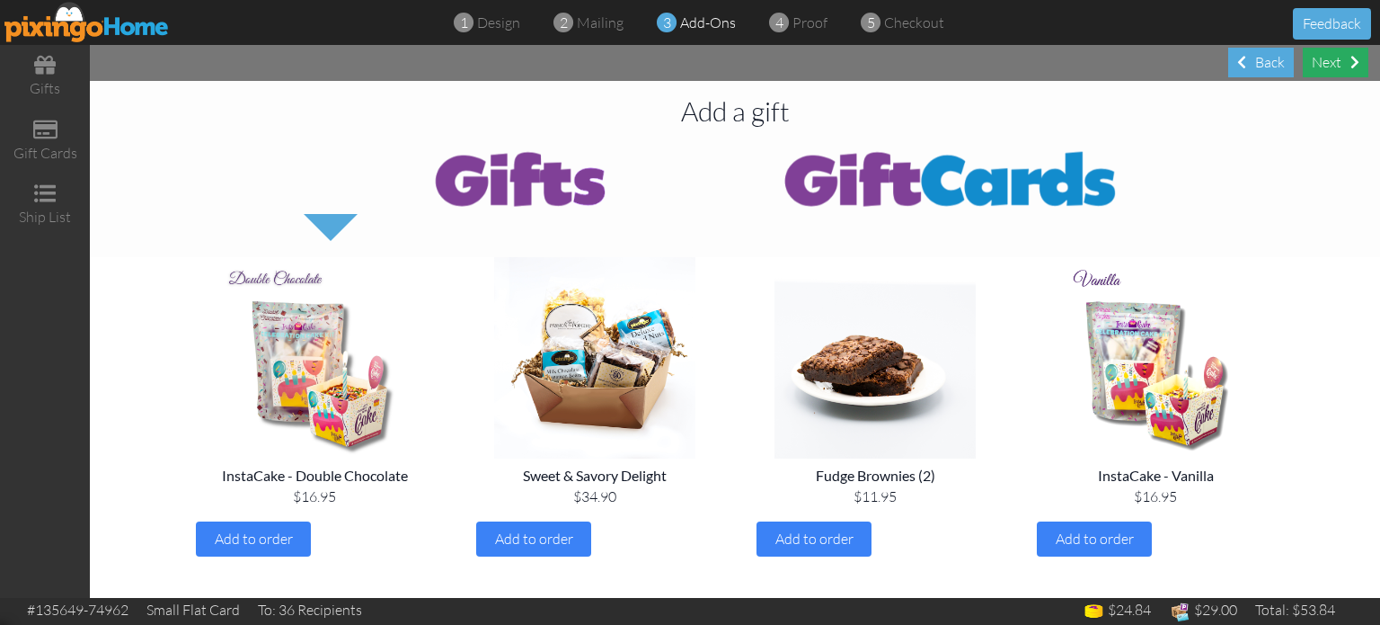
click at [1342, 64] on div "Next" at bounding box center [1336, 63] width 66 height 30
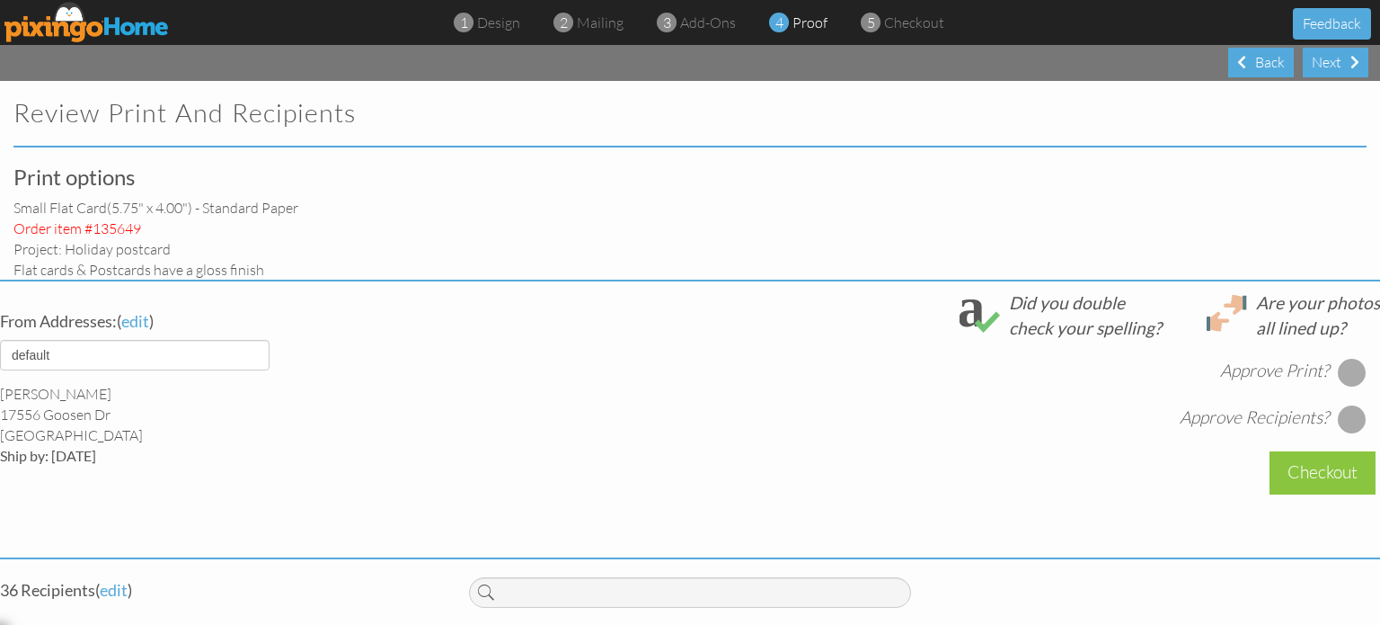
select select "object:3326"
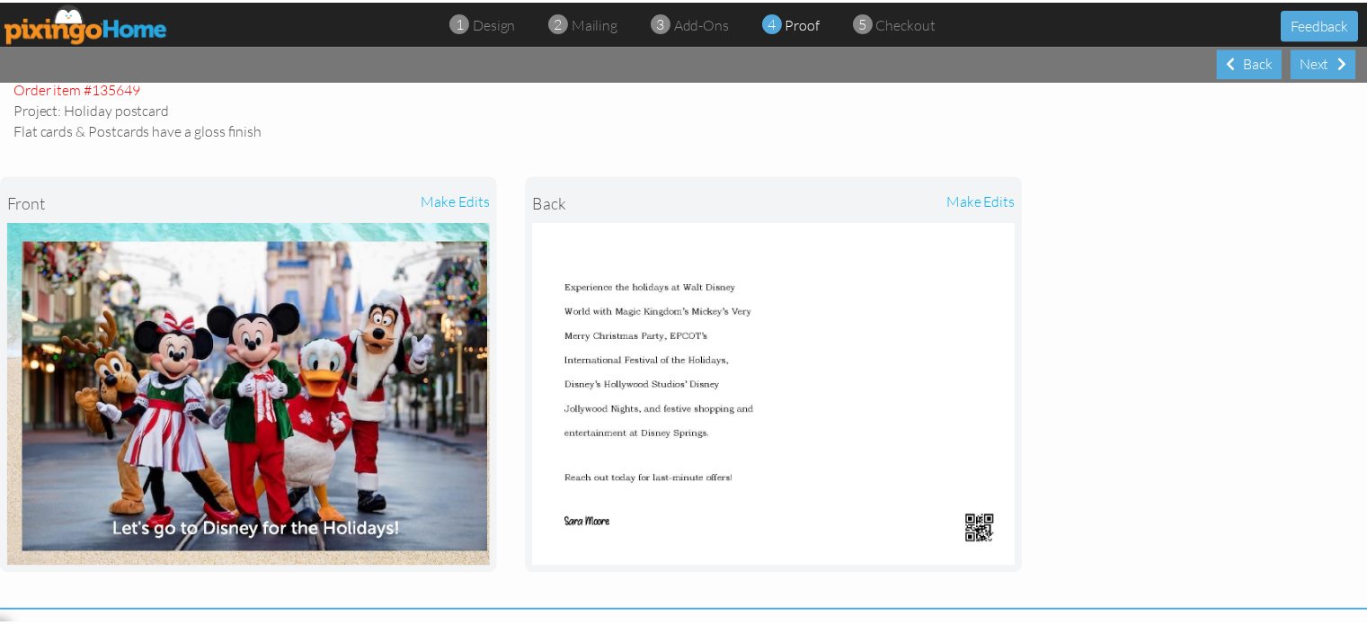
scroll to position [149, 0]
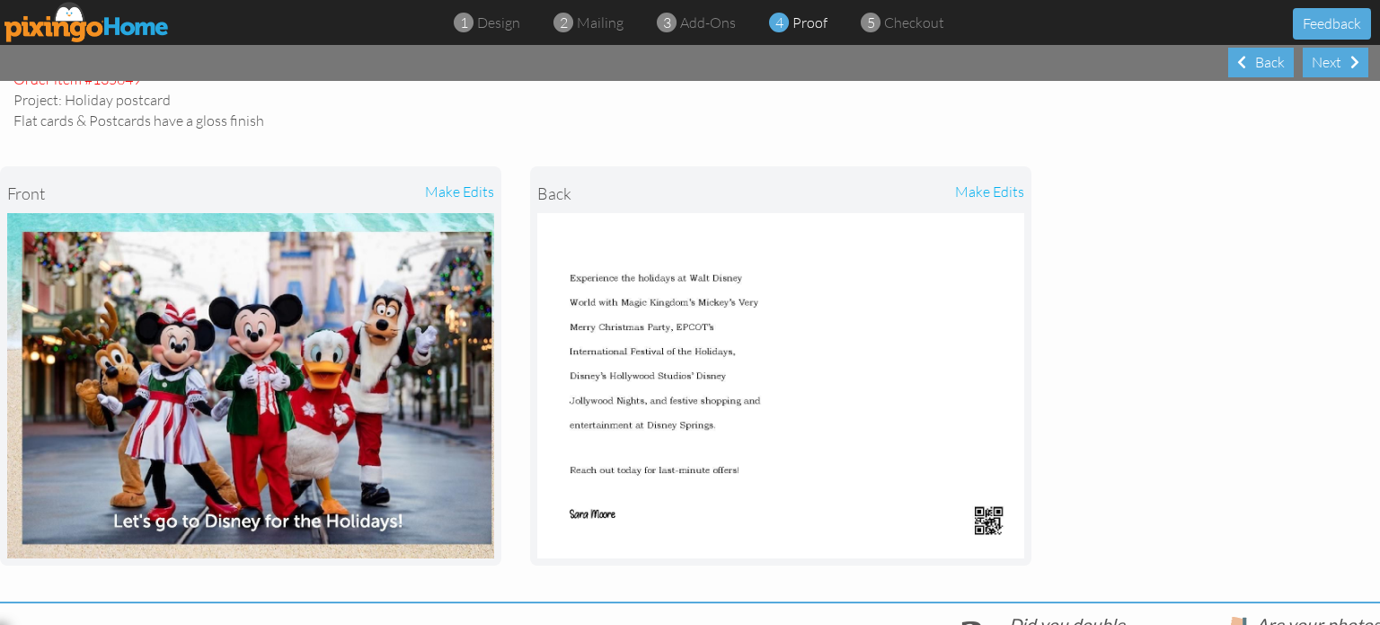
click at [459, 188] on div "make edits" at bounding box center [373, 193] width 244 height 40
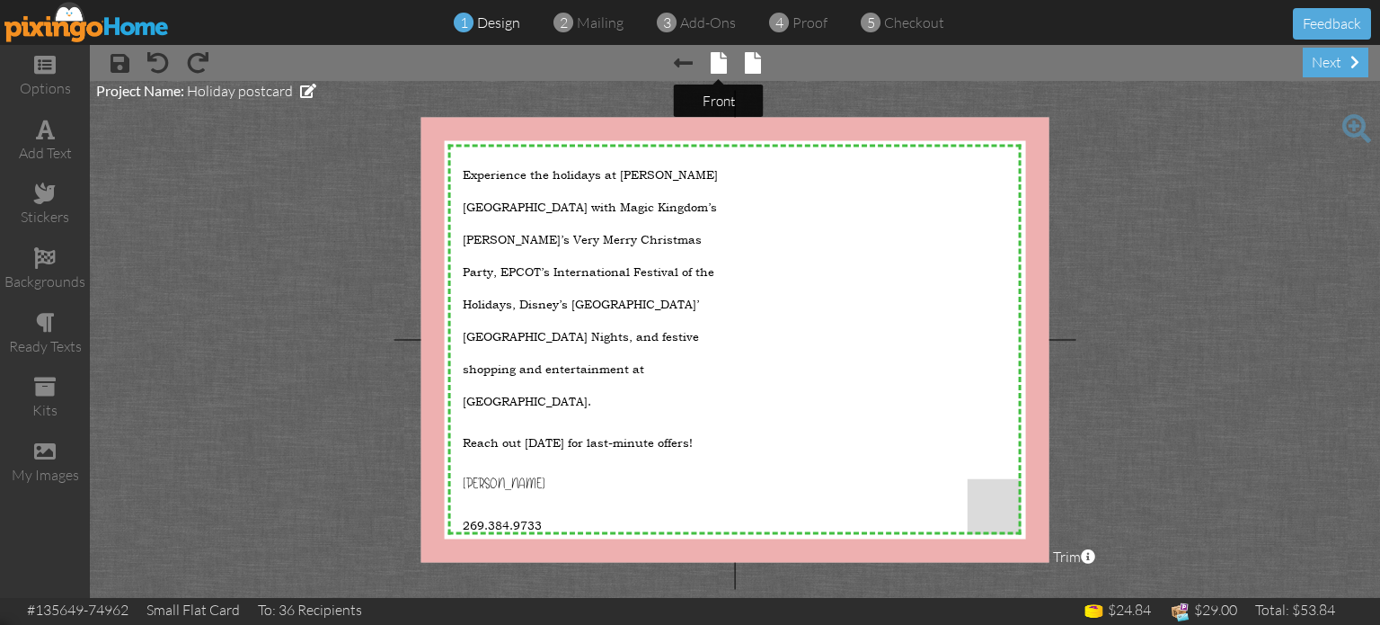
click at [720, 71] on span at bounding box center [719, 63] width 16 height 22
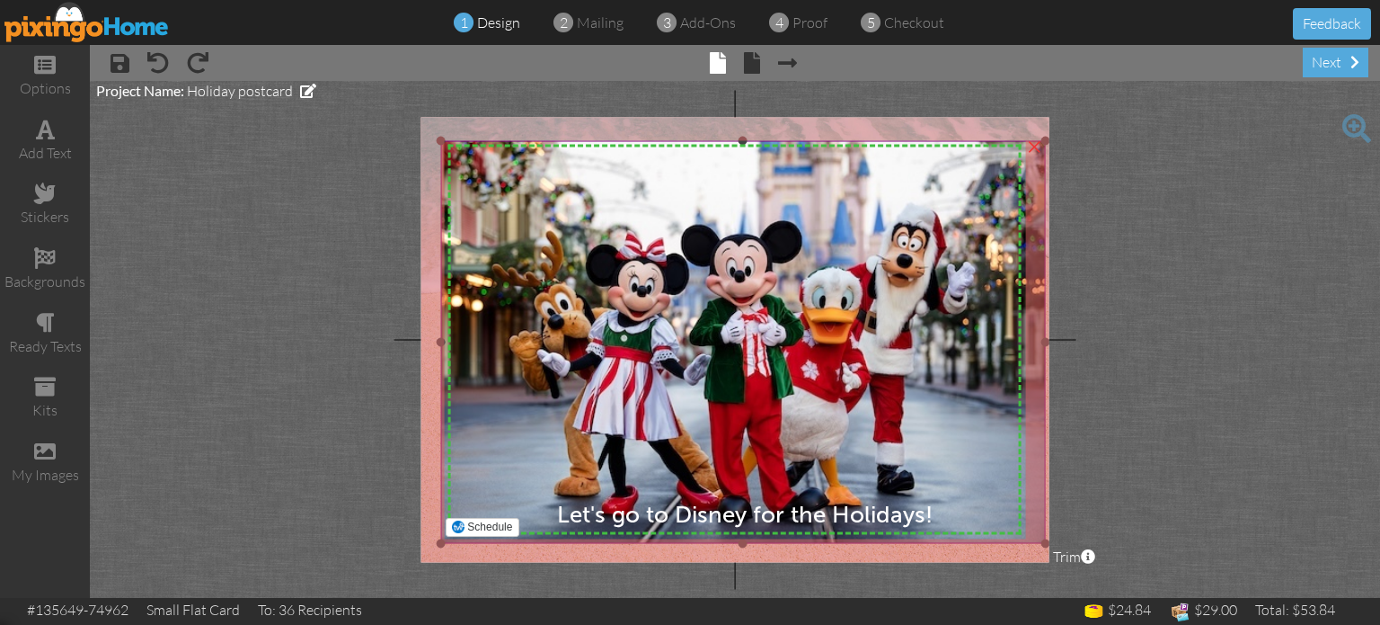
click at [651, 197] on img at bounding box center [743, 342] width 604 height 403
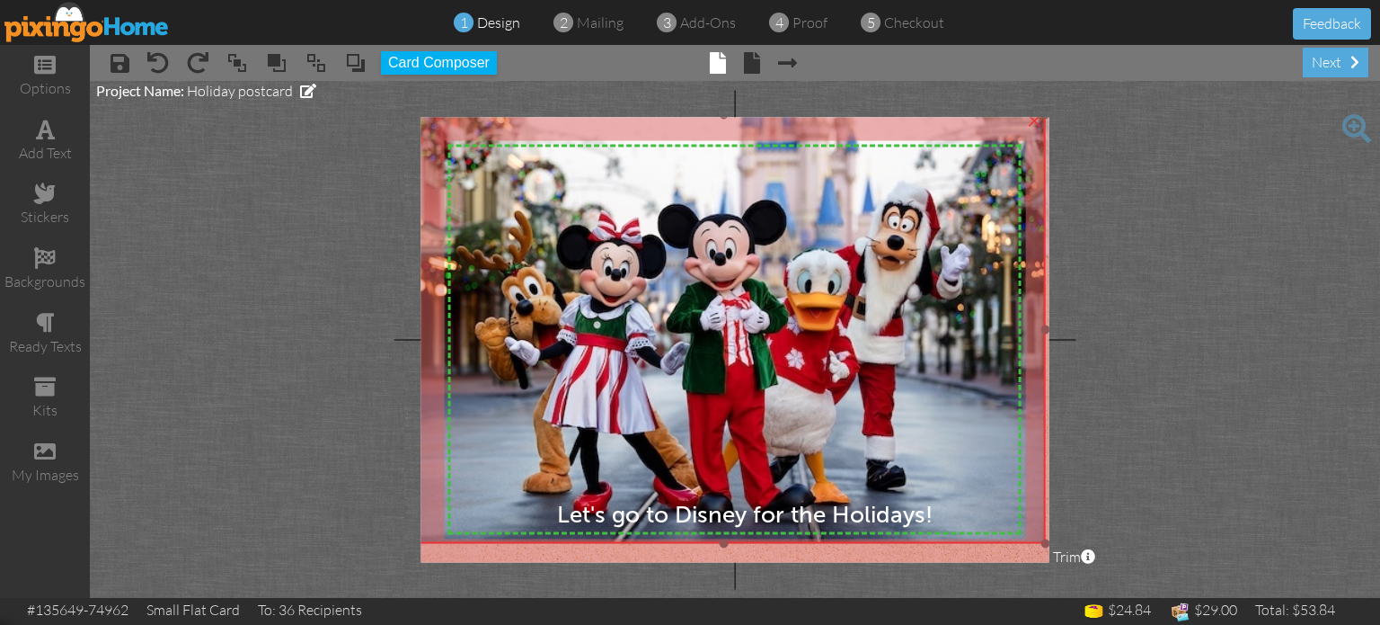
drag, startPoint x: 439, startPoint y: 139, endPoint x: 410, endPoint y: 113, distance: 38.8
click at [410, 113] on project-studio-wrapper "X X X X X X X X X X X X X X X X X X X X X X X X X X X X X X X X X X X X X X X X…" at bounding box center [735, 339] width 1290 height 517
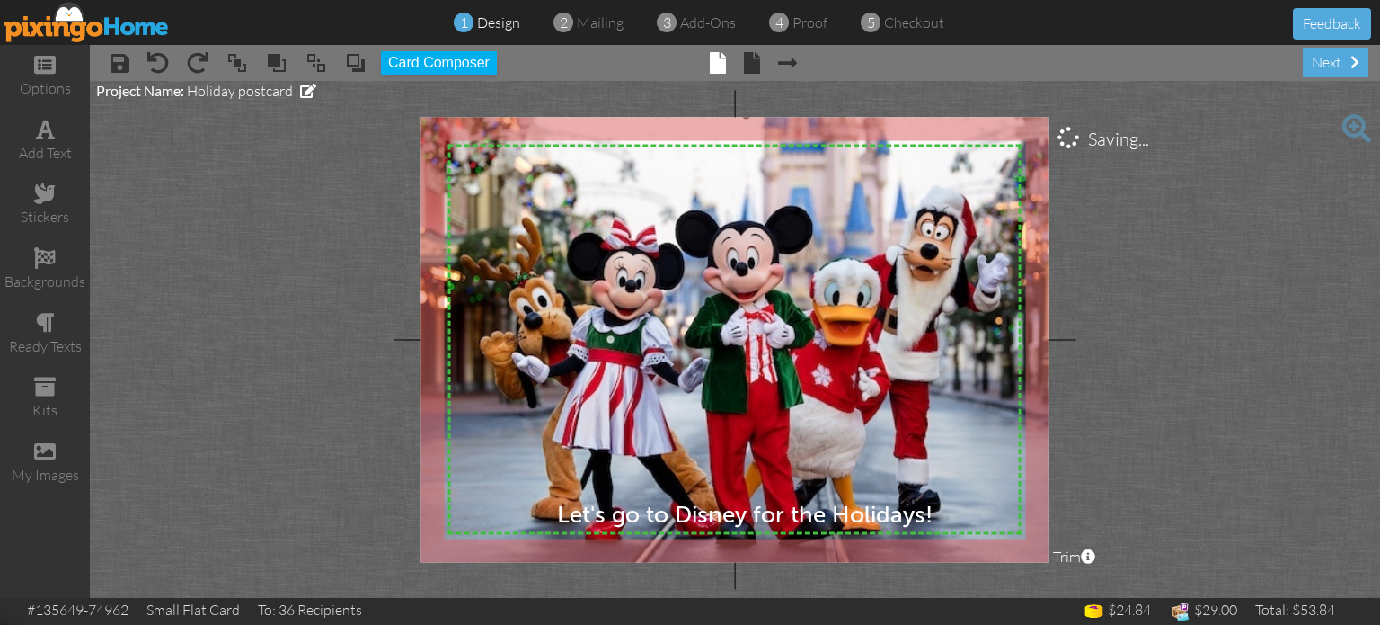
drag, startPoint x: 1041, startPoint y: 539, endPoint x: 1059, endPoint y: 569, distance: 34.7
click at [1059, 569] on project-studio-wrapper "X X X X X X X X X X X X X X X X X X X X X X X X X X X X X X X X X X X X X X X X…" at bounding box center [735, 339] width 1290 height 517
click at [1339, 68] on div "next" at bounding box center [1336, 63] width 66 height 30
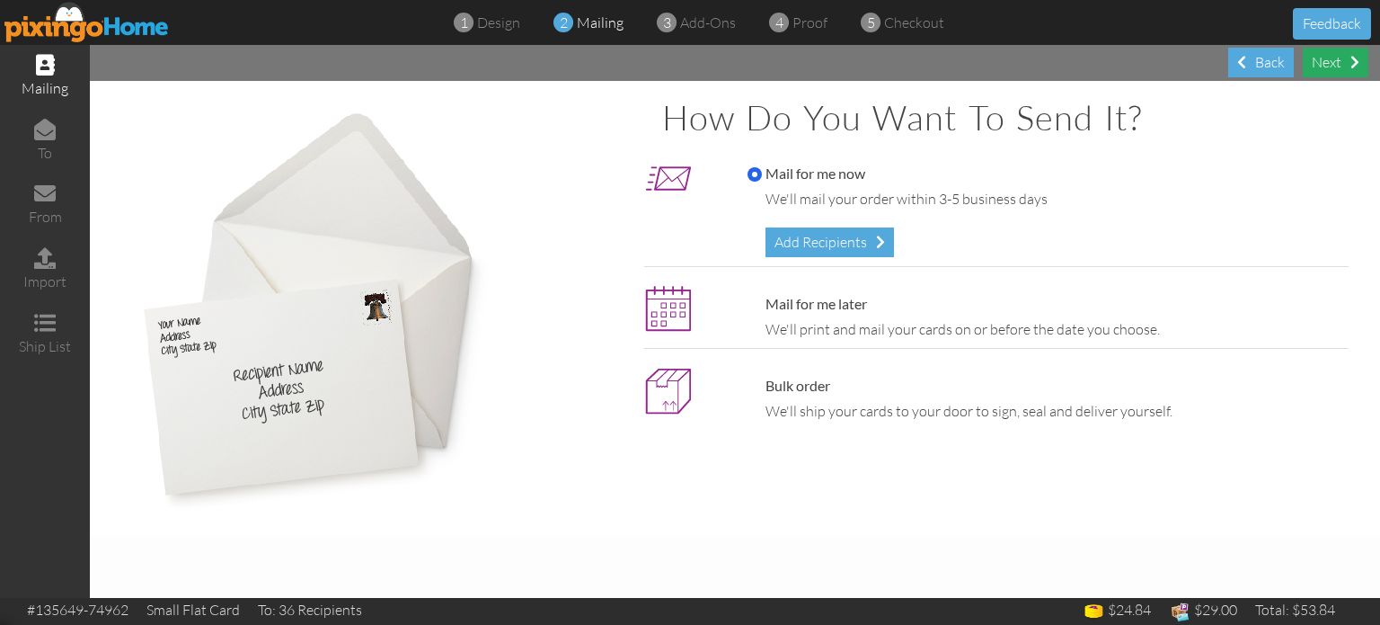
click at [1339, 68] on div "Next" at bounding box center [1336, 63] width 66 height 30
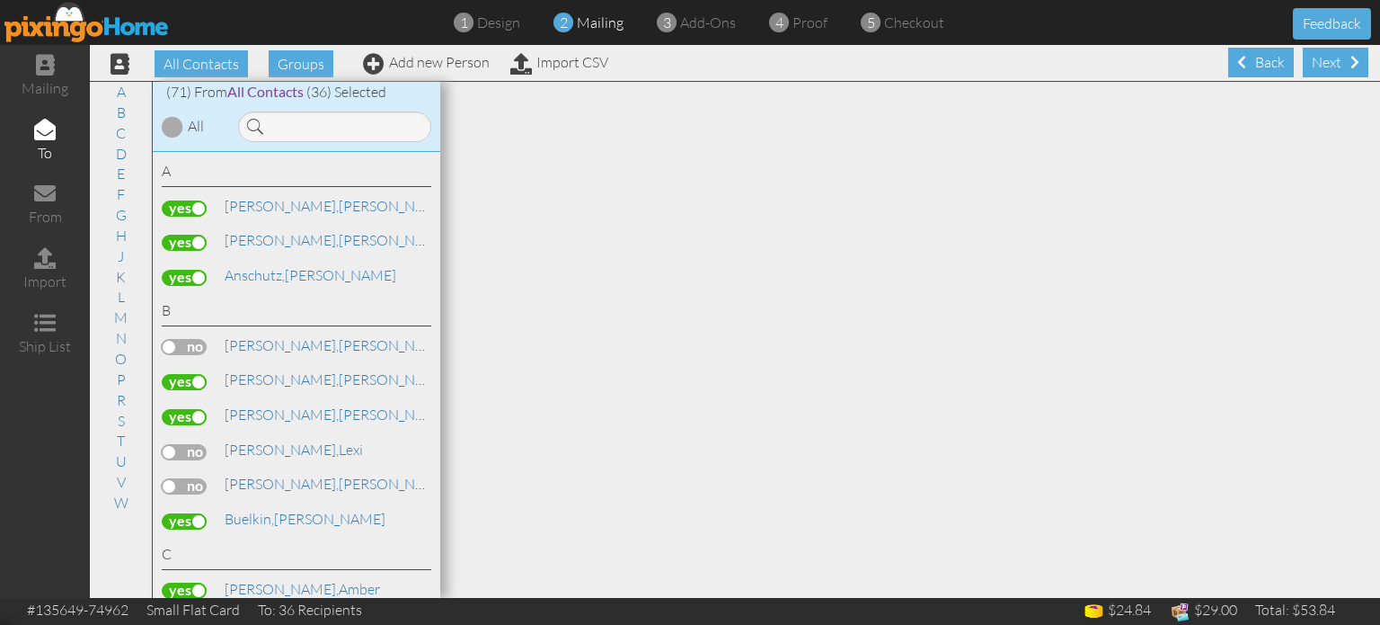
click at [1351, 68] on span at bounding box center [1355, 62] width 9 height 14
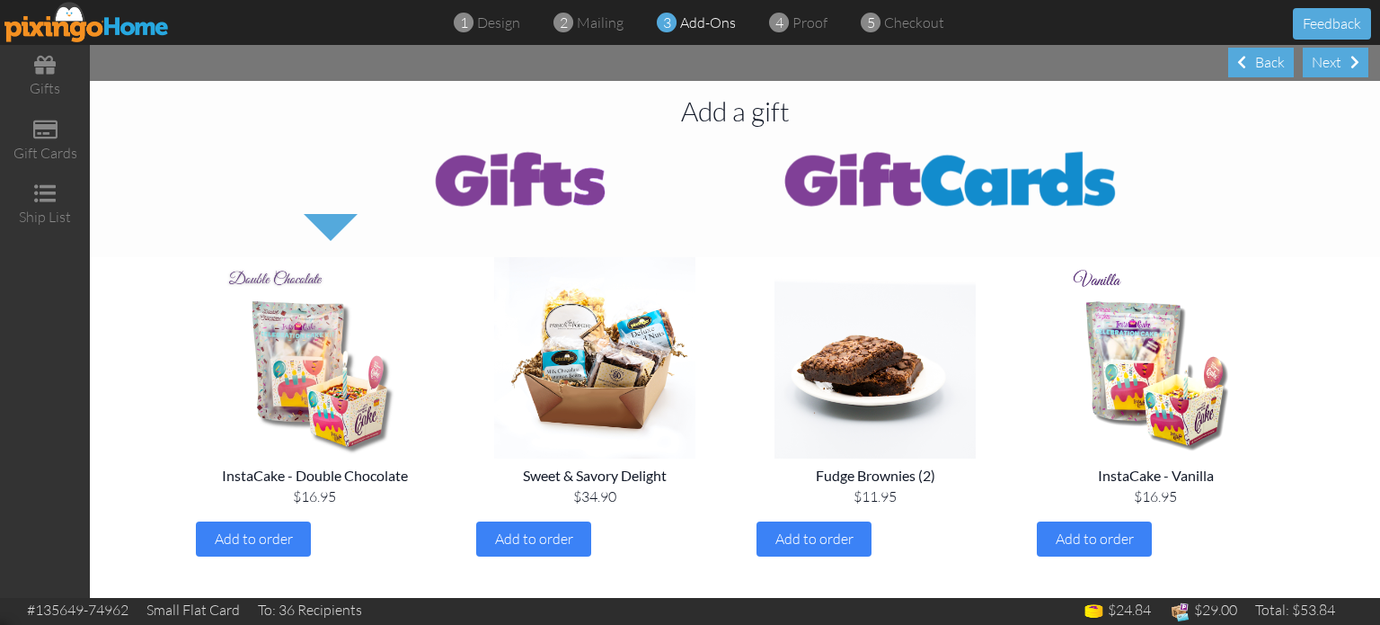
click at [1339, 68] on div "Next" at bounding box center [1336, 63] width 66 height 30
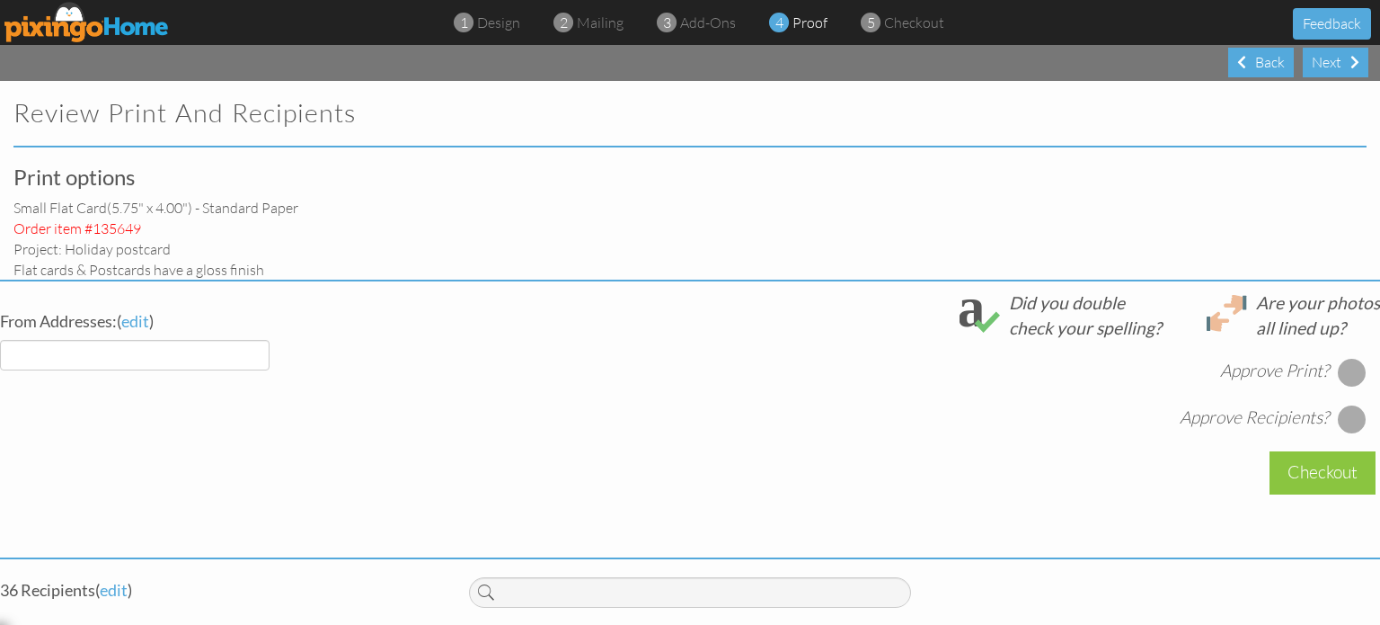
select select "object:3865"
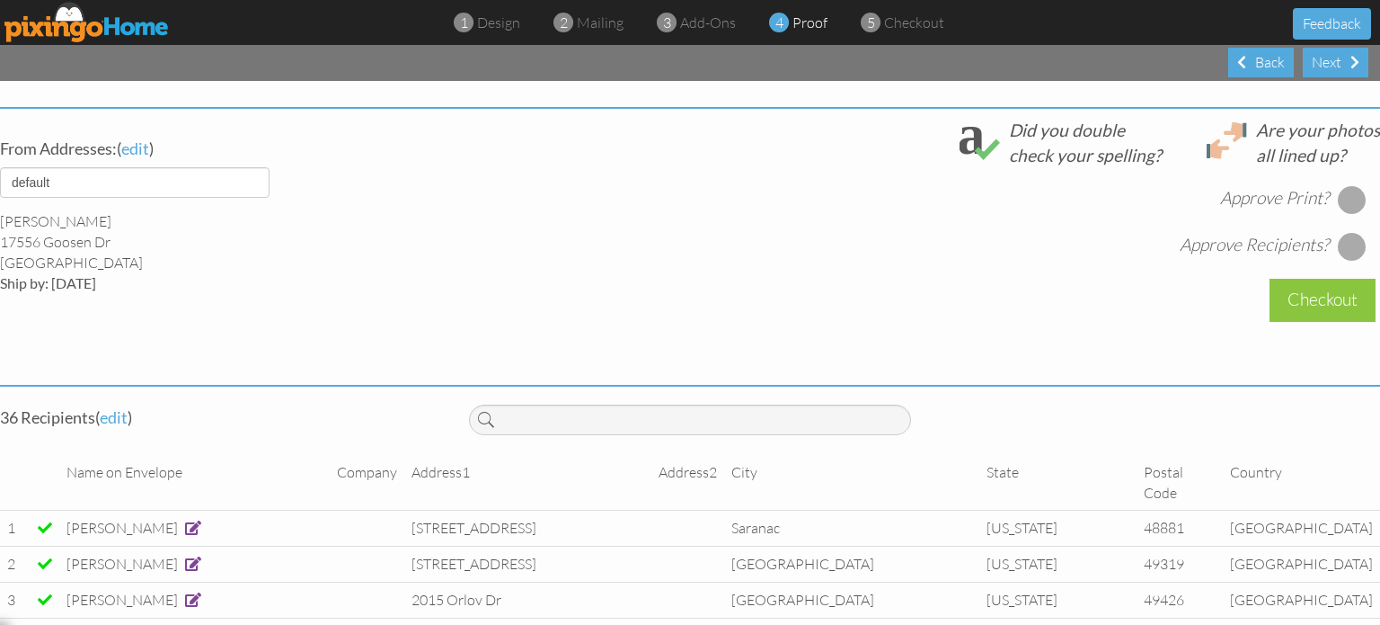
scroll to position [625, 0]
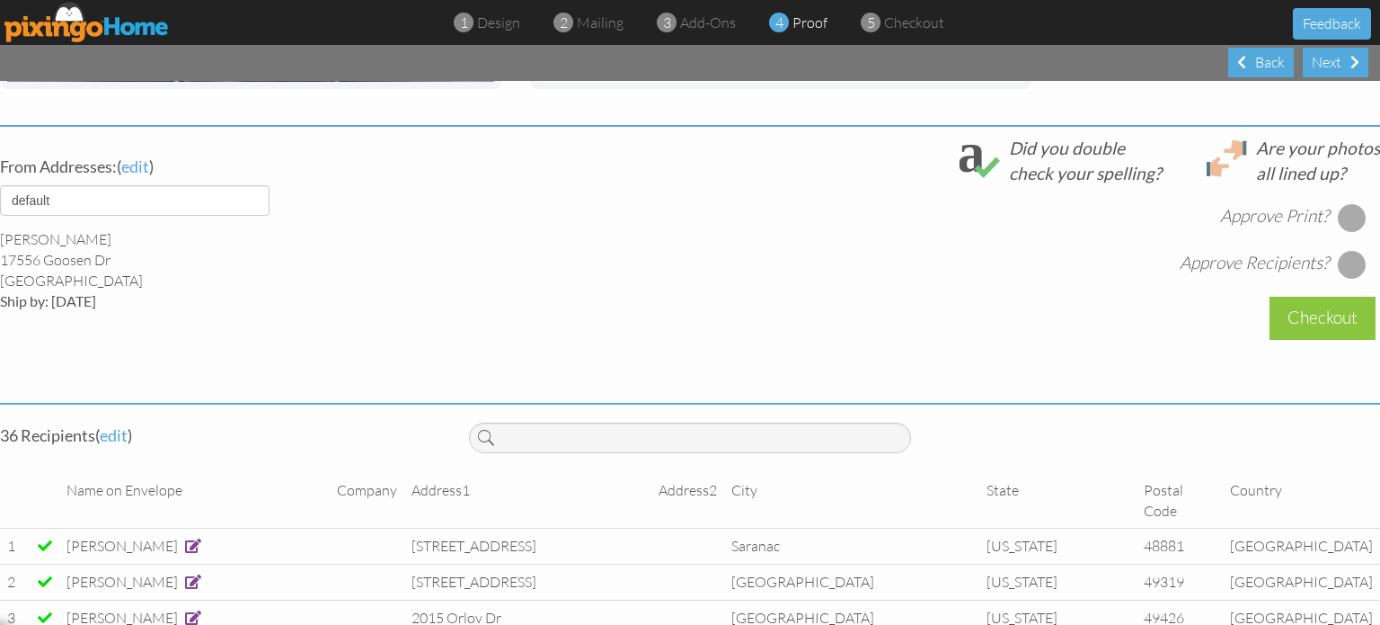
click at [1338, 211] on div at bounding box center [1352, 217] width 29 height 29
click at [1343, 261] on div at bounding box center [1352, 264] width 29 height 29
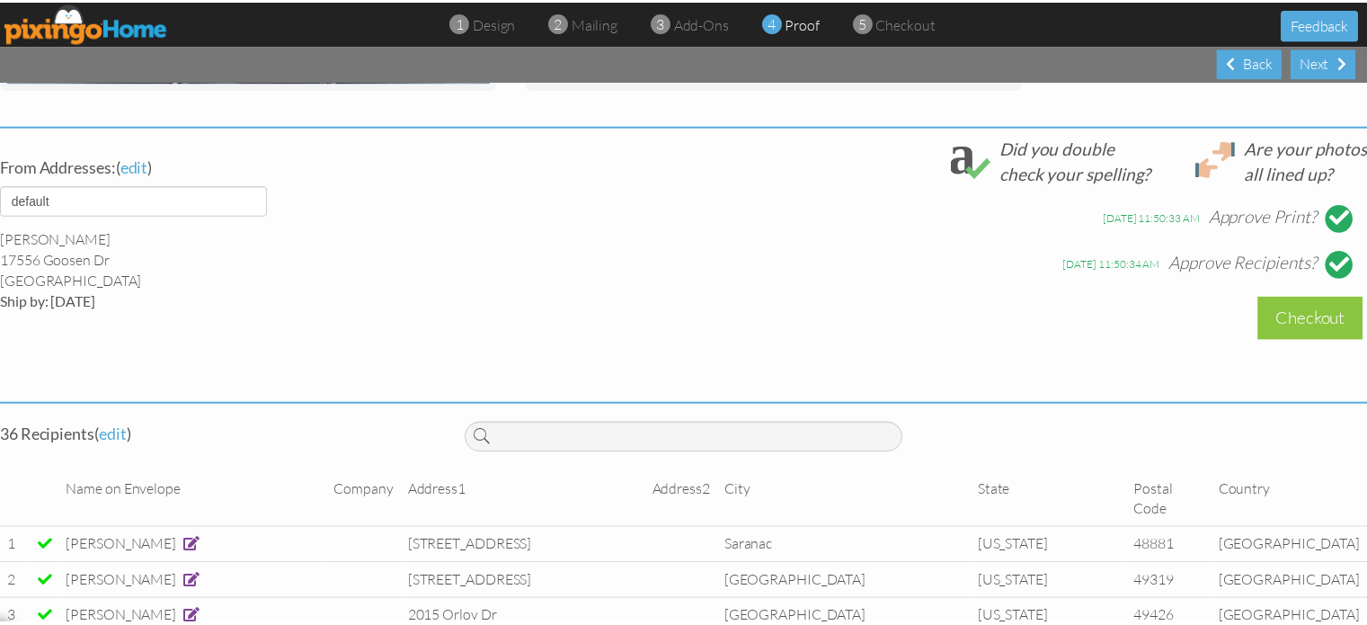
scroll to position [0, 0]
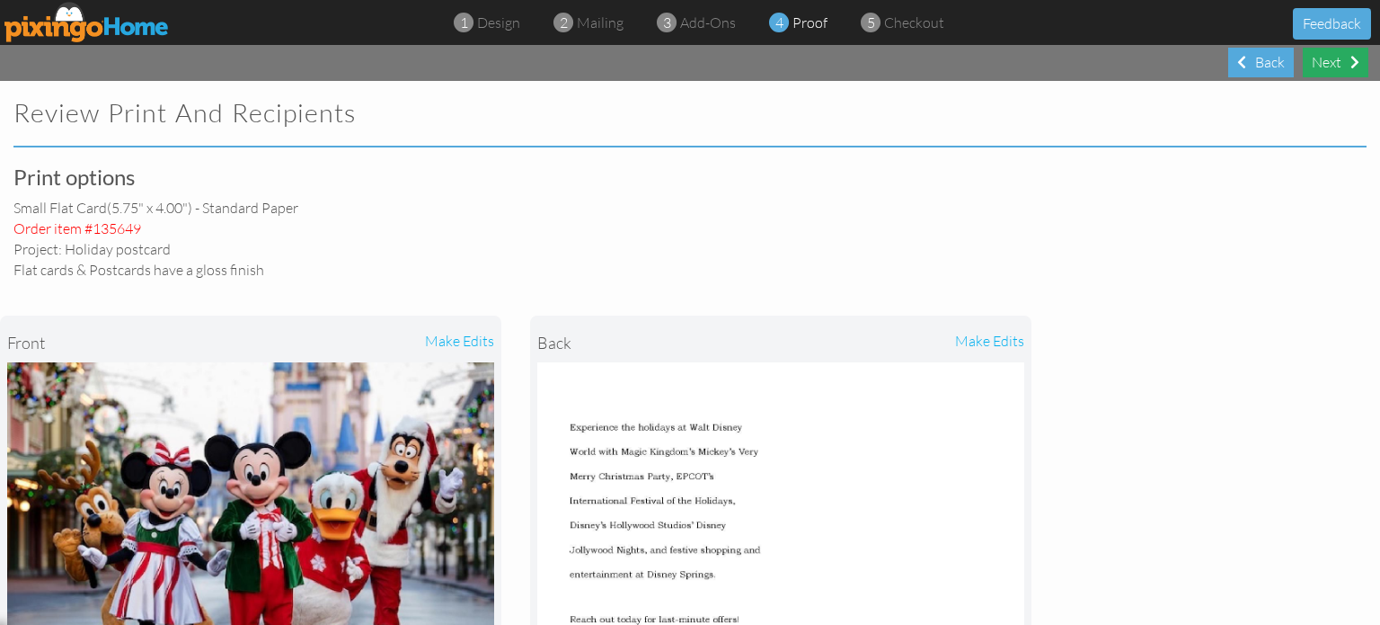
click at [1348, 61] on div "Next" at bounding box center [1336, 63] width 66 height 30
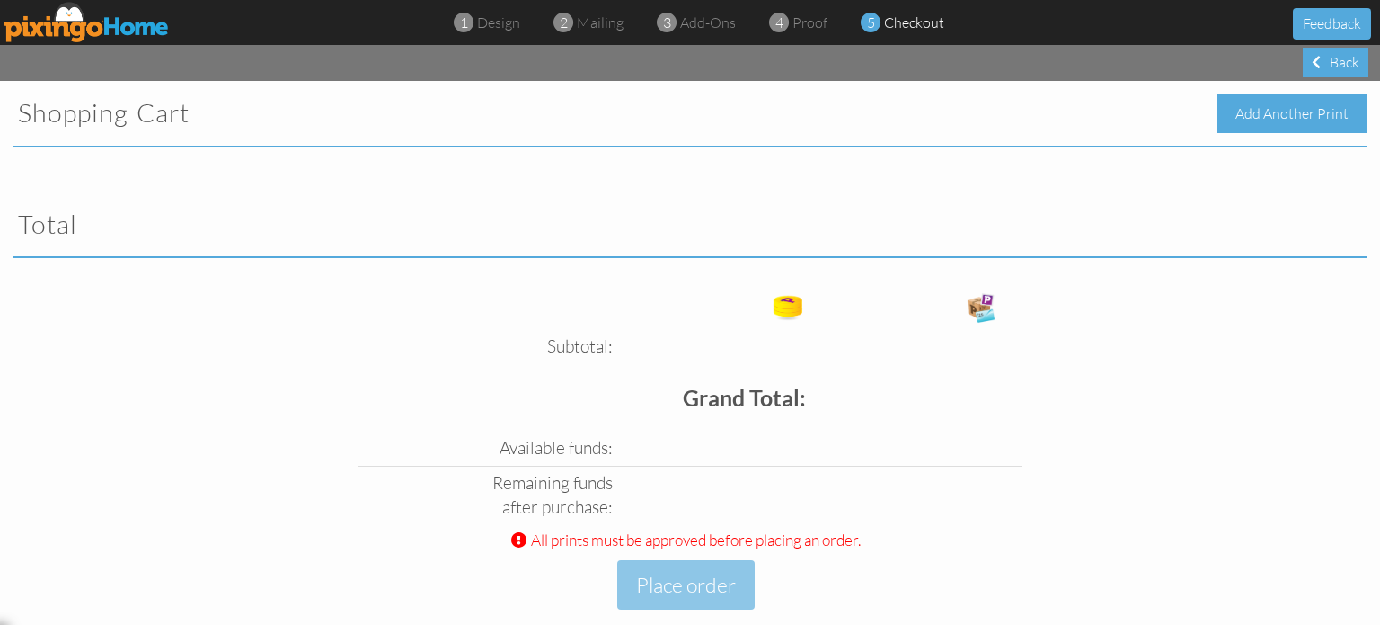
click at [1282, 101] on div "Add Another Print" at bounding box center [1292, 113] width 149 height 39
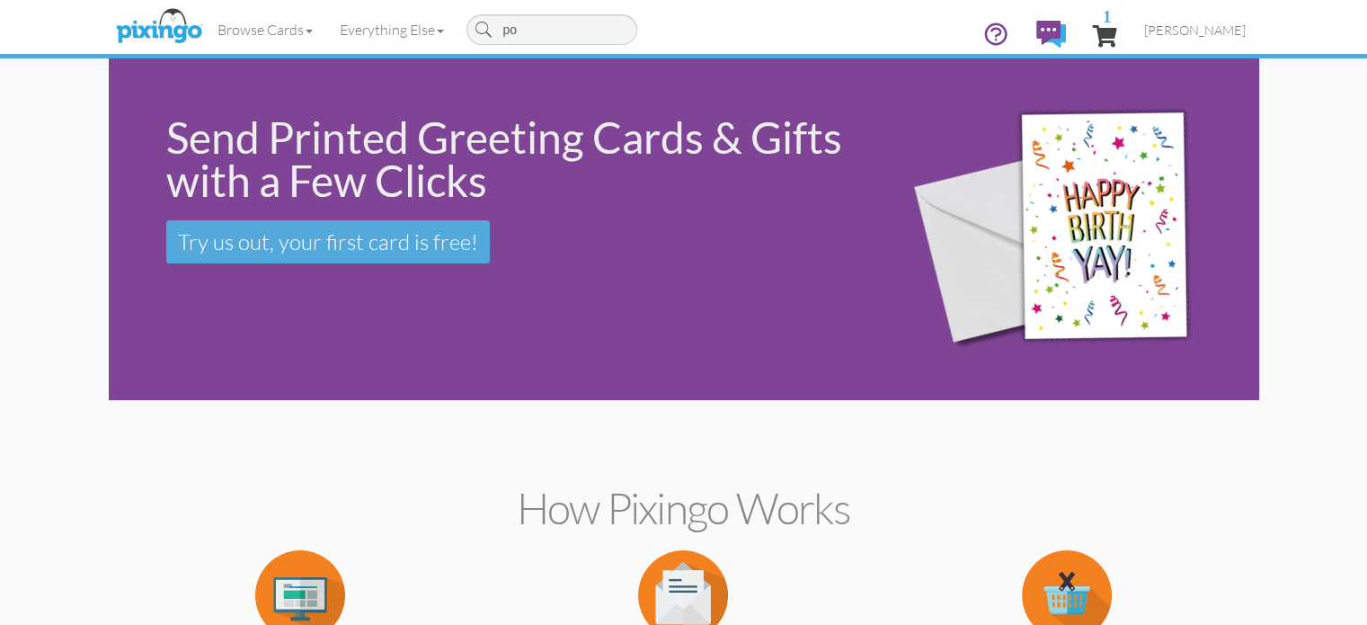
type input "pod"
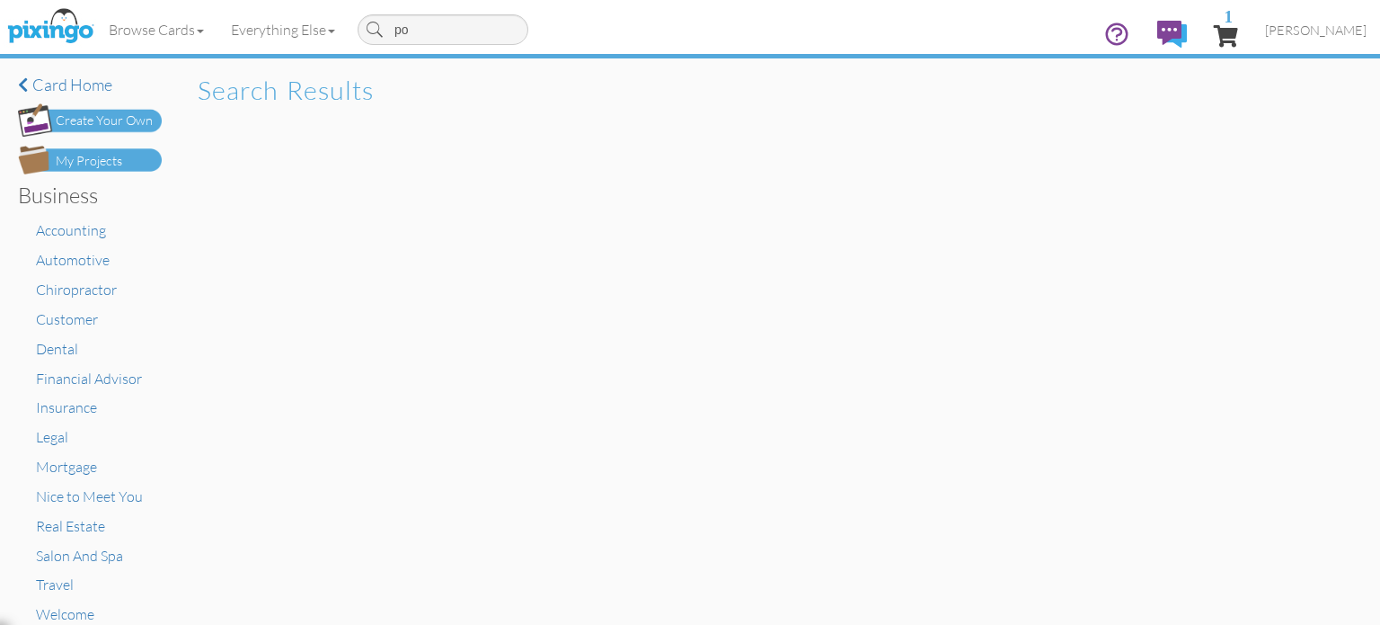
type input "p"
type input "travel"
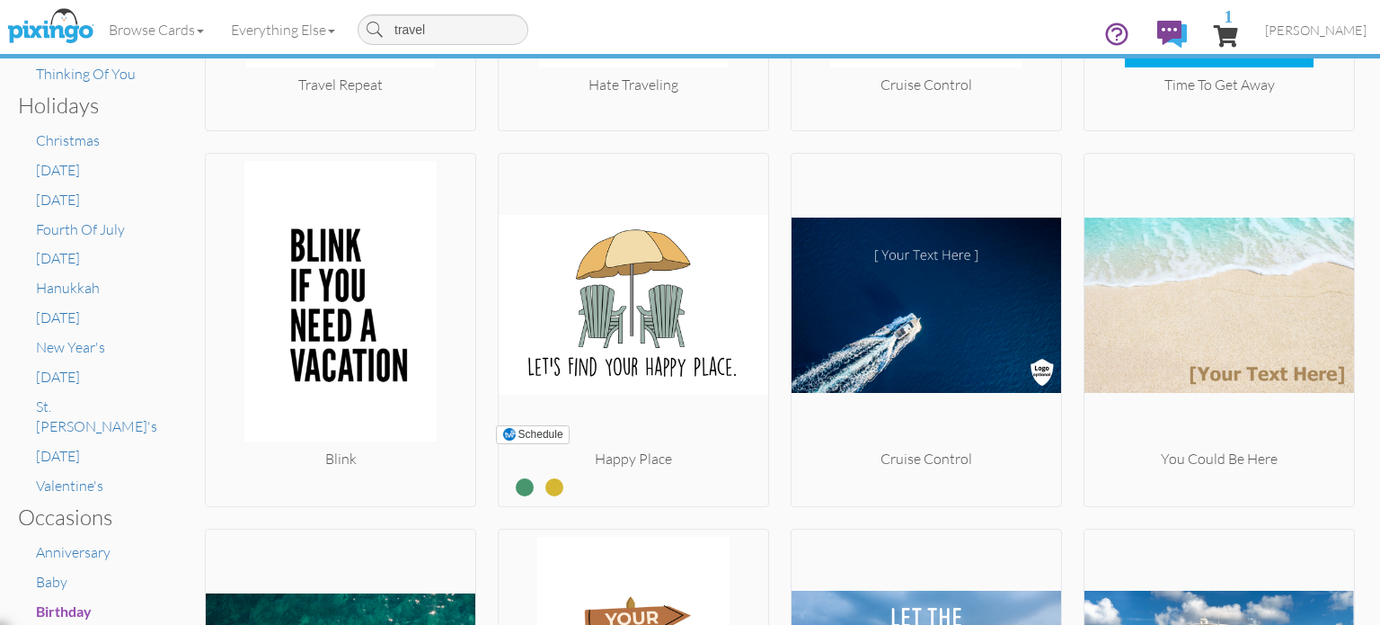
scroll to position [756, 0]
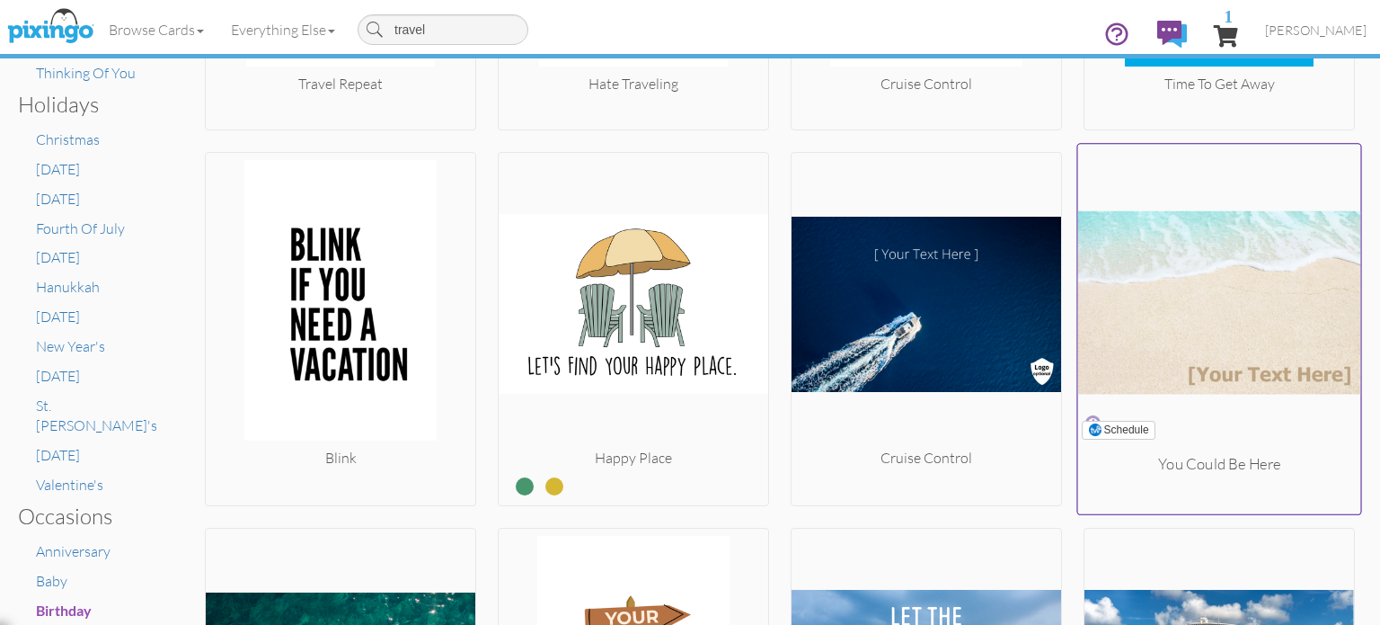
click at [1249, 299] on img at bounding box center [1219, 303] width 283 height 302
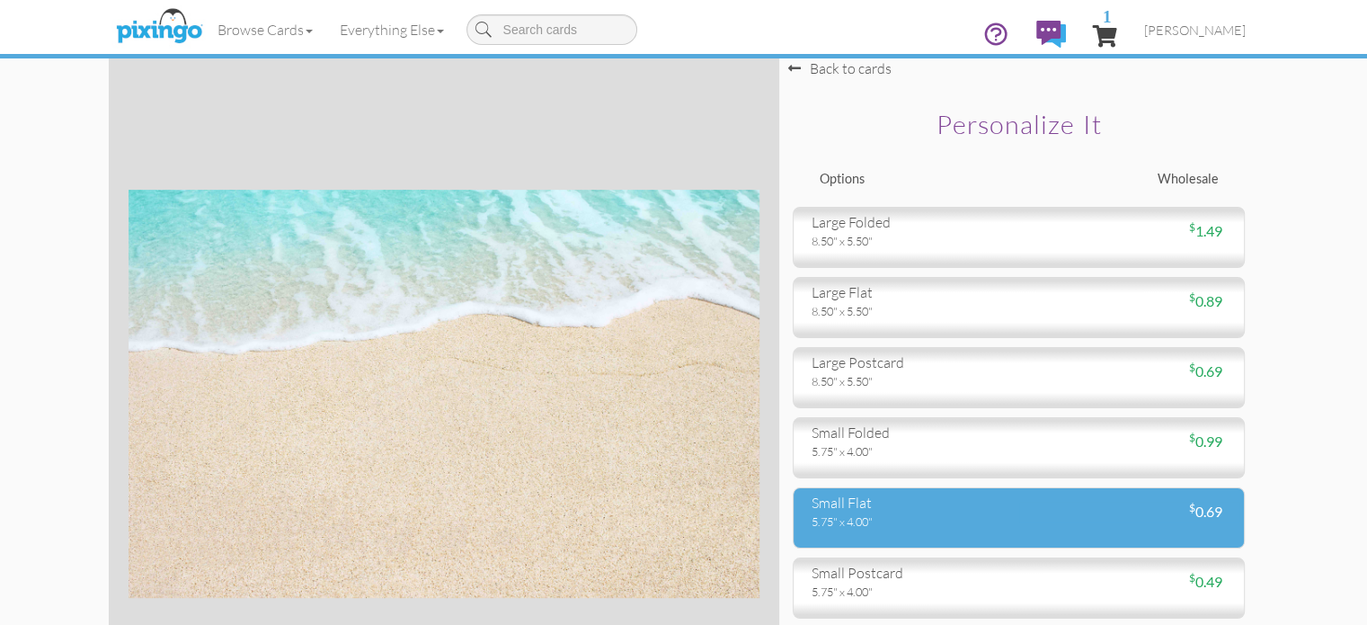
click at [925, 513] on div "small flat" at bounding box center [908, 502] width 194 height 21
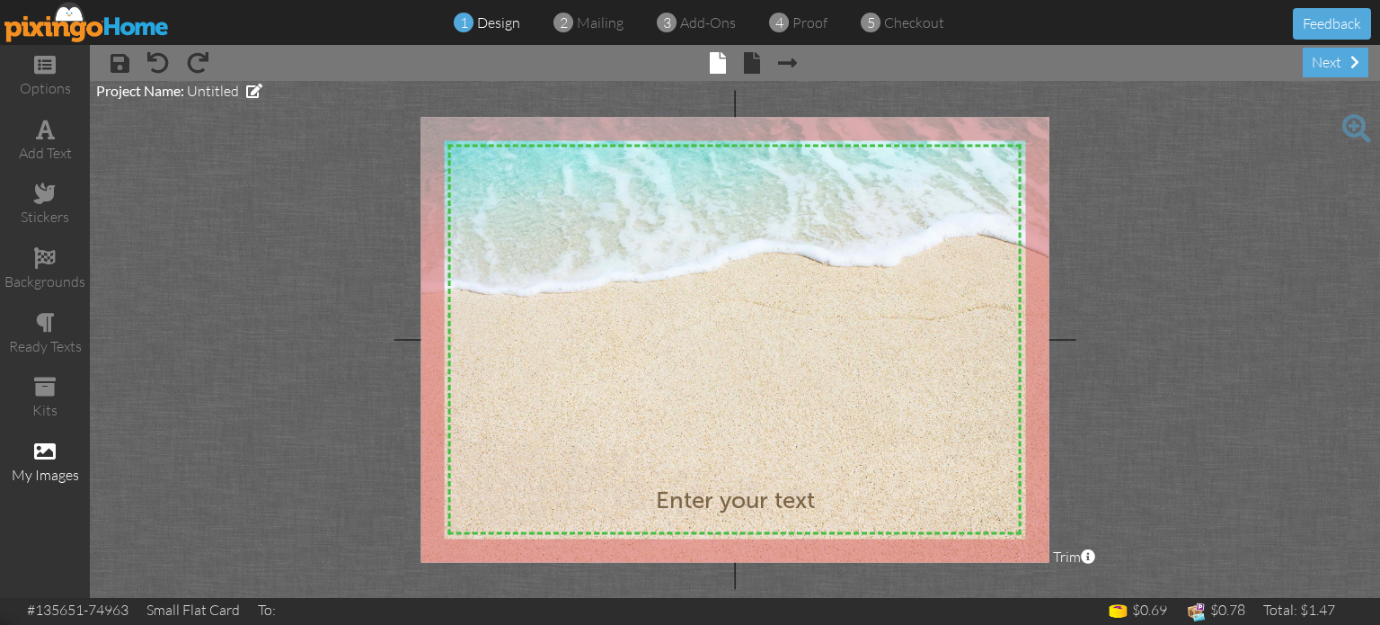
click at [62, 444] on div "my images" at bounding box center [45, 462] width 90 height 63
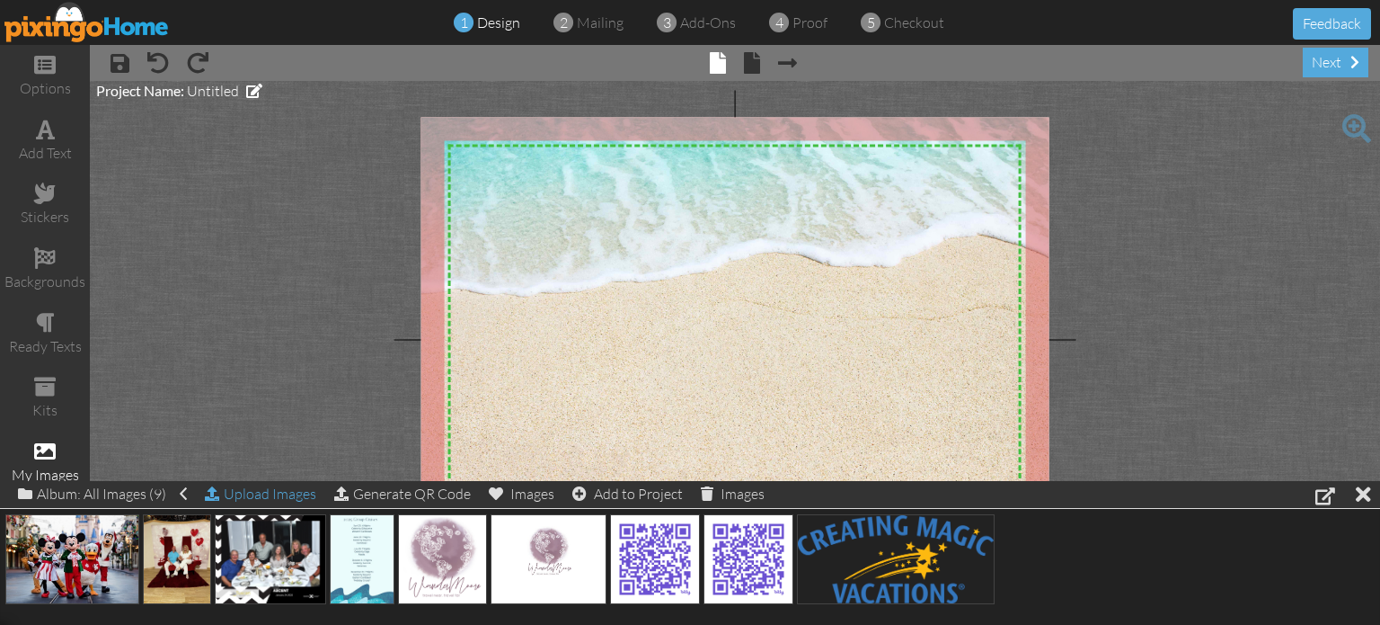
click at [247, 498] on div "Upload Images" at bounding box center [260, 494] width 111 height 26
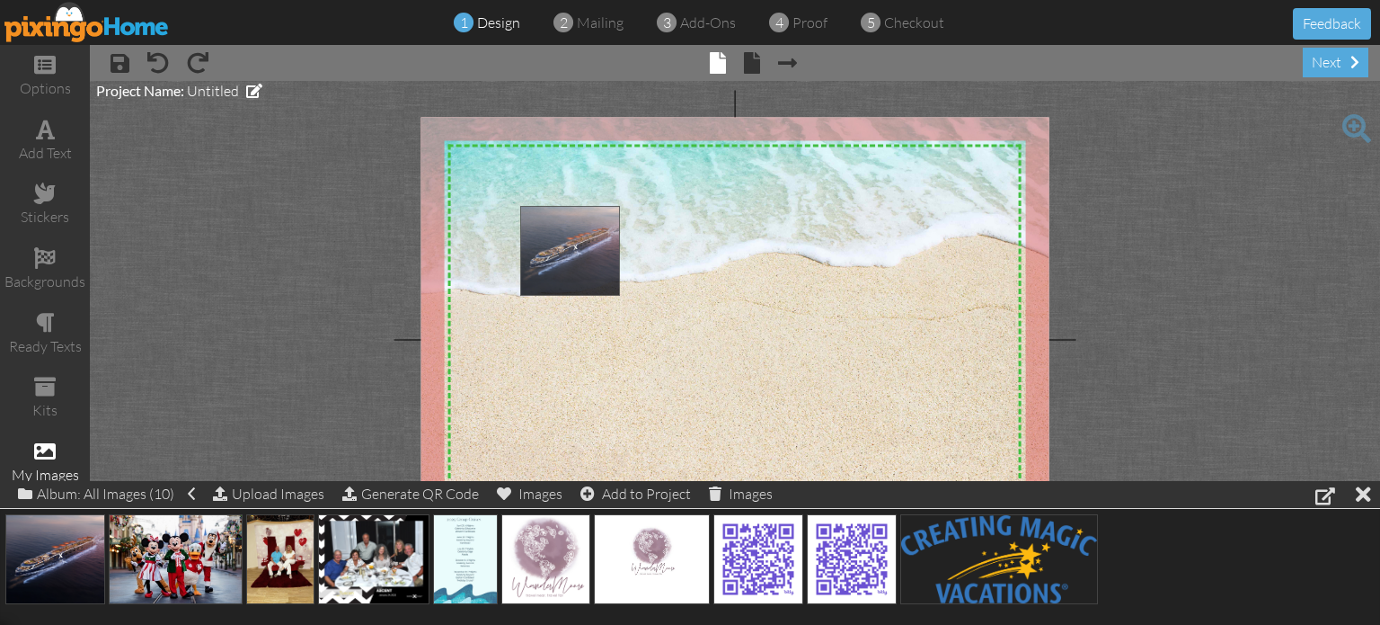
drag, startPoint x: 41, startPoint y: 553, endPoint x: 585, endPoint y: 251, distance: 621.8
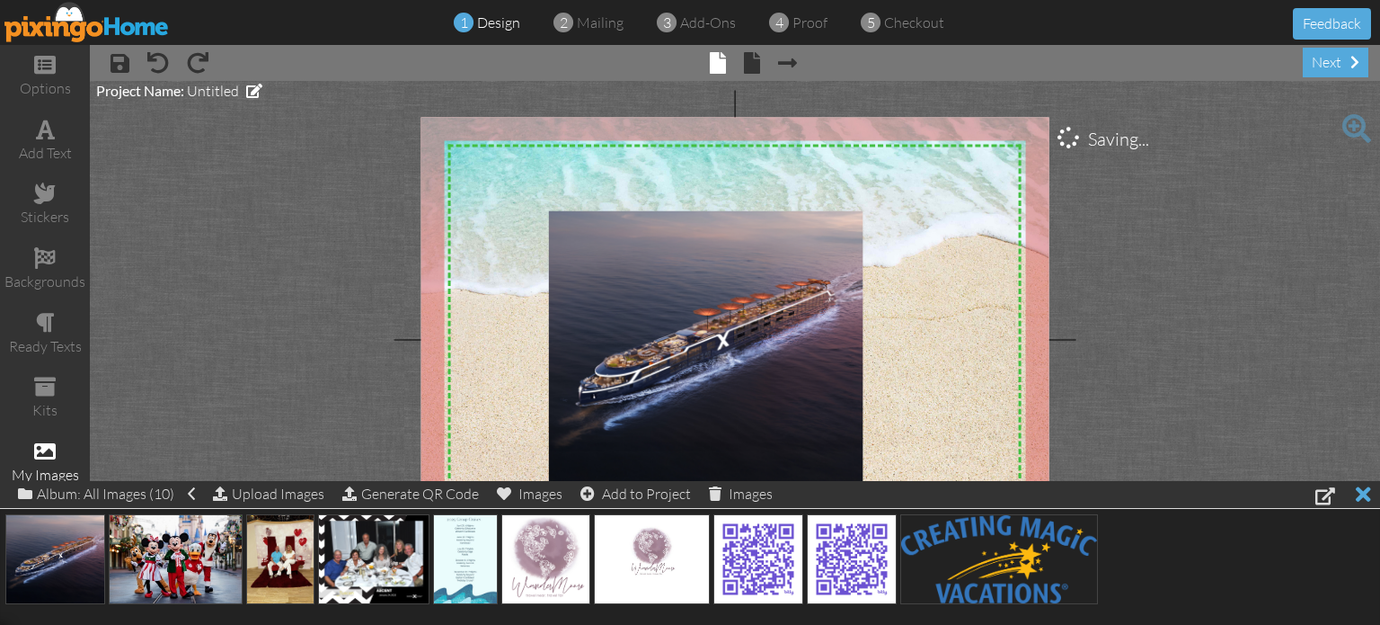
click at [1365, 501] on div at bounding box center [1363, 494] width 15 height 26
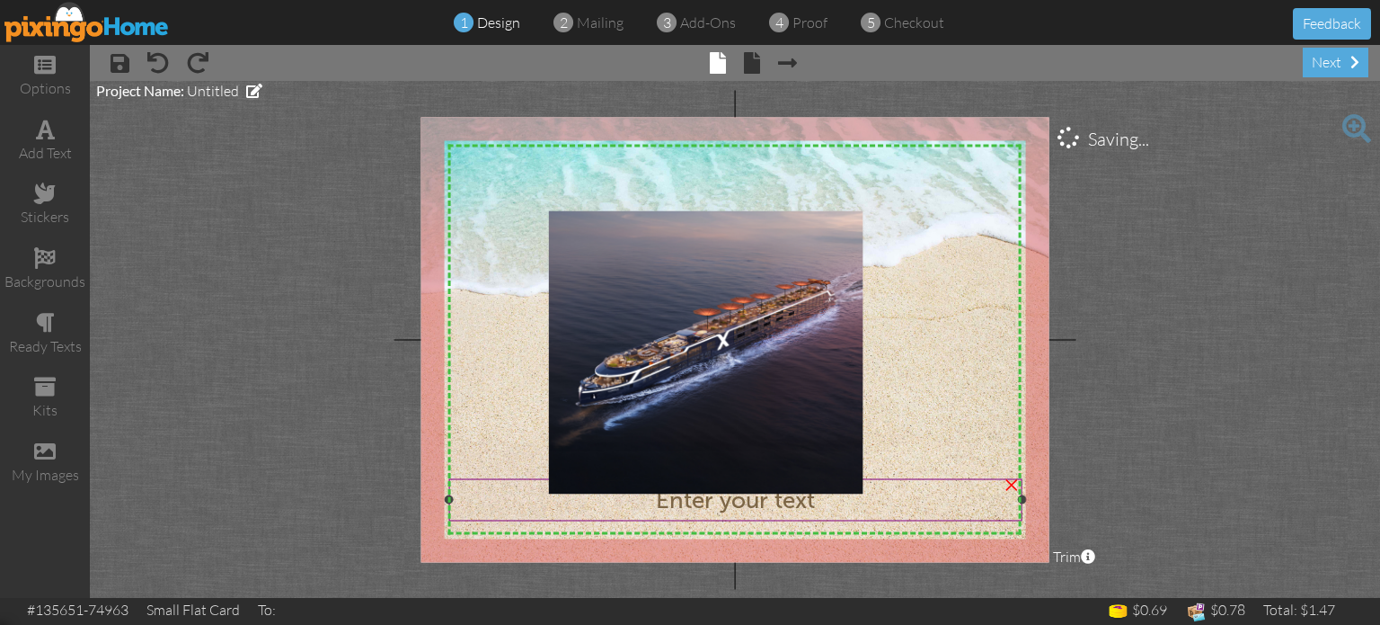
click at [703, 502] on span "Enter your text" at bounding box center [735, 500] width 159 height 28
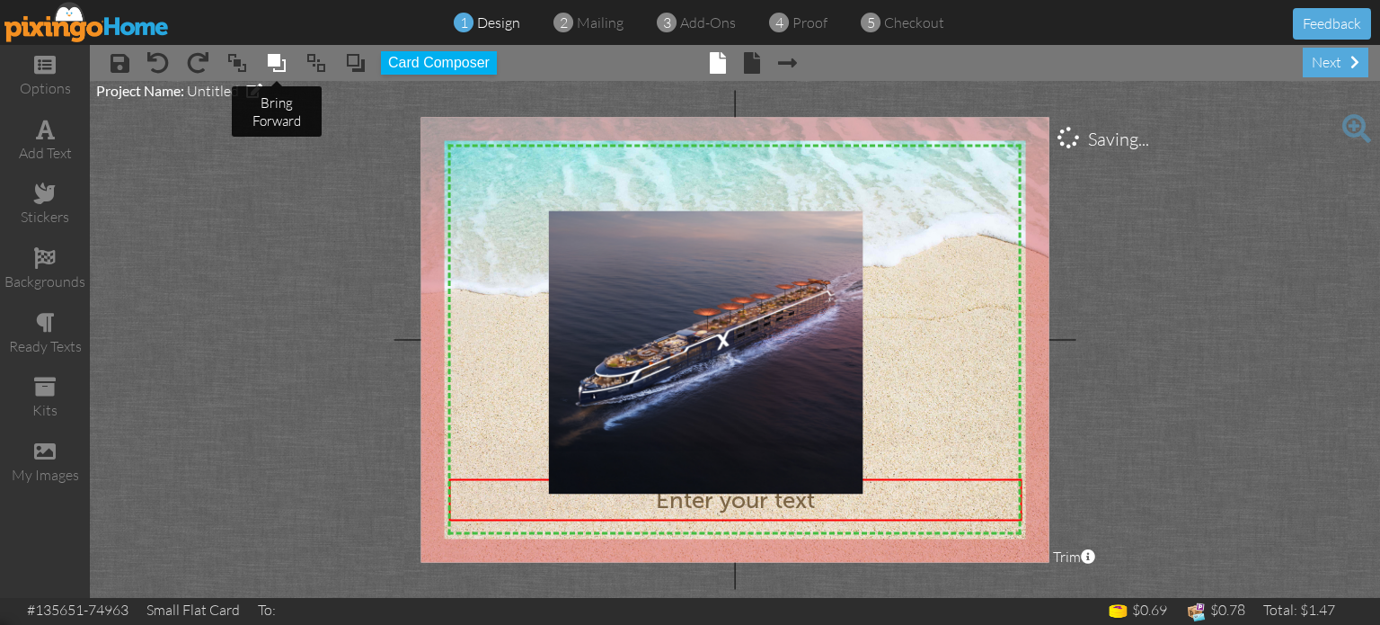
click at [270, 67] on span at bounding box center [277, 62] width 22 height 27
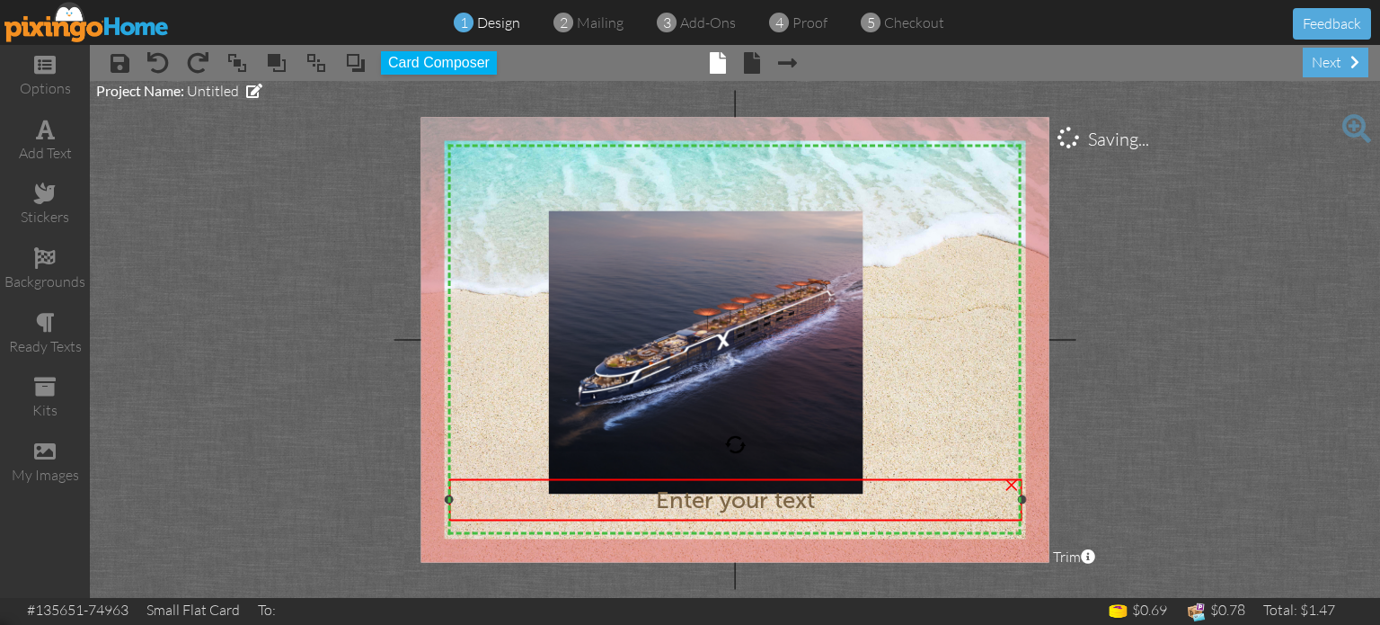
click at [819, 508] on div "Enter your text" at bounding box center [735, 500] width 559 height 28
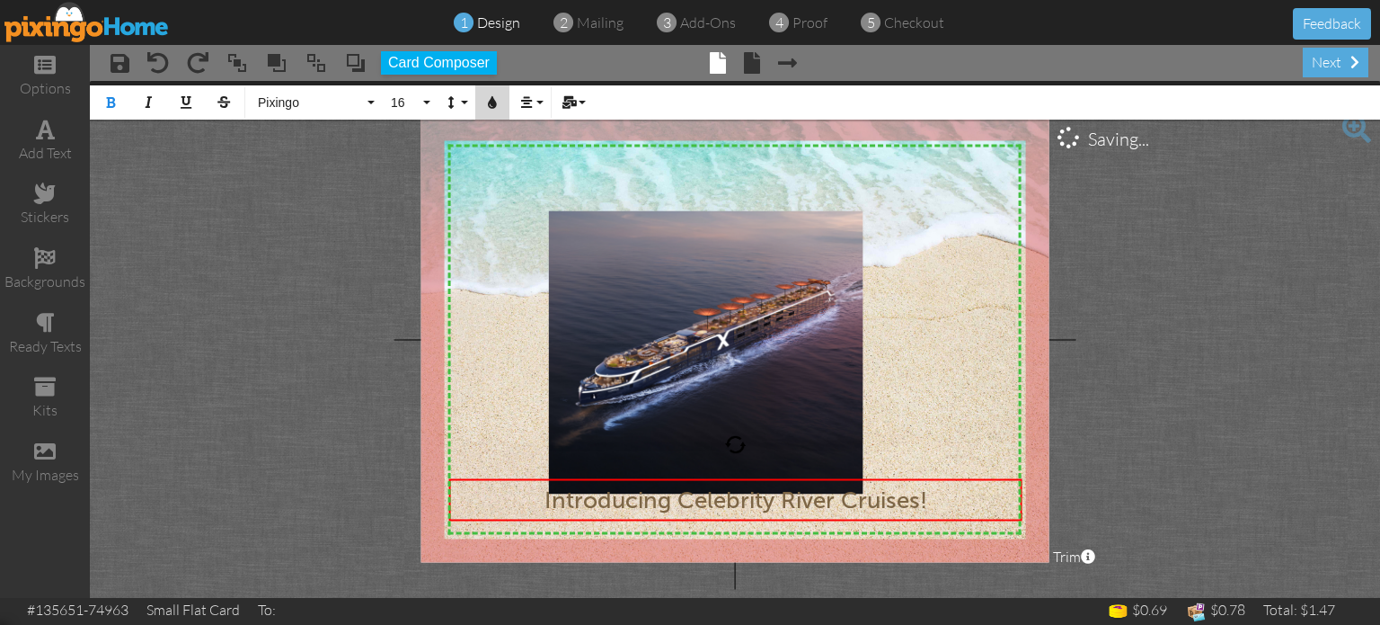
click at [492, 102] on icon "button" at bounding box center [492, 102] width 13 height 13
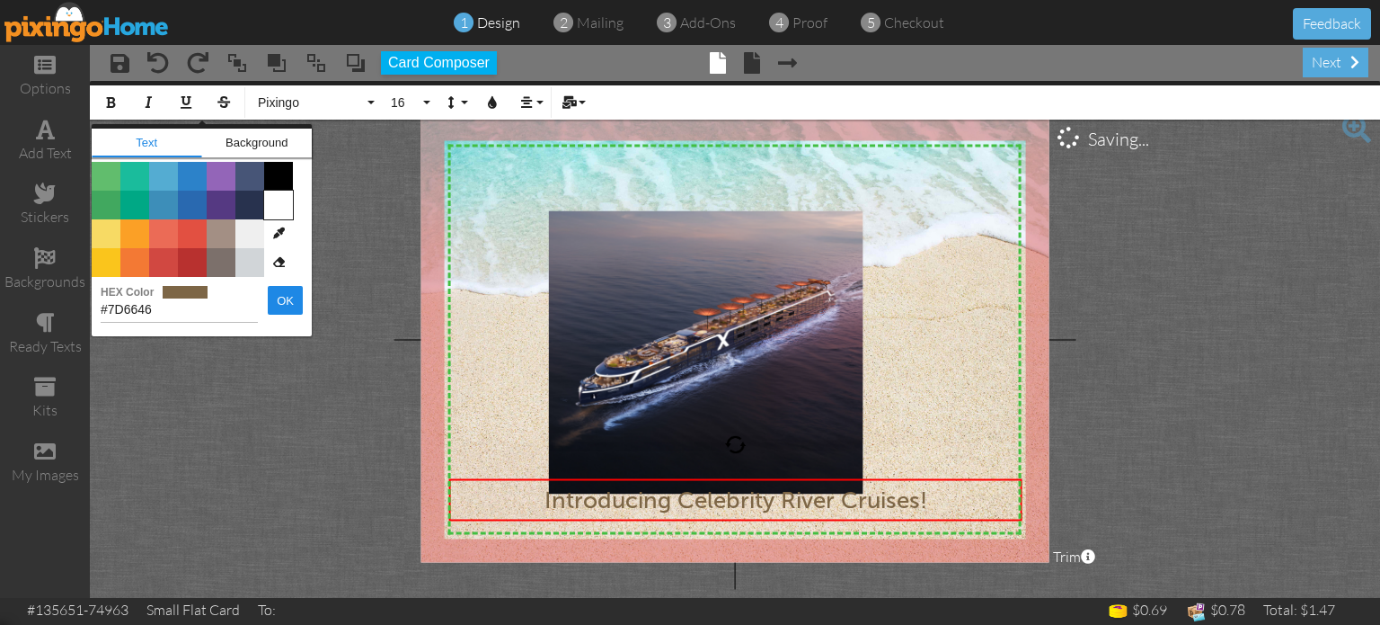
click at [283, 203] on span "Color #FFFFFF" at bounding box center [278, 204] width 29 height 29
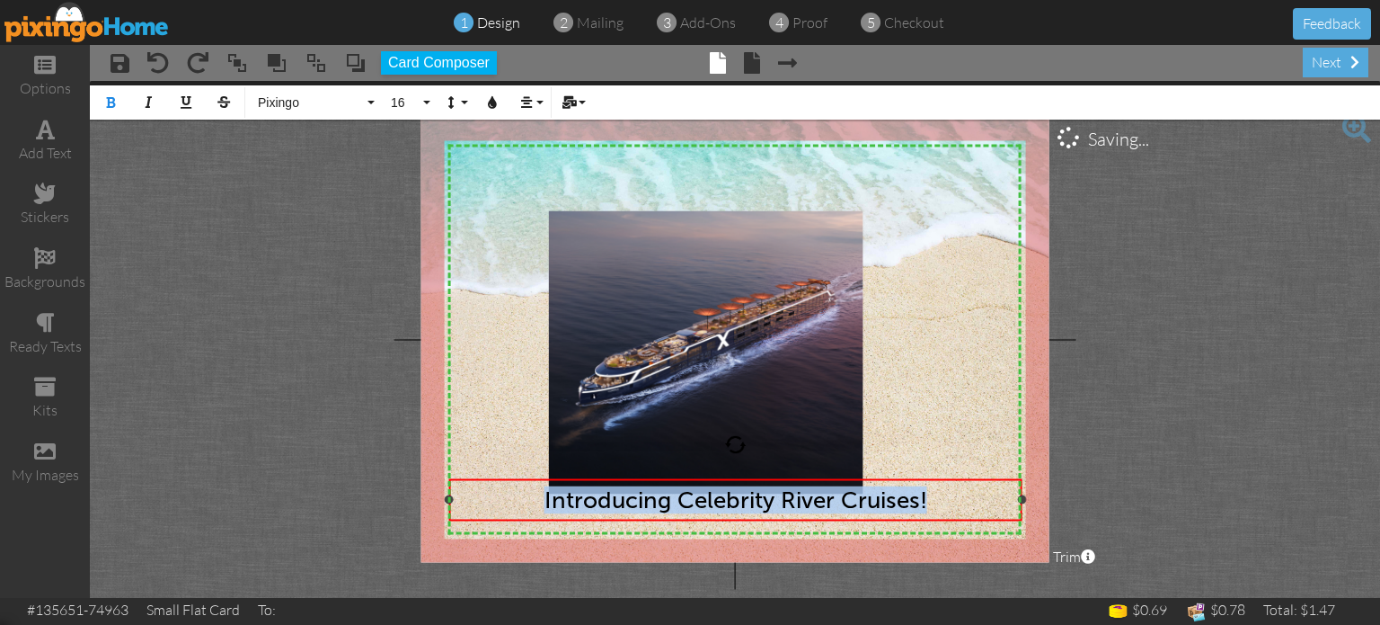
drag, startPoint x: 536, startPoint y: 502, endPoint x: 992, endPoint y: 522, distance: 456.9
click at [992, 520] on div "Introducing Celebrity River Cruises! ​ ×" at bounding box center [735, 499] width 573 height 42
click at [492, 97] on icon "button" at bounding box center [492, 102] width 13 height 13
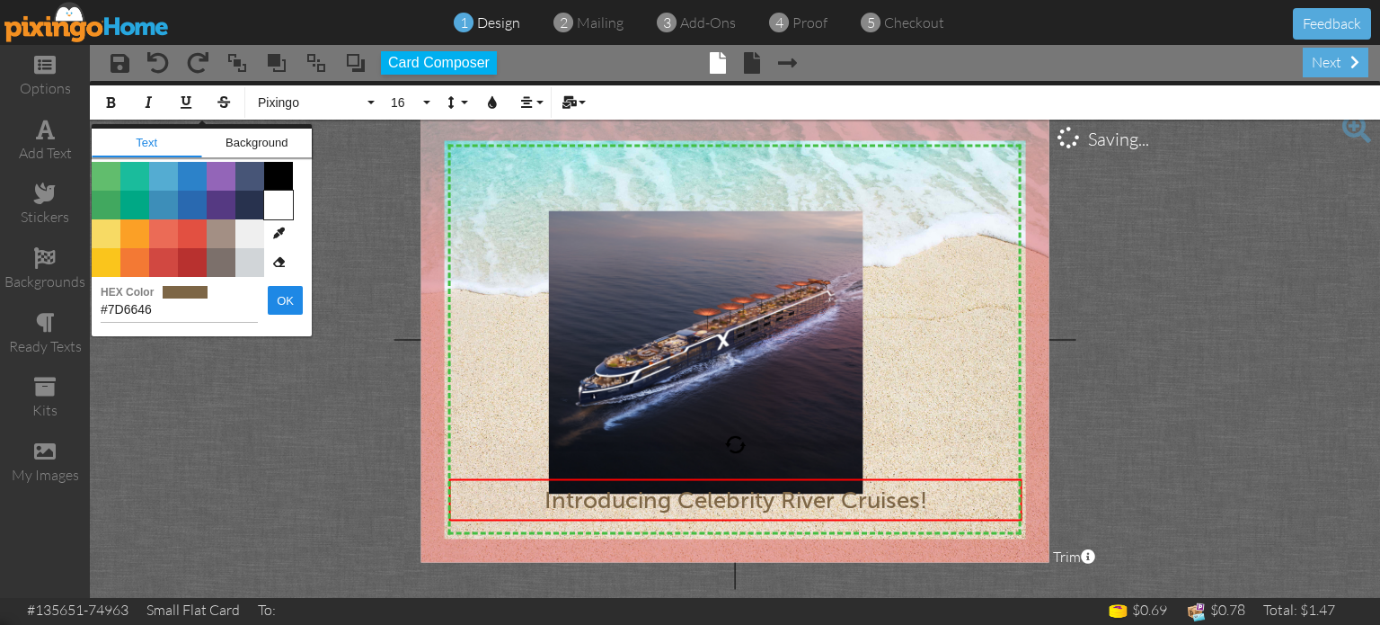
click at [280, 214] on span "Color #FFFFFF" at bounding box center [278, 204] width 29 height 29
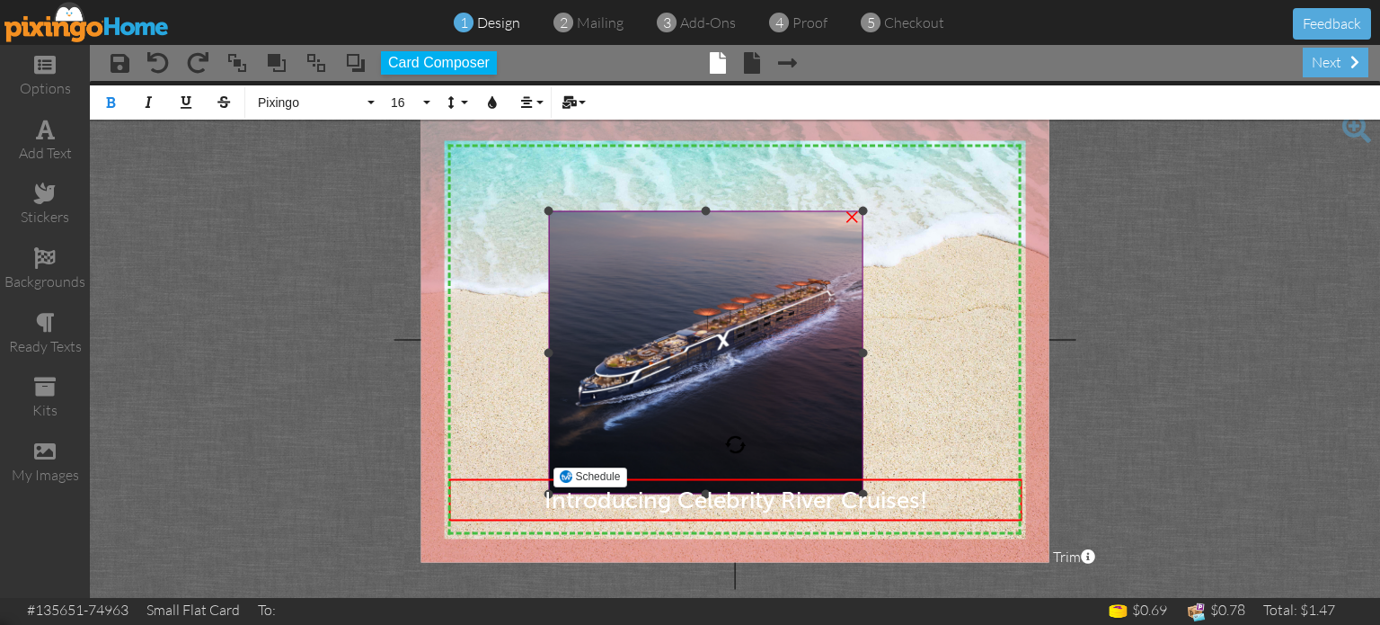
click at [650, 292] on img at bounding box center [706, 352] width 314 height 282
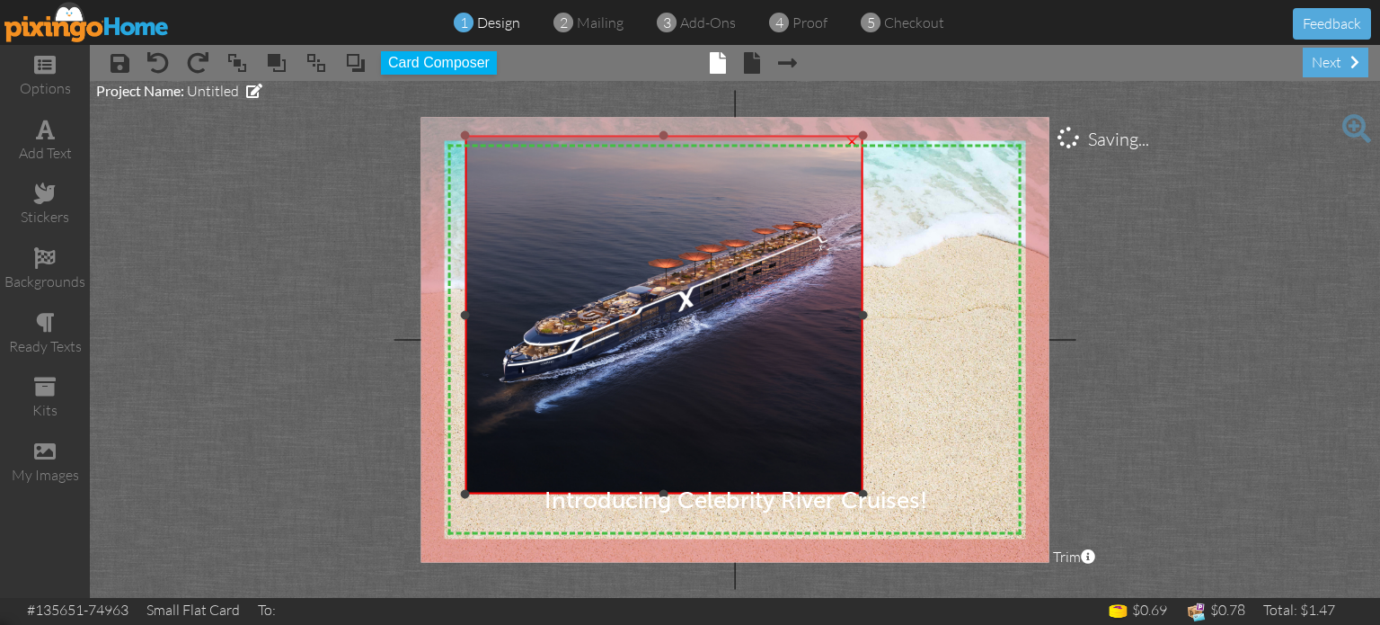
drag, startPoint x: 552, startPoint y: 211, endPoint x: 413, endPoint y: 136, distance: 157.6
click at [414, 136] on project-studio-wrapper "X X X X X X X X X X X X X X X X X X X X X X X X X X X X X X X X X X X X X X X X…" at bounding box center [735, 339] width 1290 height 517
drag, startPoint x: 863, startPoint y: 132, endPoint x: 929, endPoint y: 133, distance: 66.5
click at [929, 133] on div "X X X X X X X X X X X X X X X X X X X X X X X X X X X X X X X X X X X X X X X X…" at bounding box center [735, 339] width 628 height 445
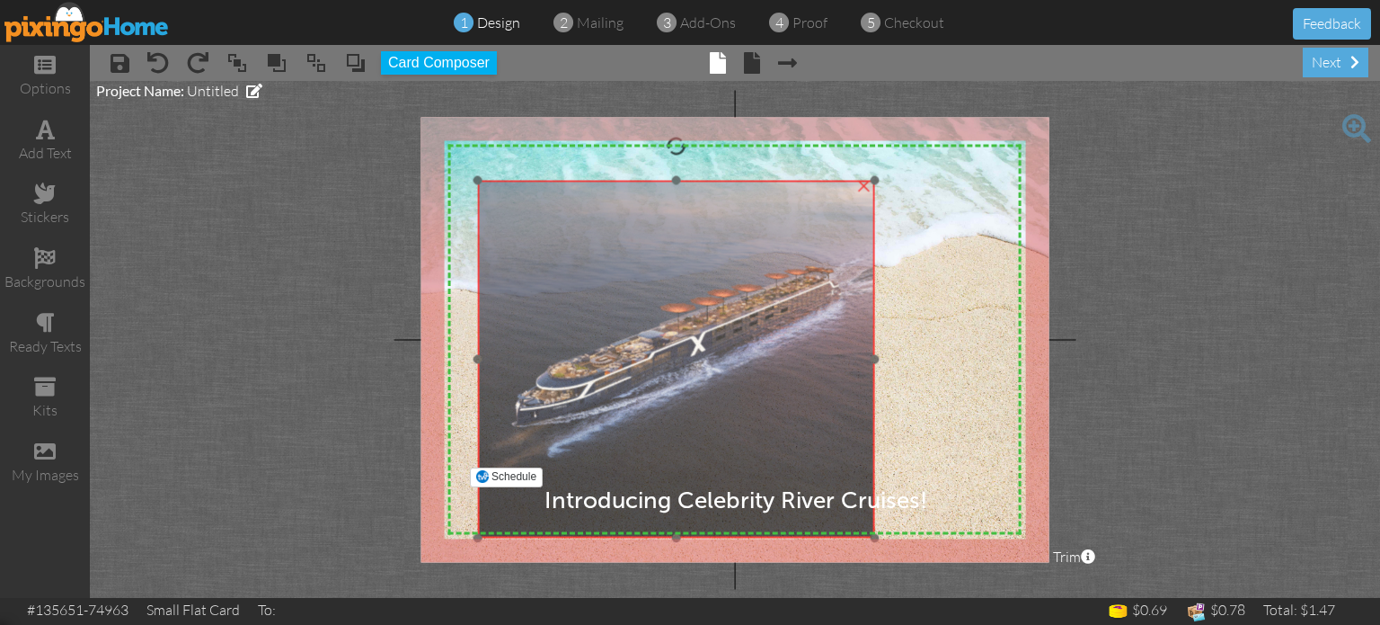
drag, startPoint x: 721, startPoint y: 312, endPoint x: 733, endPoint y: 355, distance: 44.9
click at [733, 355] on img at bounding box center [676, 359] width 397 height 357
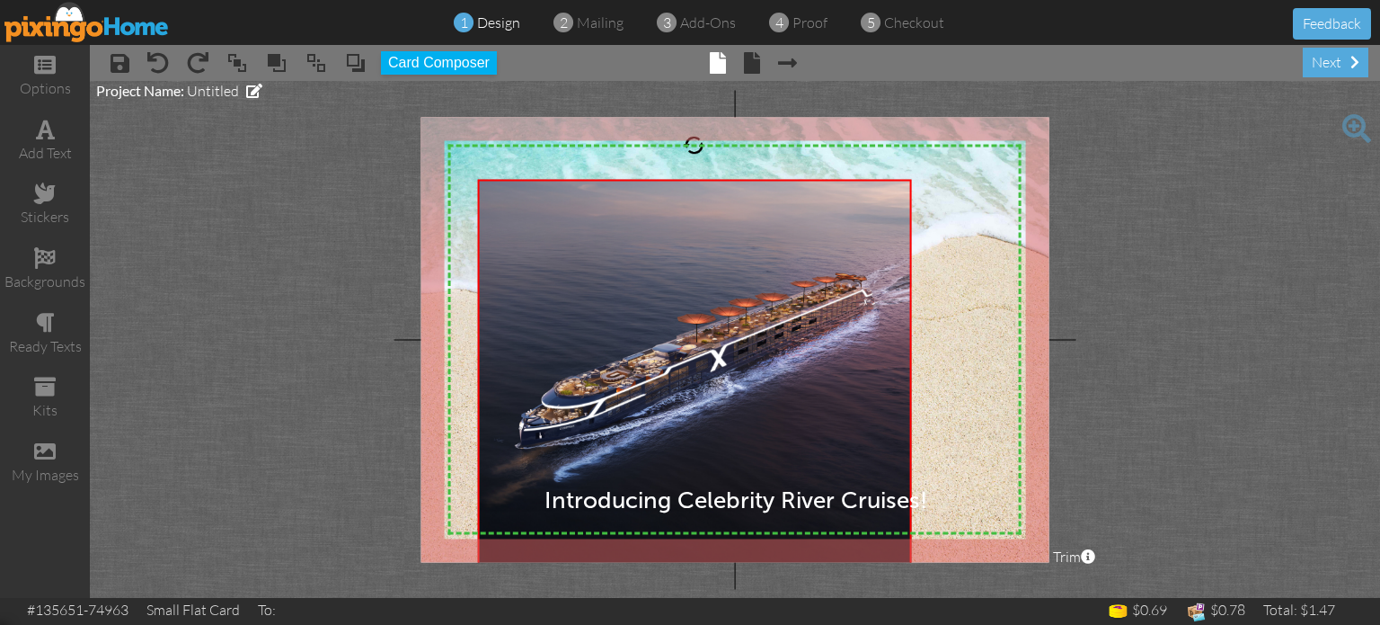
drag, startPoint x: 876, startPoint y: 537, endPoint x: 1005, endPoint y: 571, distance: 132.7
click at [1005, 571] on project-studio-wrapper "X X X X X X X X X X X X X X X X X X X X X X X X X X X X X X X X X X X X X X X X…" at bounding box center [735, 339] width 1290 height 517
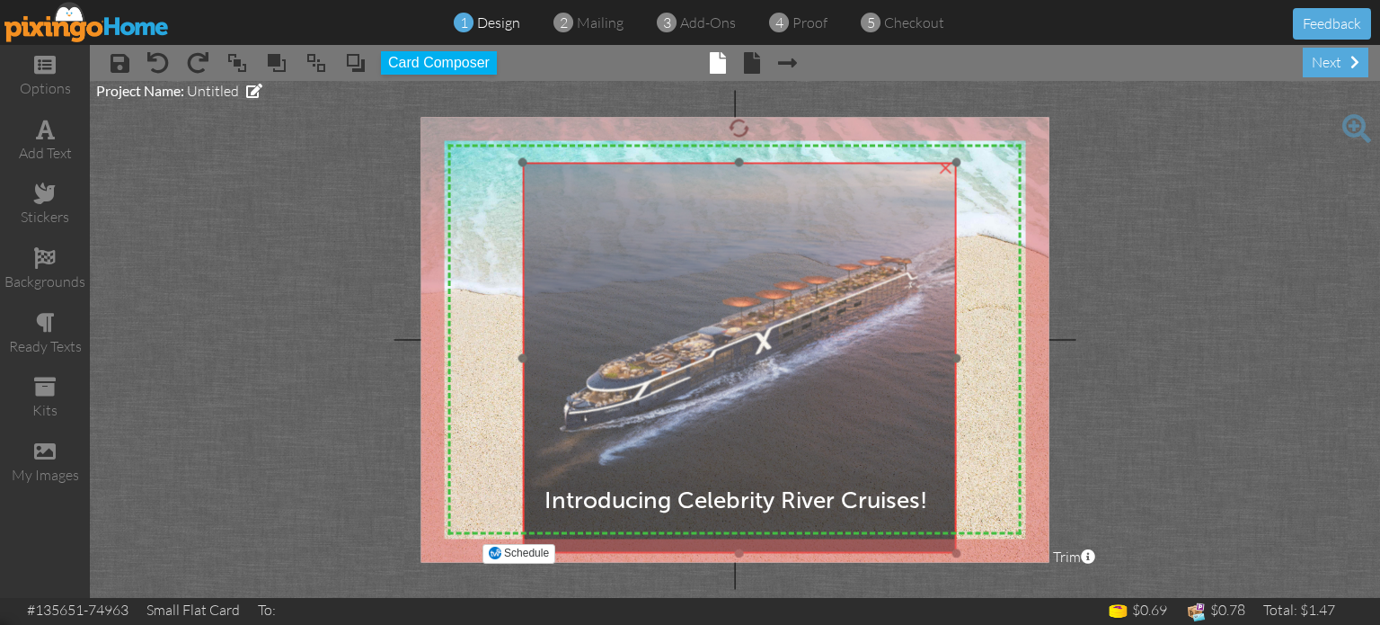
drag, startPoint x: 749, startPoint y: 379, endPoint x: 794, endPoint y: 362, distance: 48.1
click at [794, 362] on img at bounding box center [740, 358] width 434 height 390
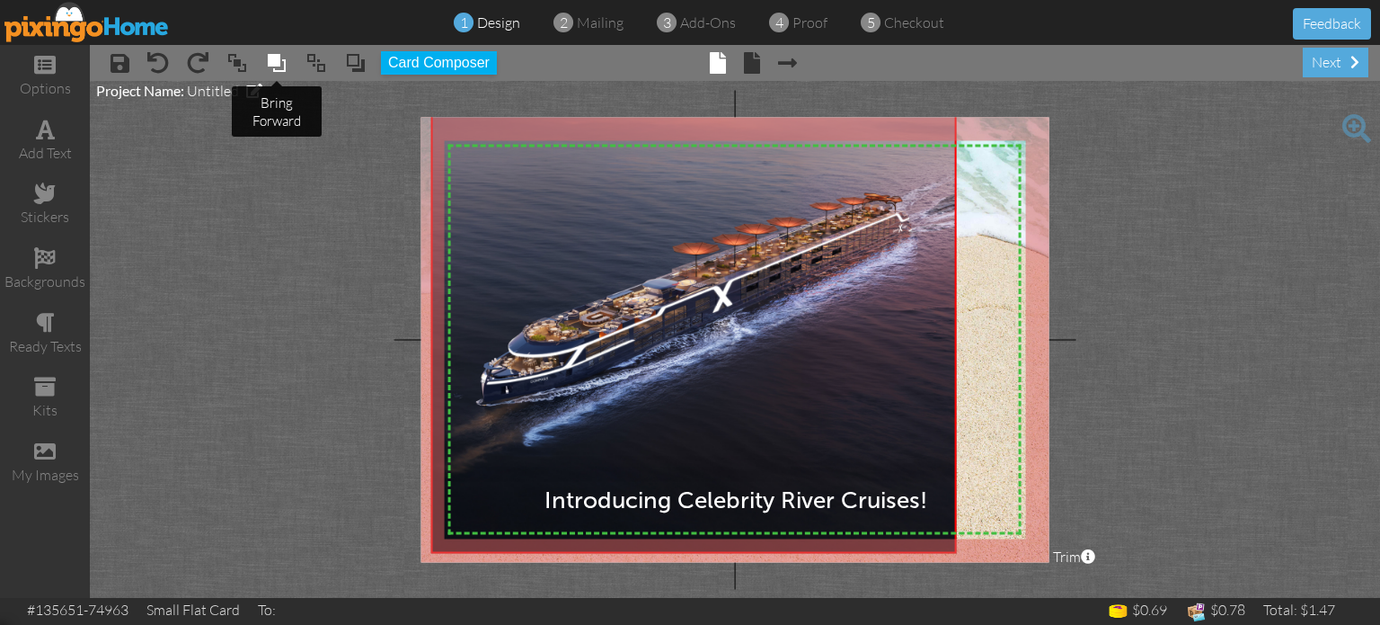
drag, startPoint x: 520, startPoint y: 159, endPoint x: 279, endPoint y: 76, distance: 255.5
click at [279, 76] on div "× save × undo × redo × bring to front × bring forward × send to back × send beh…" at bounding box center [735, 321] width 1290 height 553
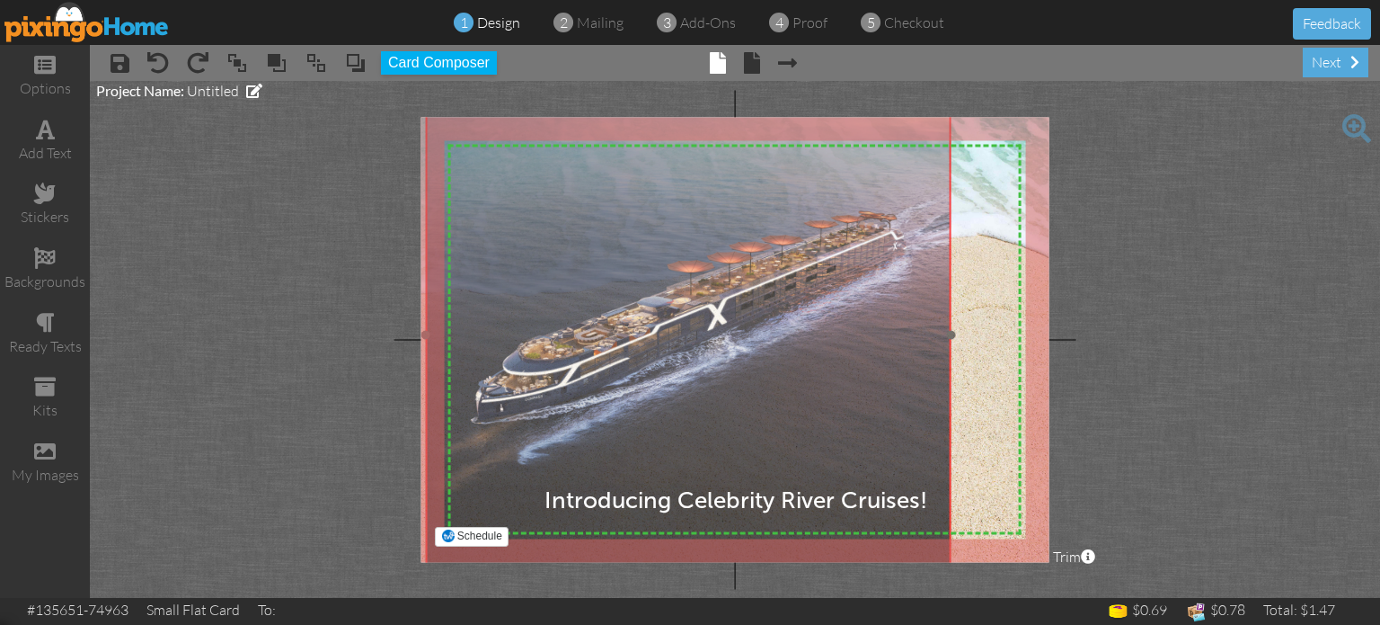
drag, startPoint x: 702, startPoint y: 332, endPoint x: 695, endPoint y: 350, distance: 19.0
click at [695, 350] on img at bounding box center [688, 334] width 526 height 473
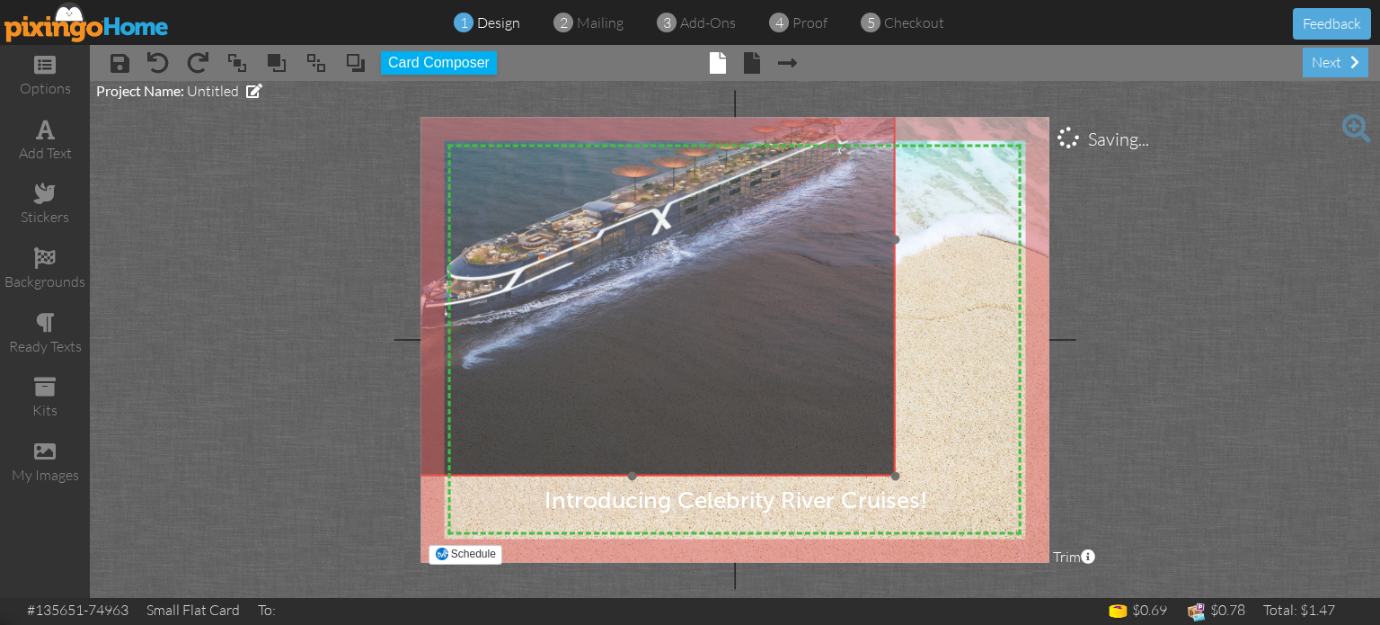
drag, startPoint x: 889, startPoint y: 385, endPoint x: 834, endPoint y: 289, distance: 109.9
click at [834, 289] on img at bounding box center [632, 239] width 526 height 473
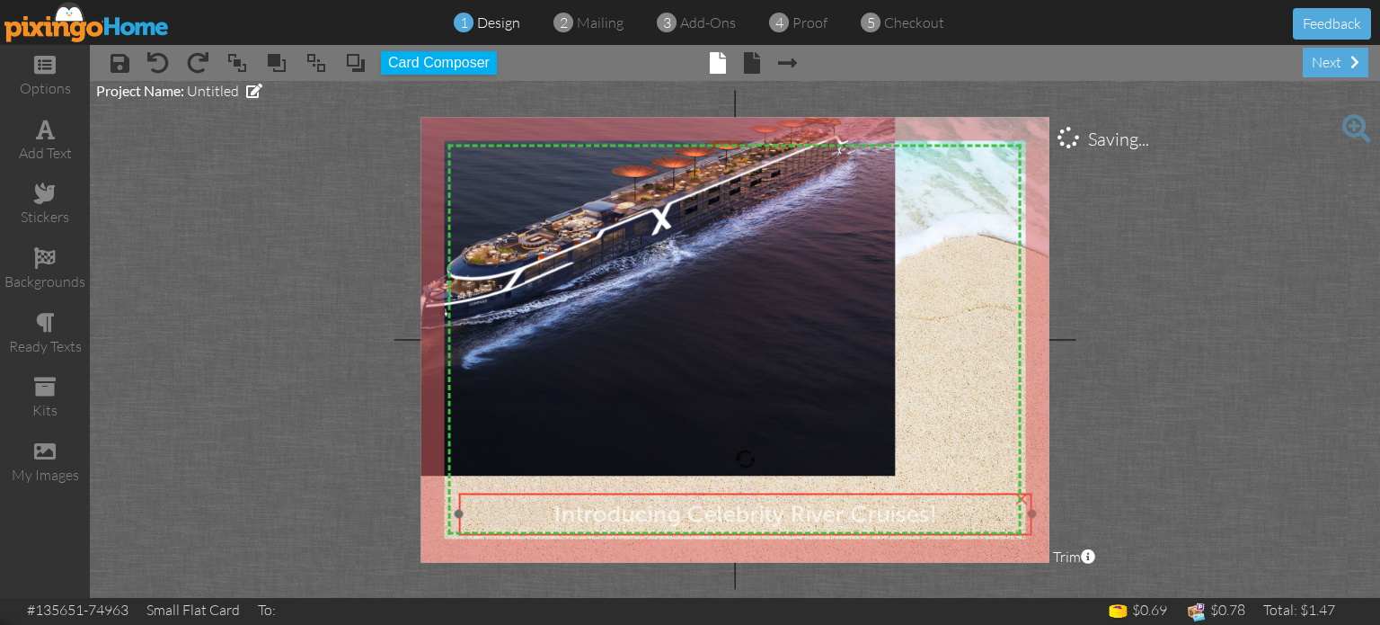
drag, startPoint x: 893, startPoint y: 474, endPoint x: 903, endPoint y: 489, distance: 17.4
click at [903, 489] on div at bounding box center [746, 513] width 582 height 51
click at [883, 409] on img at bounding box center [632, 239] width 526 height 473
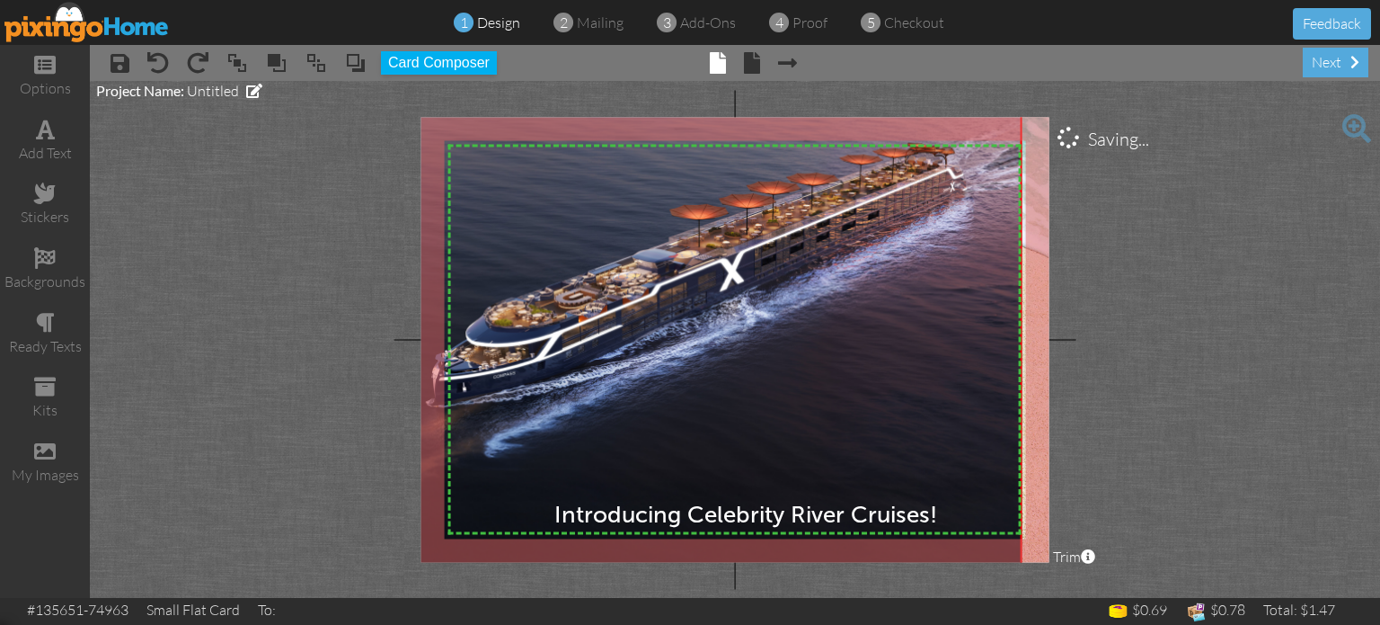
drag, startPoint x: 895, startPoint y: 476, endPoint x: 1075, endPoint y: 591, distance: 213.4
click at [1075, 591] on project-studio-wrapper "X X X X X X X X X X X X X X X X X X X X X X X X X X X X X X X X X X X X X X X X…" at bounding box center [735, 339] width 1290 height 517
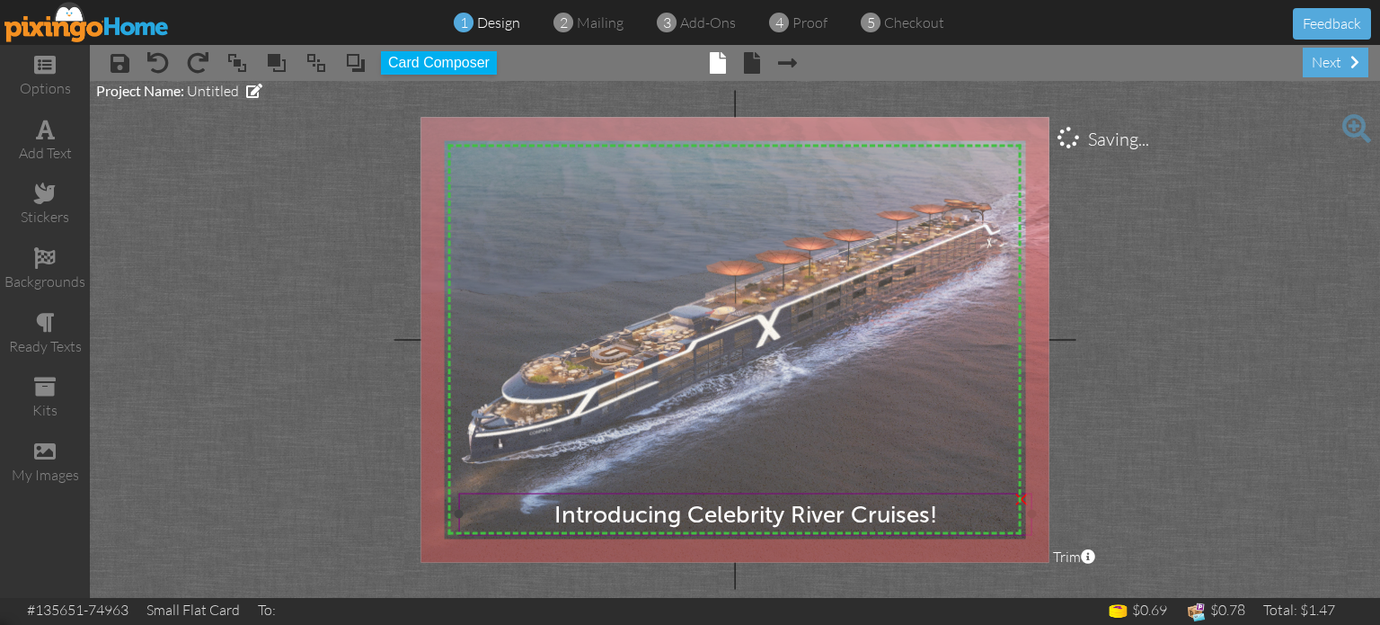
drag, startPoint x: 853, startPoint y: 432, endPoint x: 888, endPoint y: 488, distance: 65.8
click at [888, 488] on div "X X X X X X X X X X X X X X X X X X X X X X X X X X X X X X X X X X X X X X X X…" at bounding box center [735, 339] width 628 height 445
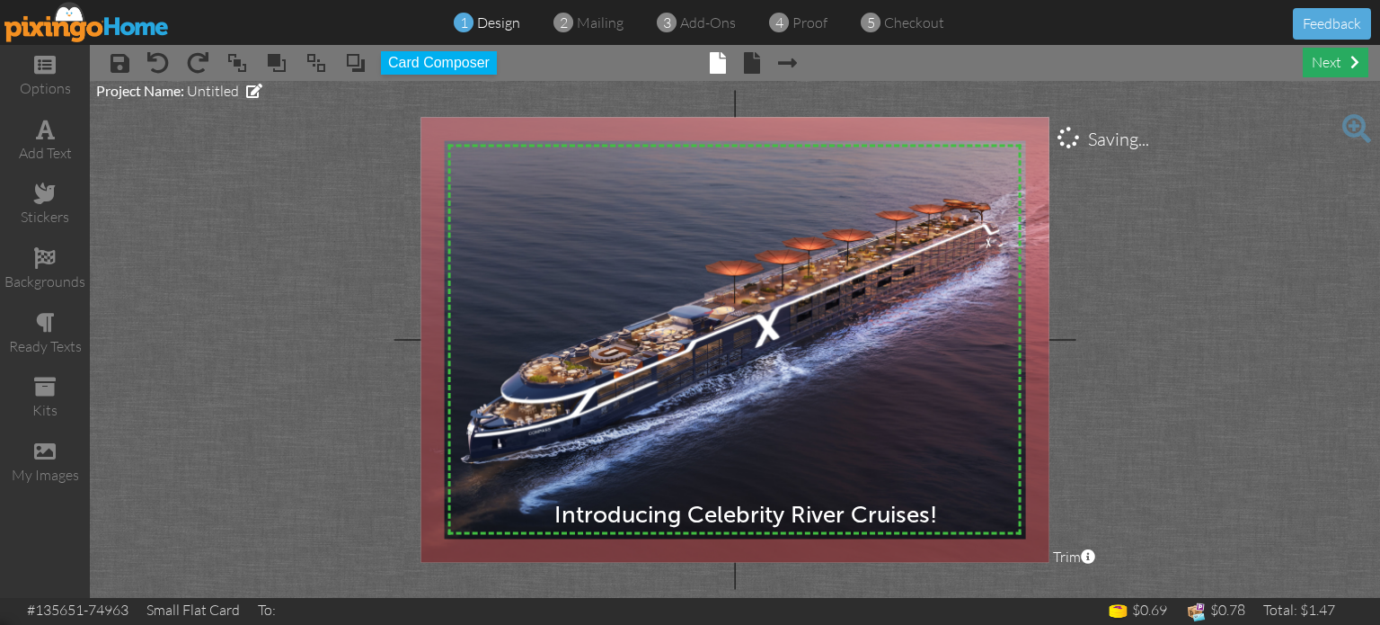
click at [1340, 60] on div "next" at bounding box center [1336, 63] width 66 height 30
click at [744, 64] on span at bounding box center [752, 63] width 16 height 22
click at [752, 64] on span at bounding box center [752, 63] width 16 height 22
click at [748, 64] on span at bounding box center [752, 63] width 16 height 22
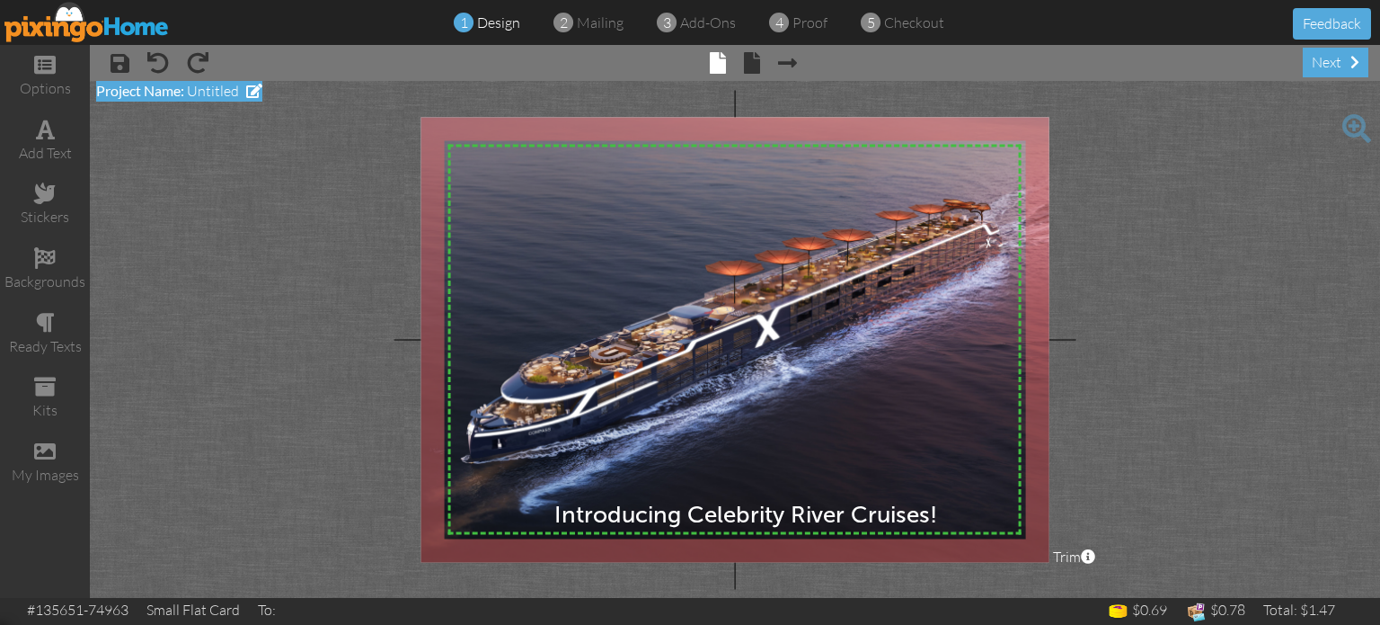
click at [259, 92] on span at bounding box center [254, 91] width 16 height 14
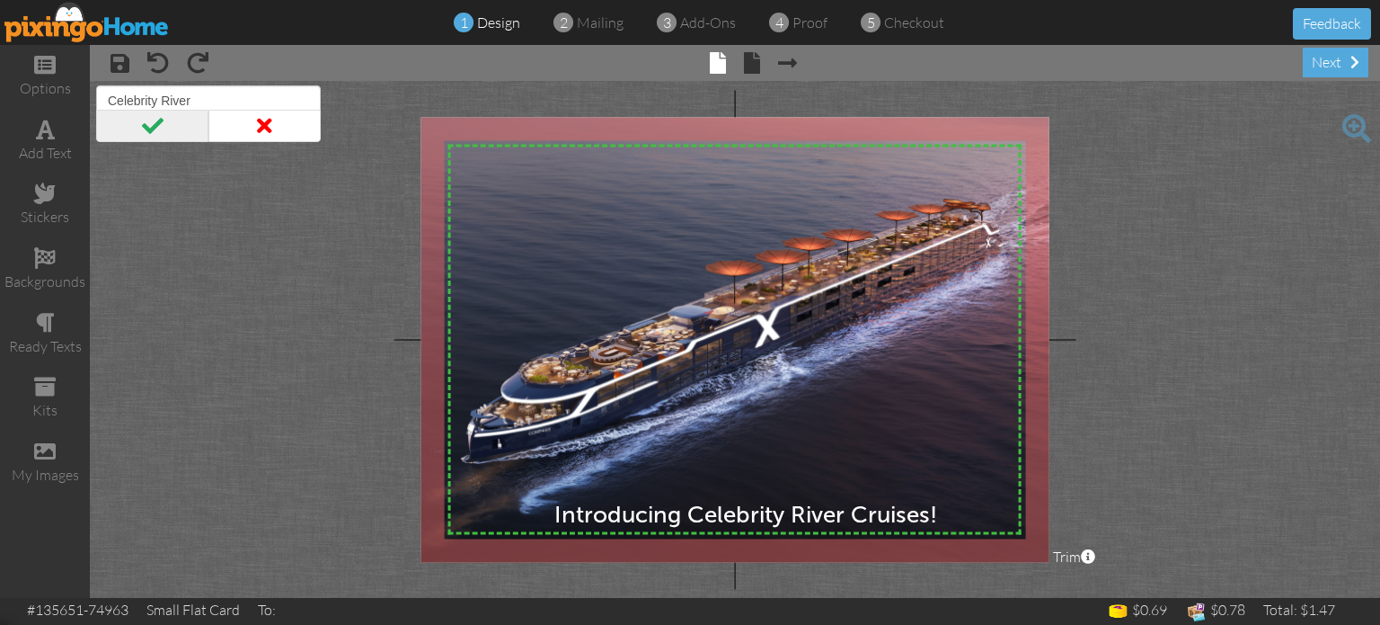
type input "Celebrity River"
click at [162, 129] on span at bounding box center [152, 126] width 112 height 32
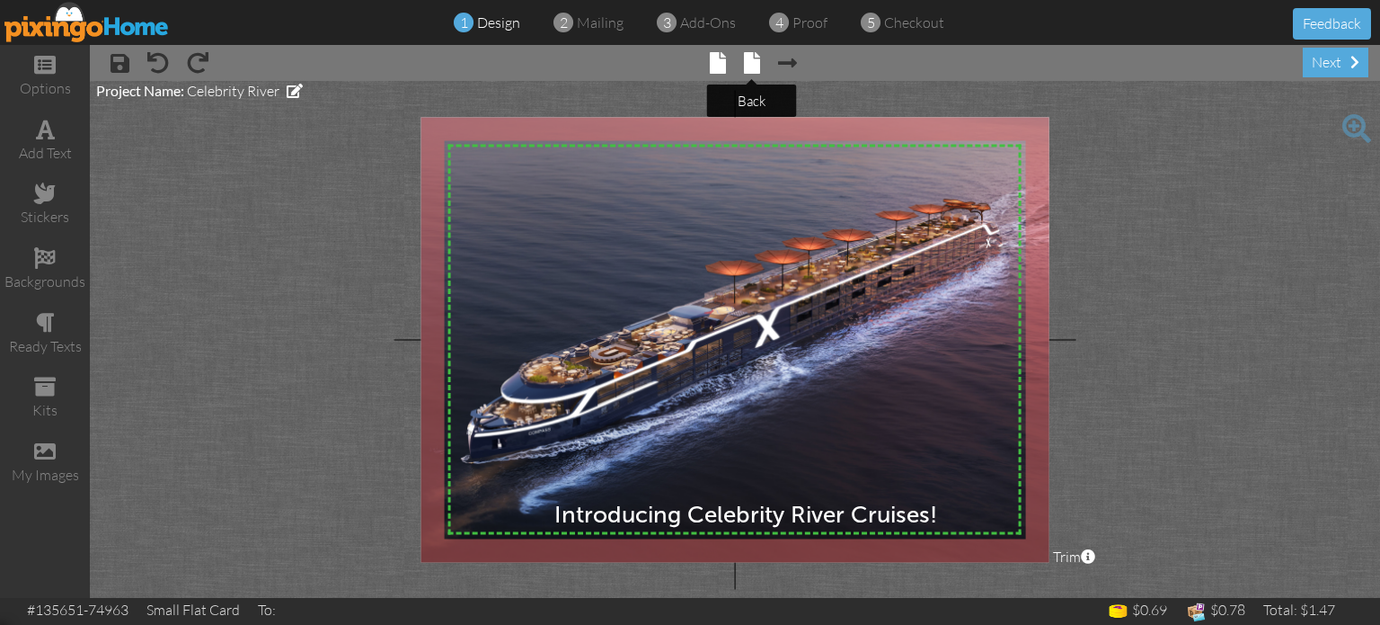
click at [750, 54] on span at bounding box center [752, 63] width 16 height 22
click at [751, 65] on span at bounding box center [752, 63] width 16 height 22
click at [785, 61] on span at bounding box center [787, 63] width 19 height 22
click at [753, 63] on span at bounding box center [752, 63] width 16 height 22
click at [791, 65] on span at bounding box center [787, 63] width 19 height 22
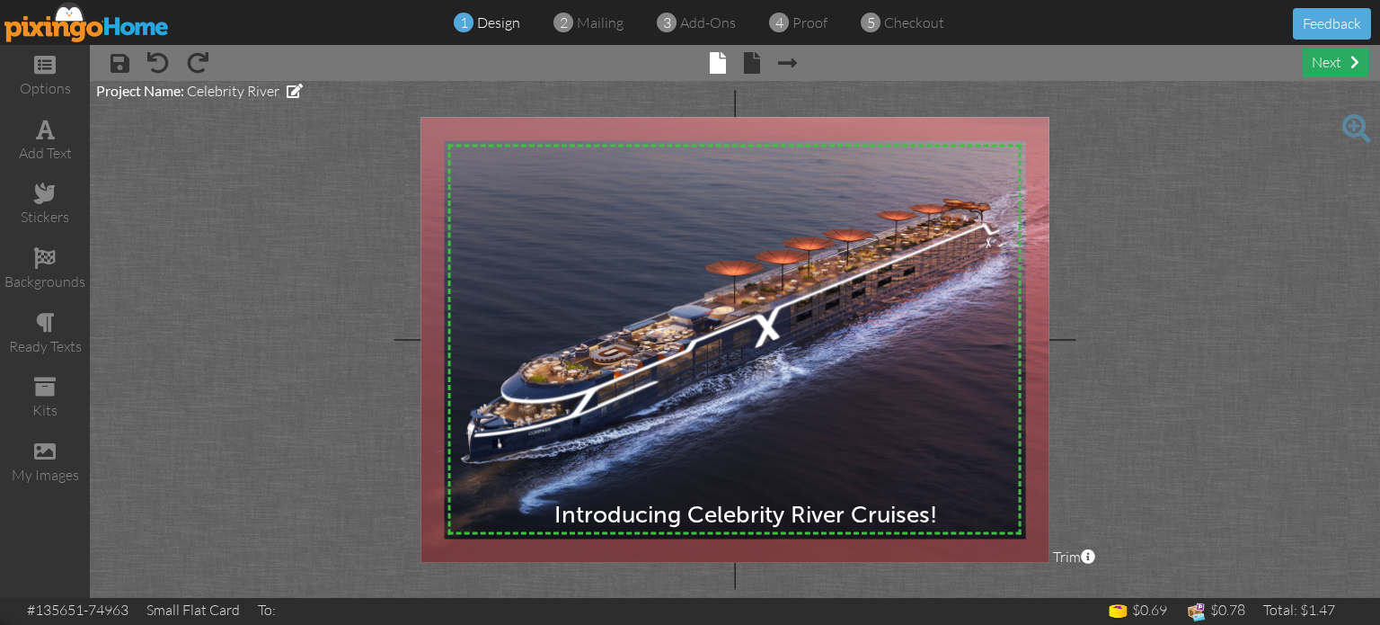
click at [1348, 70] on div "next" at bounding box center [1336, 63] width 66 height 30
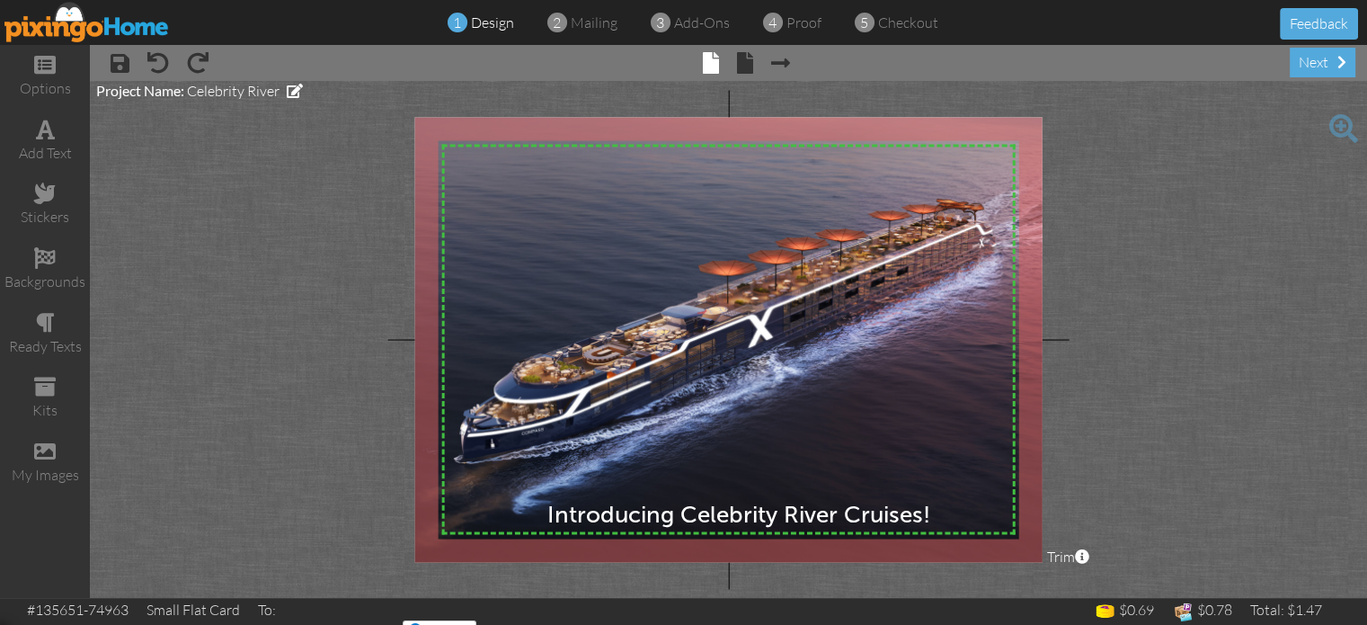
click at [1024, 439] on img at bounding box center [724, 352] width 653 height 588
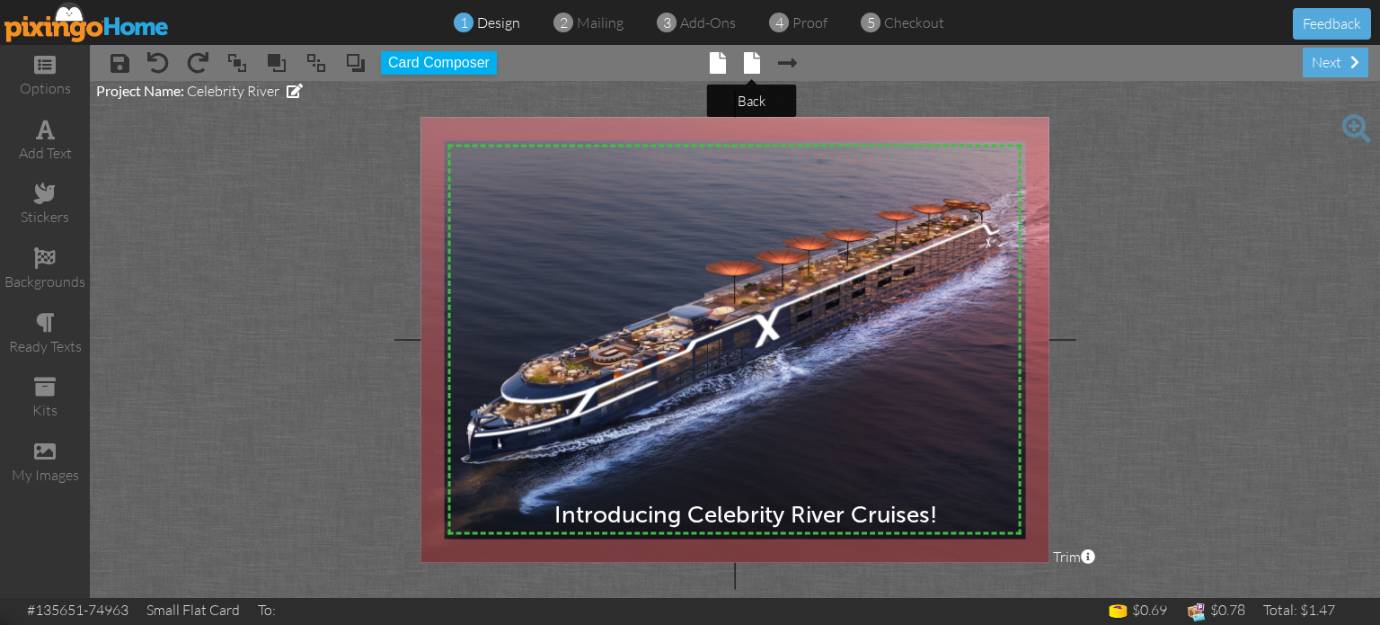
click at [752, 58] on span at bounding box center [752, 63] width 16 height 22
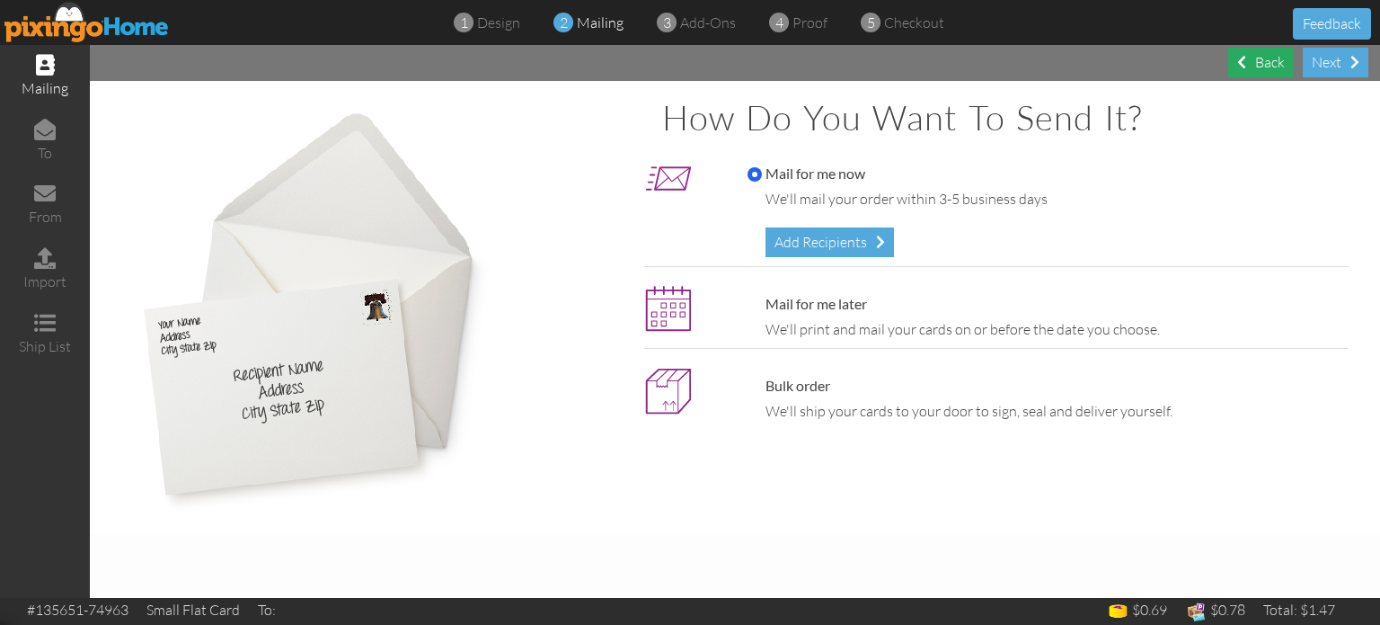
click at [1280, 75] on div "Back" at bounding box center [1261, 63] width 66 height 30
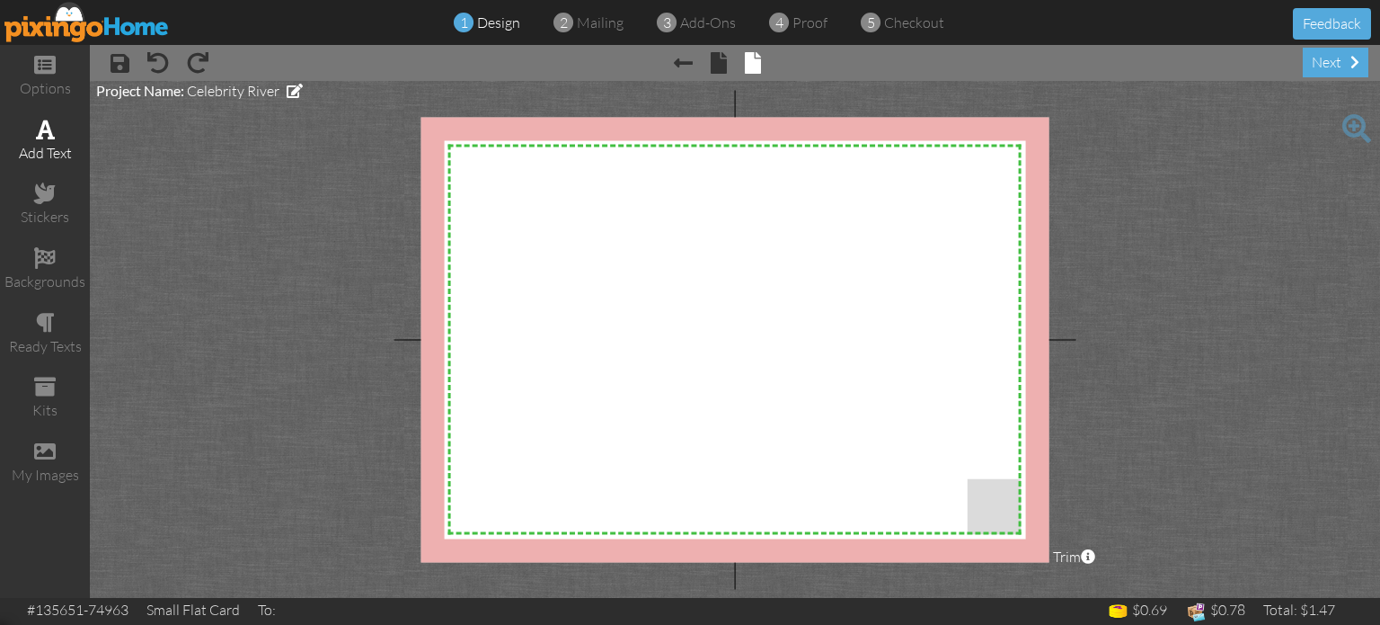
click at [39, 152] on div "add text" at bounding box center [45, 153] width 90 height 21
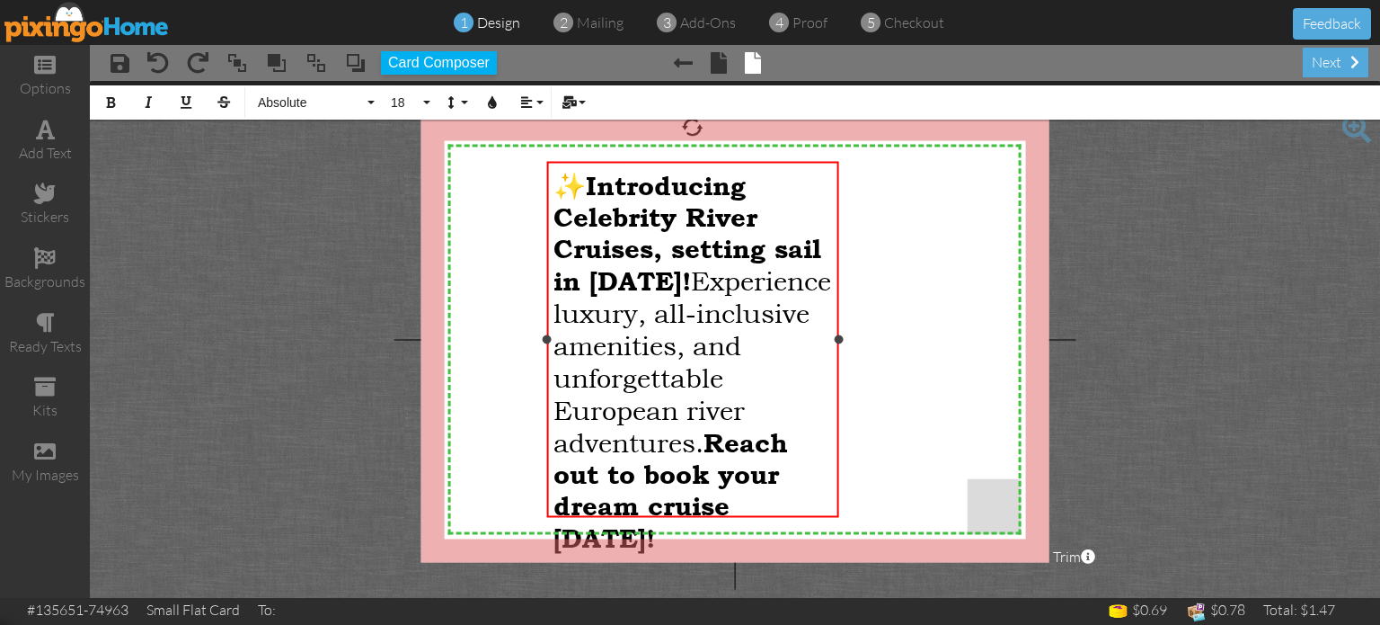
drag, startPoint x: 922, startPoint y: 308, endPoint x: 837, endPoint y: 326, distance: 86.4
click at [837, 326] on div "✨ Introducing Celebrity River Cruises, setting sail in [DATE]! Experience luxur…" at bounding box center [692, 340] width 292 height 356
click at [291, 349] on project-studio-wrapper "X X X X X X X X X X X X X X X X X X X X X X X X X X X X X X X X X X X X X X X X…" at bounding box center [735, 339] width 1290 height 517
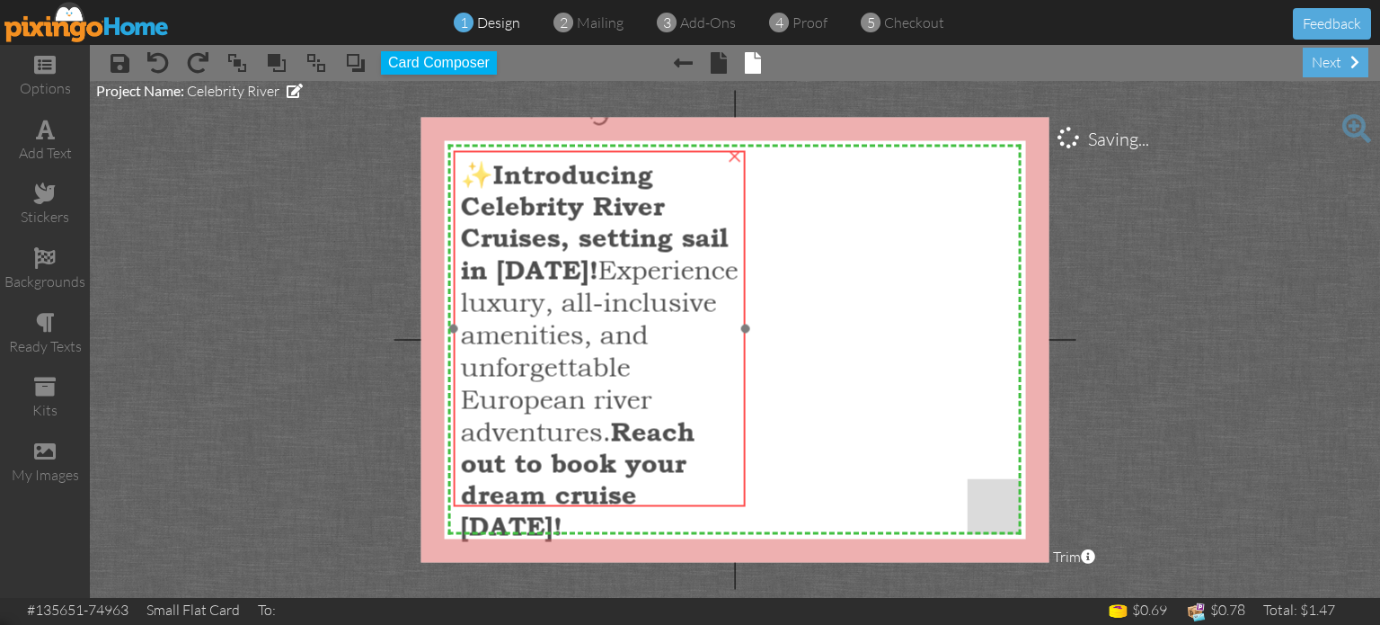
drag, startPoint x: 681, startPoint y: 331, endPoint x: 587, endPoint y: 320, distance: 95.0
click at [587, 320] on span "Experience luxury, all-inclusive amenities, and unforgettable European river ad…" at bounding box center [599, 350] width 278 height 194
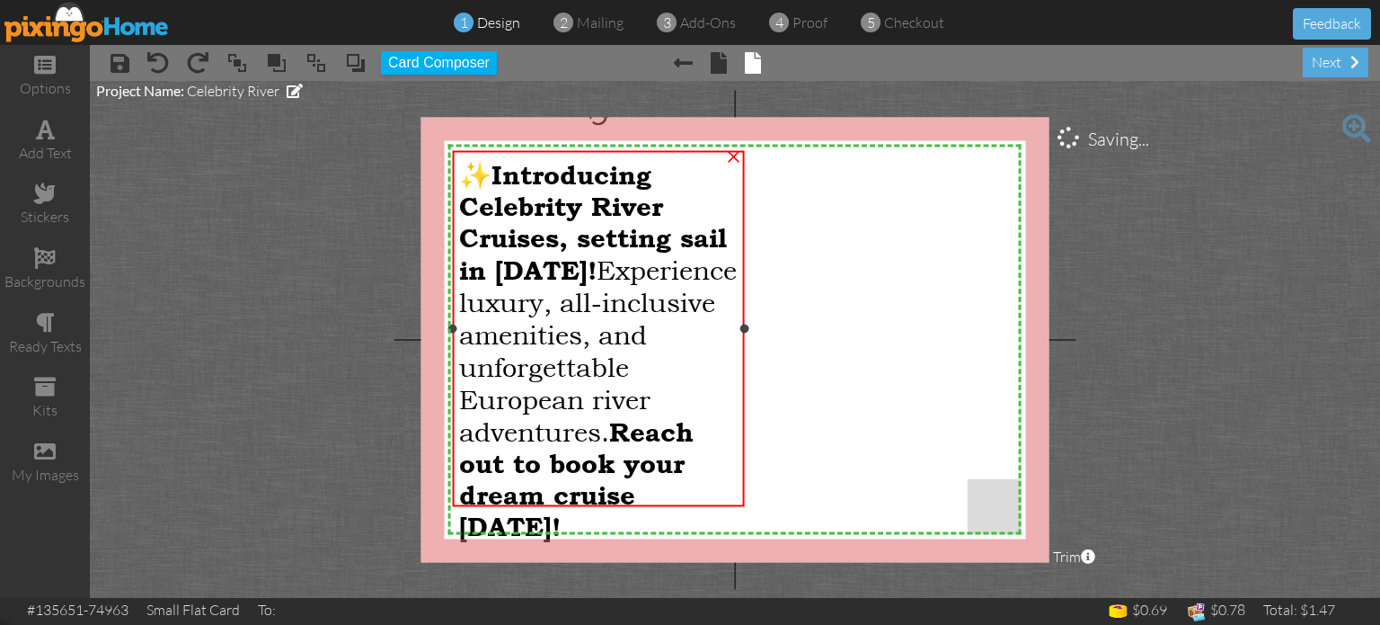
click at [492, 179] on span "✨" at bounding box center [475, 174] width 32 height 32
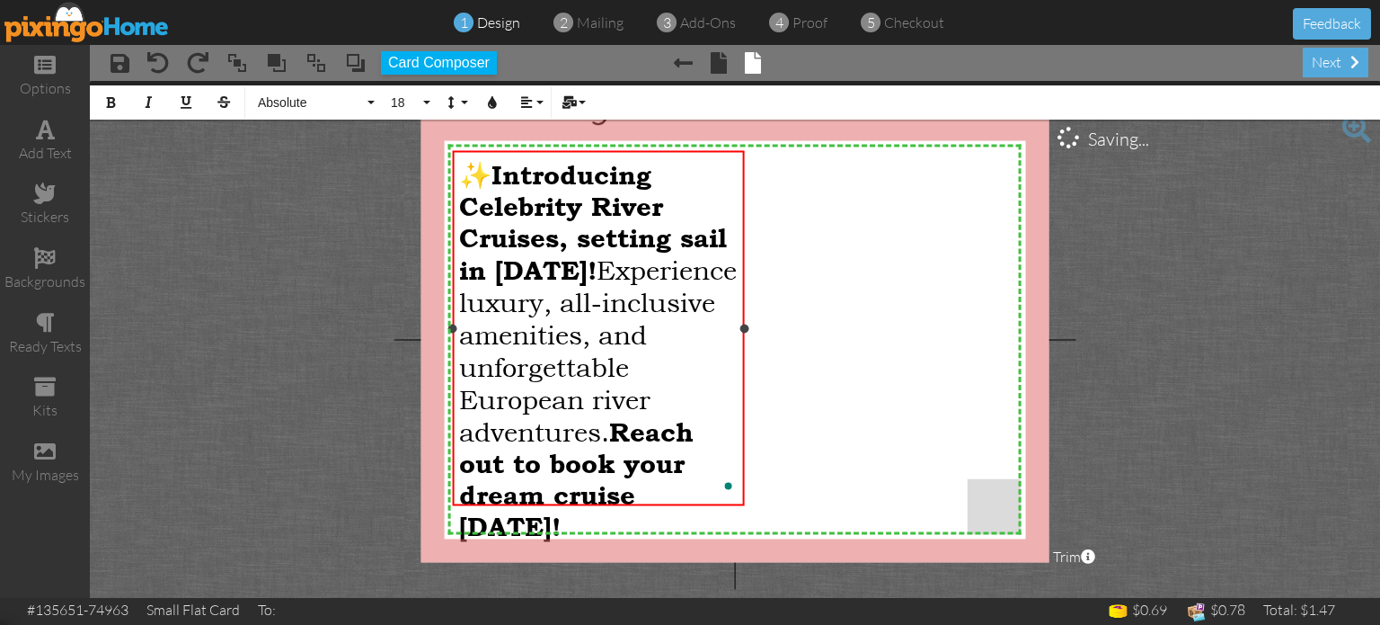
click at [492, 179] on span "✨" at bounding box center [475, 174] width 32 height 32
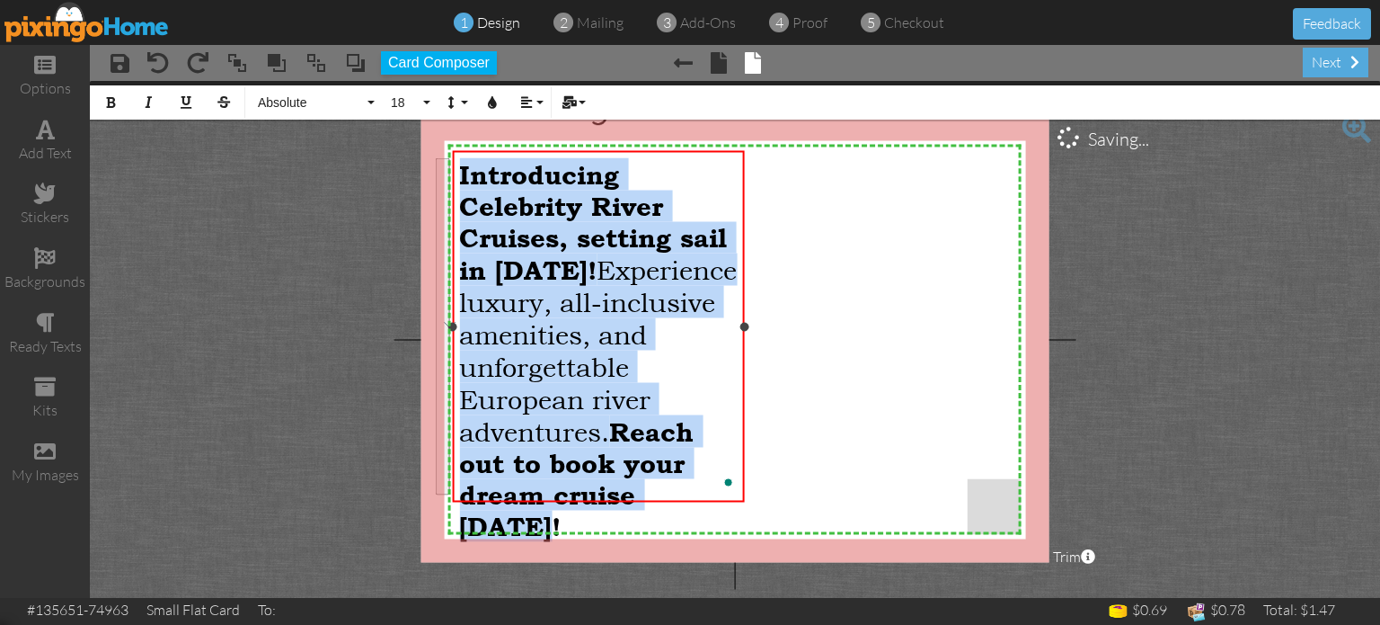
drag, startPoint x: 460, startPoint y: 168, endPoint x: 731, endPoint y: 492, distance: 422.3
click at [731, 492] on div "​ Introducing Celebrity River Cruises, setting sail in [DATE]! Experience luxur…" at bounding box center [598, 350] width 278 height 384
click at [431, 104] on button "18" at bounding box center [408, 102] width 52 height 34
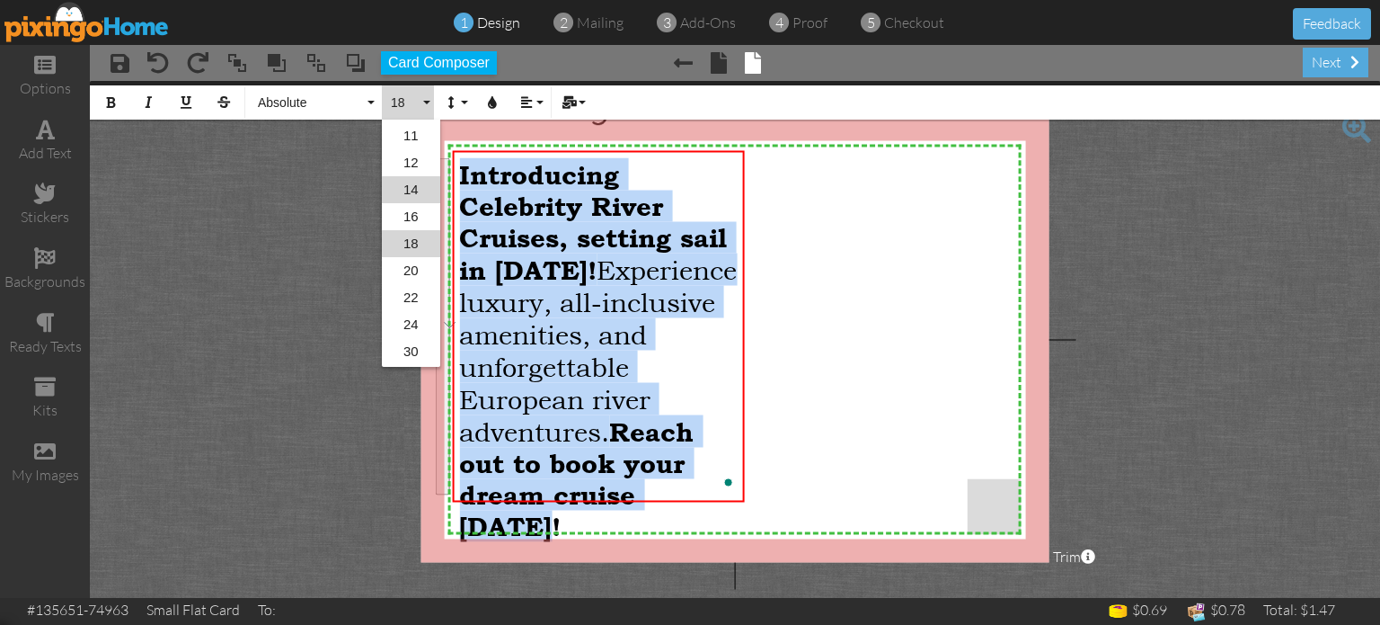
click at [418, 190] on link "14" at bounding box center [411, 189] width 58 height 27
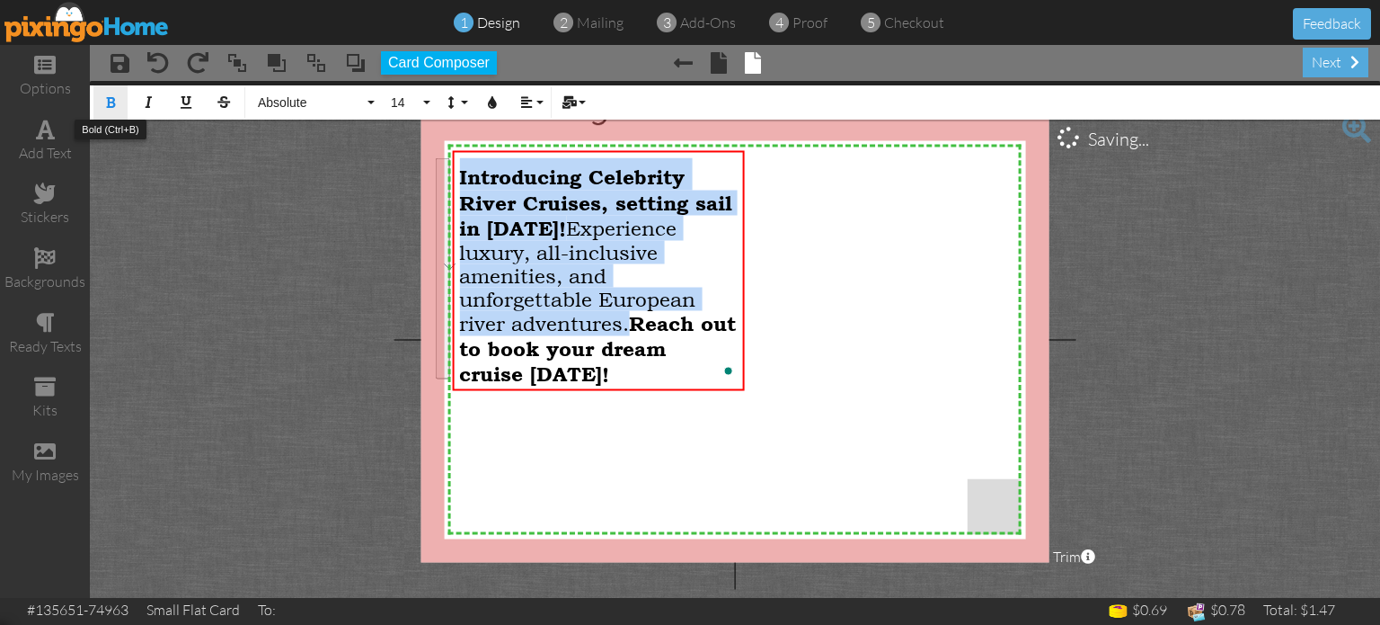
click at [111, 99] on icon "button" at bounding box center [110, 102] width 13 height 13
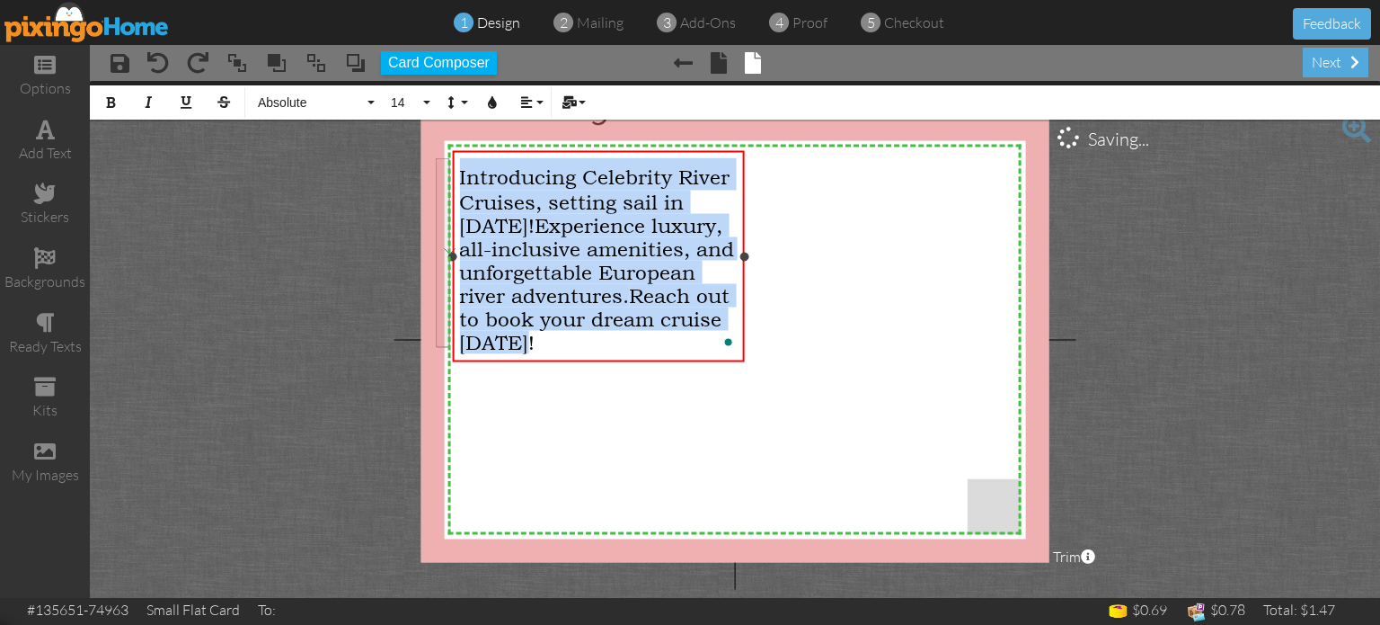
click at [579, 350] on div "​ Introducing Celebrity River Cruises, setting sail in [DATE]! Experience luxur…" at bounding box center [598, 256] width 278 height 196
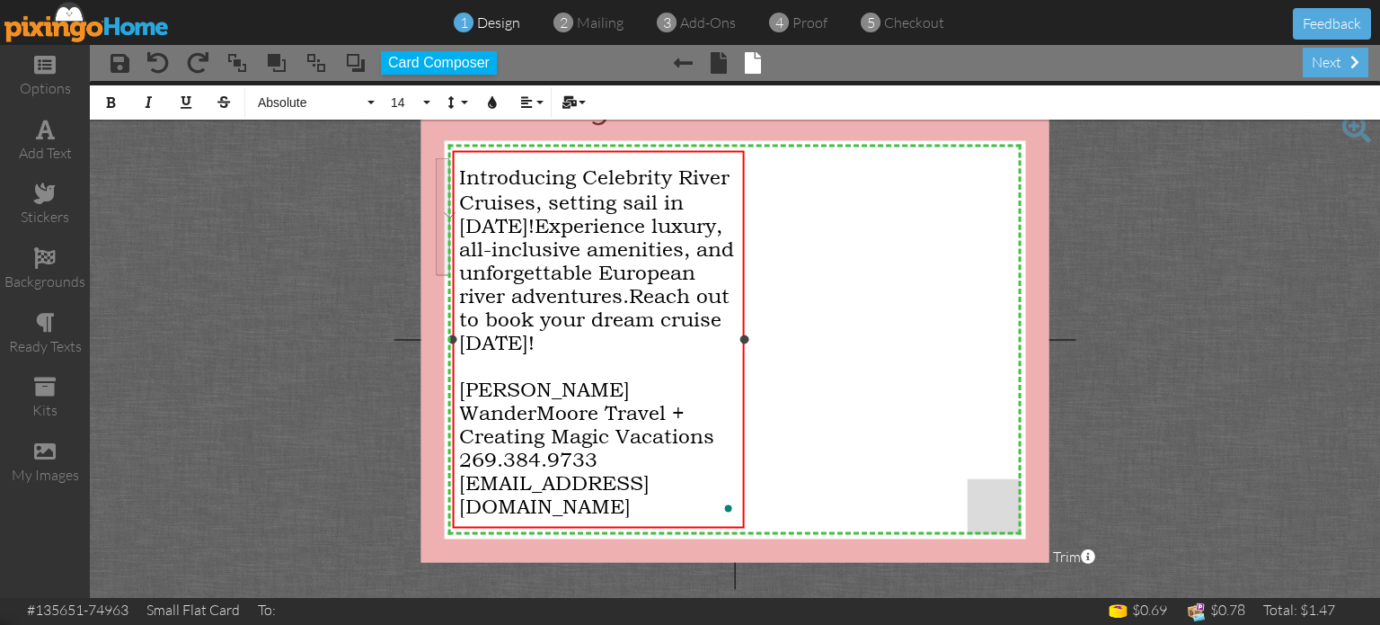
drag, startPoint x: 602, startPoint y: 513, endPoint x: 453, endPoint y: 412, distance: 179.9
click at [453, 412] on div "​ Introducing Celebrity River Cruises, setting sail in [DATE]! Experience luxur…" at bounding box center [598, 338] width 292 height 374
click at [428, 104] on button "14" at bounding box center [408, 102] width 52 height 34
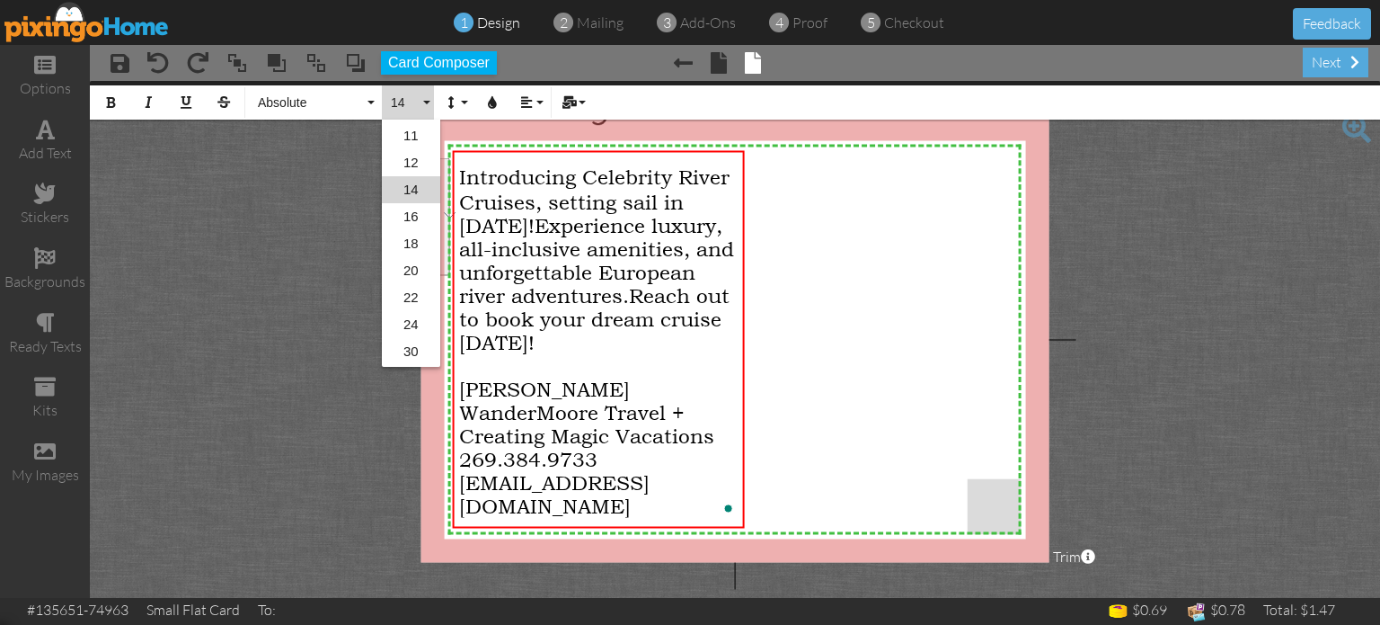
scroll to position [105, 0]
click at [406, 161] on link "10" at bounding box center [411, 162] width 58 height 27
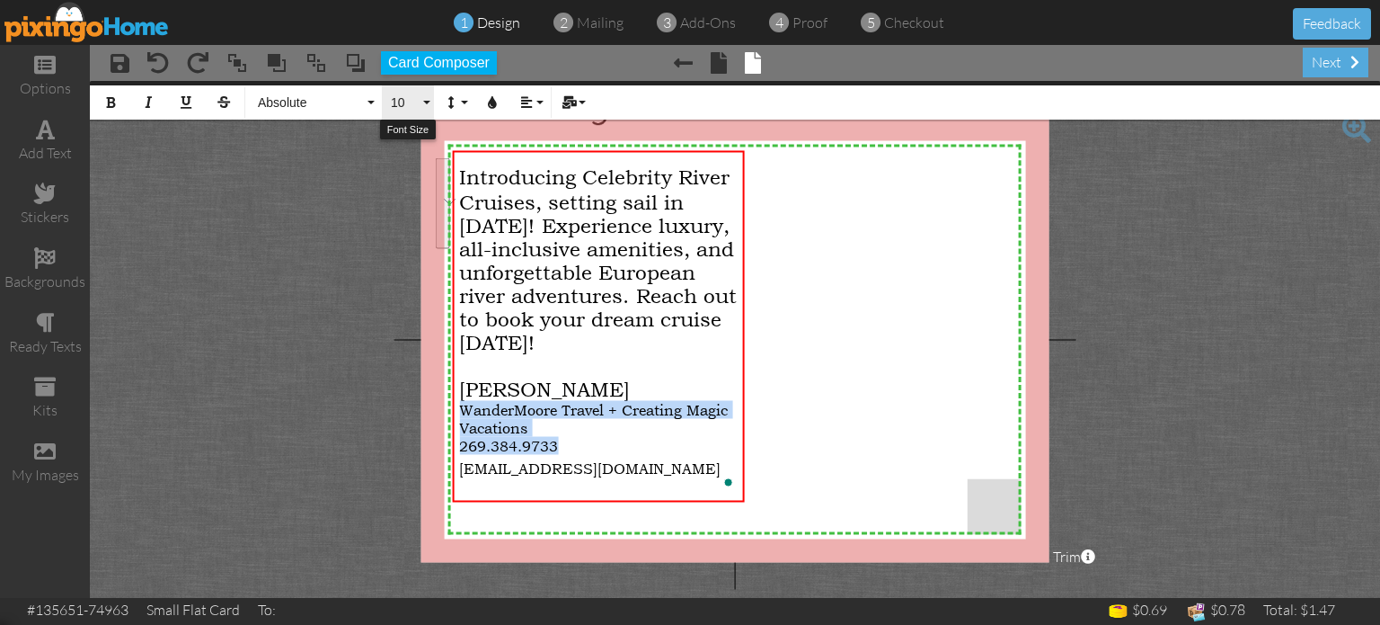
click at [425, 96] on button "10" at bounding box center [408, 102] width 52 height 34
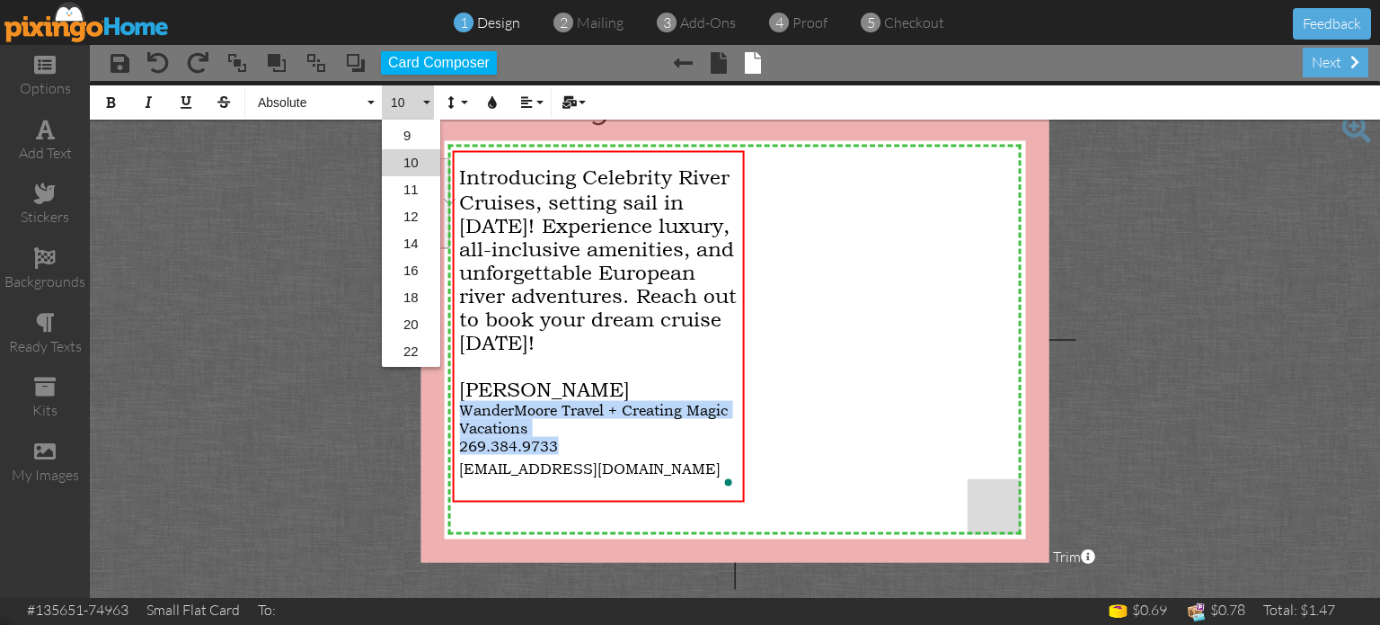
scroll to position [24, 0]
click at [401, 208] on link "9" at bounding box center [411, 216] width 58 height 27
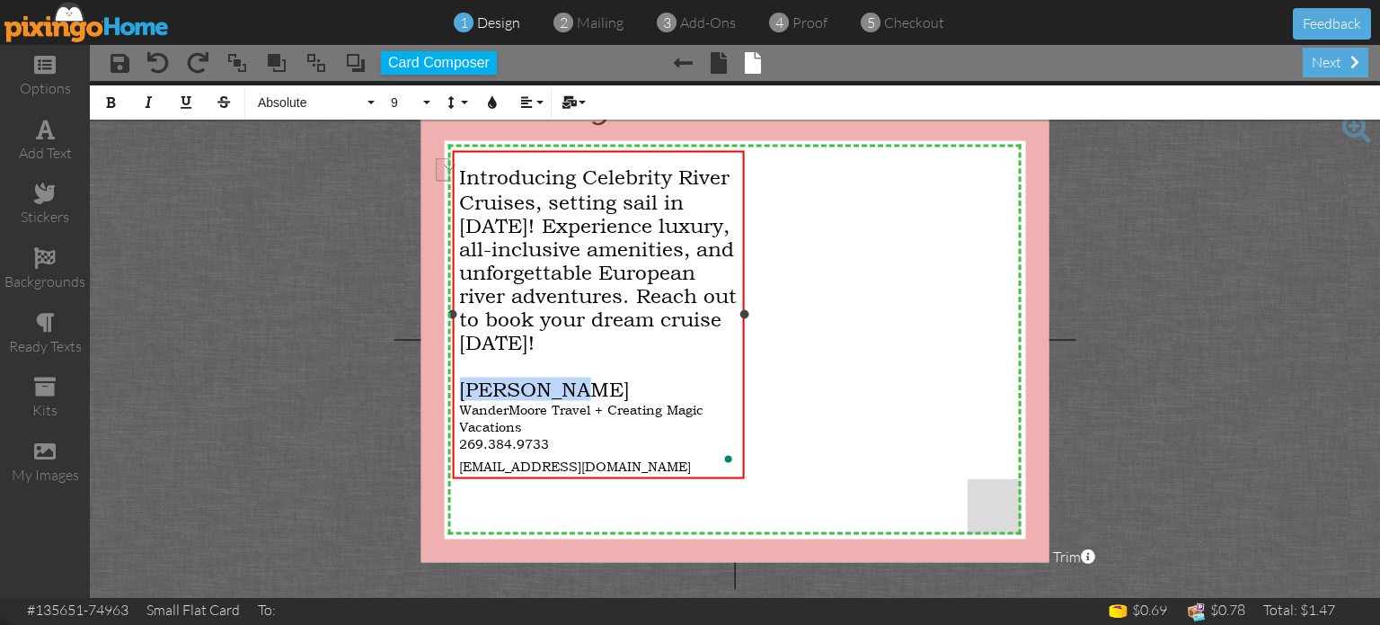
drag, startPoint x: 587, startPoint y: 391, endPoint x: 453, endPoint y: 383, distance: 134.1
click at [453, 383] on div "​ Introducing Celebrity River Cruises, setting sail in [DATE]! Experience luxur…" at bounding box center [598, 317] width 292 height 332
click at [366, 102] on button "Absolute" at bounding box center [313, 102] width 129 height 34
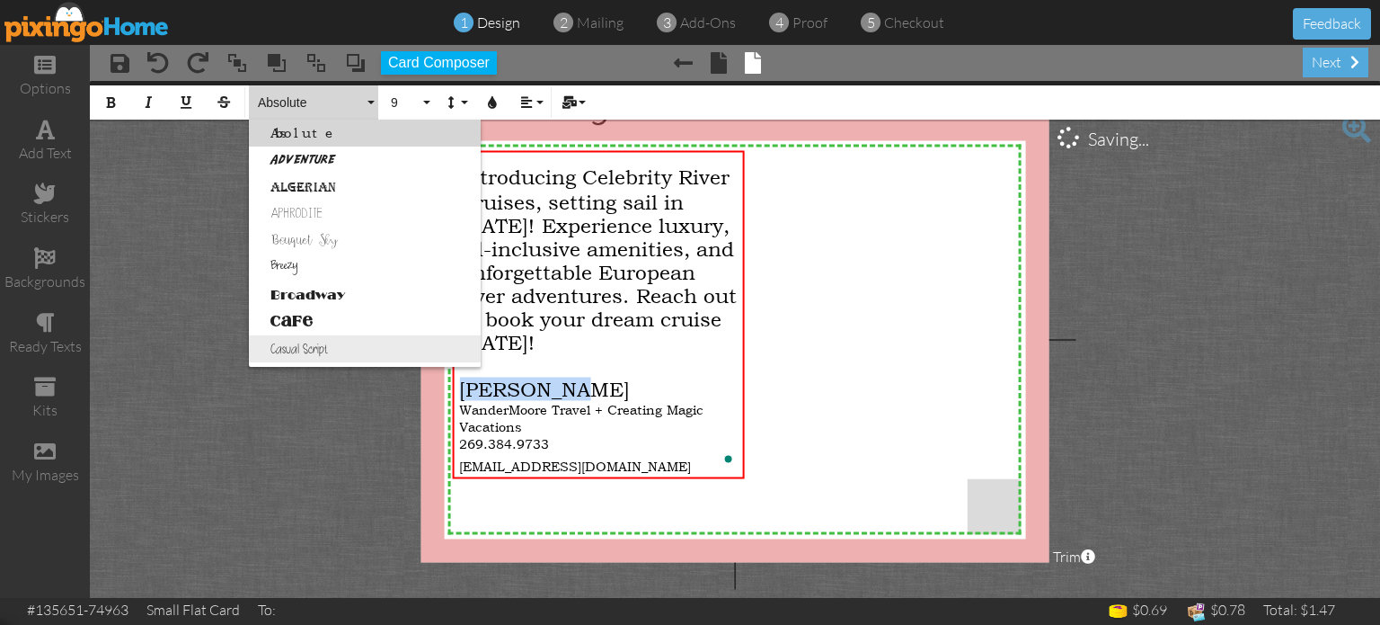
click at [308, 343] on link "Casual Script" at bounding box center [365, 348] width 232 height 27
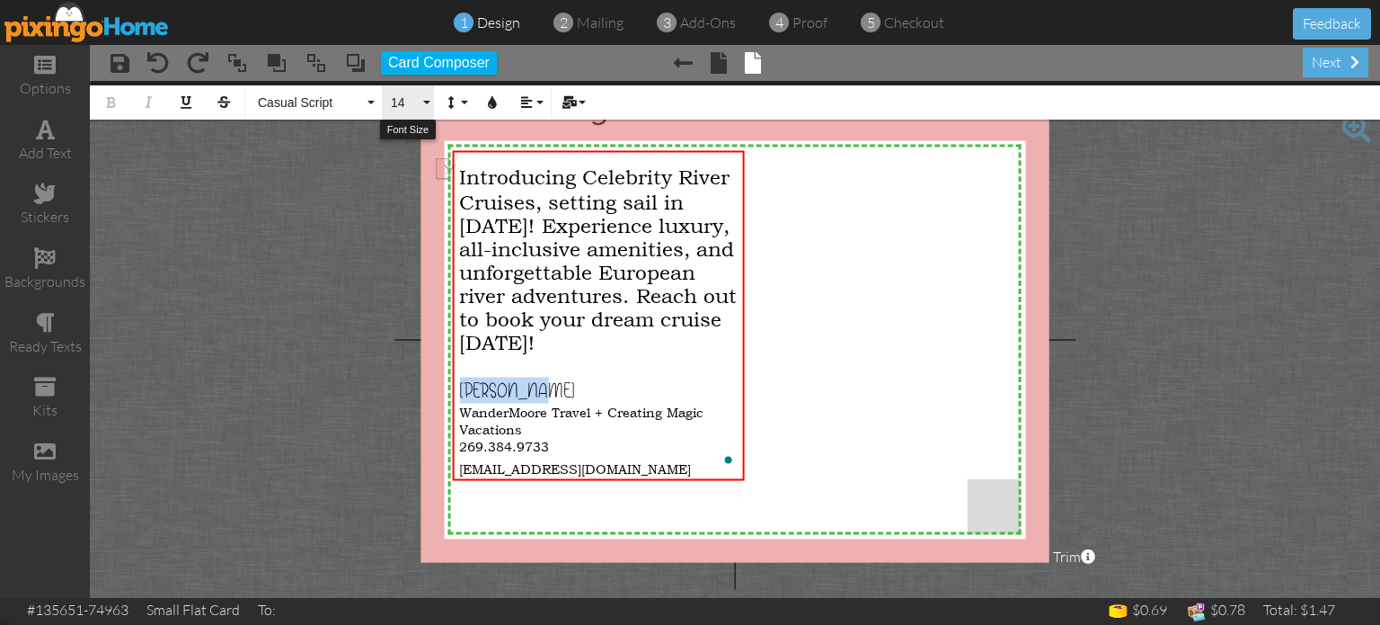
click at [424, 102] on button "14" at bounding box center [408, 102] width 52 height 34
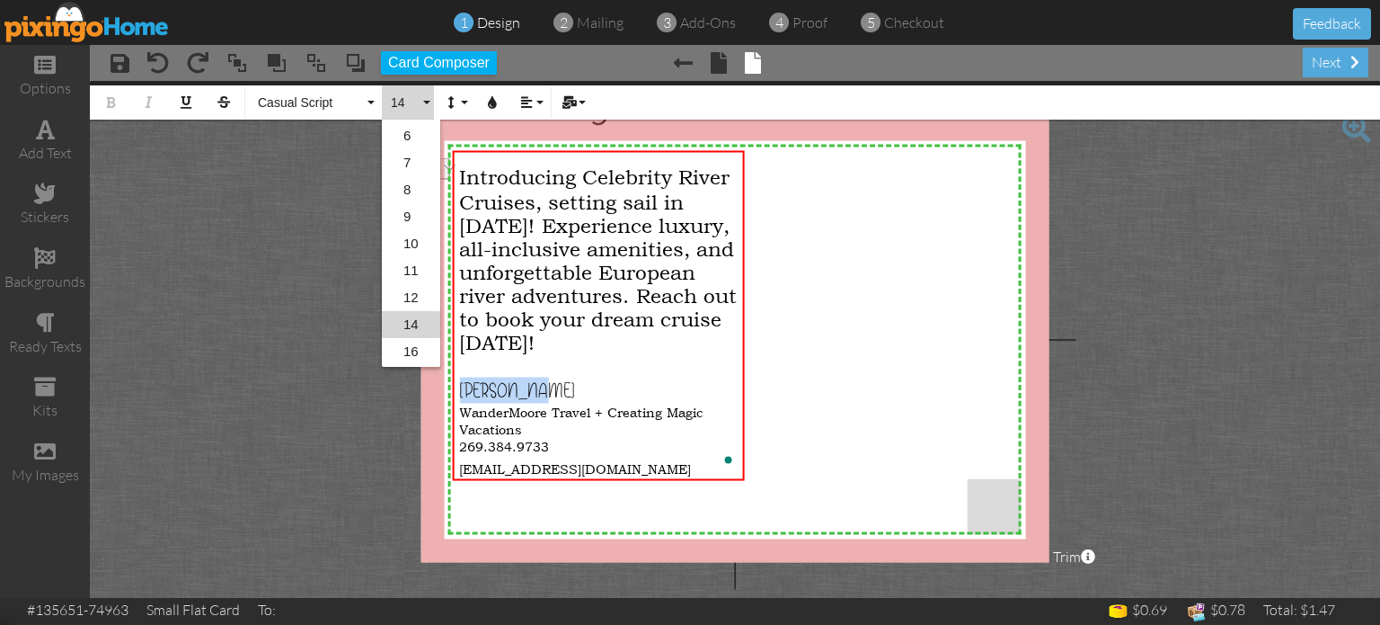
scroll to position [105, 0]
click at [408, 277] on link "16" at bounding box center [411, 270] width 58 height 27
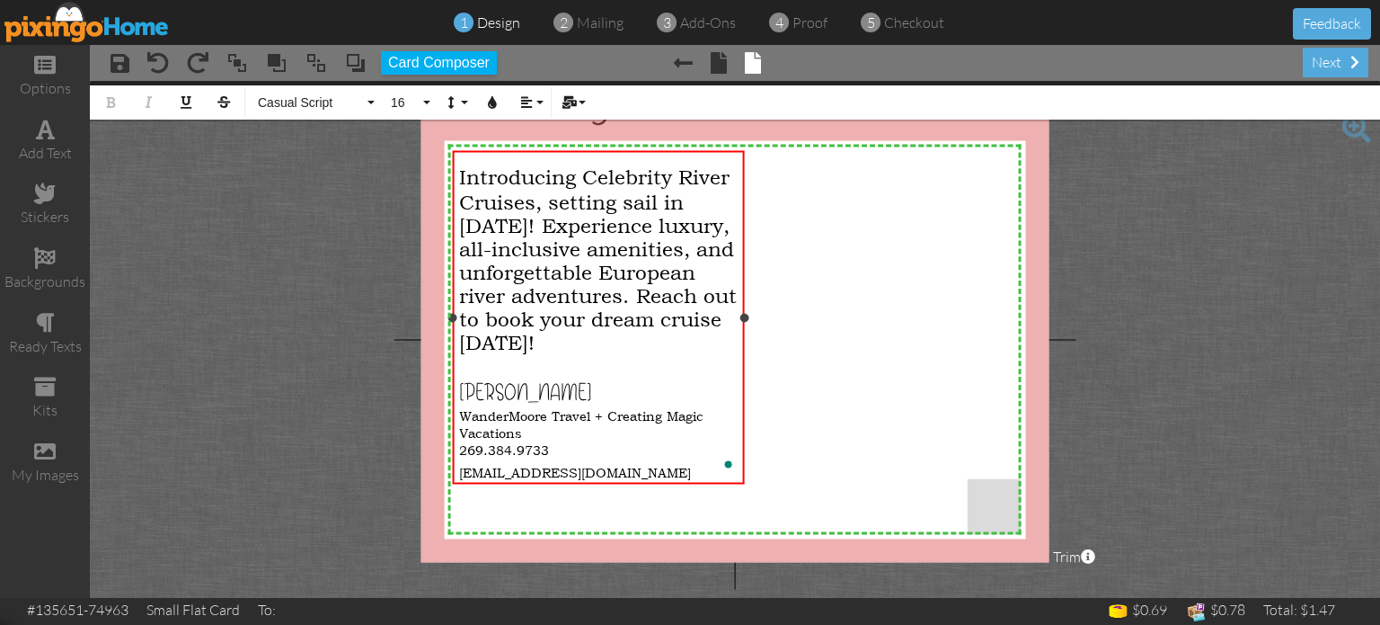
click at [578, 366] on div "​" at bounding box center [598, 365] width 278 height 23
click at [307, 345] on project-studio-wrapper "X X X X X X X X X X X X X X X X X X X X X X X X X X X X X X X X X X X X X X X X…" at bounding box center [735, 339] width 1290 height 517
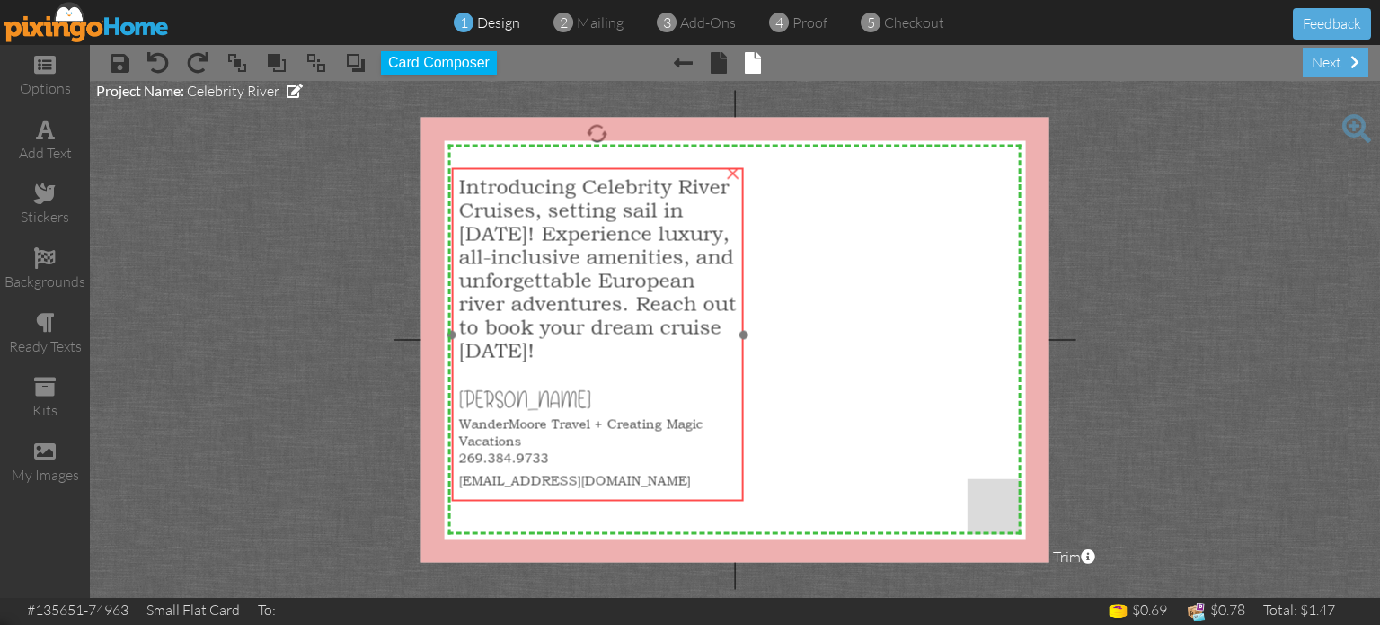
drag, startPoint x: 590, startPoint y: 337, endPoint x: 589, endPoint y: 354, distance: 17.1
click at [589, 354] on div "Introducing Celebrity River Cruises, setting sail in [DATE]! Experience luxury,…" at bounding box center [597, 268] width 278 height 187
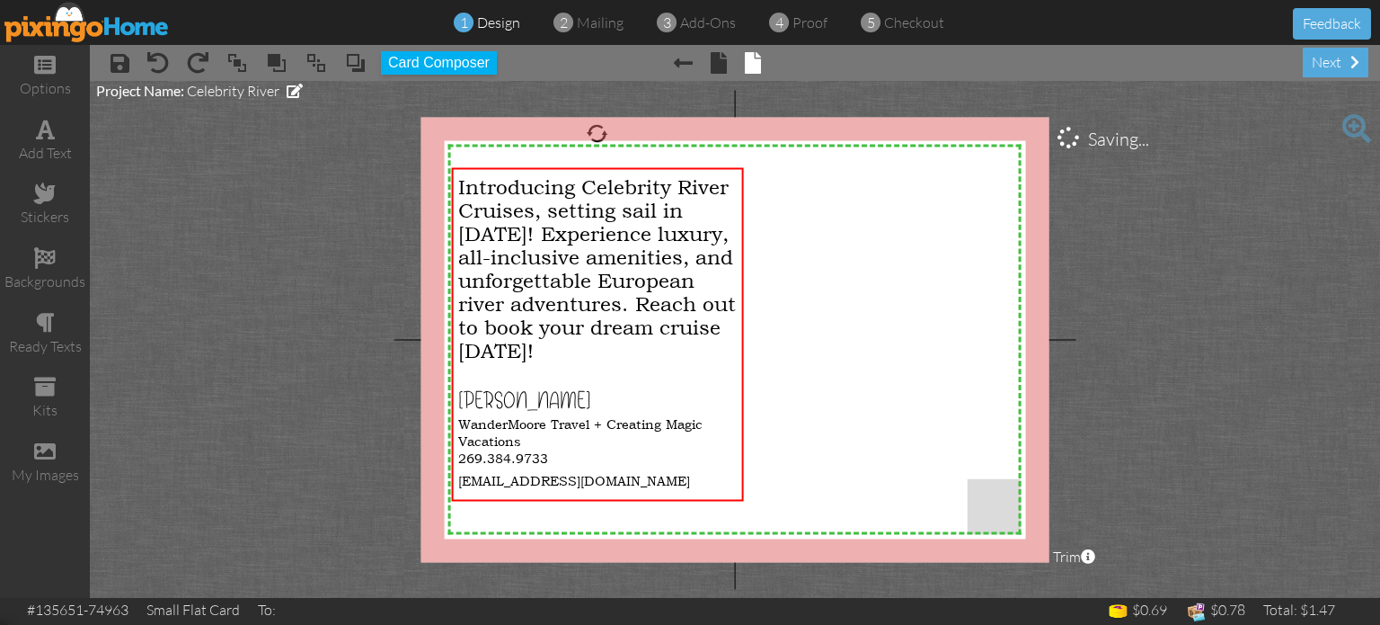
click at [352, 383] on project-studio-wrapper "X X X X X X X X X X X X X X X X X X X X X X X X X X X X X X X X X X X X X X X X…" at bounding box center [735, 339] width 1290 height 517
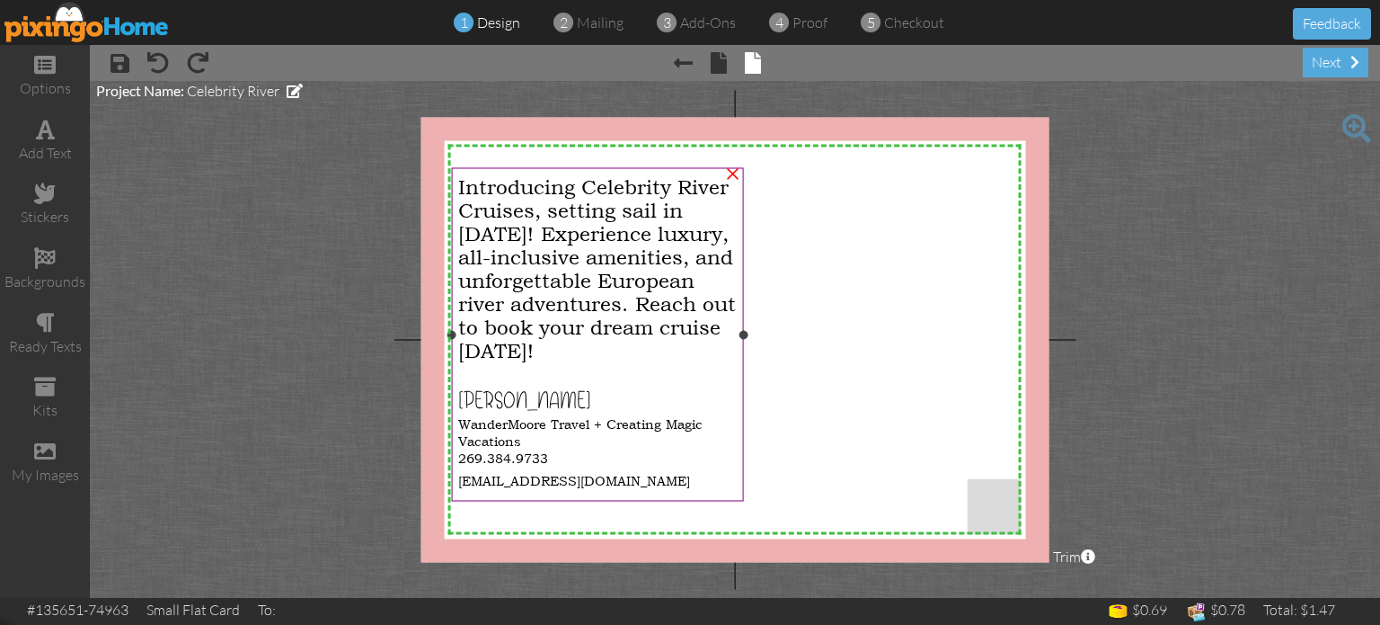
click at [602, 288] on span "Introducing Celebrity River Cruises, setting sail in [DATE]! Experience luxury,…" at bounding box center [597, 268] width 278 height 187
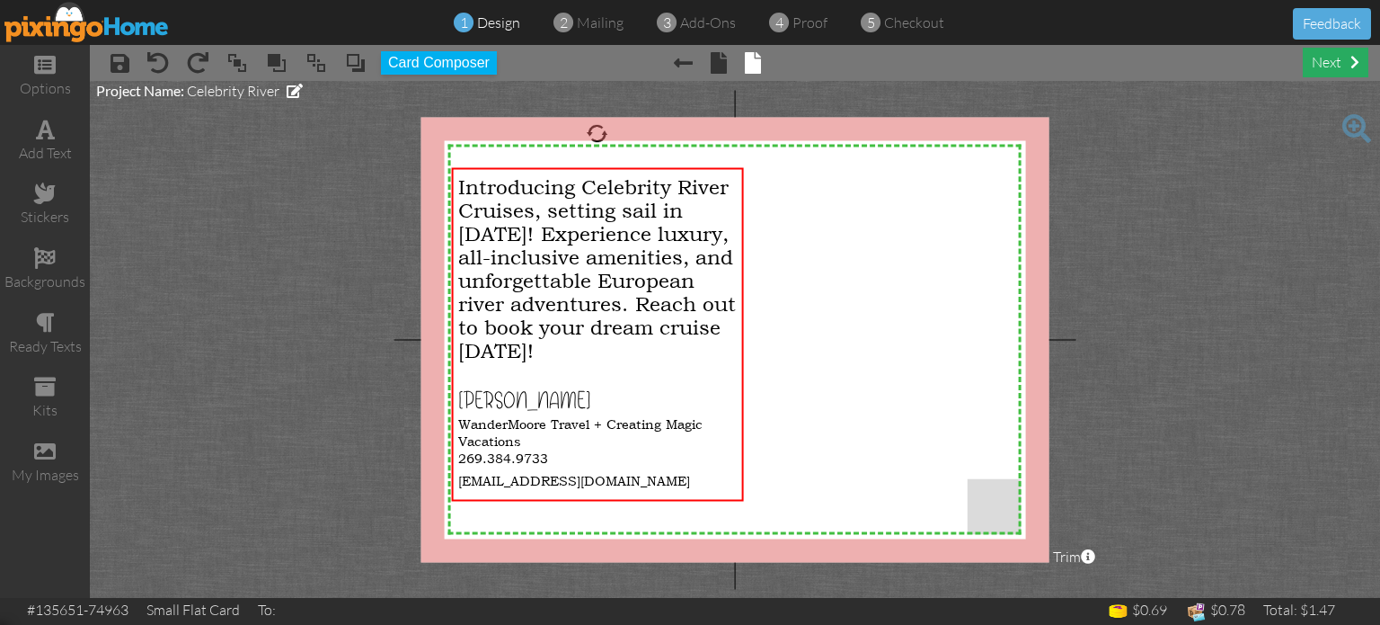
click at [1333, 68] on div "next" at bounding box center [1336, 63] width 66 height 30
click at [1174, 370] on project-studio-wrapper "X X X X X X X X X X X X X X X X X X X X X X X X X X X X X X X X X X X X X X X X…" at bounding box center [735, 339] width 1290 height 517
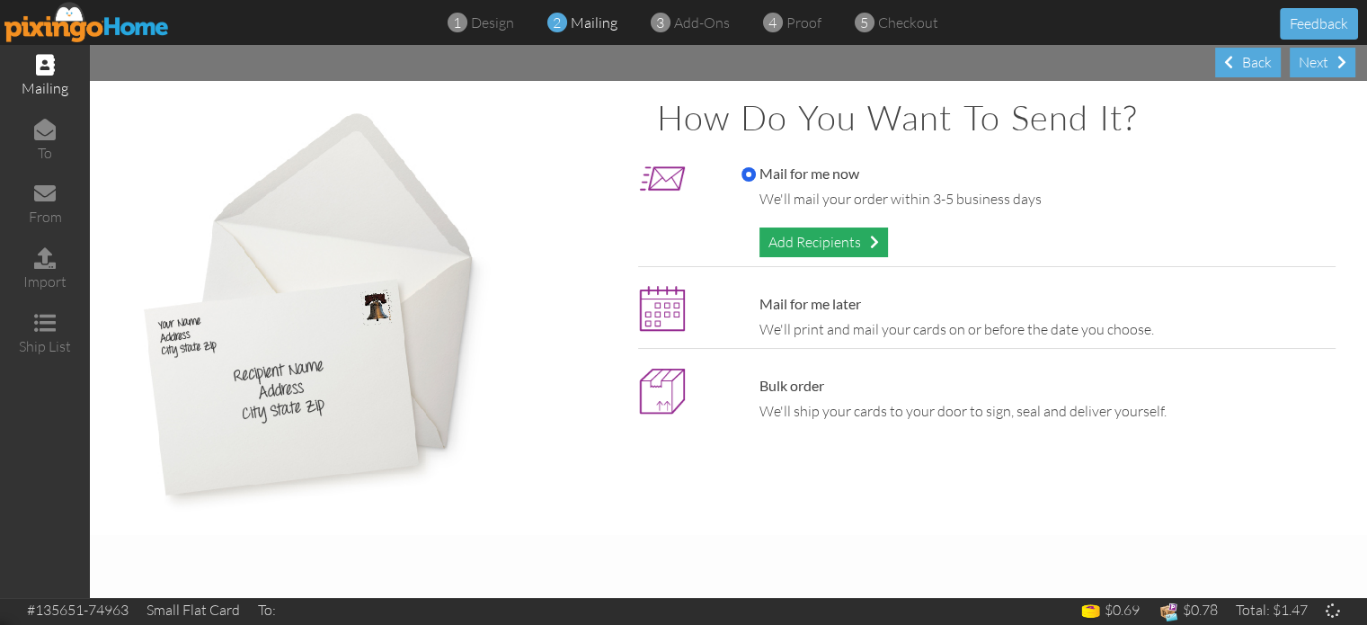
click at [768, 235] on div "Add Recipients" at bounding box center [823, 242] width 128 height 30
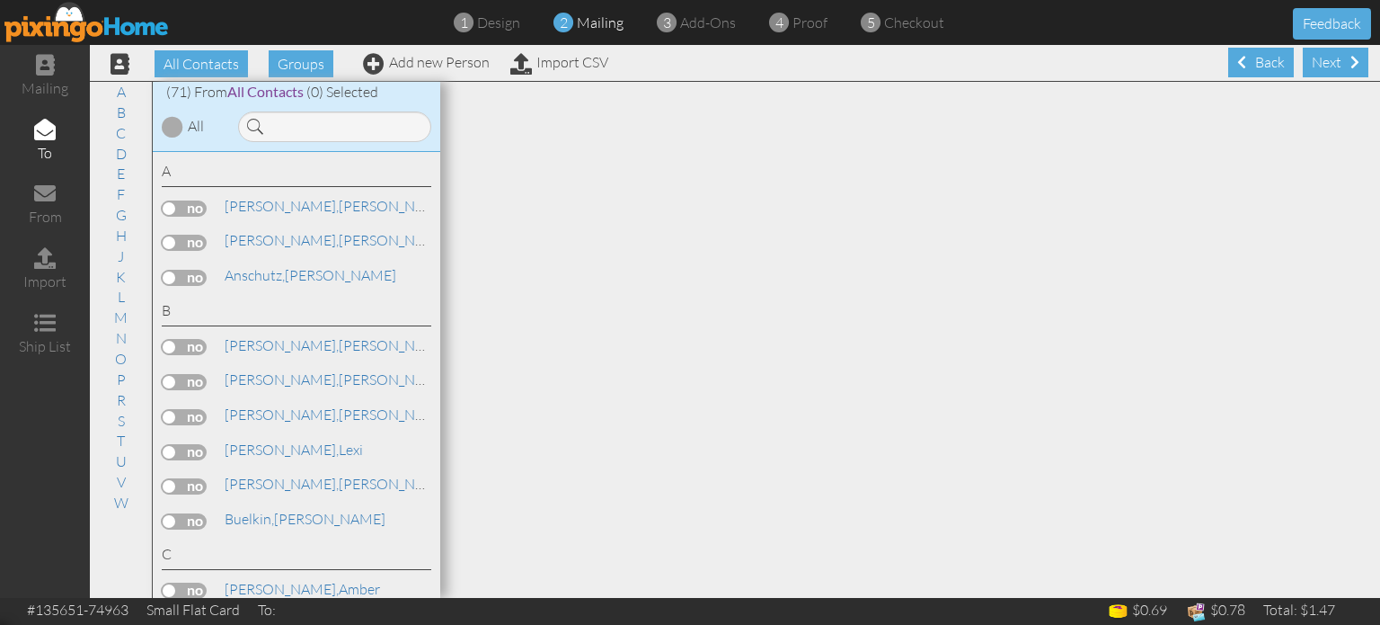
click at [173, 123] on div at bounding box center [173, 127] width 22 height 22
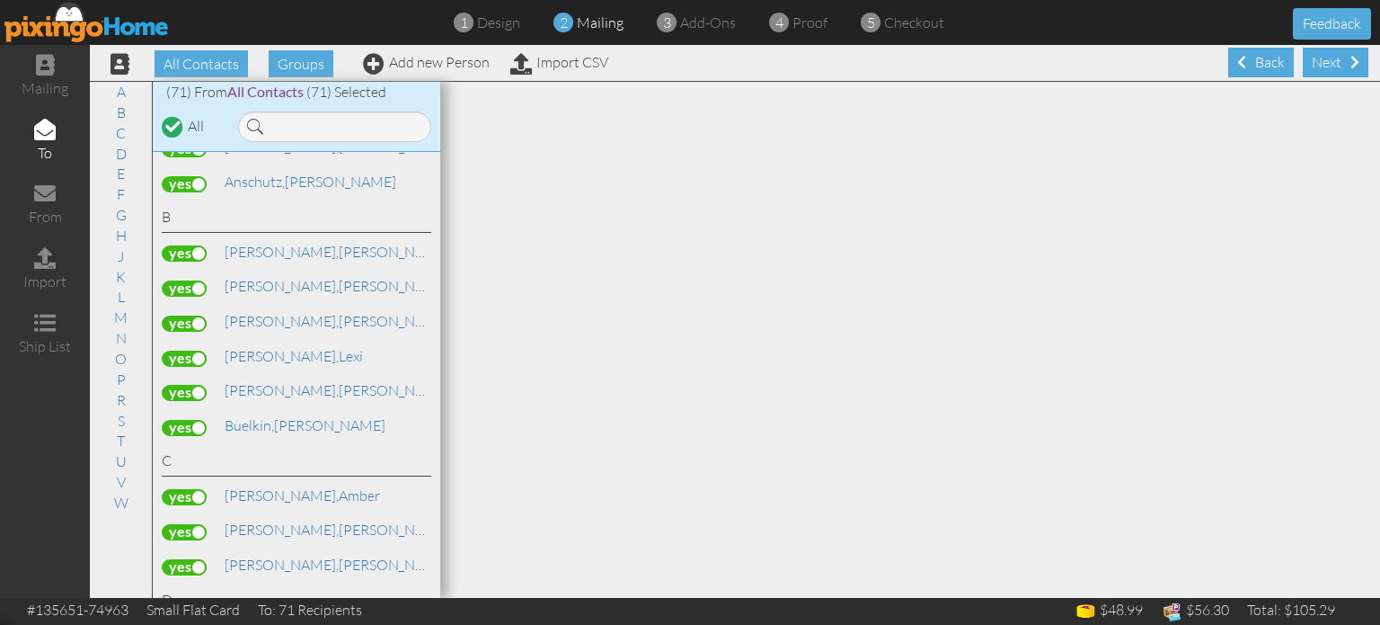
scroll to position [95, 0]
click at [188, 349] on label at bounding box center [184, 357] width 45 height 16
click at [0, 0] on input "checkbox" at bounding box center [0, 0] width 0 height 0
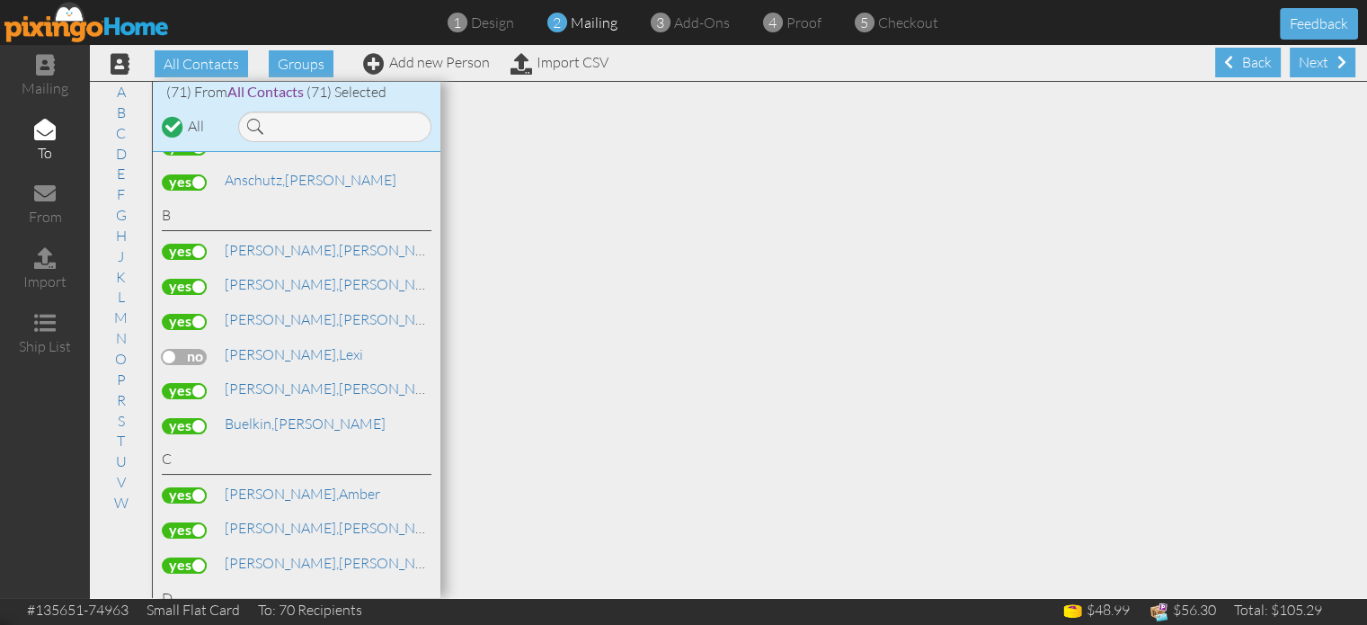
click at [188, 349] on label at bounding box center [184, 357] width 45 height 16
click at [0, 0] on input "checkbox" at bounding box center [0, 0] width 0 height 0
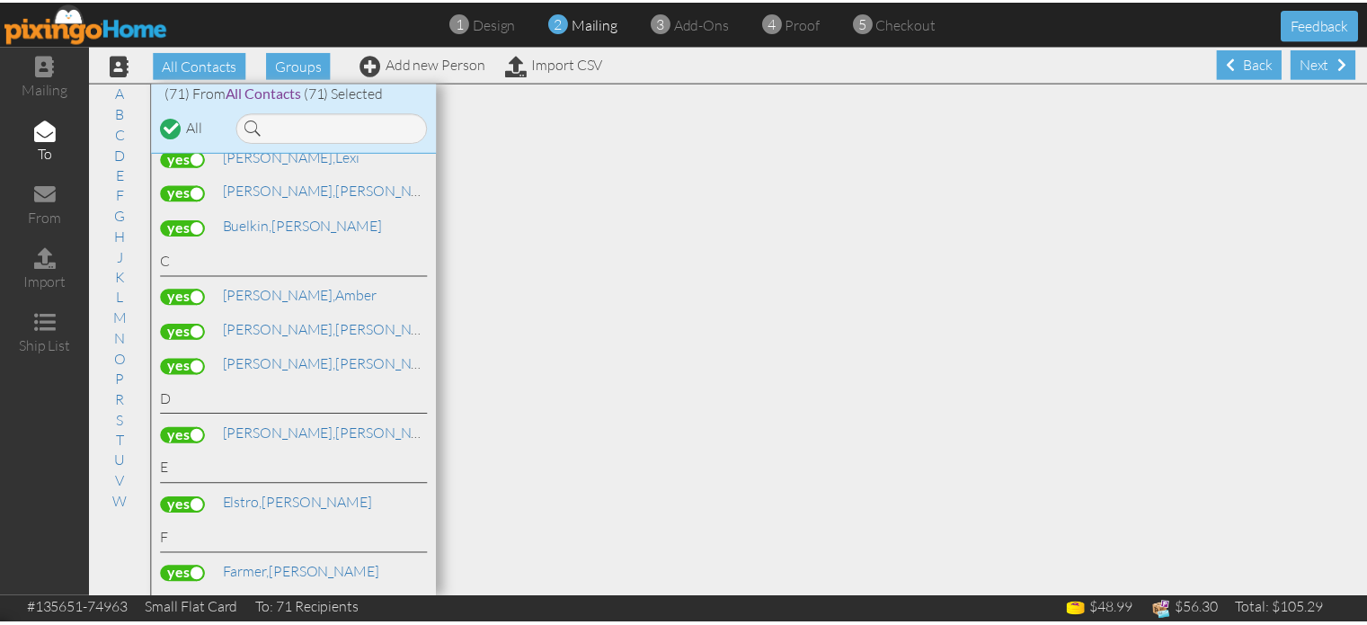
scroll to position [297, 0]
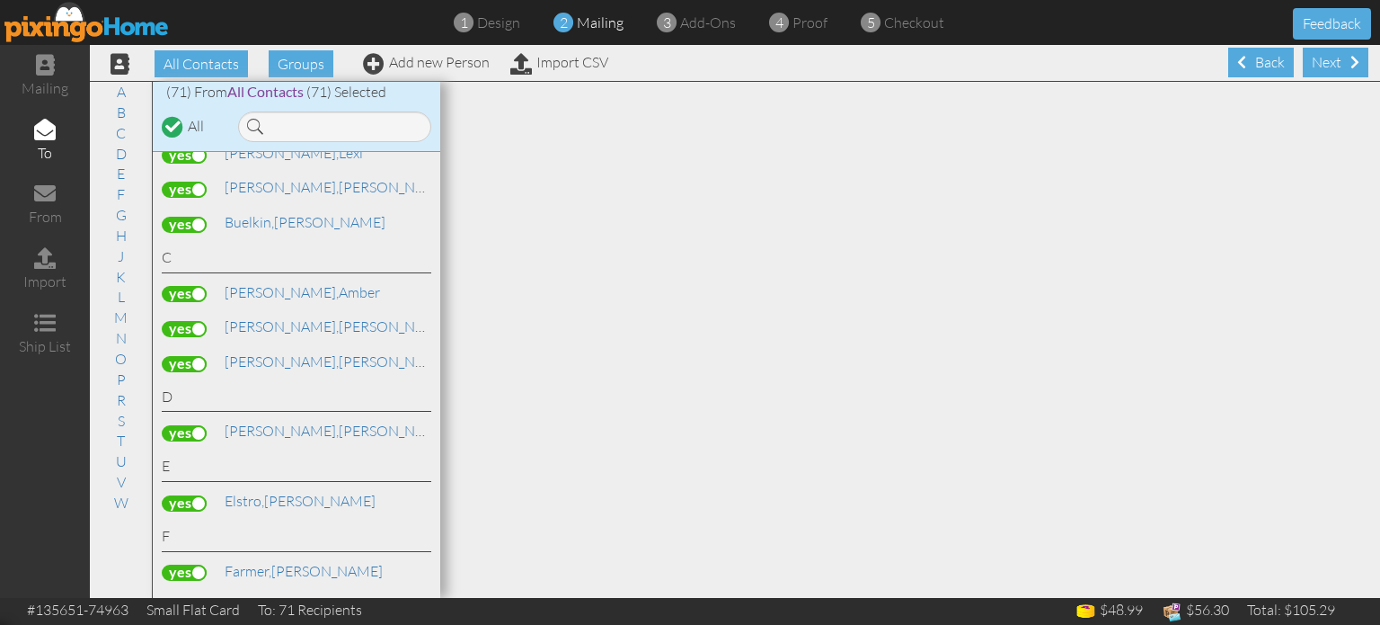
click at [176, 324] on label at bounding box center [184, 329] width 45 height 16
click at [0, 0] on input "checkbox" at bounding box center [0, 0] width 0 height 0
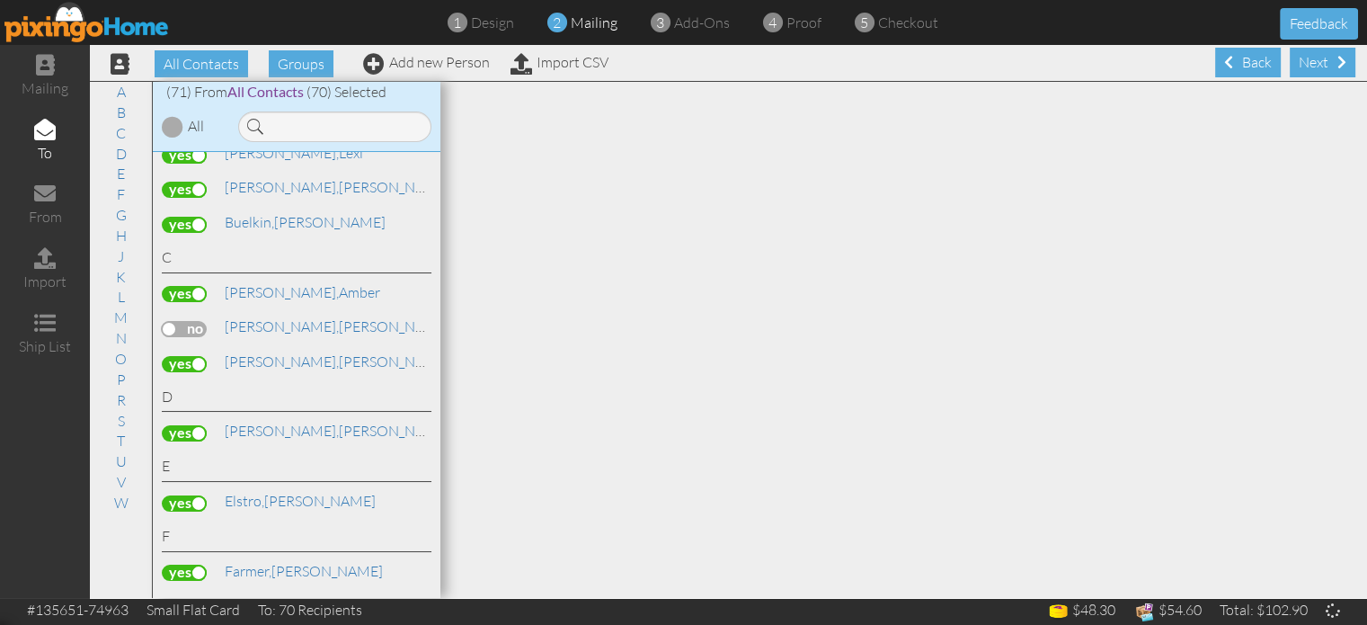
click at [180, 356] on label at bounding box center [184, 364] width 45 height 16
click at [0, 0] on input "checkbox" at bounding box center [0, 0] width 0 height 0
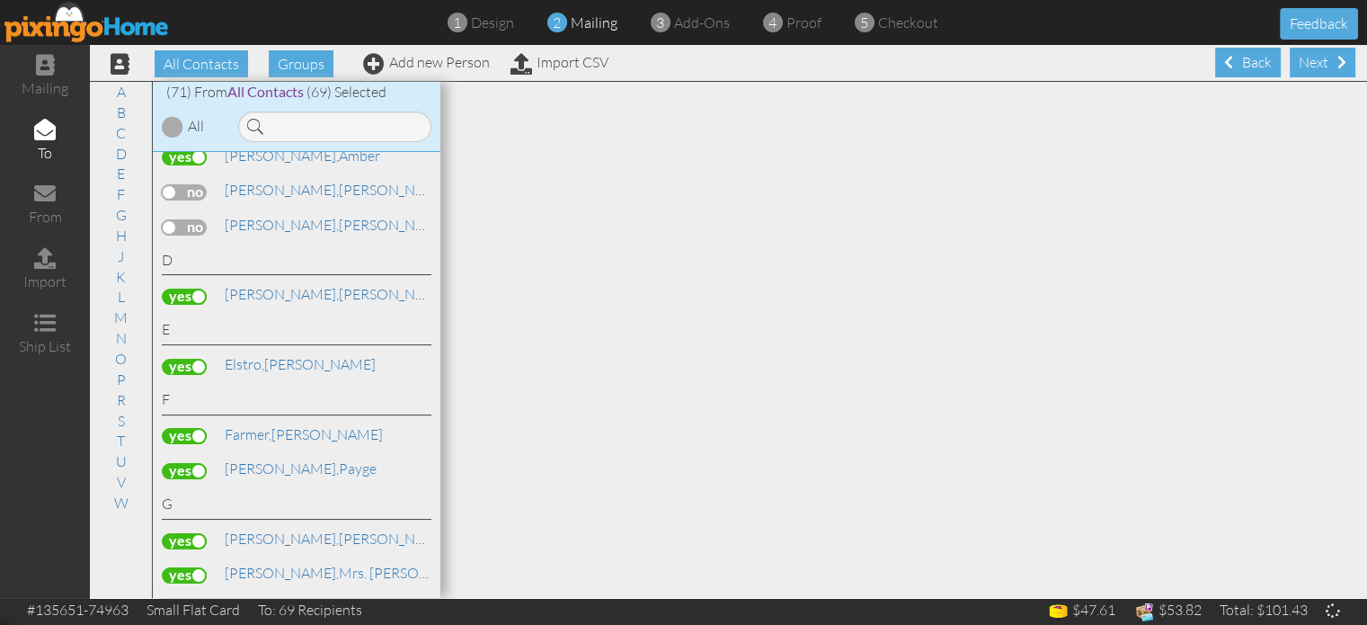
scroll to position [456, 0]
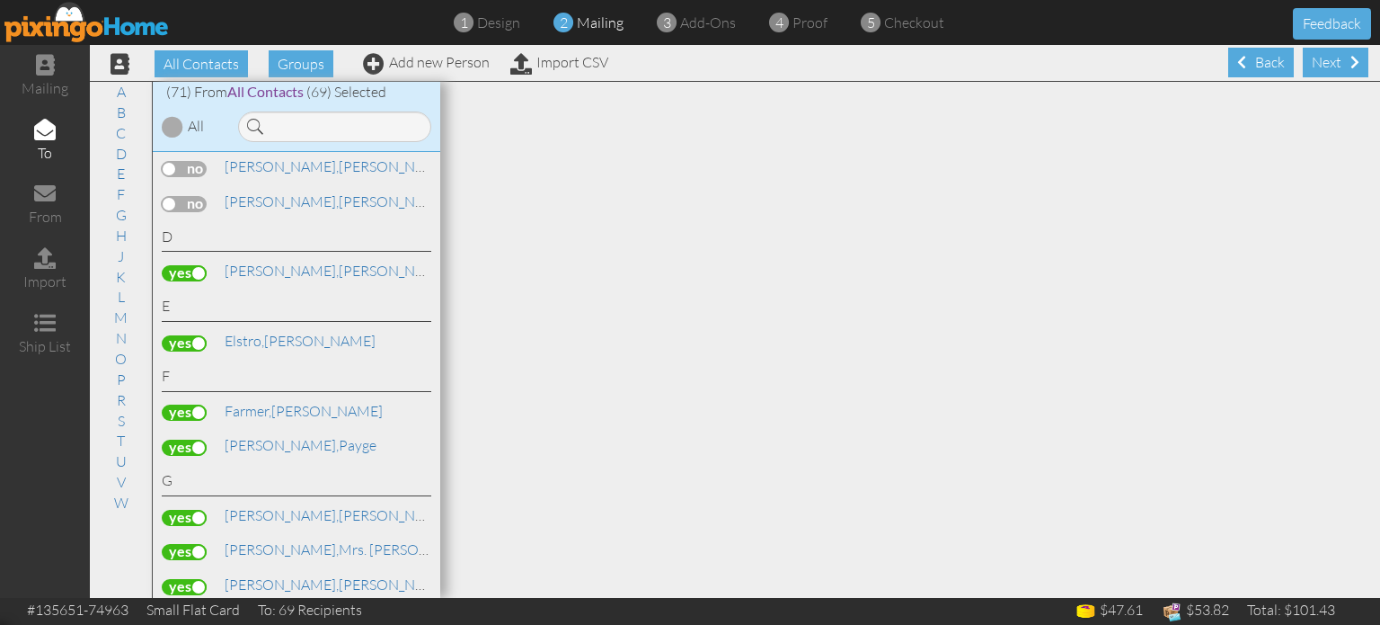
click at [191, 265] on label at bounding box center [184, 273] width 45 height 16
click at [0, 0] on input "checkbox" at bounding box center [0, 0] width 0 height 0
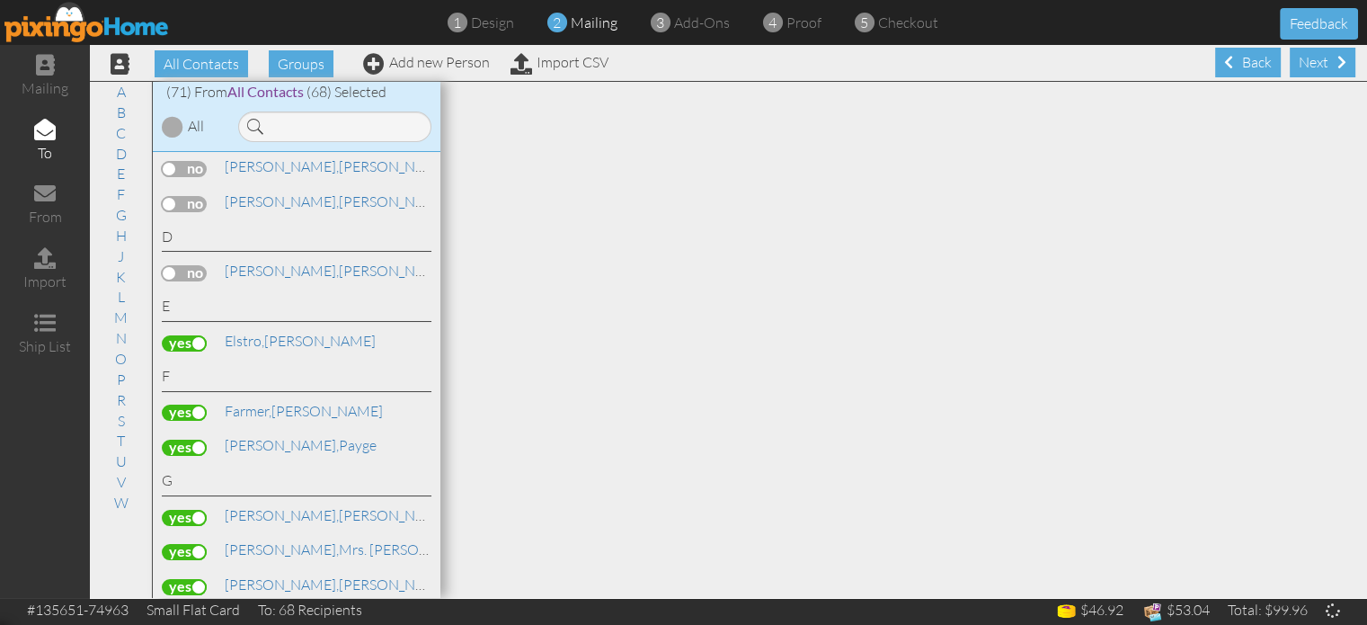
click at [196, 338] on label at bounding box center [184, 343] width 45 height 16
click at [0, 0] on input "checkbox" at bounding box center [0, 0] width 0 height 0
click at [196, 441] on label at bounding box center [184, 447] width 45 height 16
click at [0, 0] on input "checkbox" at bounding box center [0, 0] width 0 height 0
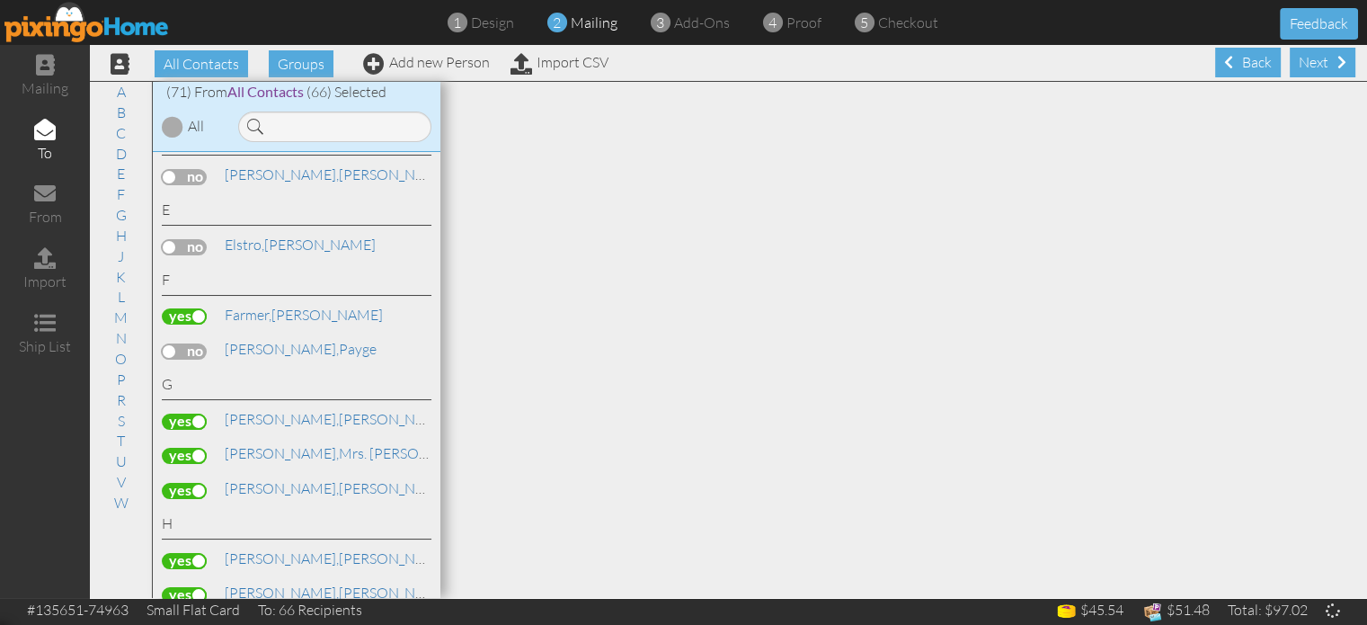
scroll to position [575, 0]
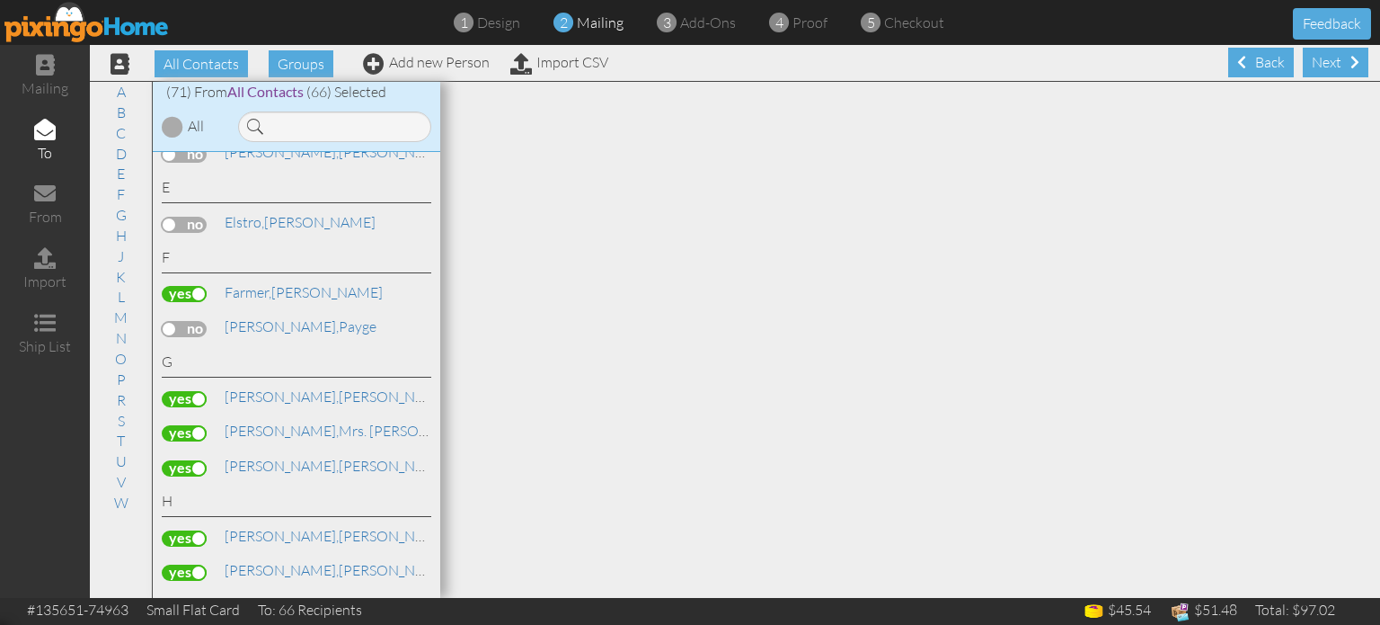
click at [189, 460] on label at bounding box center [184, 468] width 45 height 16
click at [0, 0] on input "checkbox" at bounding box center [0, 0] width 0 height 0
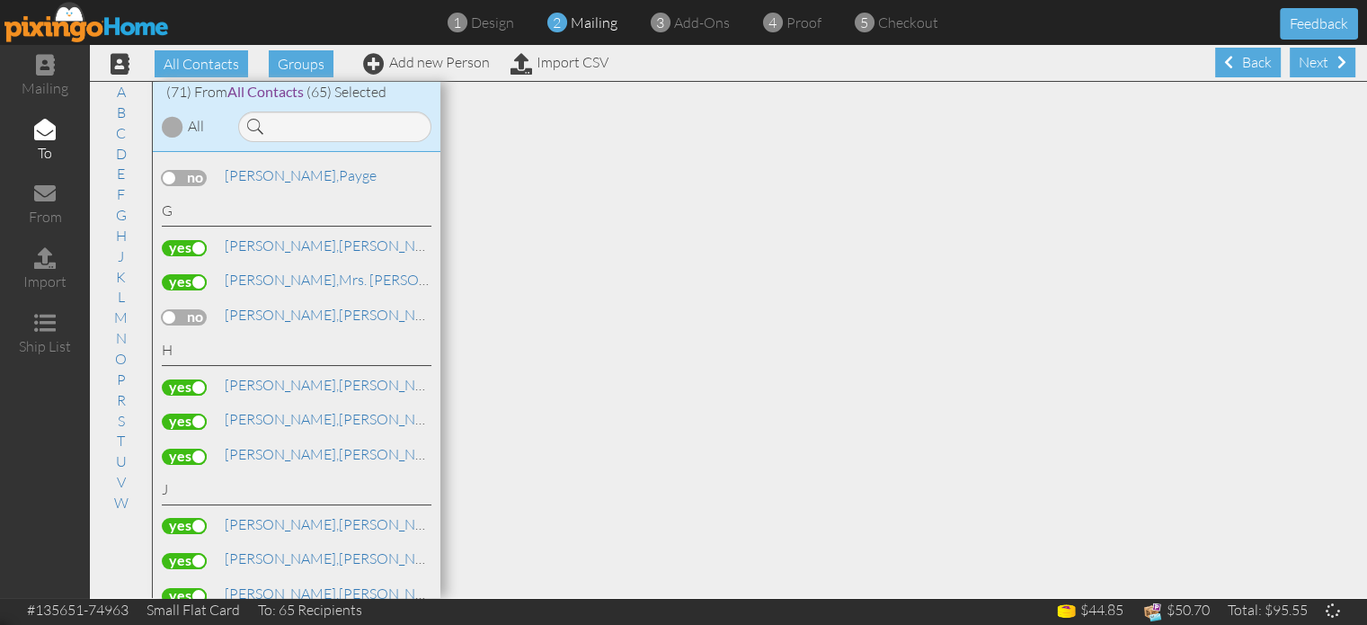
scroll to position [737, 0]
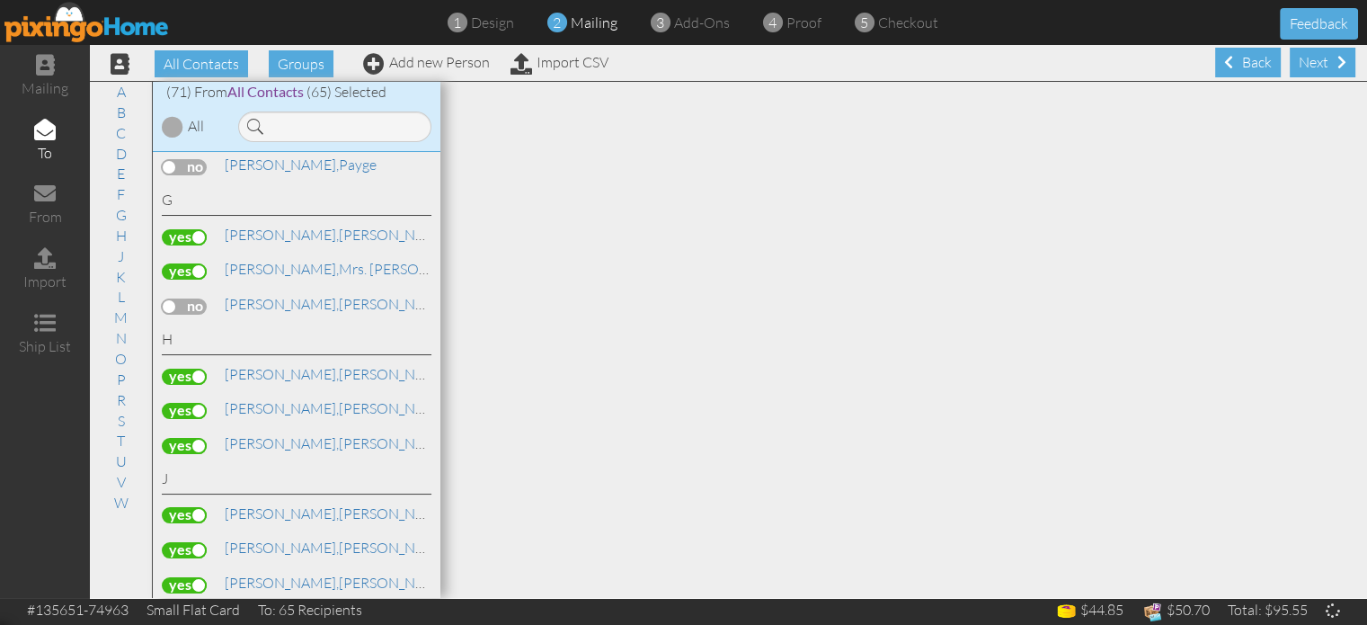
click at [192, 232] on label at bounding box center [184, 237] width 45 height 16
click at [0, 0] on input "checkbox" at bounding box center [0, 0] width 0 height 0
click at [187, 368] on label at bounding box center [184, 376] width 45 height 16
click at [0, 0] on input "checkbox" at bounding box center [0, 0] width 0 height 0
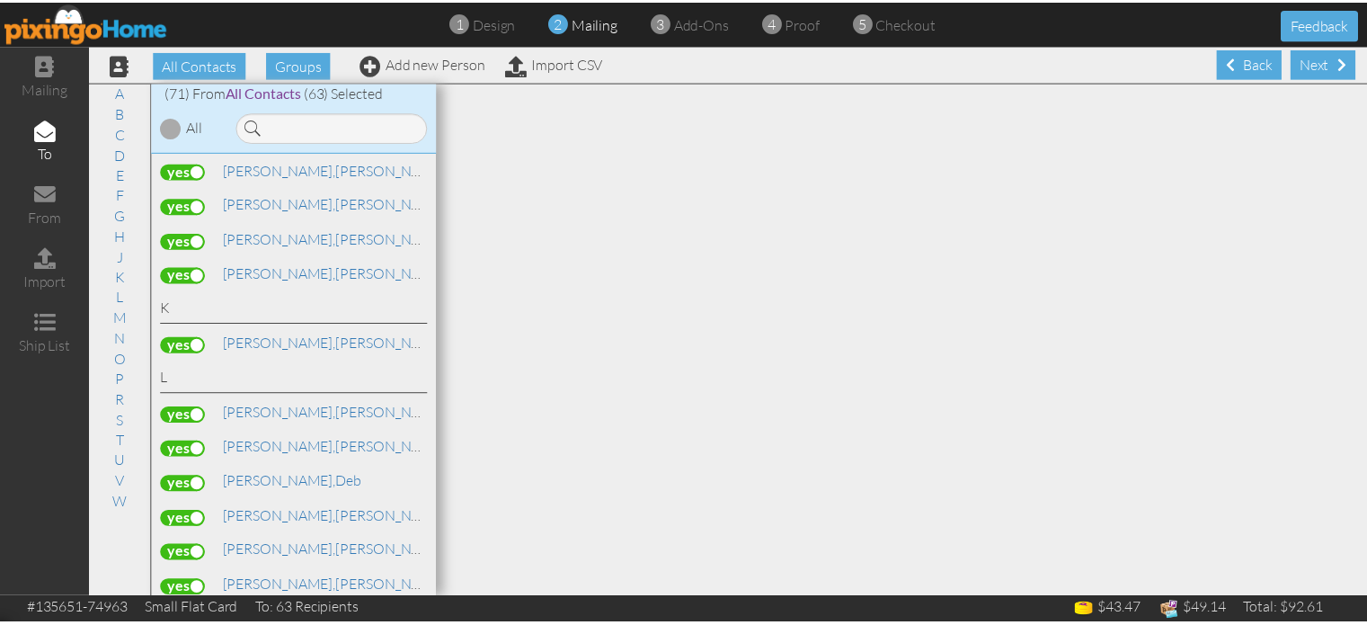
scroll to position [1132, 0]
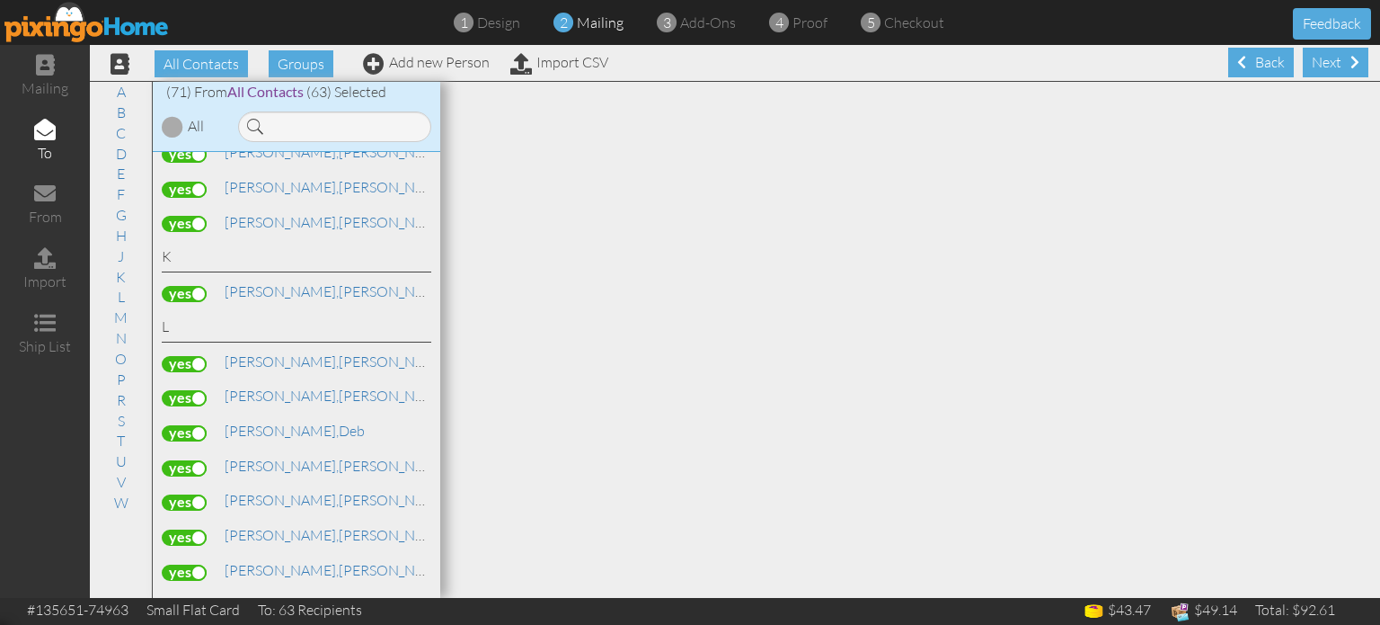
click at [186, 356] on label at bounding box center [184, 364] width 45 height 16
click at [0, 0] on input "checkbox" at bounding box center [0, 0] width 0 height 0
click at [184, 390] on label at bounding box center [184, 398] width 45 height 16
click at [0, 0] on input "checkbox" at bounding box center [0, 0] width 0 height 0
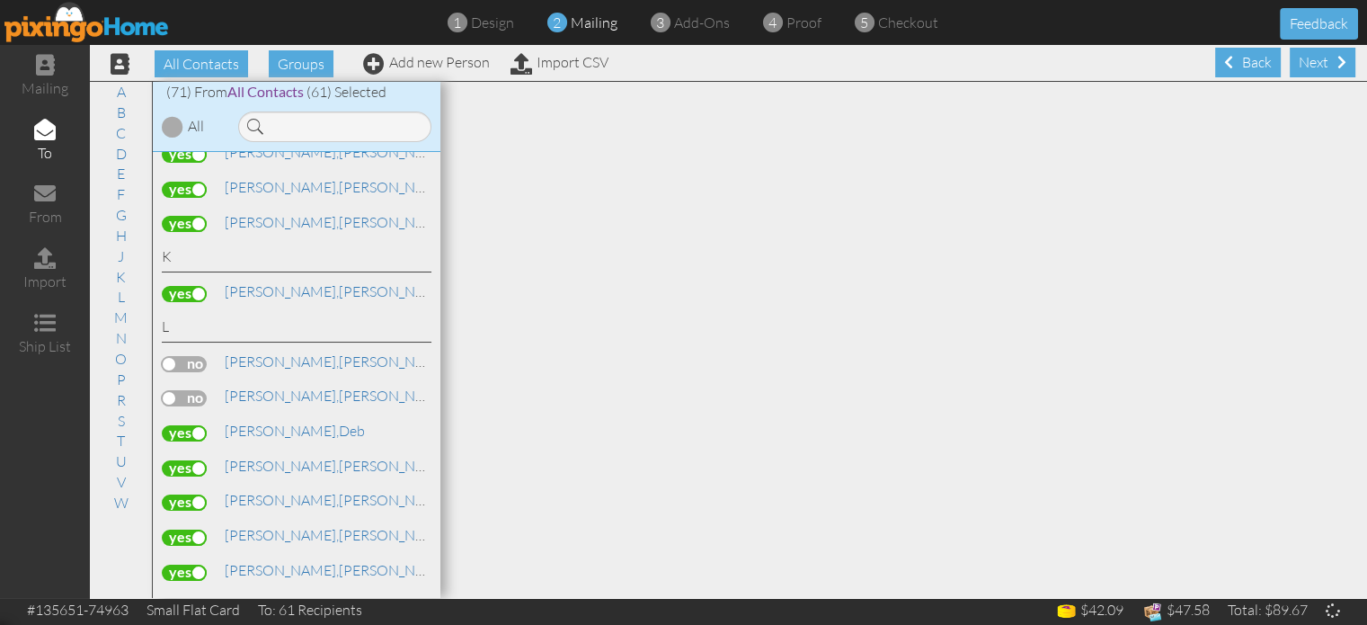
click at [187, 460] on label at bounding box center [184, 468] width 45 height 16
click at [0, 0] on input "checkbox" at bounding box center [0, 0] width 0 height 0
click at [183, 529] on label at bounding box center [184, 537] width 45 height 16
click at [0, 0] on input "checkbox" at bounding box center [0, 0] width 0 height 0
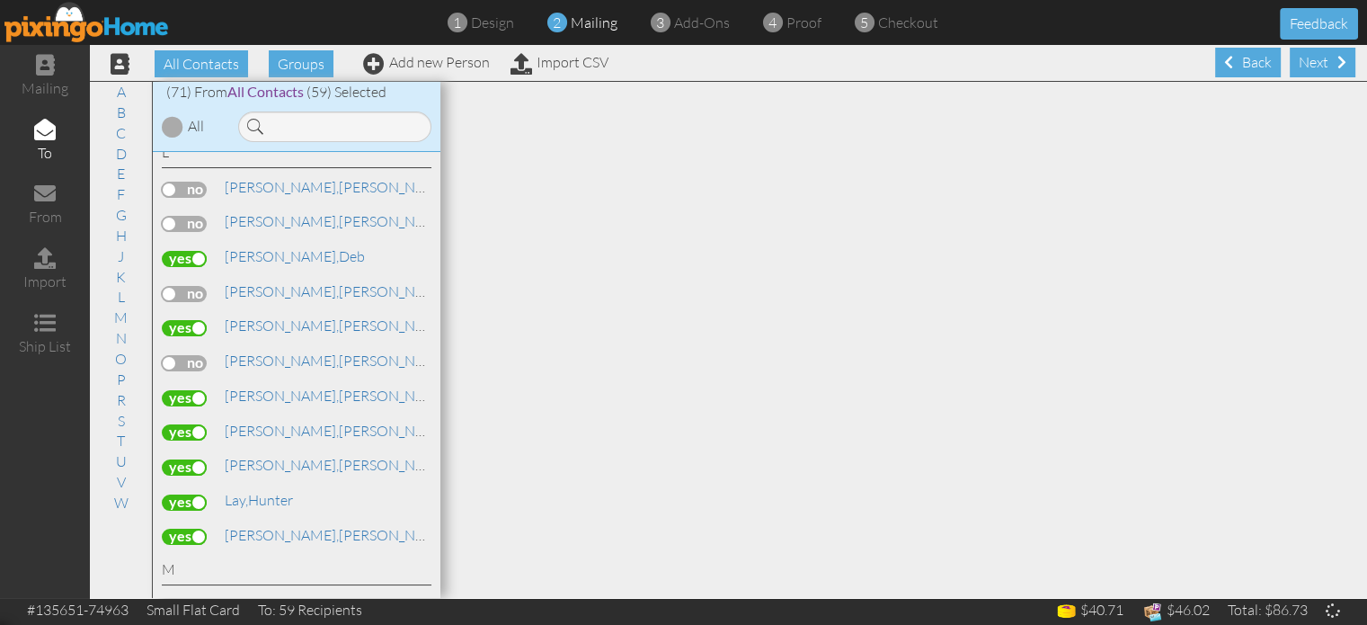
scroll to position [1348, 0]
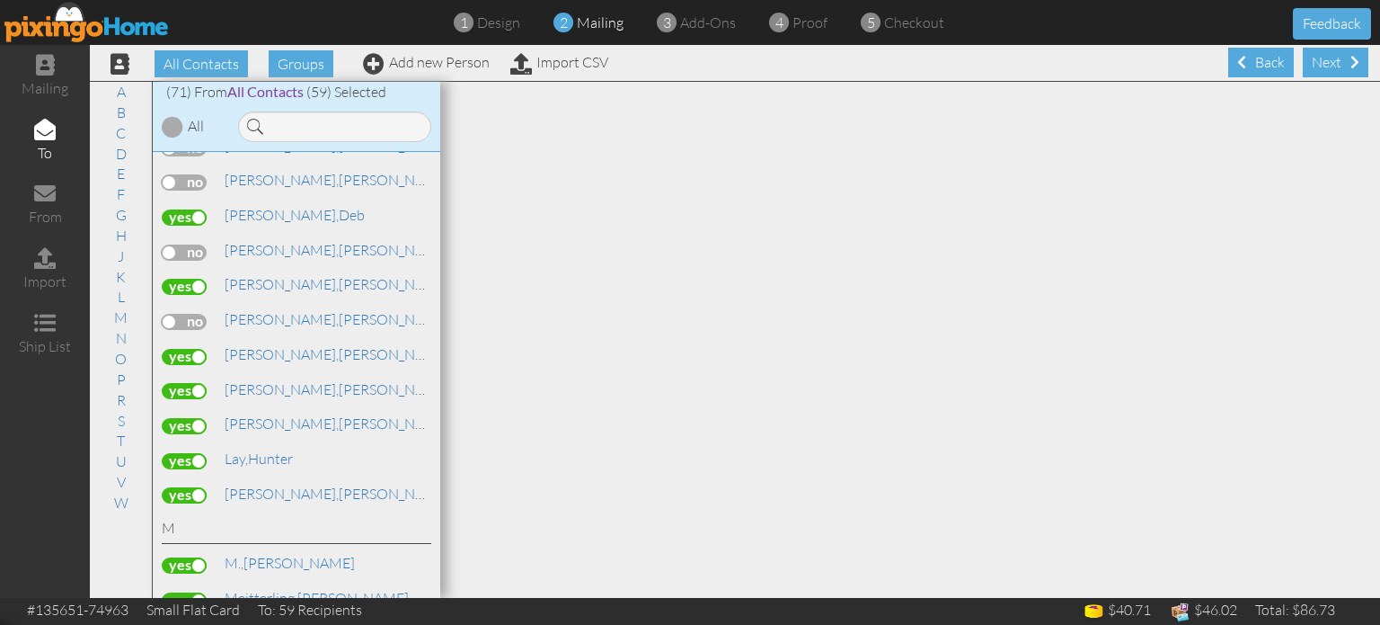
click at [189, 349] on label at bounding box center [184, 357] width 45 height 16
click at [0, 0] on input "checkbox" at bounding box center [0, 0] width 0 height 0
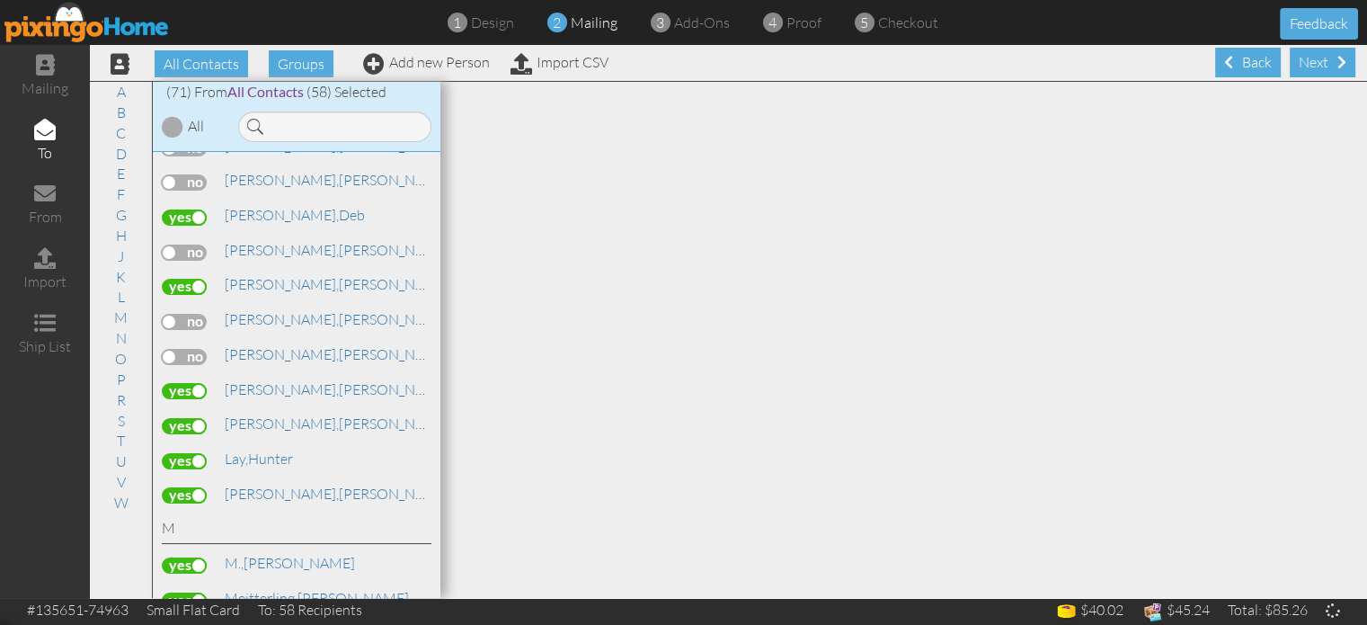
click at [188, 453] on label at bounding box center [184, 461] width 45 height 16
click at [0, 0] on input "checkbox" at bounding box center [0, 0] width 0 height 0
click at [185, 487] on label at bounding box center [184, 495] width 45 height 16
click at [0, 0] on input "checkbox" at bounding box center [0, 0] width 0 height 0
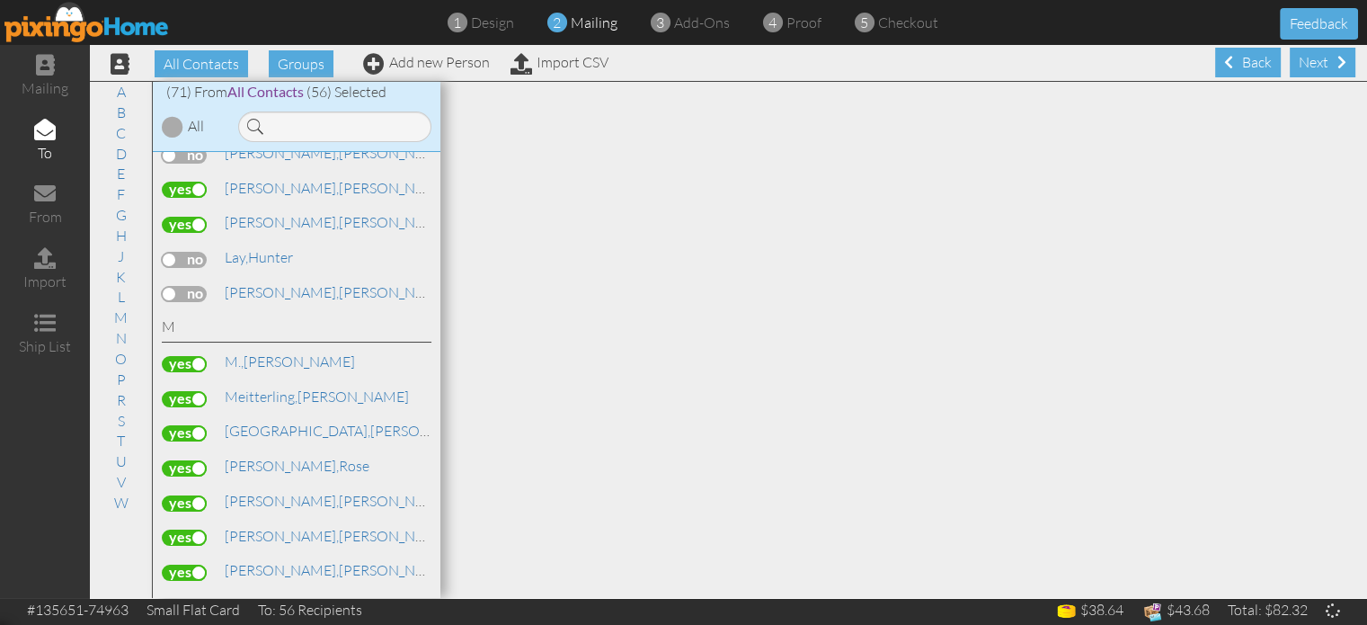
scroll to position [1555, 0]
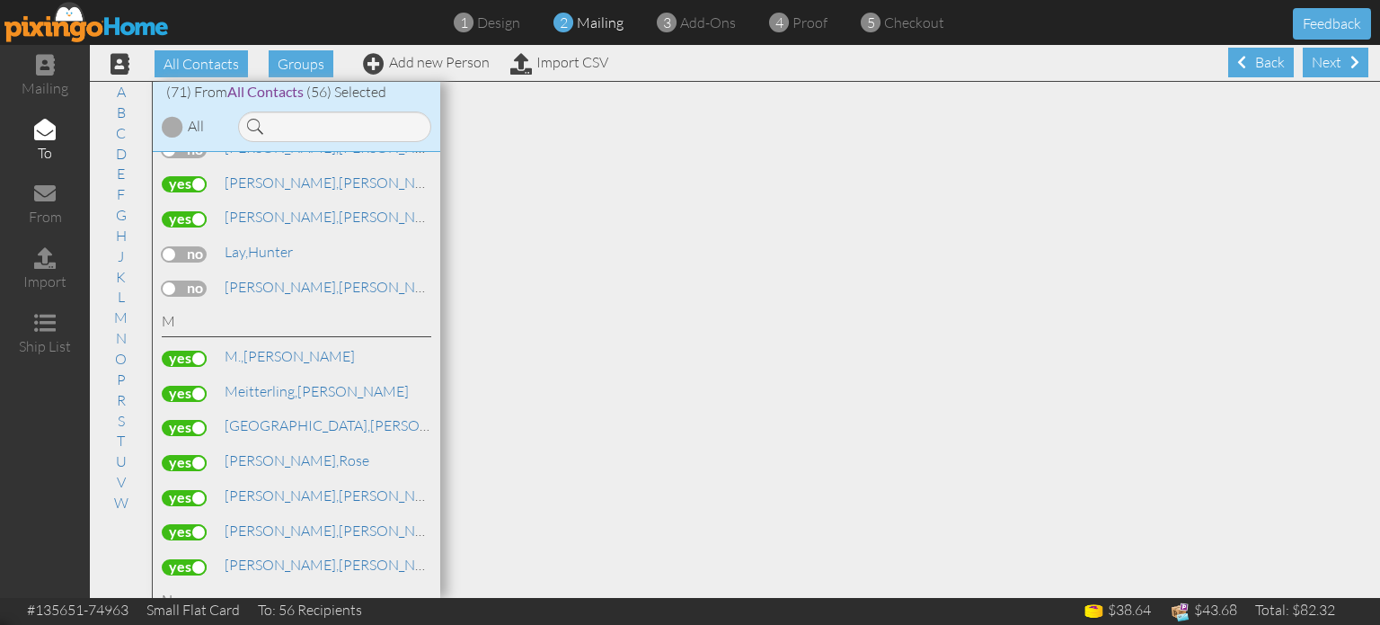
click at [187, 455] on label at bounding box center [184, 463] width 45 height 16
click at [0, 0] on input "checkbox" at bounding box center [0, 0] width 0 height 0
click at [186, 490] on label at bounding box center [184, 498] width 45 height 16
click at [0, 0] on input "checkbox" at bounding box center [0, 0] width 0 height 0
click at [183, 524] on label at bounding box center [184, 532] width 45 height 16
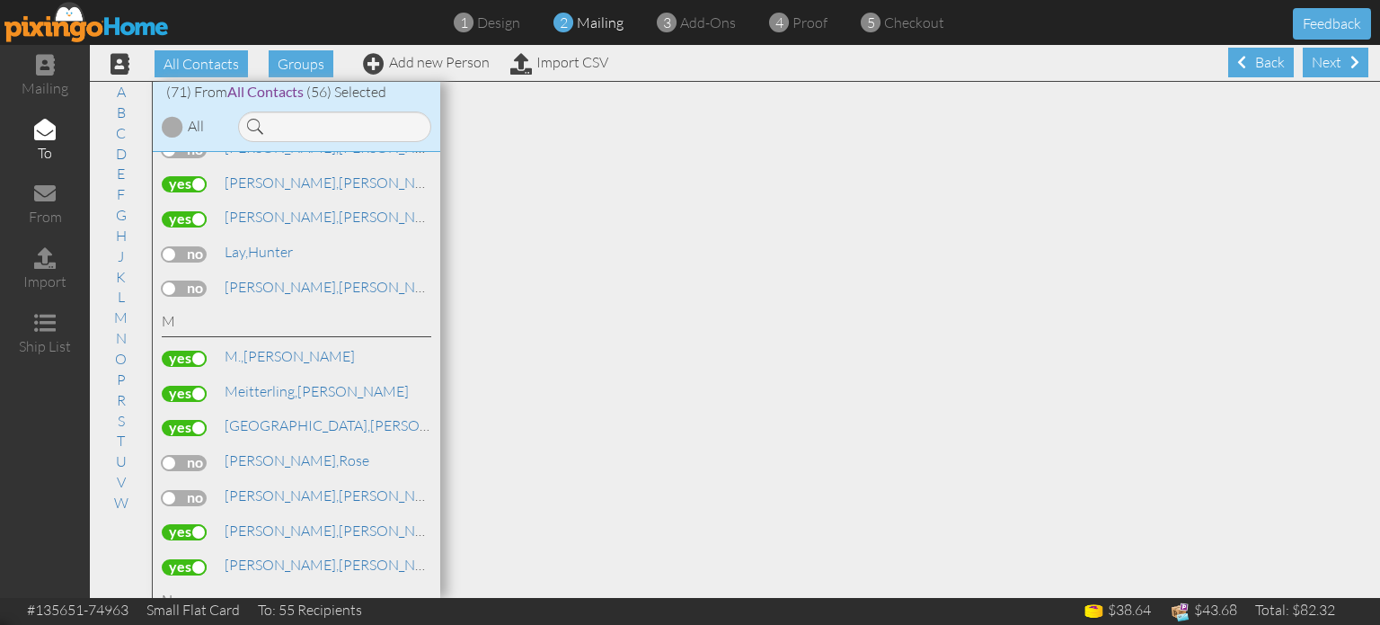
click at [0, 0] on input "checkbox" at bounding box center [0, 0] width 0 height 0
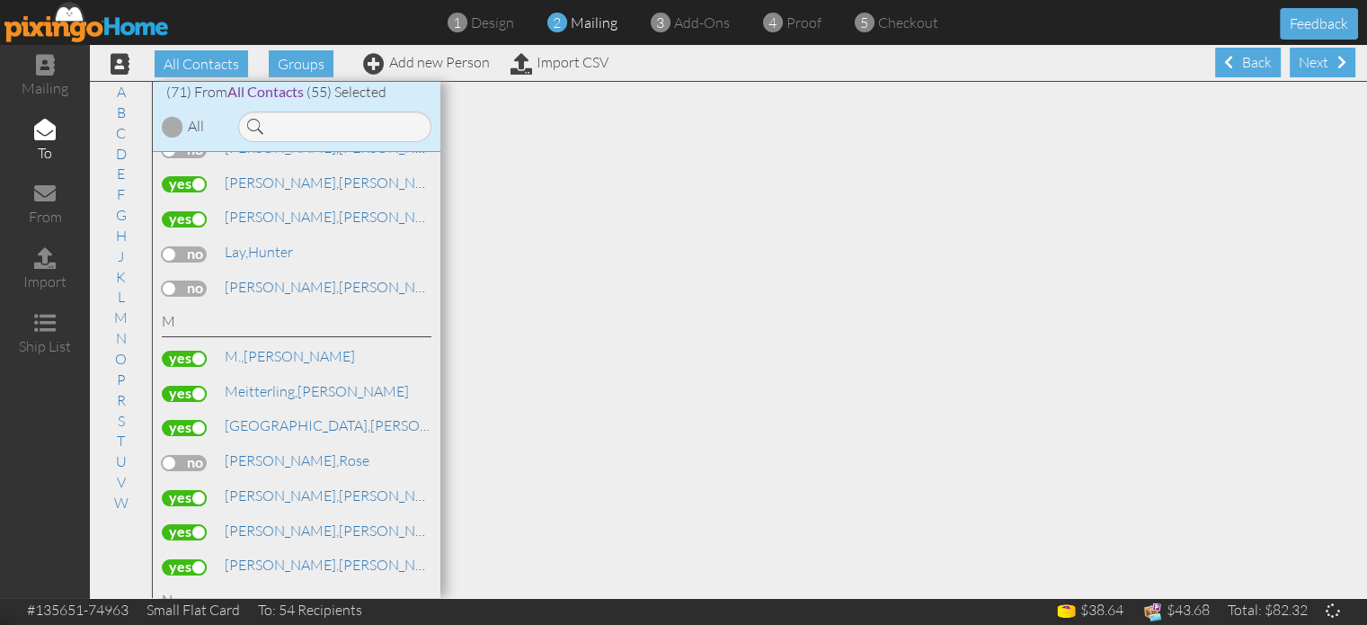
click at [183, 559] on label at bounding box center [184, 567] width 45 height 16
click at [0, 0] on input "checkbox" at bounding box center [0, 0] width 0 height 0
click at [196, 524] on label at bounding box center [184, 532] width 45 height 16
click at [0, 0] on input "checkbox" at bounding box center [0, 0] width 0 height 0
click at [191, 490] on label at bounding box center [184, 498] width 45 height 16
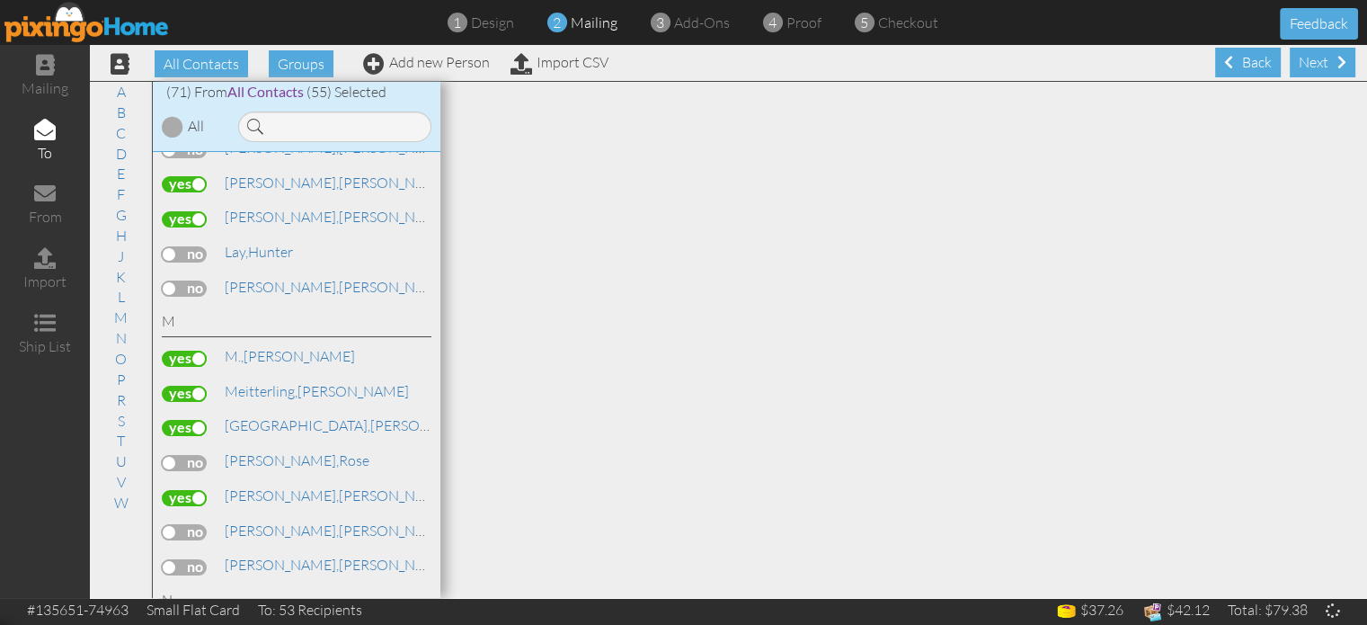
click at [0, 0] on input "checkbox" at bounding box center [0, 0] width 0 height 0
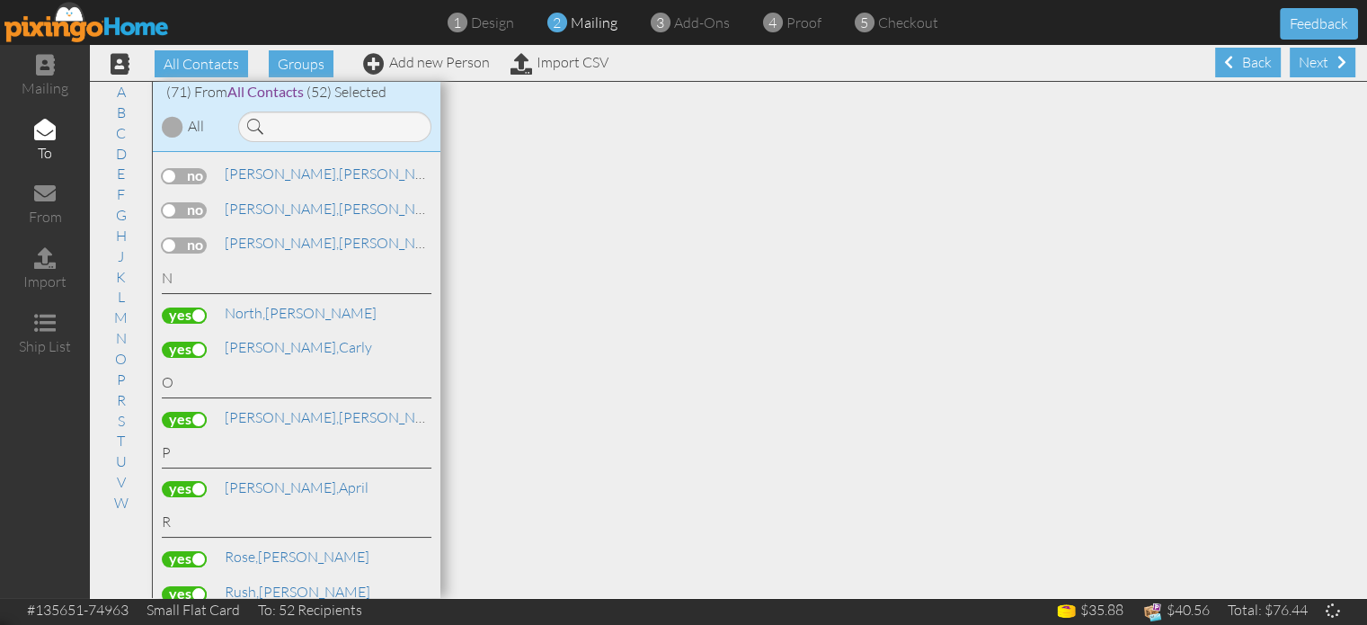
scroll to position [1878, 0]
click at [185, 306] on label at bounding box center [184, 314] width 45 height 16
click at [0, 0] on input "checkbox" at bounding box center [0, 0] width 0 height 0
click at [183, 479] on label at bounding box center [184, 487] width 45 height 16
click at [0, 0] on input "checkbox" at bounding box center [0, 0] width 0 height 0
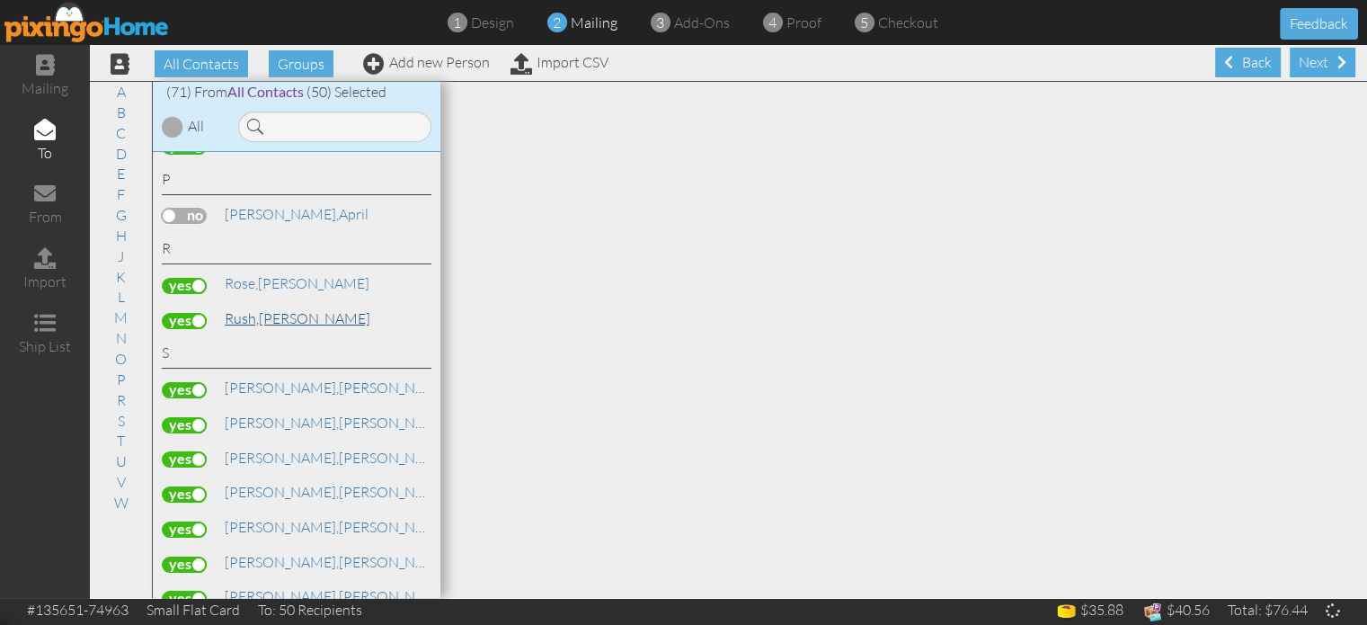
scroll to position [2150, 0]
click at [194, 312] on label at bounding box center [184, 320] width 45 height 16
click at [0, 0] on input "checkbox" at bounding box center [0, 0] width 0 height 0
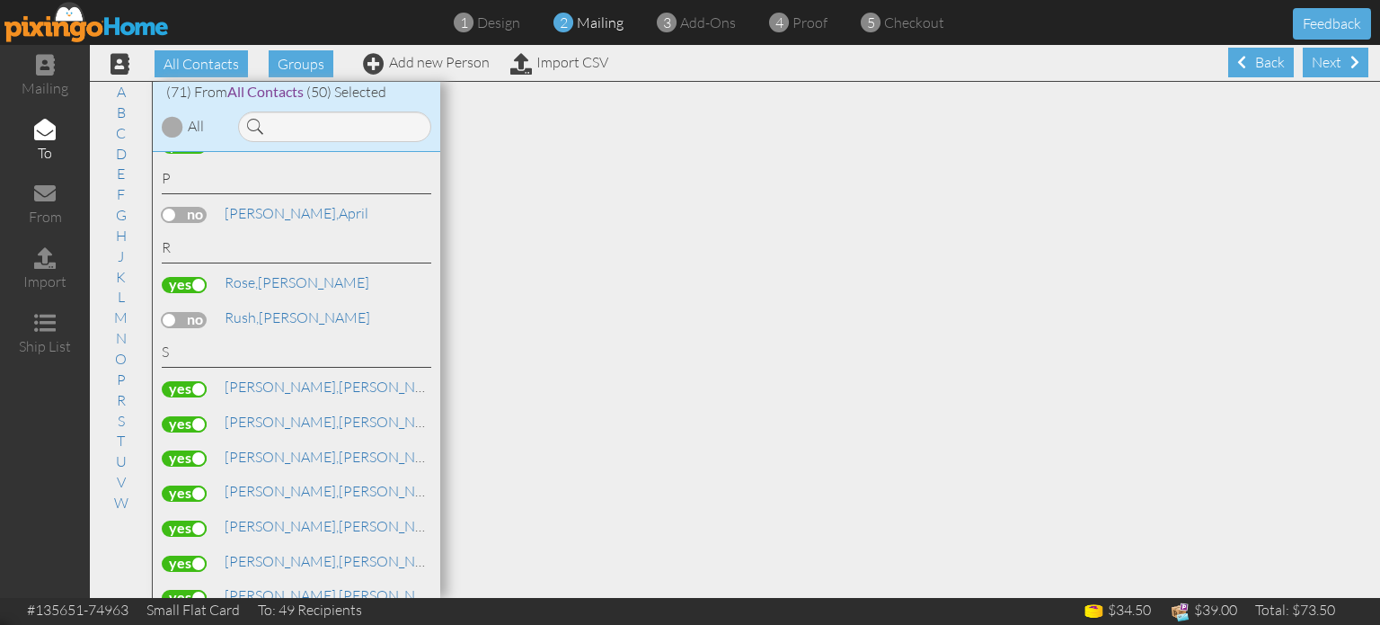
click at [193, 485] on label at bounding box center [184, 493] width 45 height 16
click at [0, 0] on input "checkbox" at bounding box center [0, 0] width 0 height 0
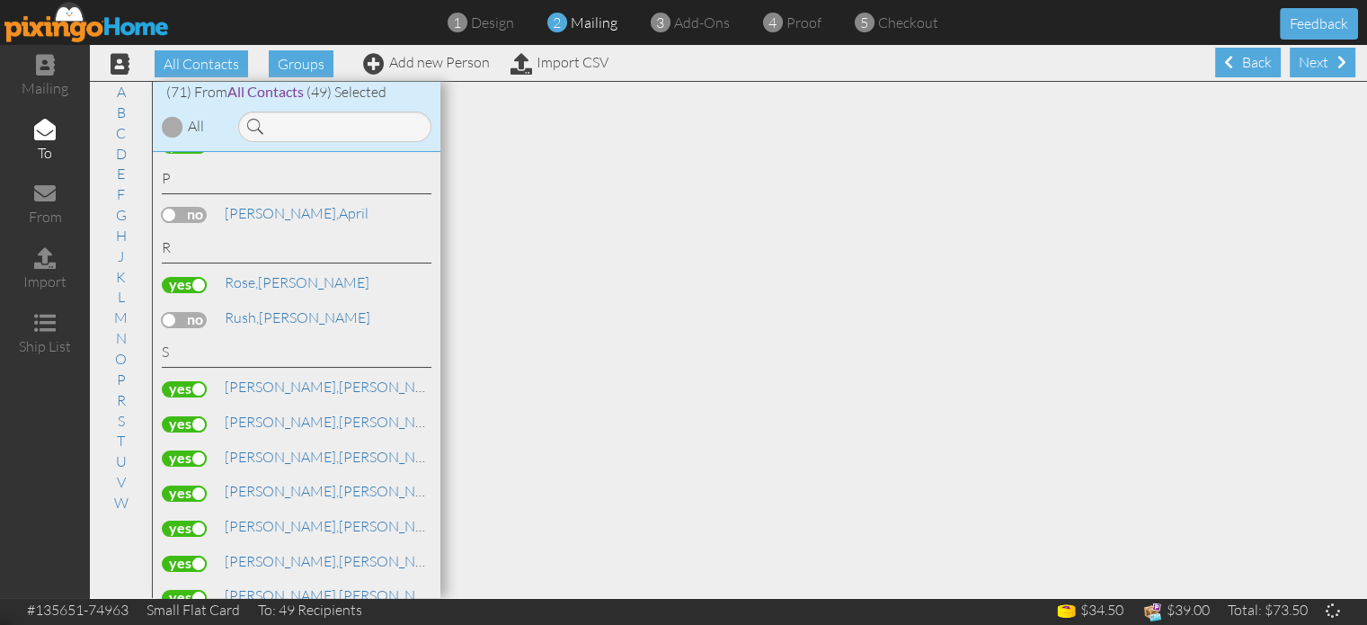
click at [189, 520] on label at bounding box center [184, 528] width 45 height 16
click at [0, 0] on input "checkbox" at bounding box center [0, 0] width 0 height 0
click at [190, 485] on label at bounding box center [184, 493] width 45 height 16
click at [0, 0] on input "checkbox" at bounding box center [0, 0] width 0 height 0
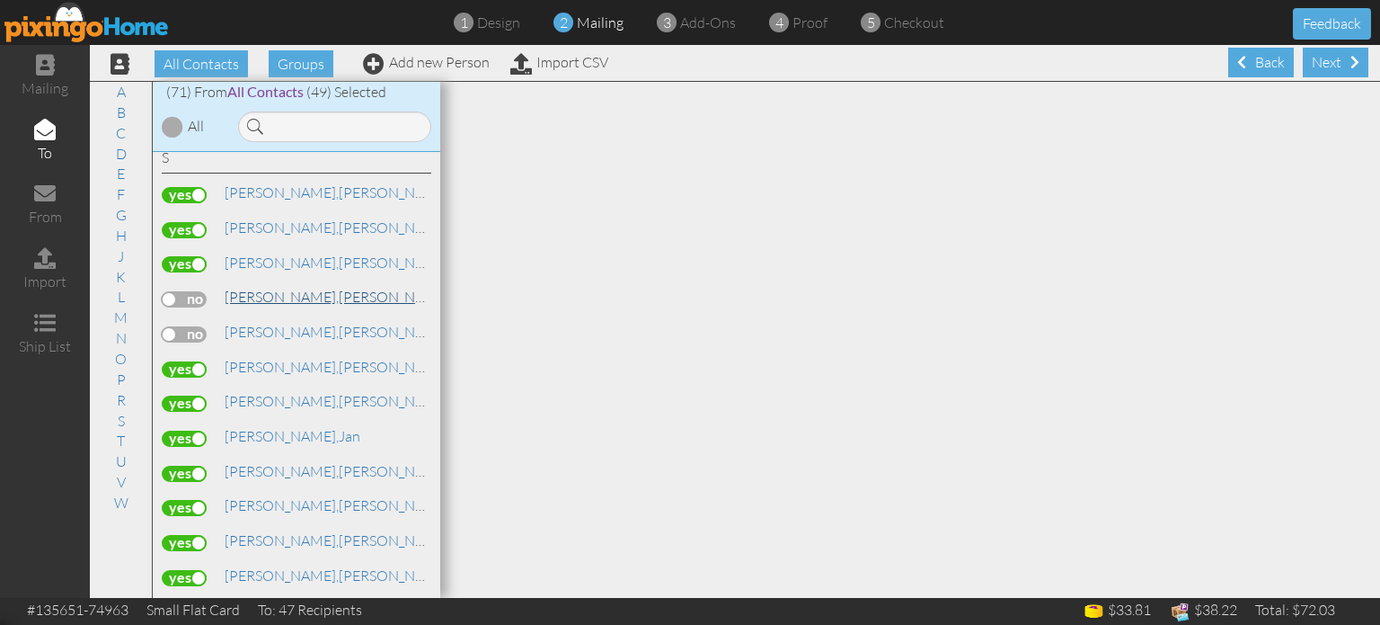
scroll to position [2357, 0]
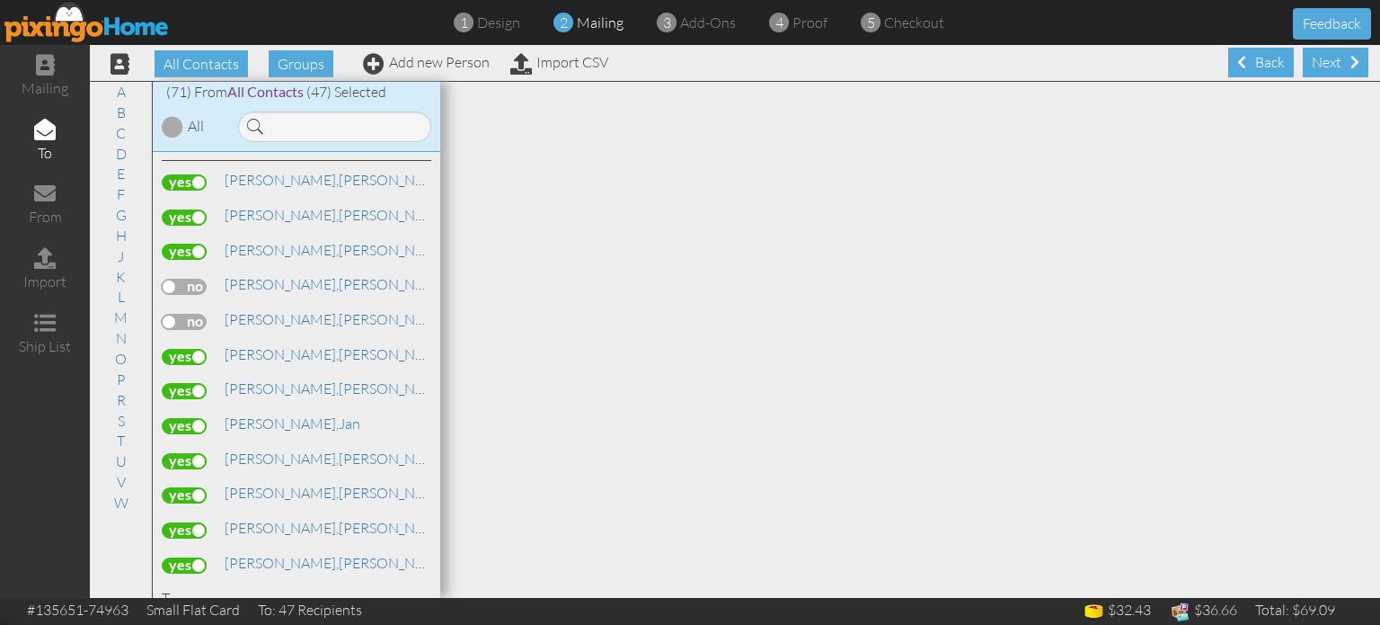
click at [182, 557] on label at bounding box center [184, 565] width 45 height 16
click at [0, 0] on input "checkbox" at bounding box center [0, 0] width 0 height 0
click at [182, 522] on label at bounding box center [184, 530] width 45 height 16
click at [0, 0] on input "checkbox" at bounding box center [0, 0] width 0 height 0
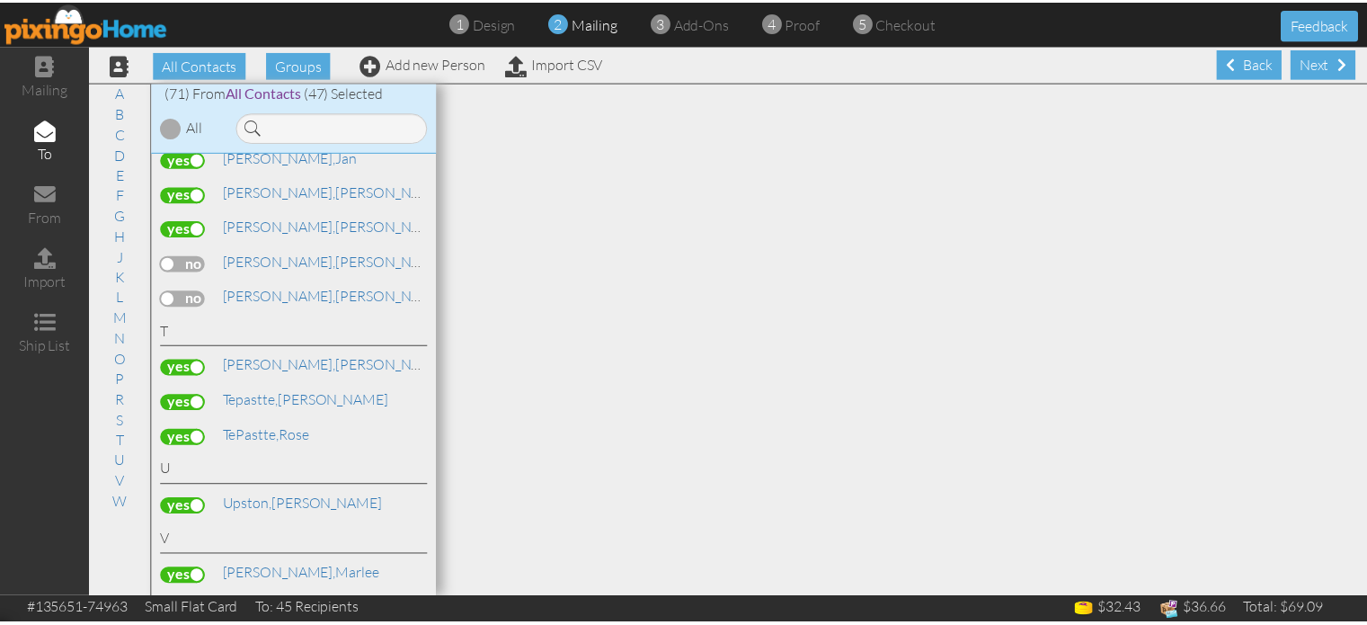
scroll to position [2629, 0]
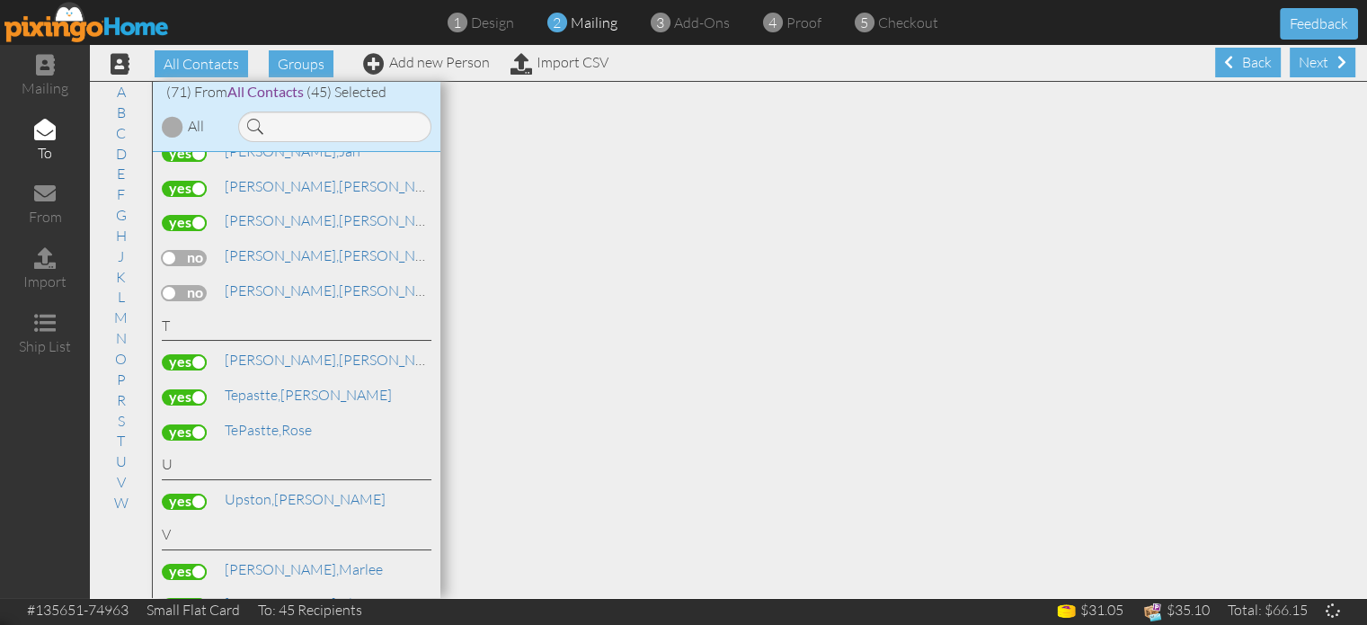
click at [180, 389] on label at bounding box center [184, 397] width 45 height 16
click at [0, 0] on input "checkbox" at bounding box center [0, 0] width 0 height 0
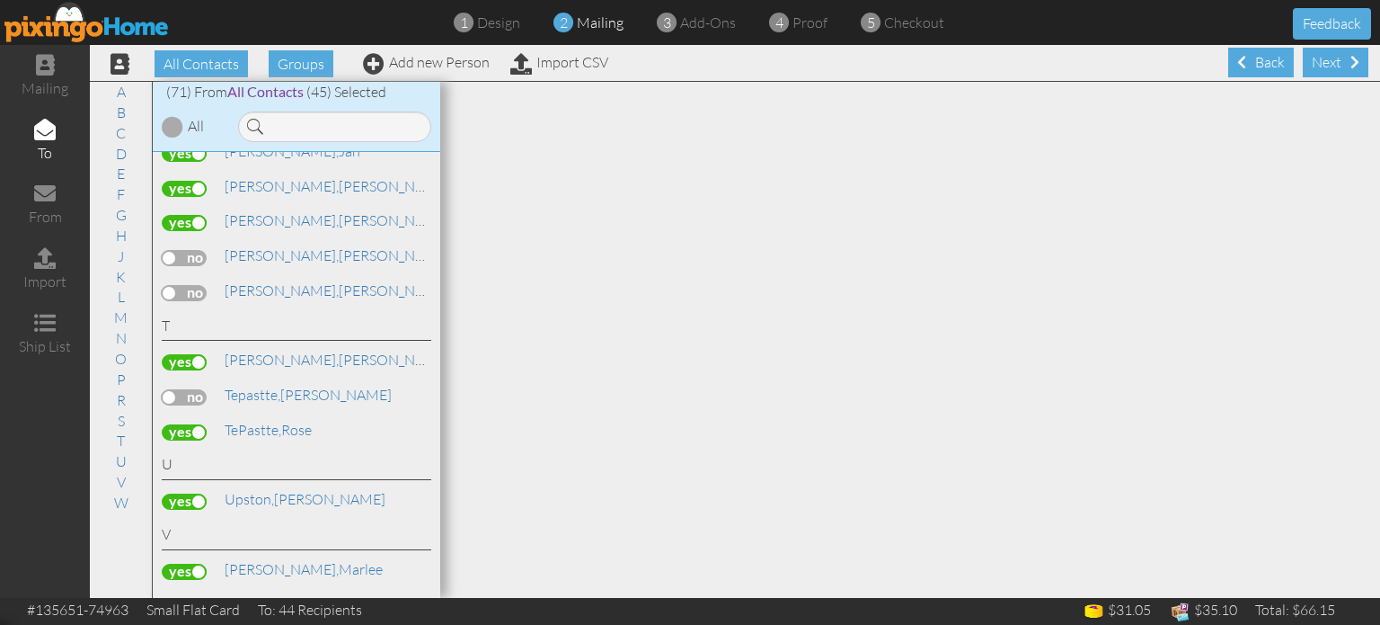
click at [185, 424] on label at bounding box center [184, 432] width 45 height 16
click at [0, 0] on input "checkbox" at bounding box center [0, 0] width 0 height 0
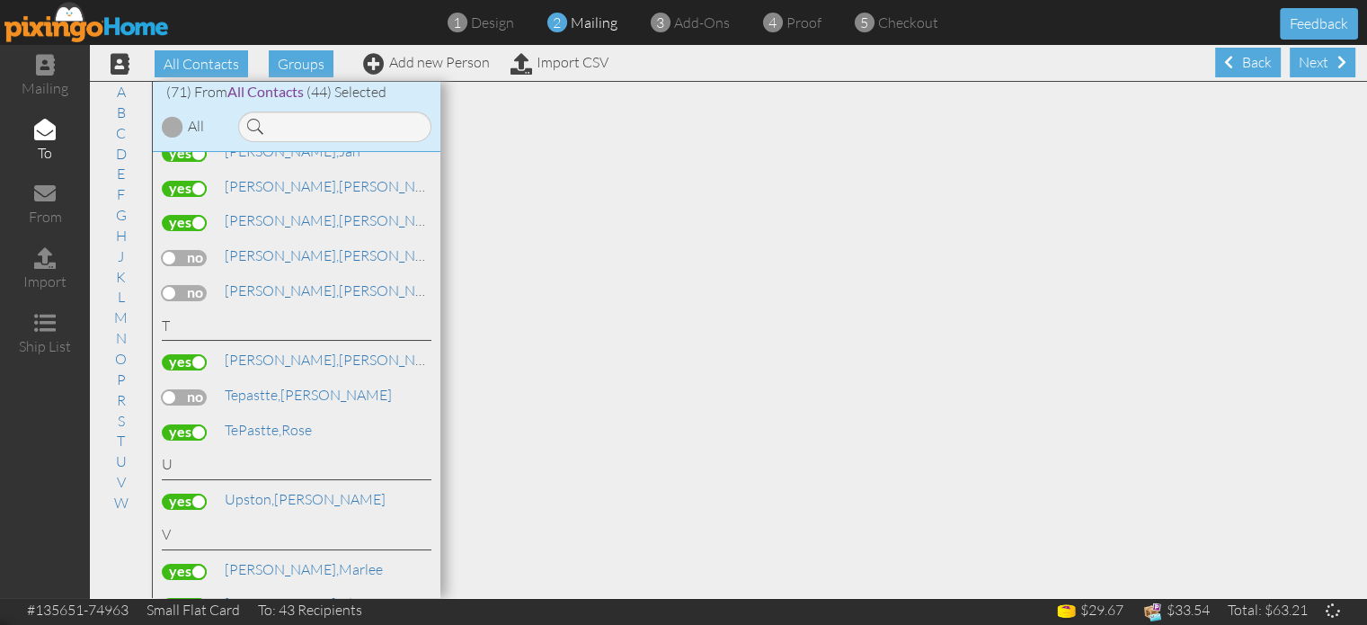
click at [191, 354] on label at bounding box center [184, 362] width 45 height 16
click at [0, 0] on input "checkbox" at bounding box center [0, 0] width 0 height 0
click at [179, 354] on label at bounding box center [184, 362] width 45 height 16
click at [0, 0] on input "checkbox" at bounding box center [0, 0] width 0 height 0
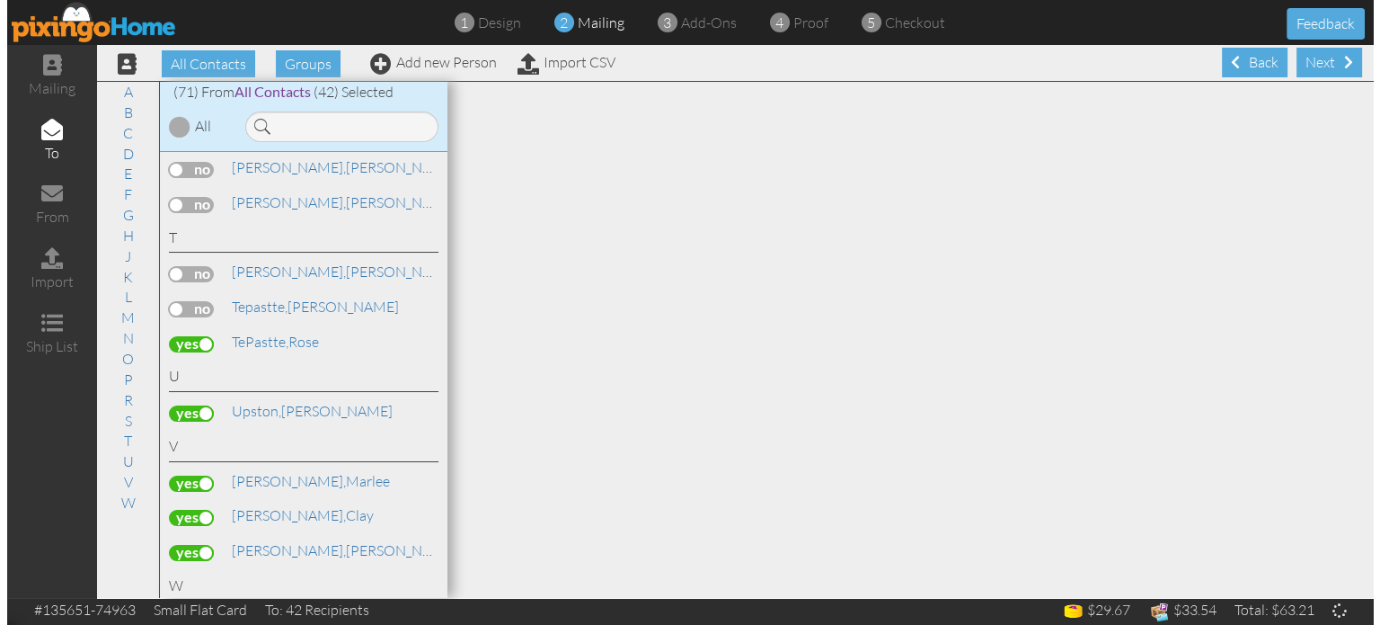
scroll to position [2721, 0]
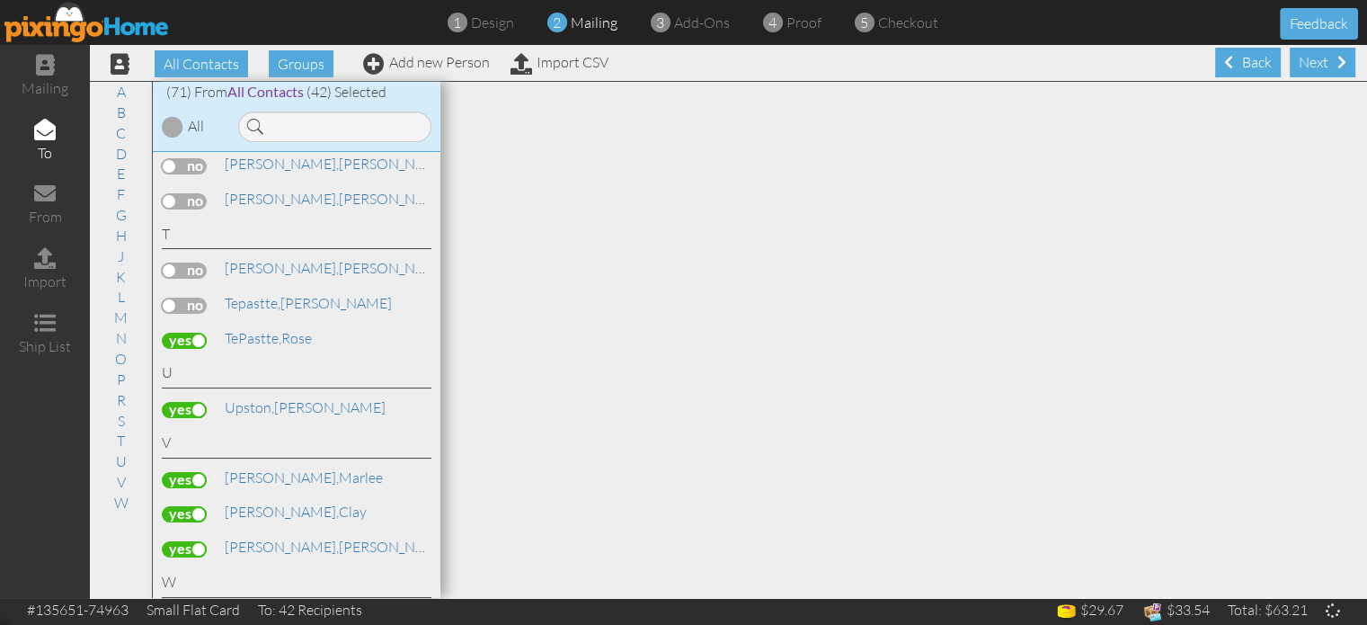
click at [182, 472] on label at bounding box center [184, 480] width 45 height 16
click at [0, 0] on input "checkbox" at bounding box center [0, 0] width 0 height 0
click at [188, 541] on label at bounding box center [184, 549] width 45 height 16
click at [0, 0] on input "checkbox" at bounding box center [0, 0] width 0 height 0
click at [188, 541] on label at bounding box center [184, 549] width 45 height 16
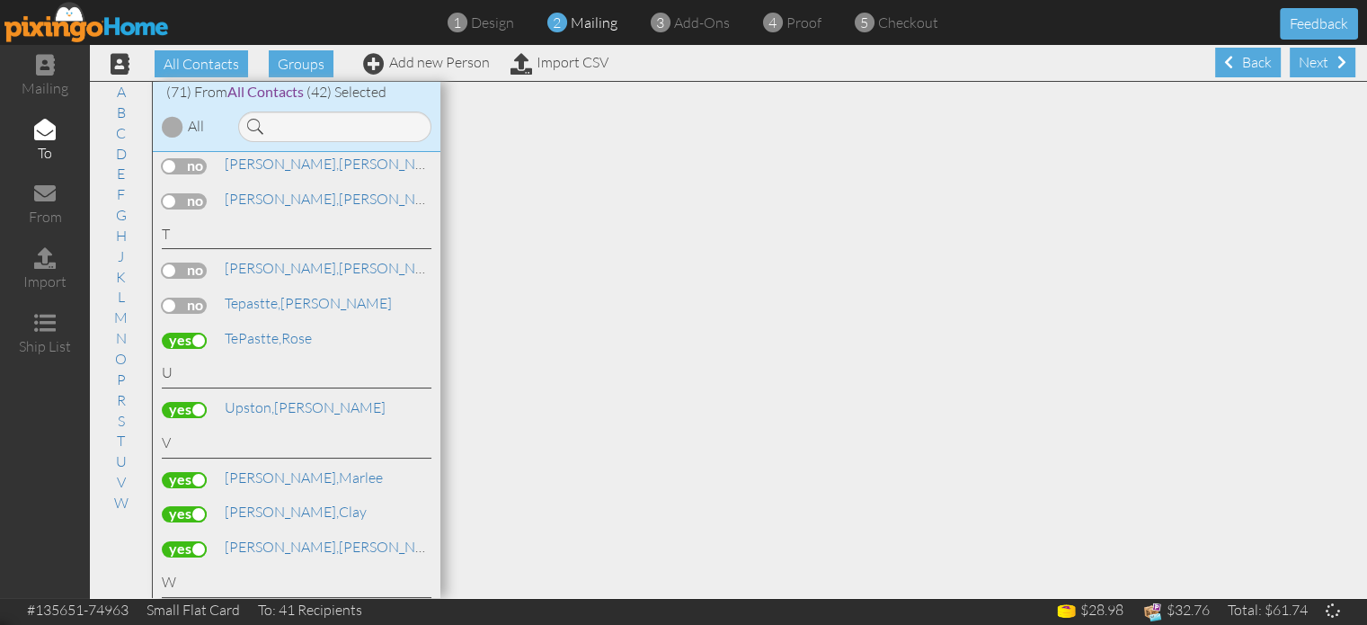
click at [0, 0] on input "checkbox" at bounding box center [0, 0] width 0 height 0
click at [194, 611] on label at bounding box center [184, 619] width 45 height 16
click at [0, 0] on input "checkbox" at bounding box center [0, 0] width 0 height 0
click at [198, 472] on label at bounding box center [184, 480] width 45 height 16
click at [0, 0] on input "checkbox" at bounding box center [0, 0] width 0 height 0
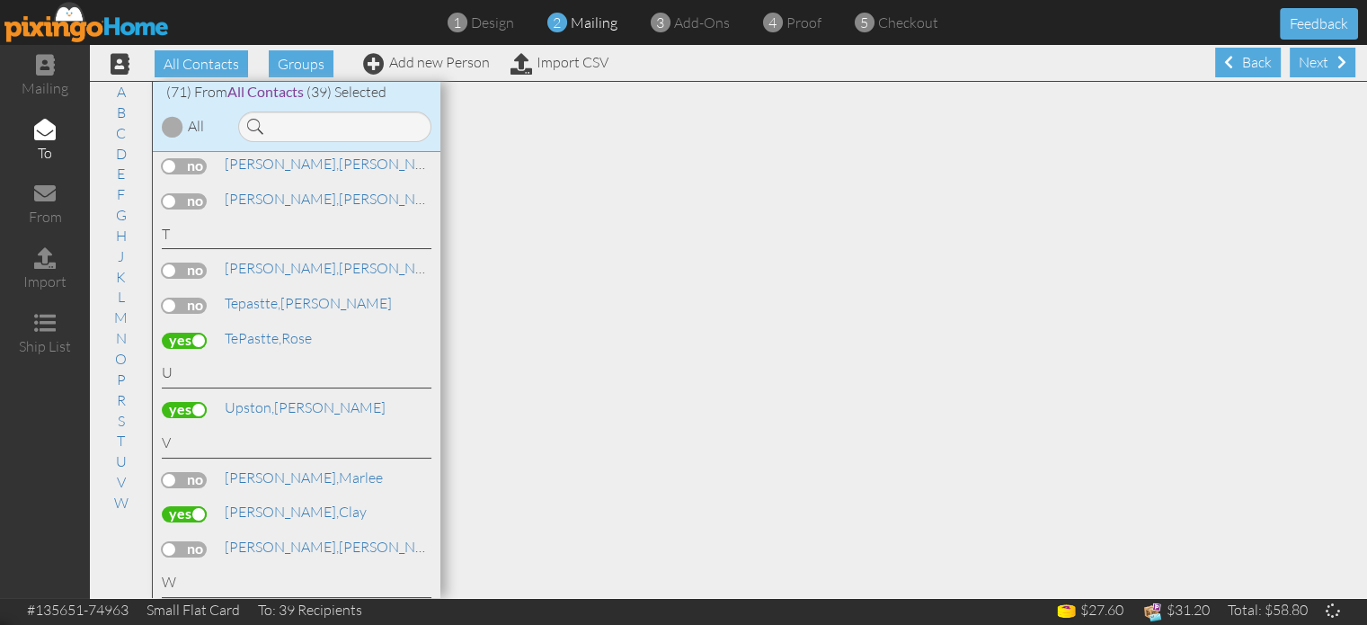
click at [195, 611] on label at bounding box center [184, 619] width 45 height 16
click at [0, 0] on input "checkbox" at bounding box center [0, 0] width 0 height 0
click at [197, 402] on label at bounding box center [184, 410] width 45 height 16
click at [0, 0] on input "checkbox" at bounding box center [0, 0] width 0 height 0
click at [190, 402] on label at bounding box center [184, 410] width 45 height 16
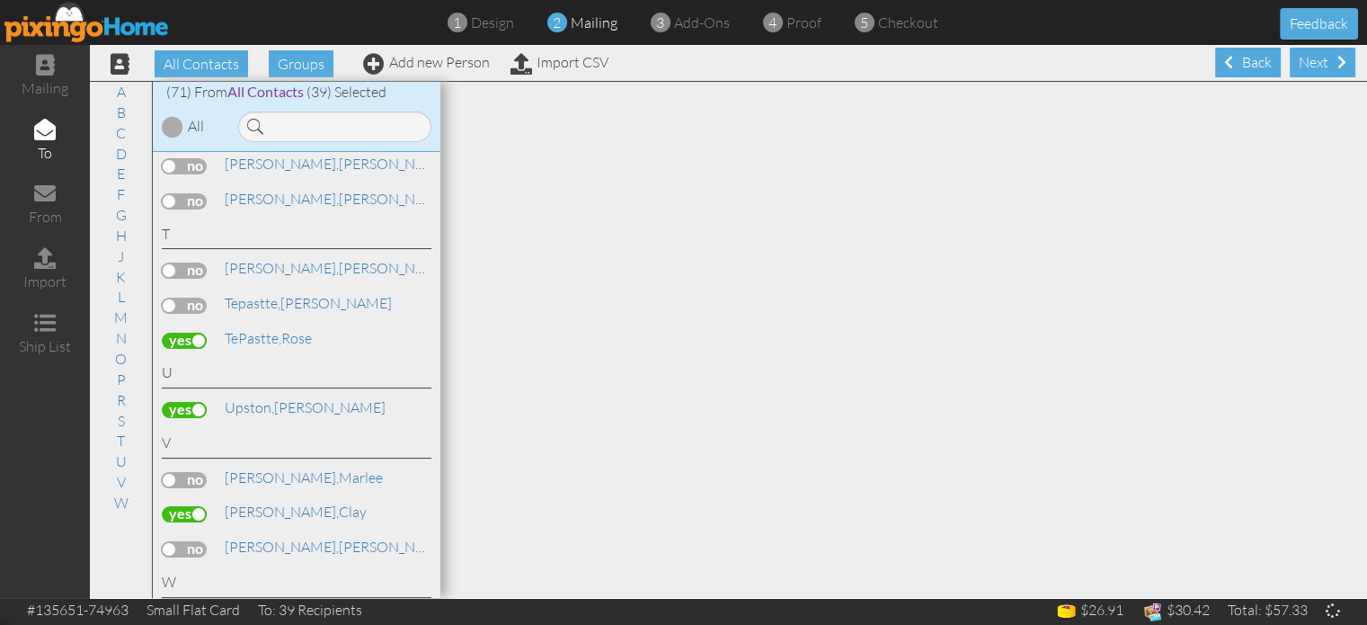
click at [0, 0] on input "checkbox" at bounding box center [0, 0] width 0 height 0
click at [181, 402] on label at bounding box center [184, 410] width 45 height 16
click at [0, 0] on input "checkbox" at bounding box center [0, 0] width 0 height 0
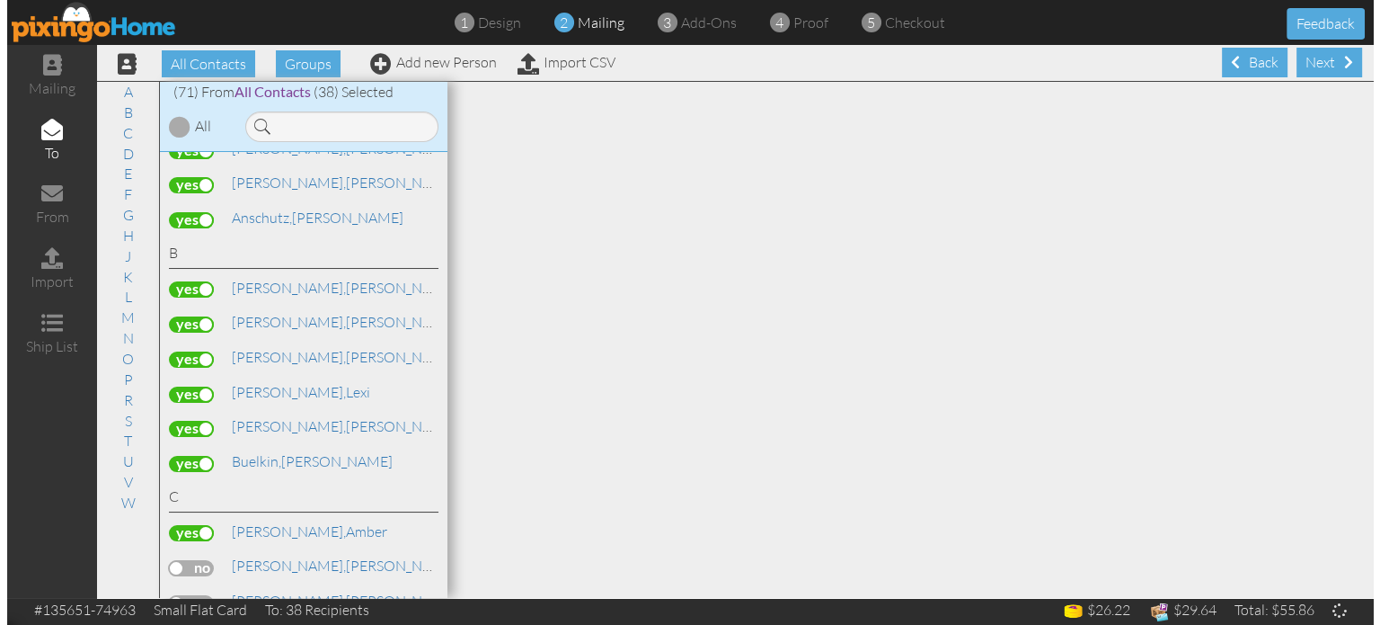
scroll to position [0, 0]
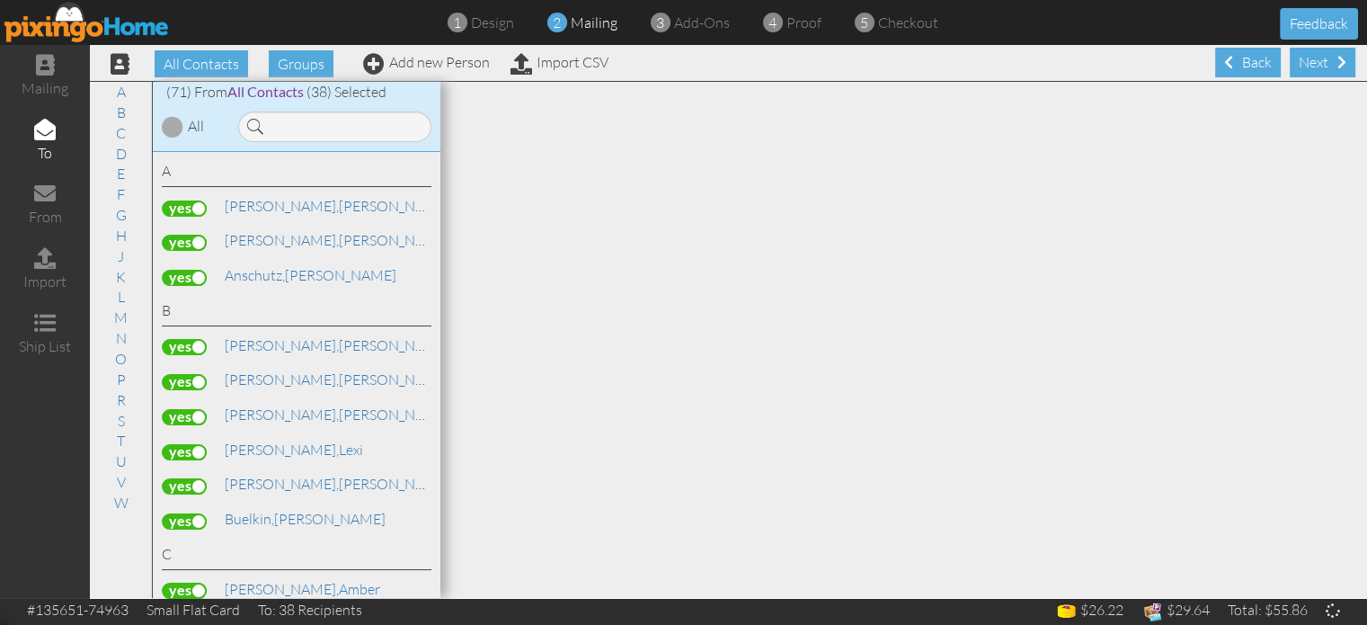
click at [183, 272] on label at bounding box center [184, 278] width 45 height 16
click at [0, 0] on input "checkbox" at bounding box center [0, 0] width 0 height 0
click at [1337, 62] on span at bounding box center [1341, 62] width 9 height 14
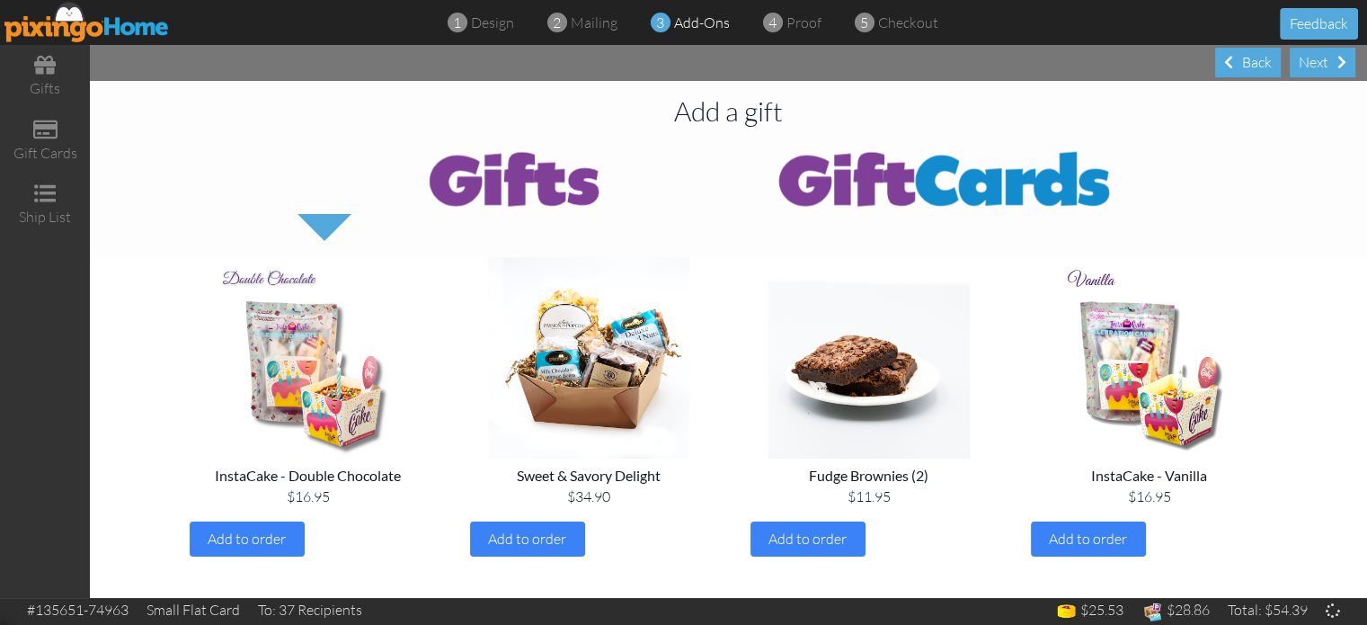
click at [1332, 62] on div "Next" at bounding box center [1322, 63] width 66 height 30
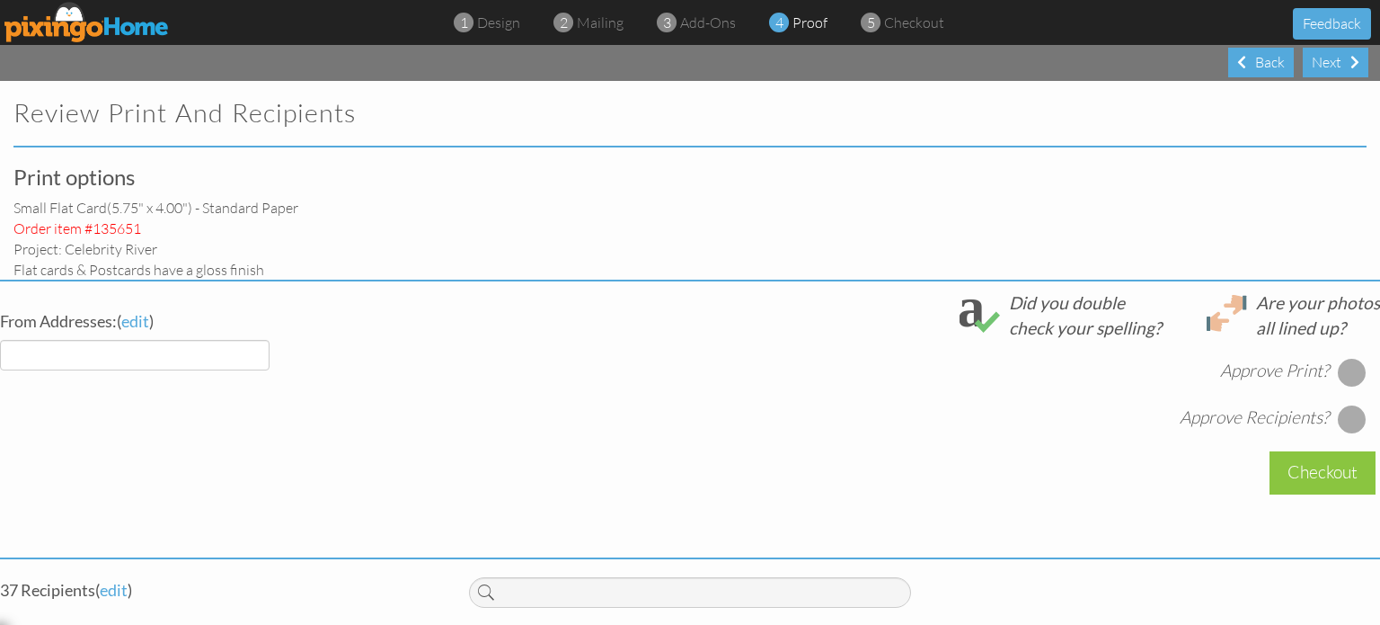
select select "object:5828"
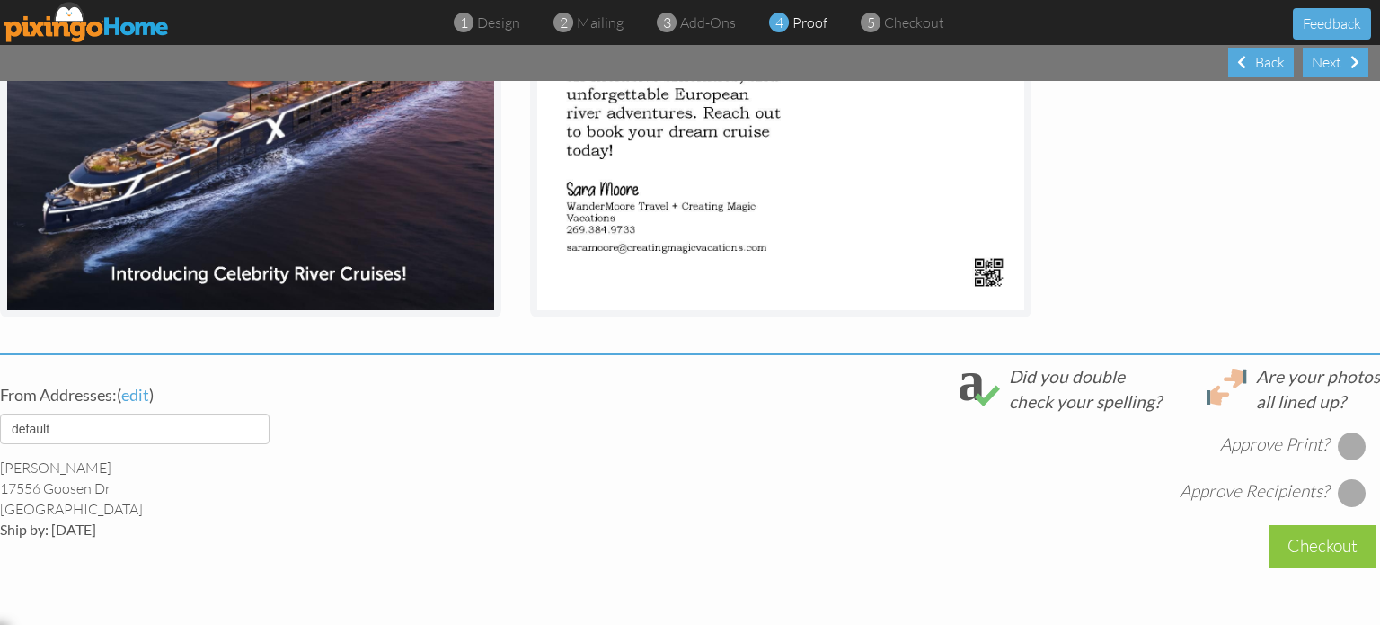
scroll to position [560, 0]
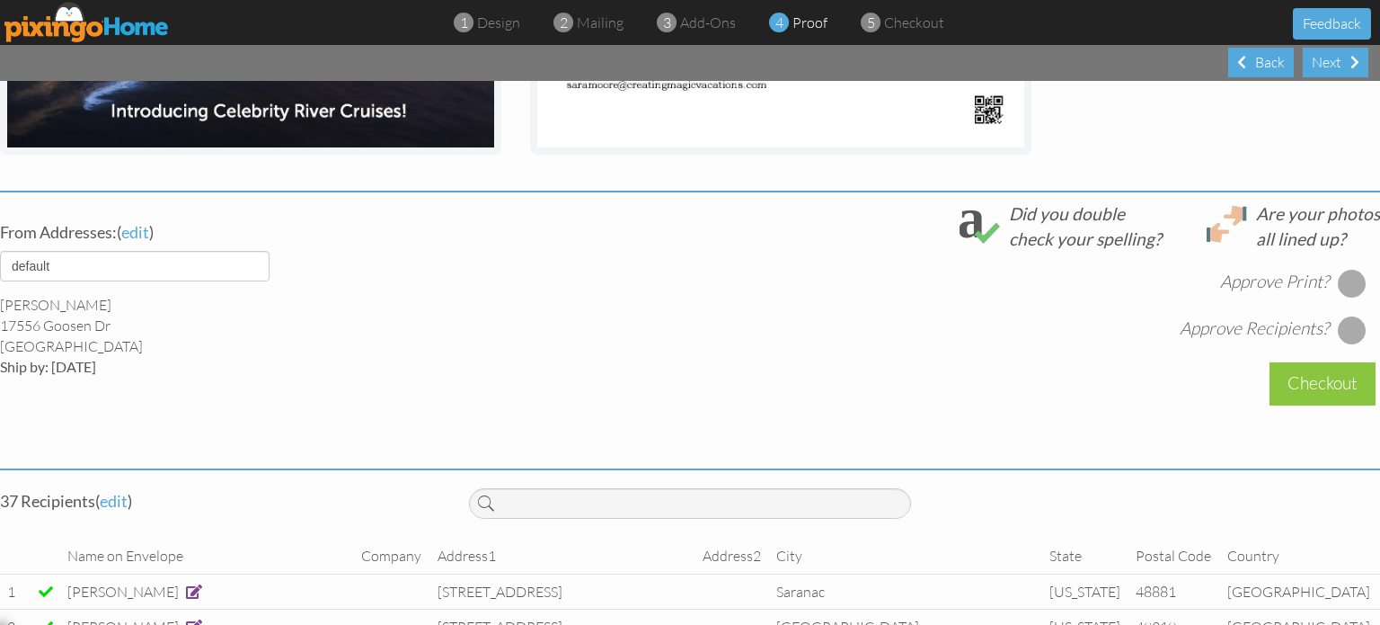
click at [1338, 290] on div at bounding box center [1352, 283] width 29 height 29
click at [1341, 327] on div at bounding box center [1352, 329] width 29 height 29
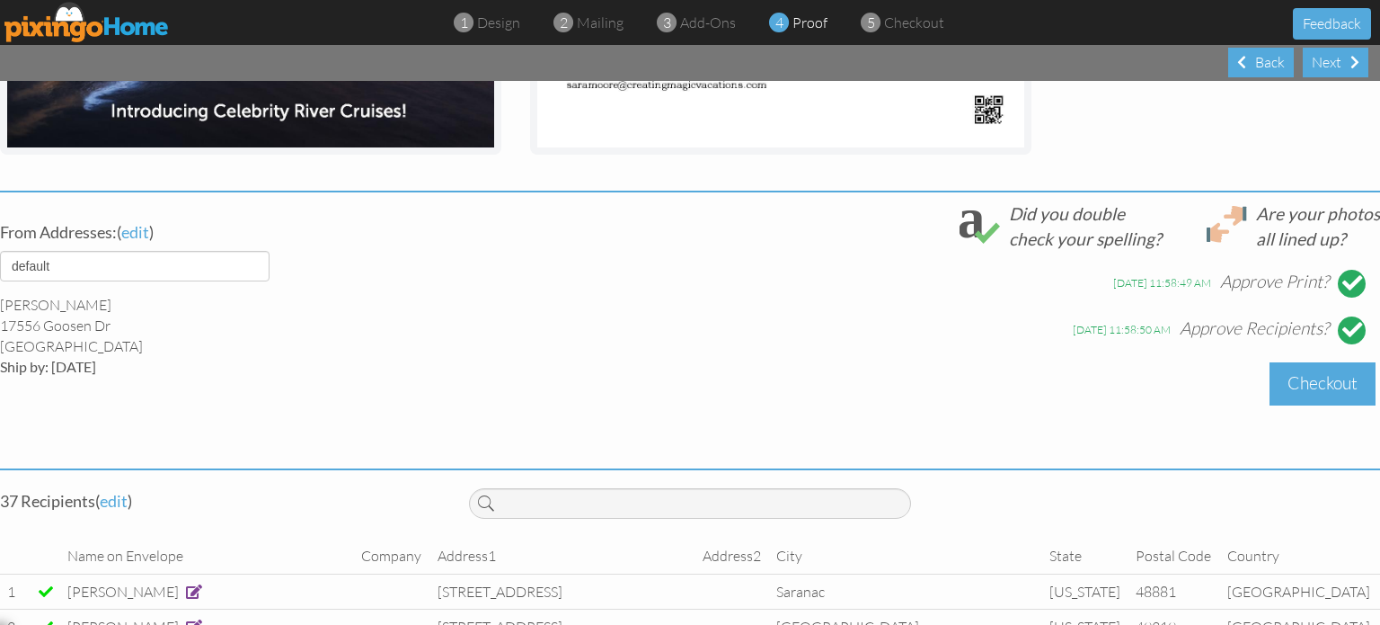
click at [1303, 384] on div "Checkout" at bounding box center [1323, 383] width 106 height 42
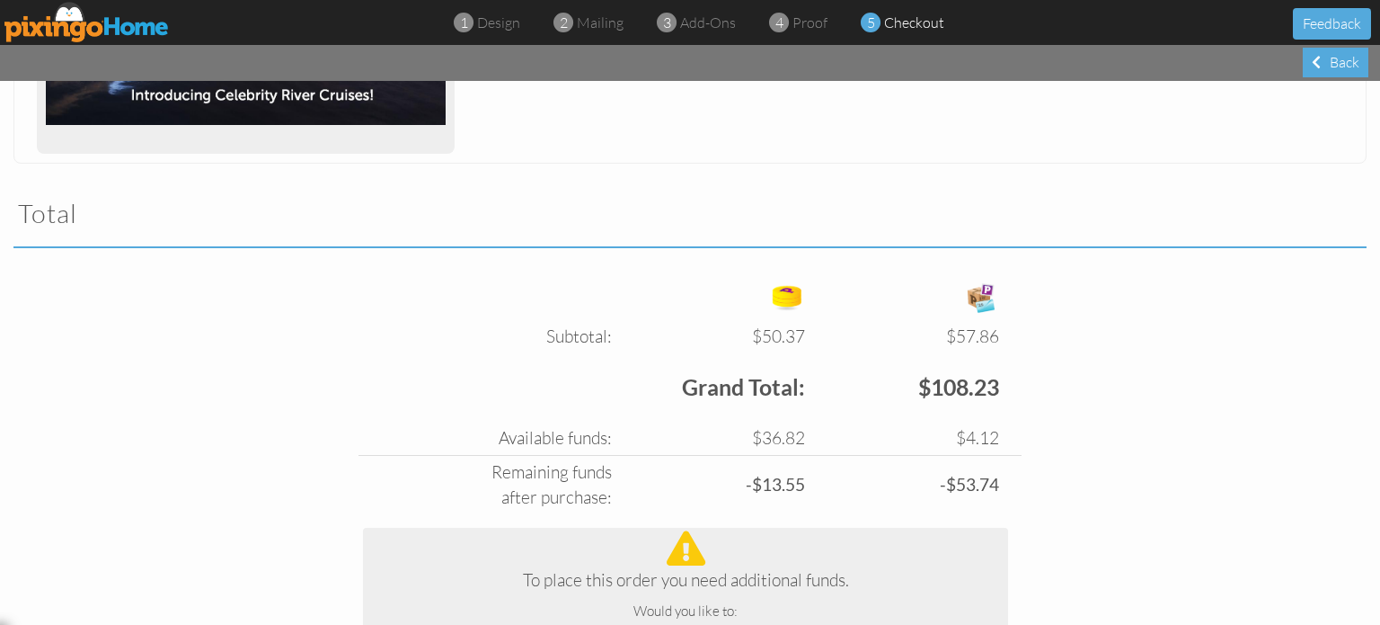
scroll to position [1197, 0]
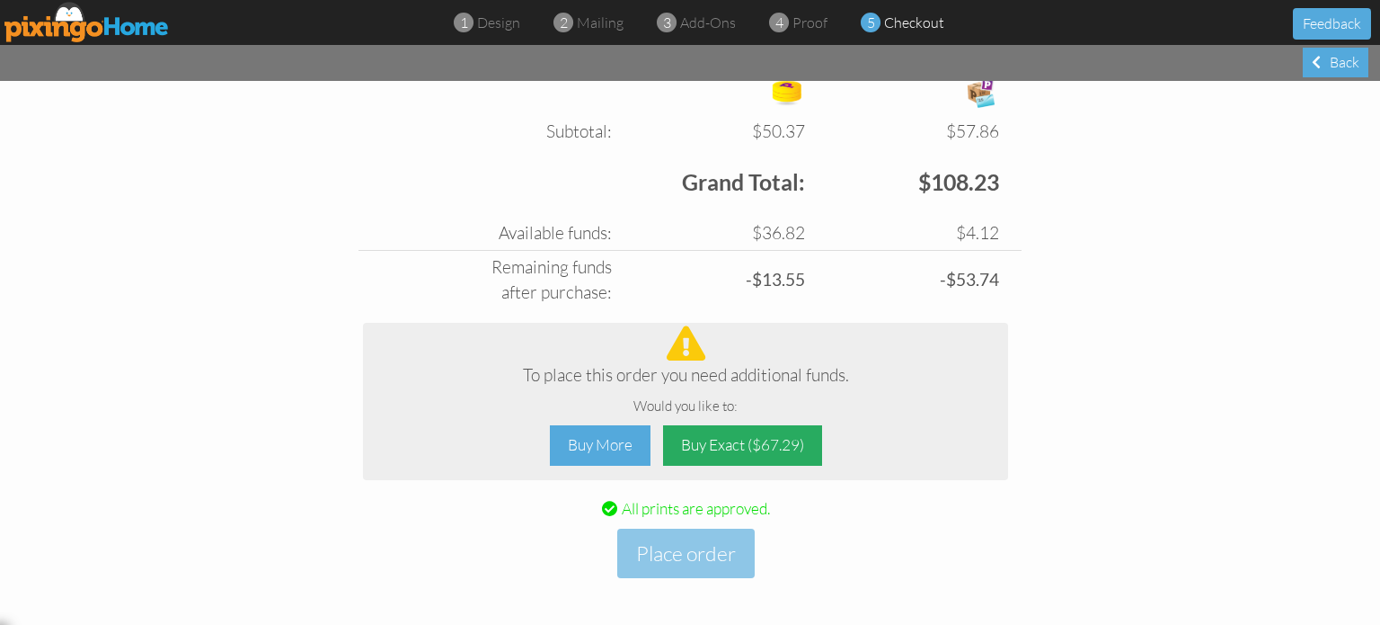
click at [694, 444] on div "Buy Exact ($67.29)" at bounding box center [742, 445] width 159 height 40
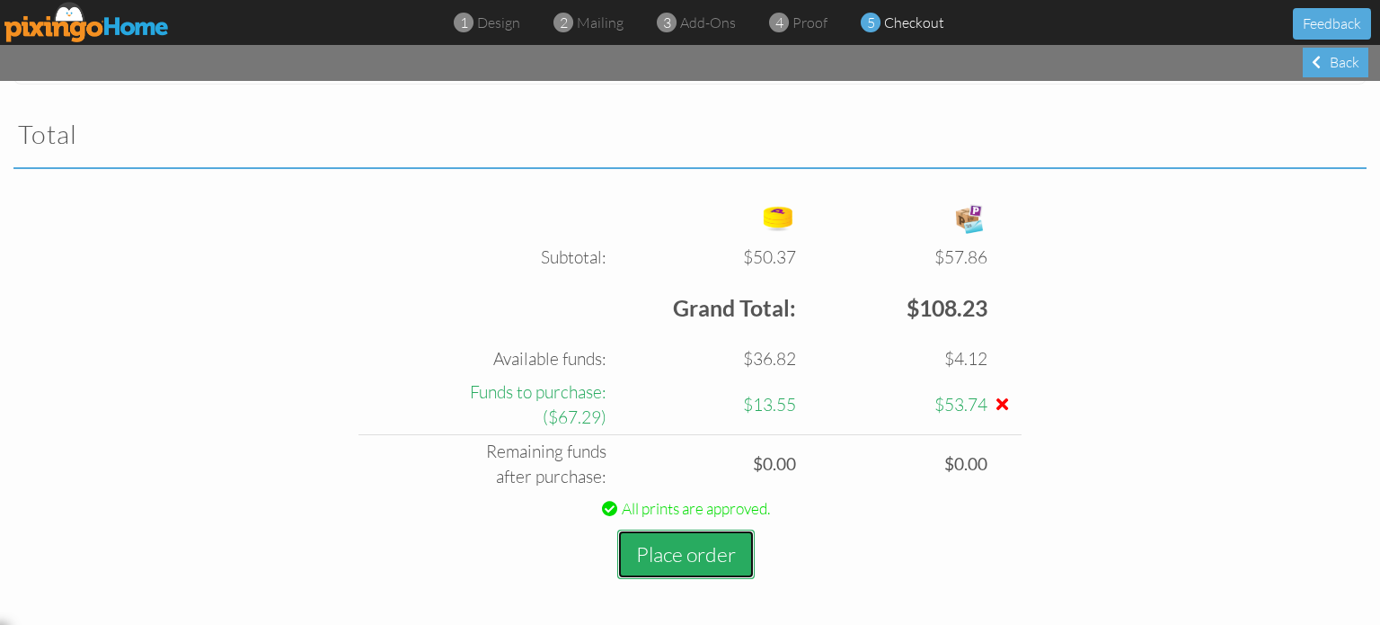
click at [692, 542] on button "Place order" at bounding box center [685, 553] width 137 height 49
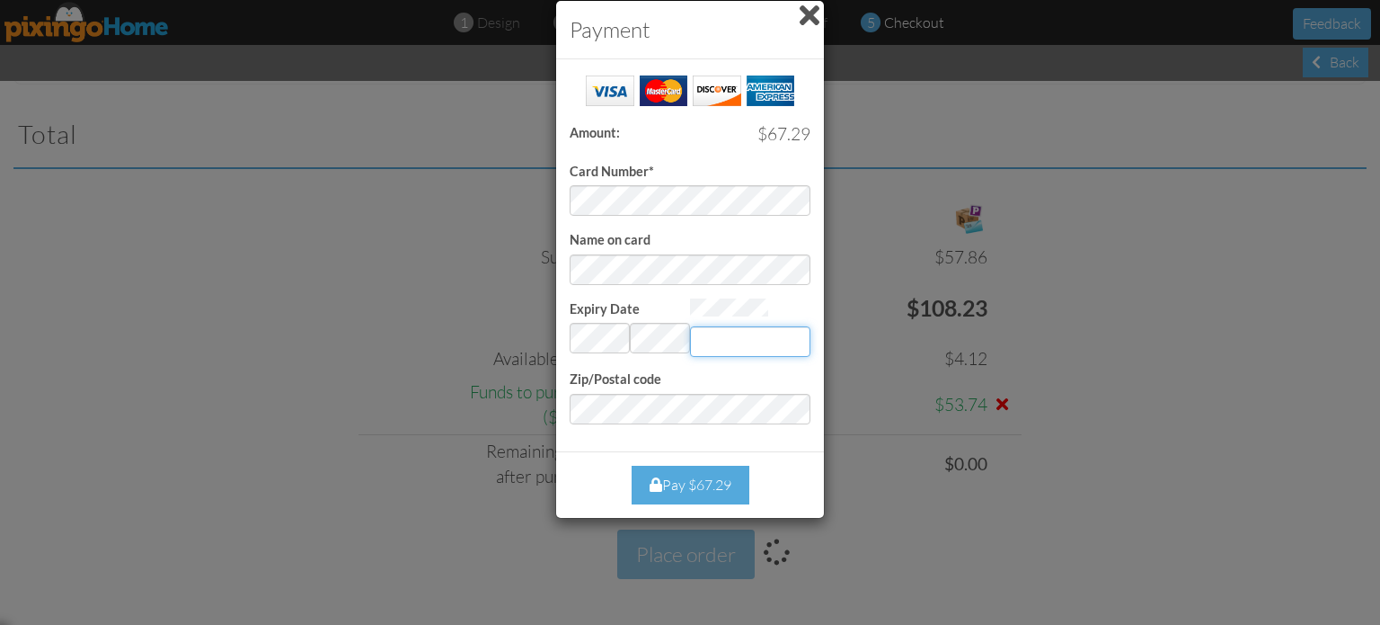
type input "2335"
click at [679, 477] on div "Pay $67.29" at bounding box center [691, 484] width 118 height 39
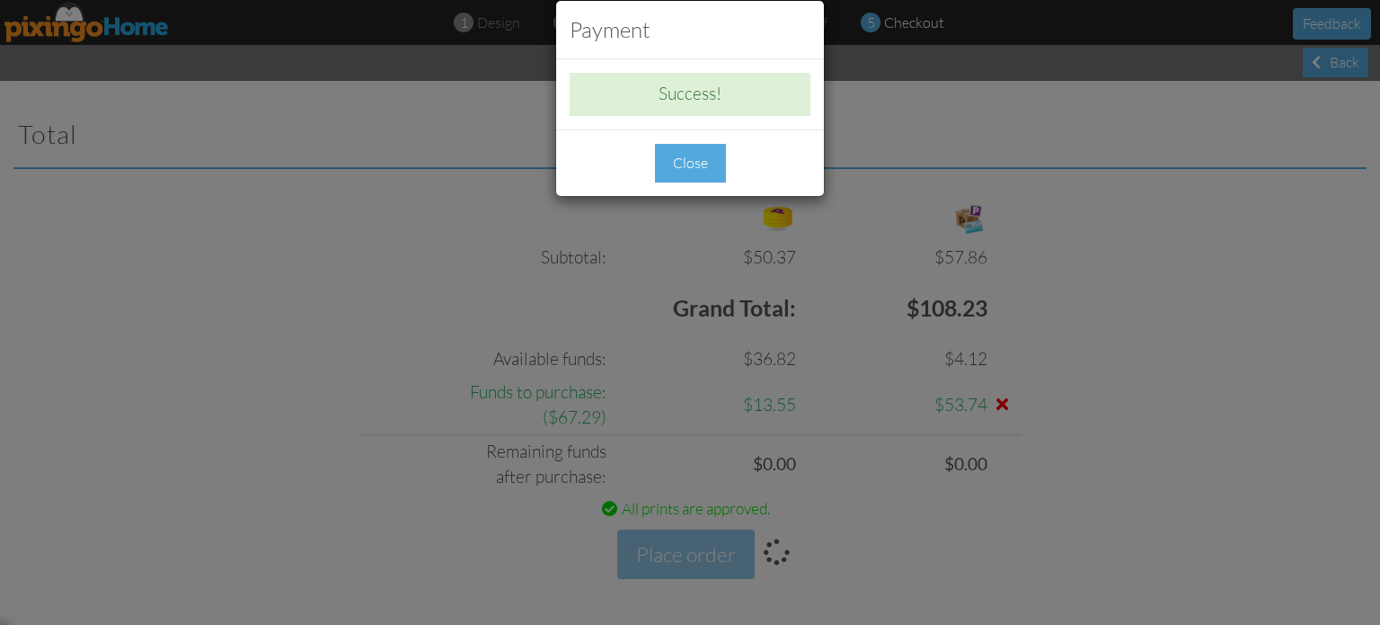
click at [678, 155] on div "Close" at bounding box center [690, 163] width 71 height 39
